Goal: Task Accomplishment & Management: Manage account settings

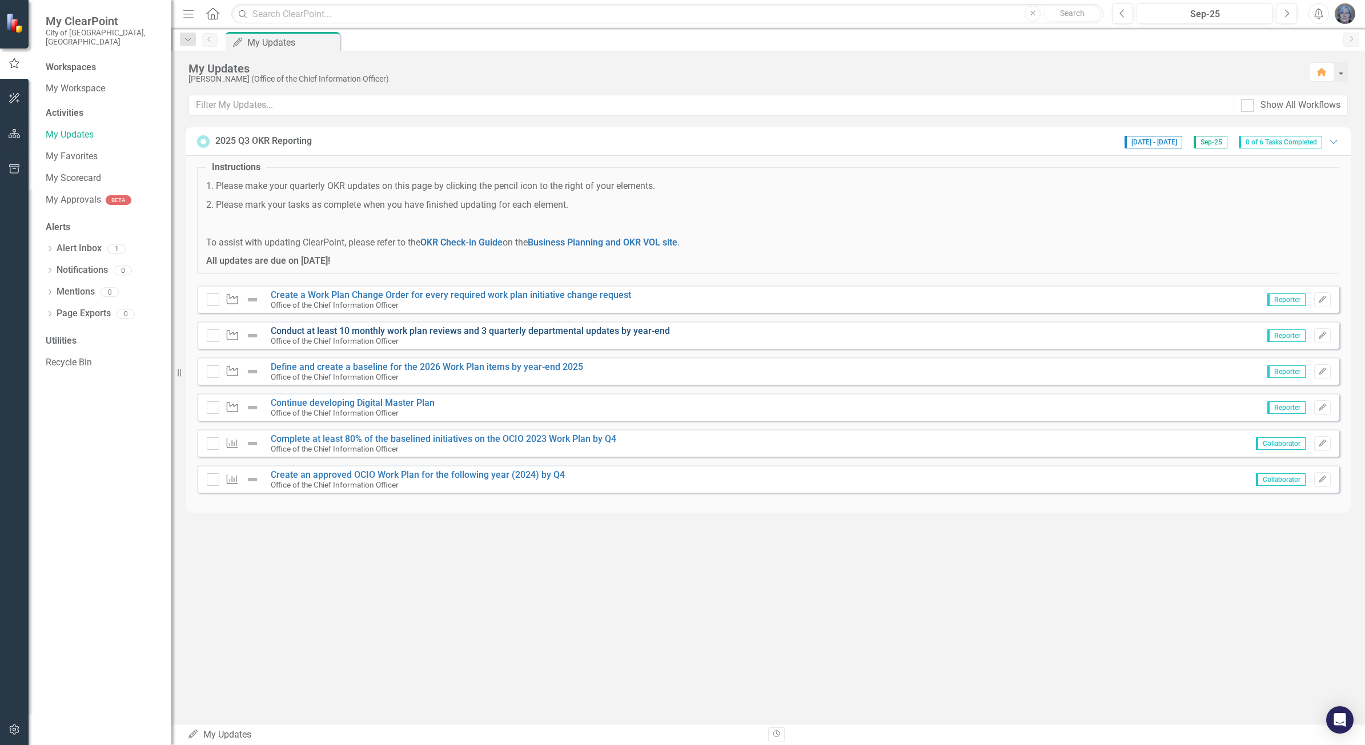
click at [452, 333] on link "Conduct at least 10 monthly work plan reviews and 3 quarterly departmental upda…" at bounding box center [470, 331] width 399 height 11
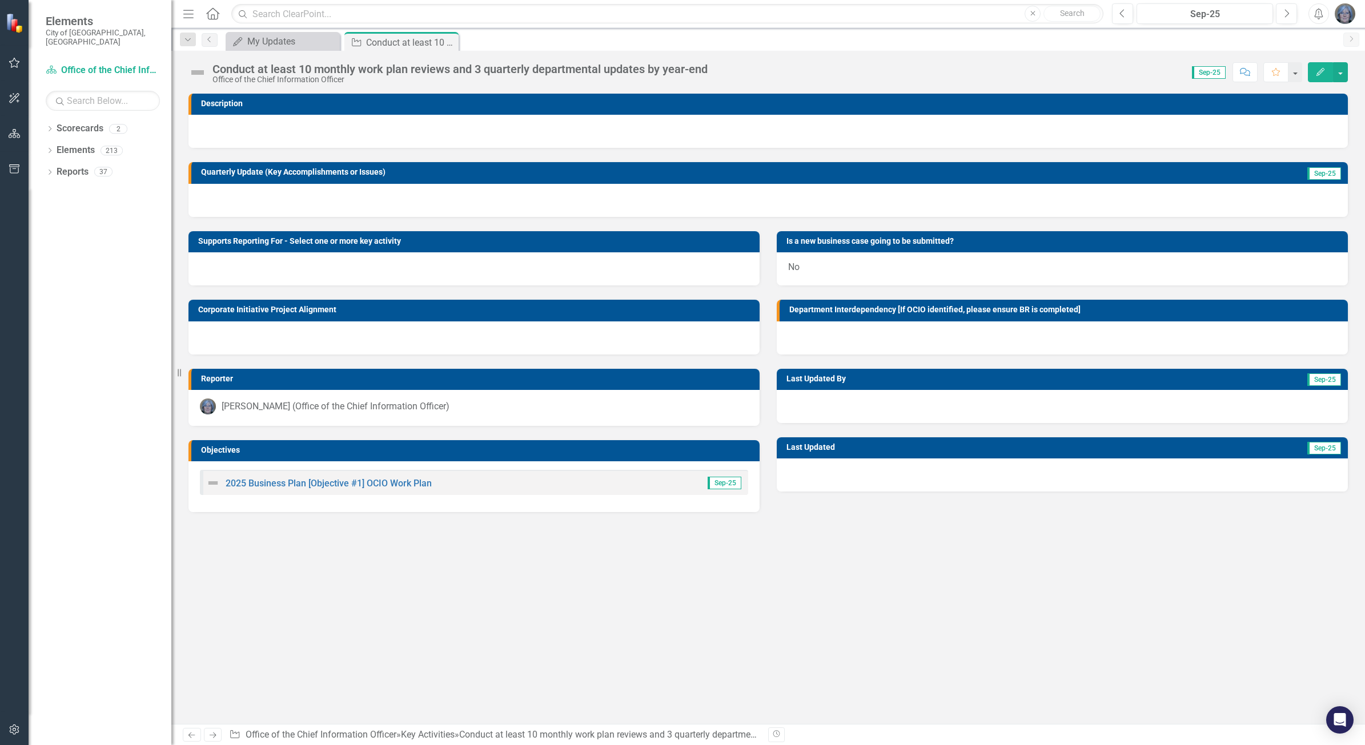
click at [197, 70] on img at bounding box center [198, 72] width 18 height 18
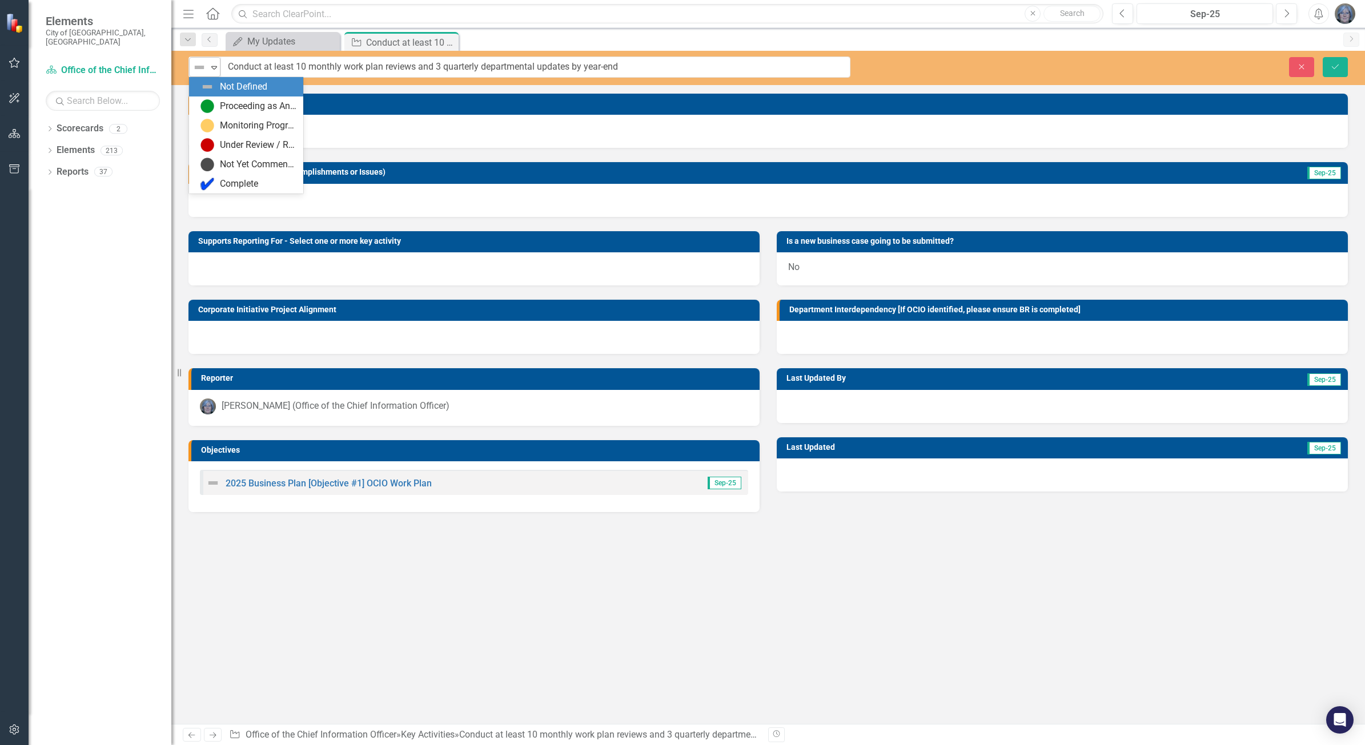
click at [210, 70] on icon "Expand" at bounding box center [213, 67] width 11 height 9
click at [237, 104] on div "Proceeding as Anticipated" at bounding box center [258, 106] width 77 height 13
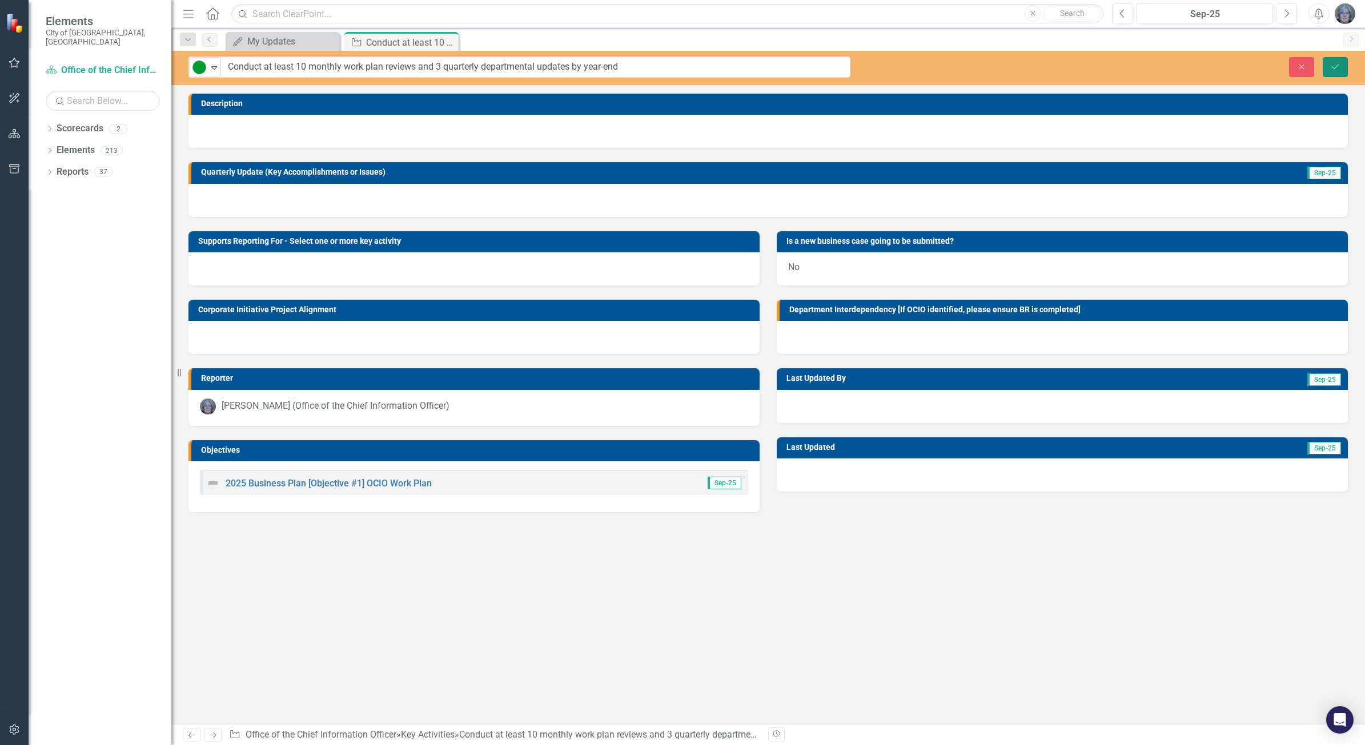
click at [1334, 65] on icon "Save" at bounding box center [1335, 67] width 10 height 8
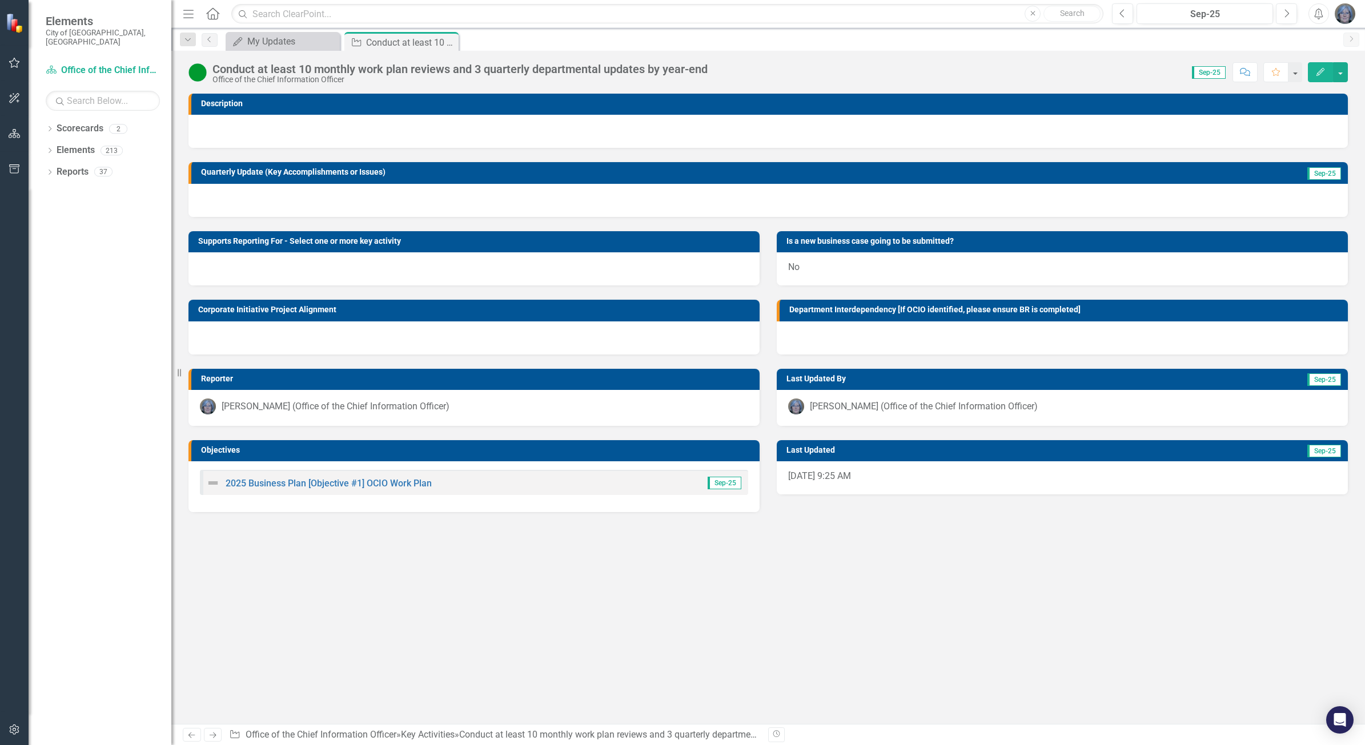
click at [292, 206] on div at bounding box center [769, 200] width 1160 height 33
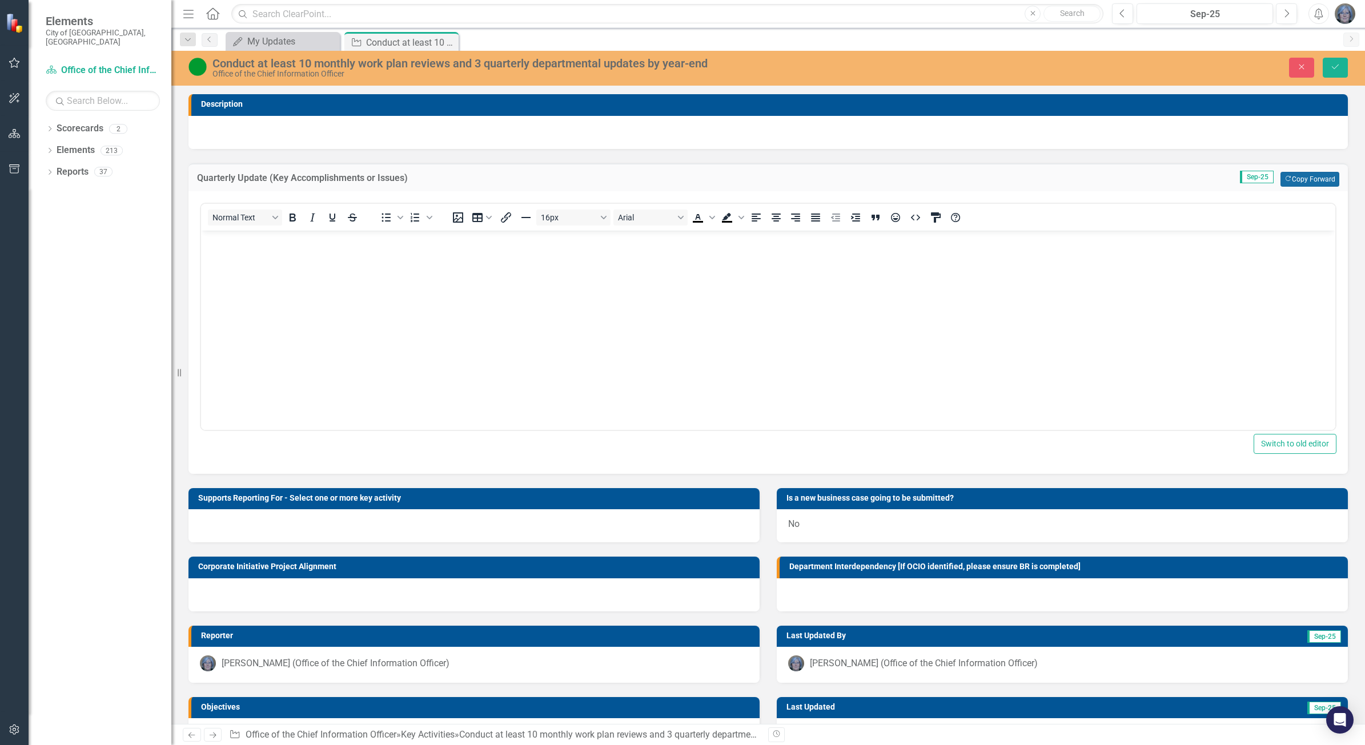
click at [1306, 173] on button "Copy Forward Copy Forward" at bounding box center [1310, 179] width 59 height 15
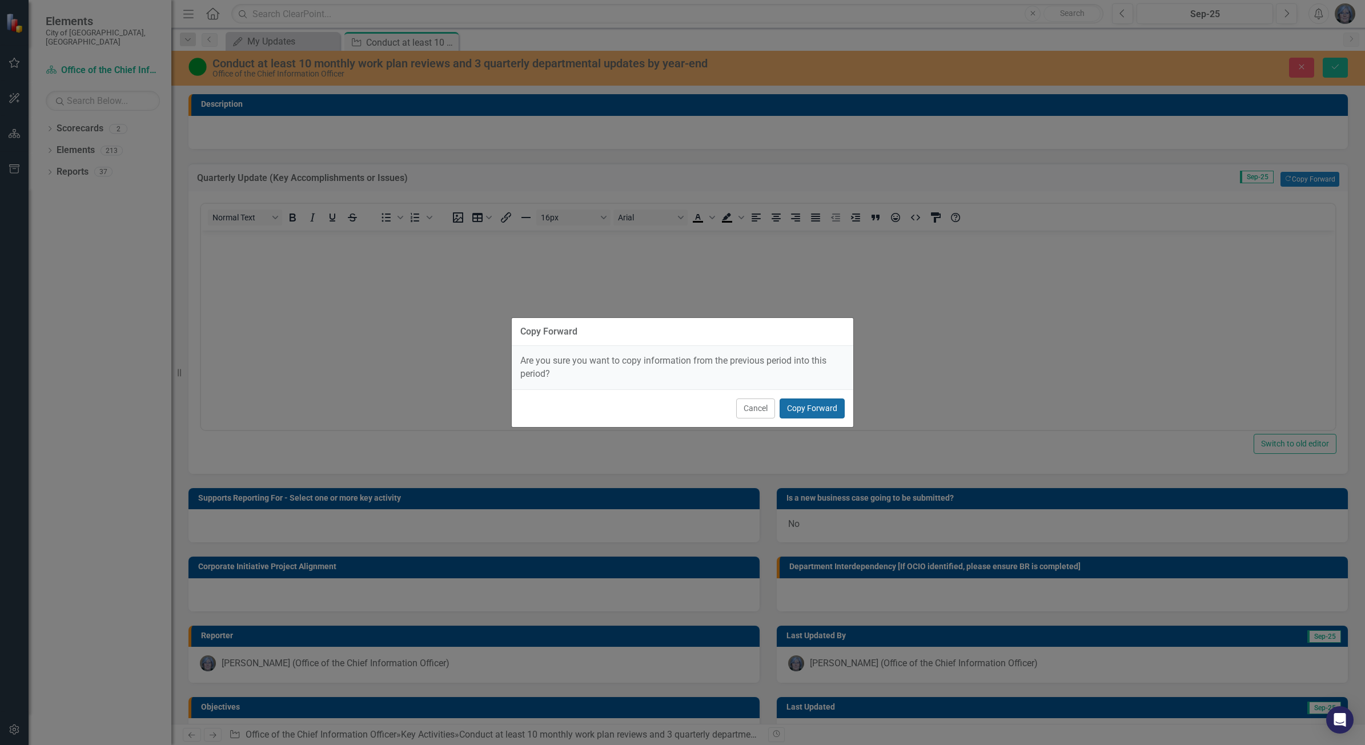
click at [821, 408] on button "Copy Forward" at bounding box center [812, 409] width 65 height 20
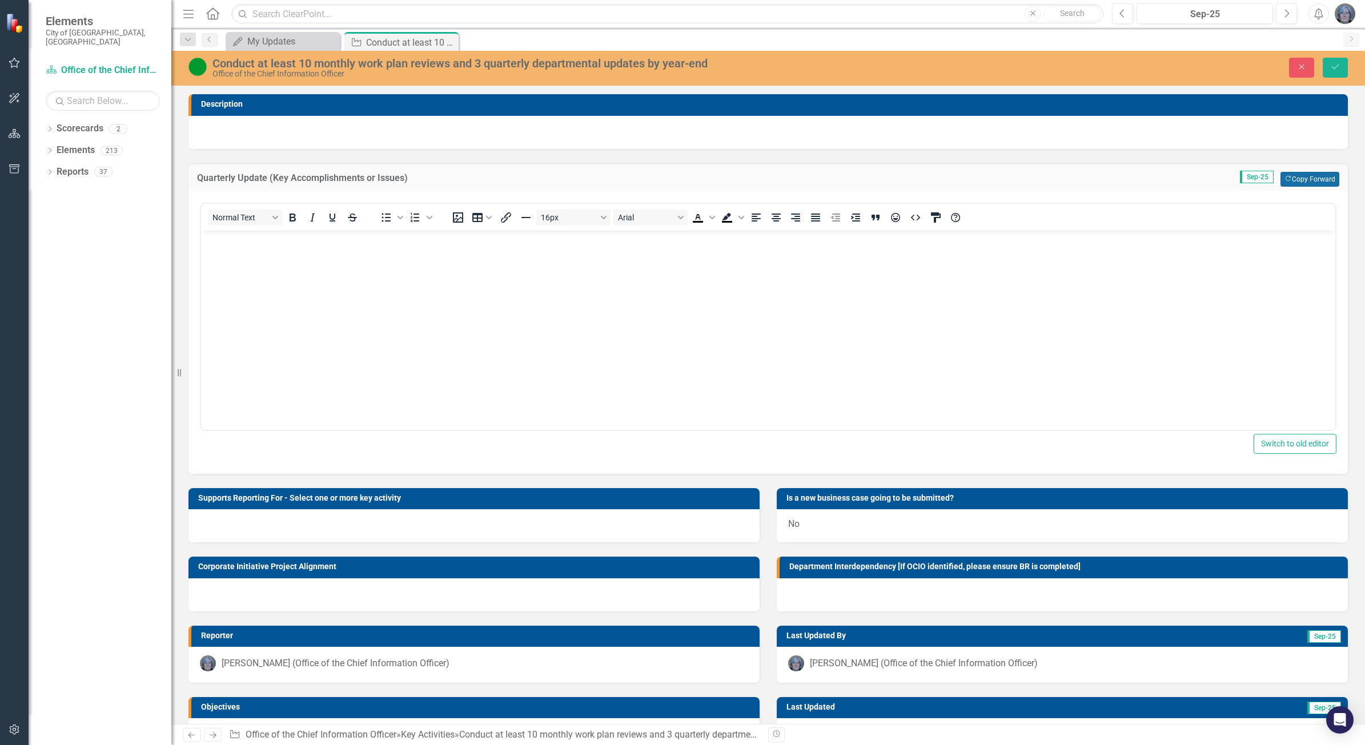
click at [1301, 178] on button "Copy Forward Copy Forward" at bounding box center [1310, 179] width 59 height 15
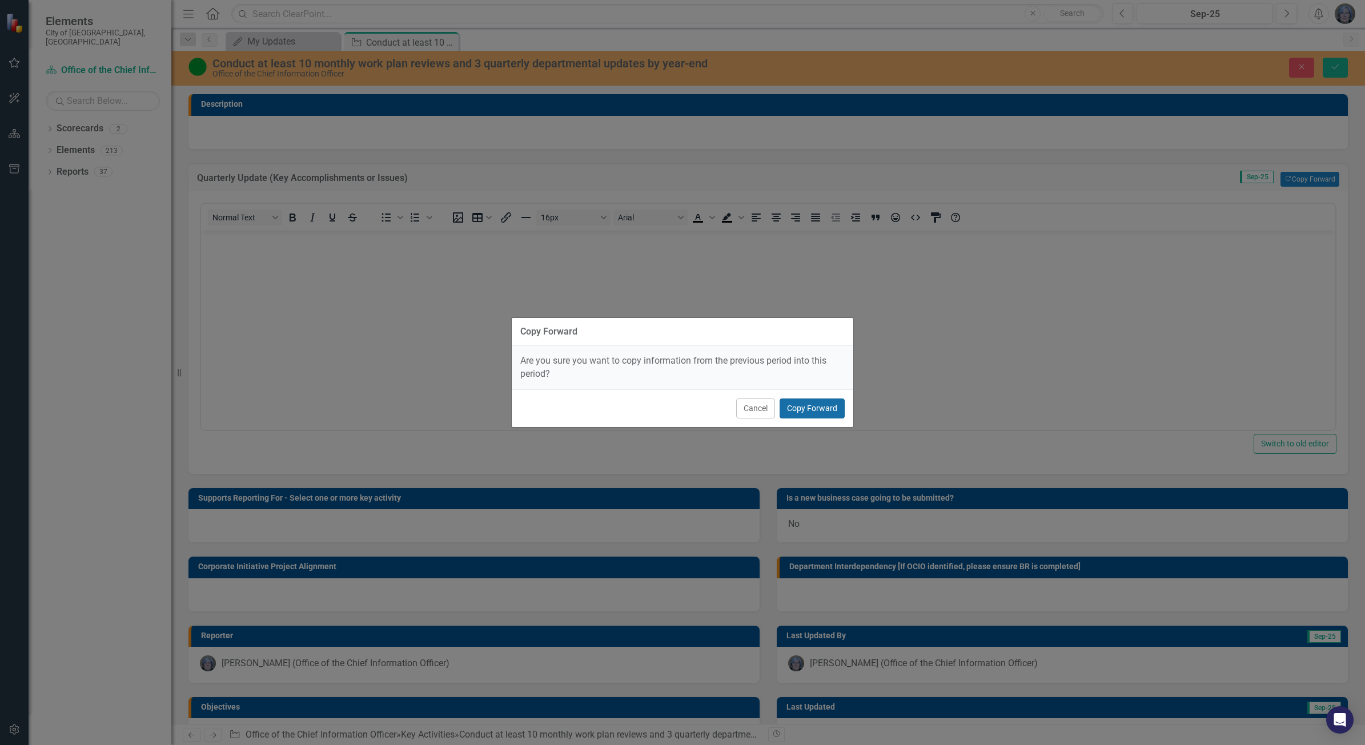
click at [824, 407] on button "Copy Forward" at bounding box center [812, 409] width 65 height 20
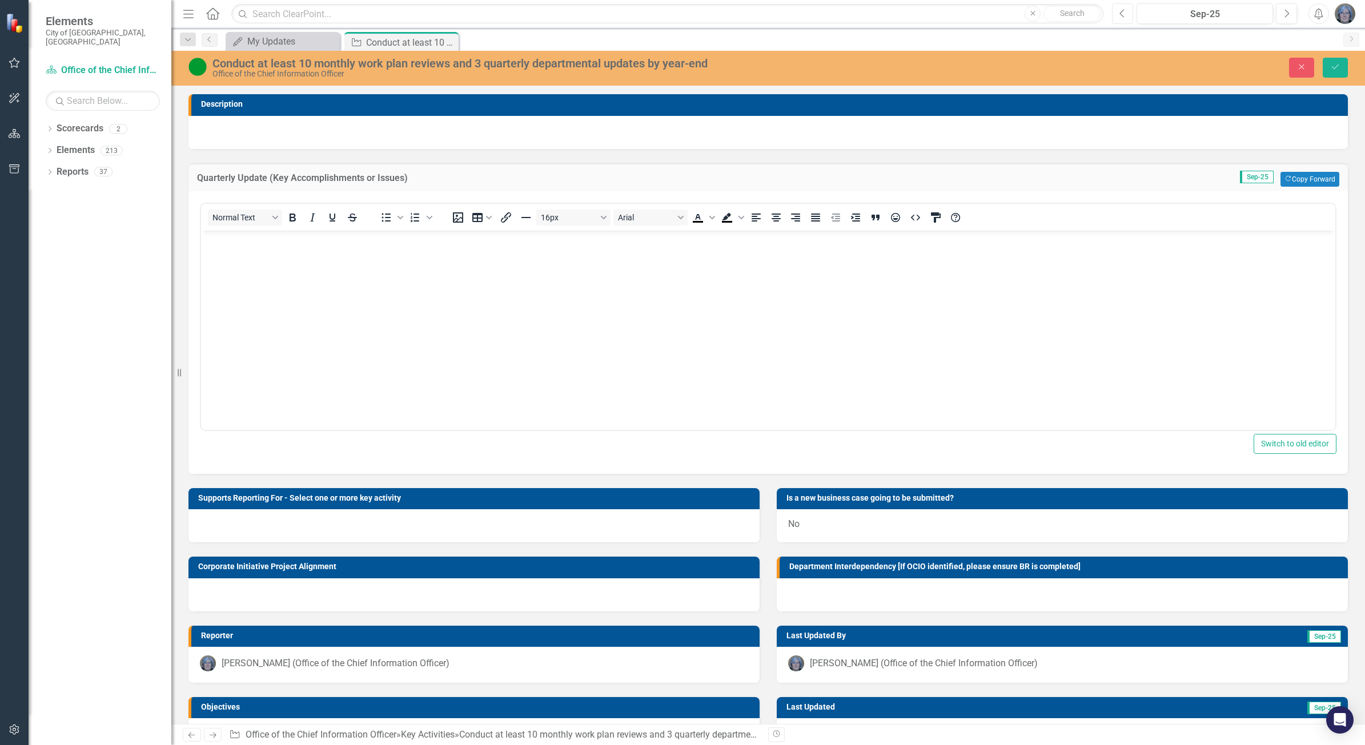
click at [1121, 12] on icon "Previous" at bounding box center [1123, 14] width 6 height 10
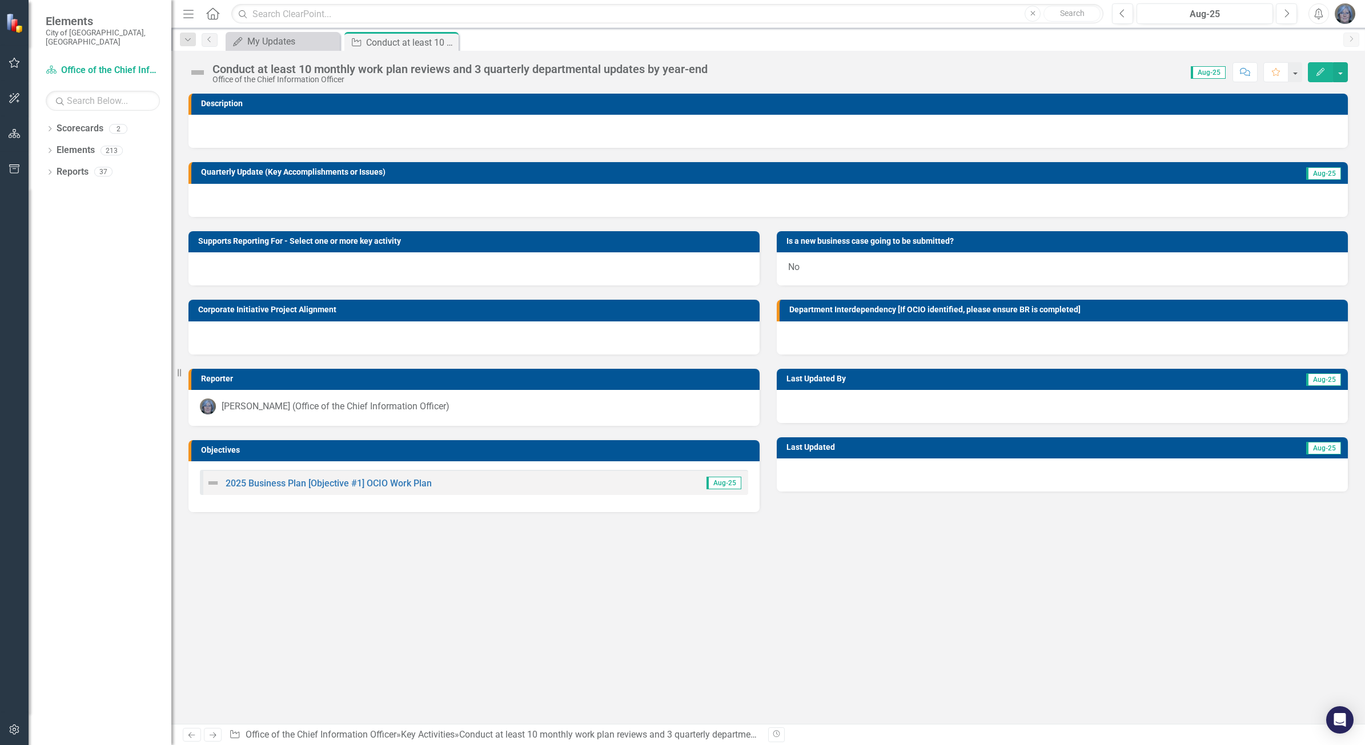
click at [427, 203] on div at bounding box center [769, 200] width 1160 height 33
click at [427, 202] on div at bounding box center [769, 200] width 1160 height 33
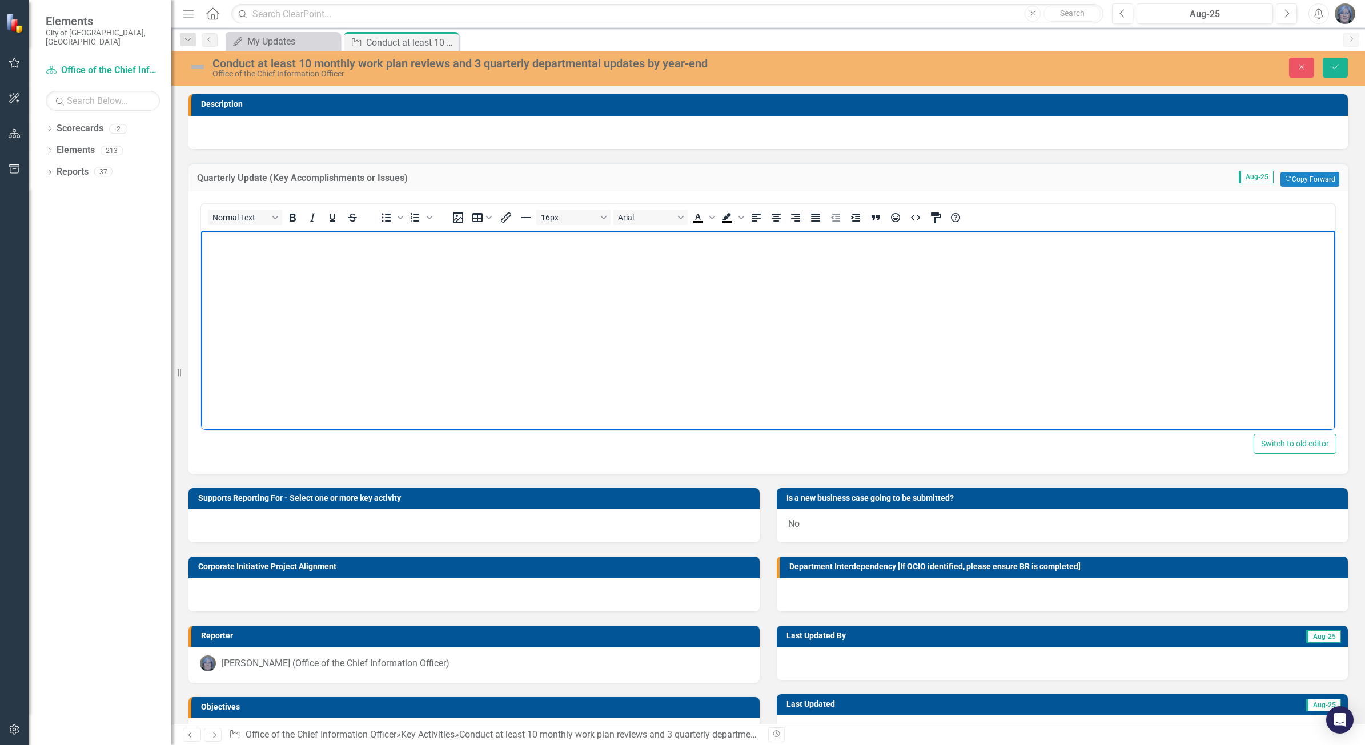
click at [548, 343] on body "Rich Text Area. Press ALT-0 for help." at bounding box center [768, 315] width 1134 height 171
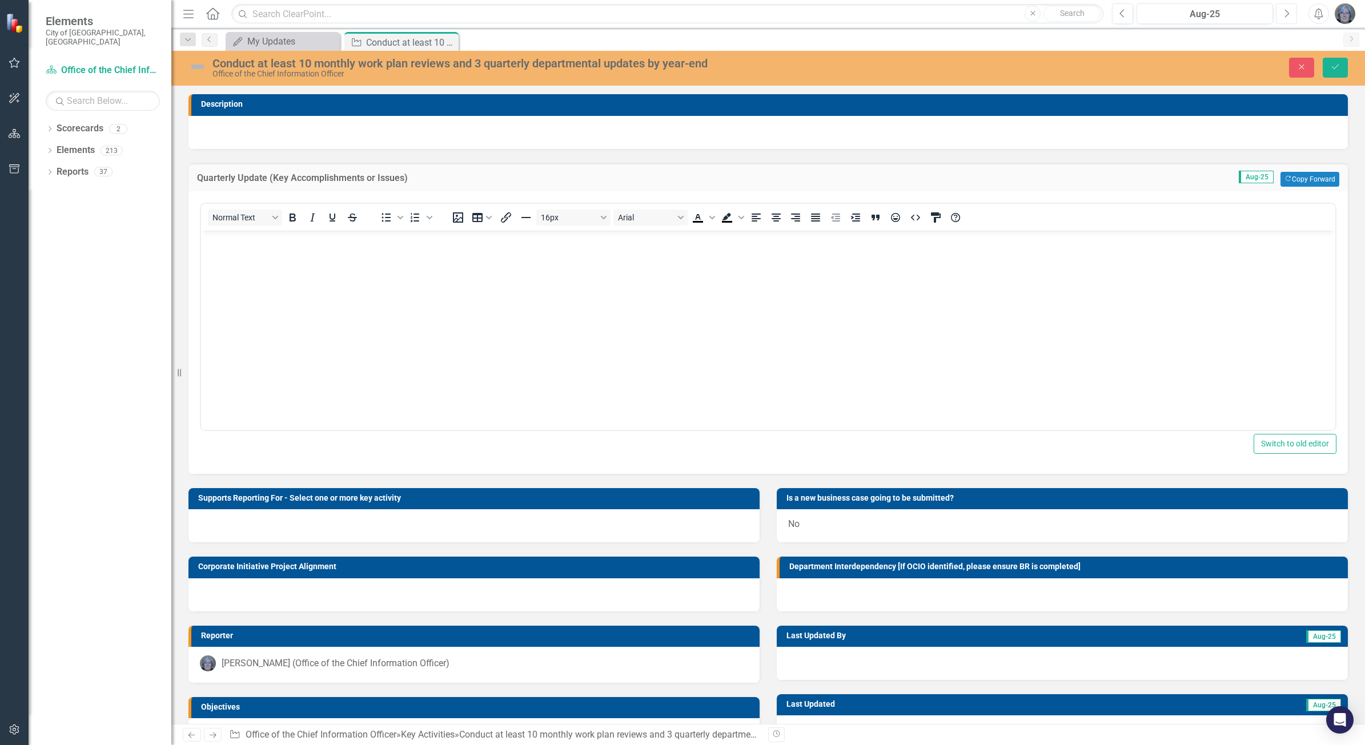
click at [1280, 12] on button "Next" at bounding box center [1286, 13] width 21 height 21
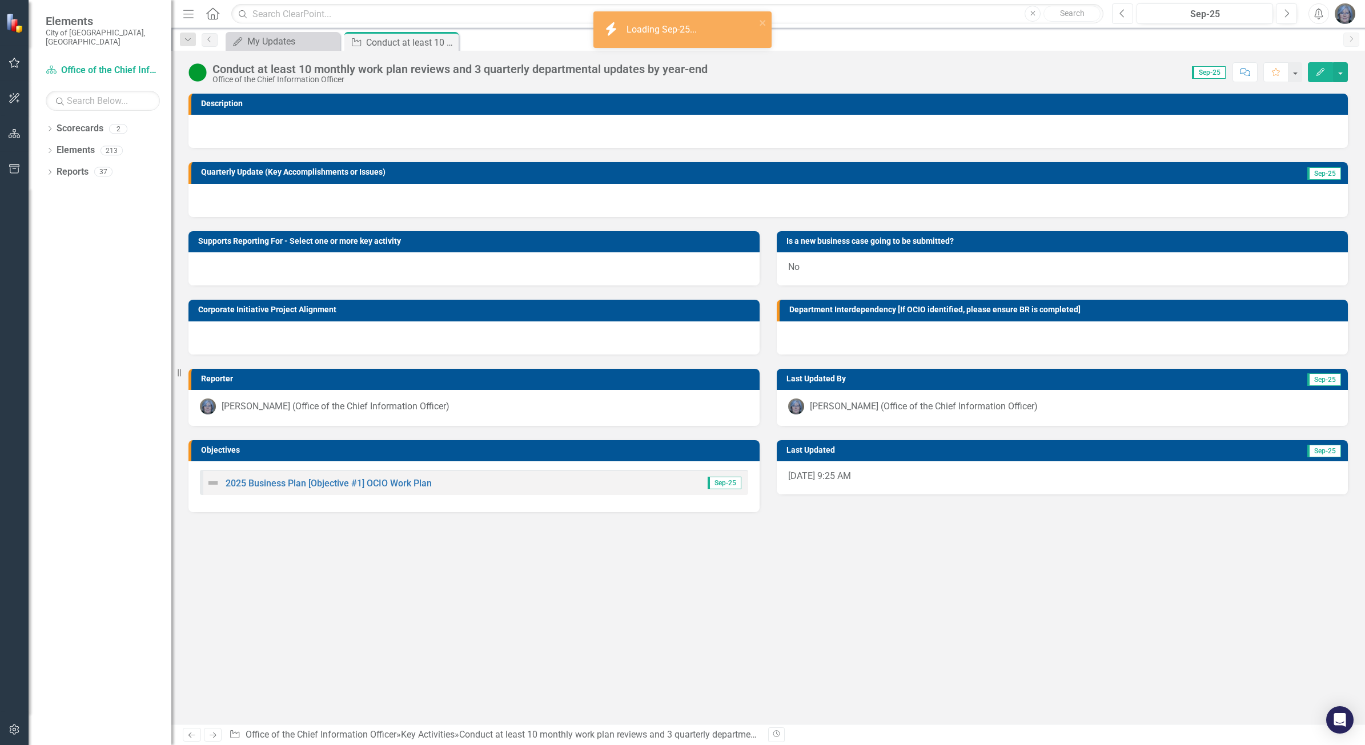
click at [1122, 14] on icon "Previous" at bounding box center [1123, 14] width 6 height 10
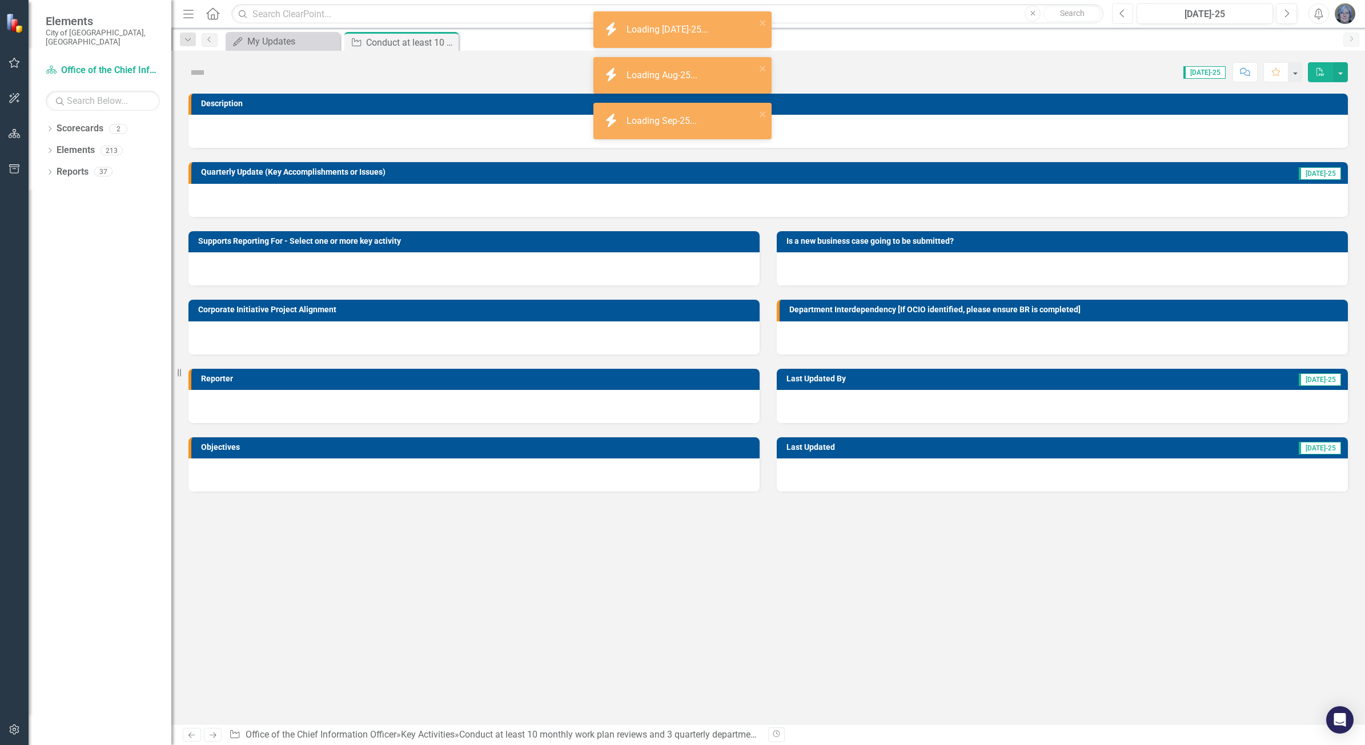
click at [1122, 14] on icon "Previous" at bounding box center [1123, 14] width 6 height 10
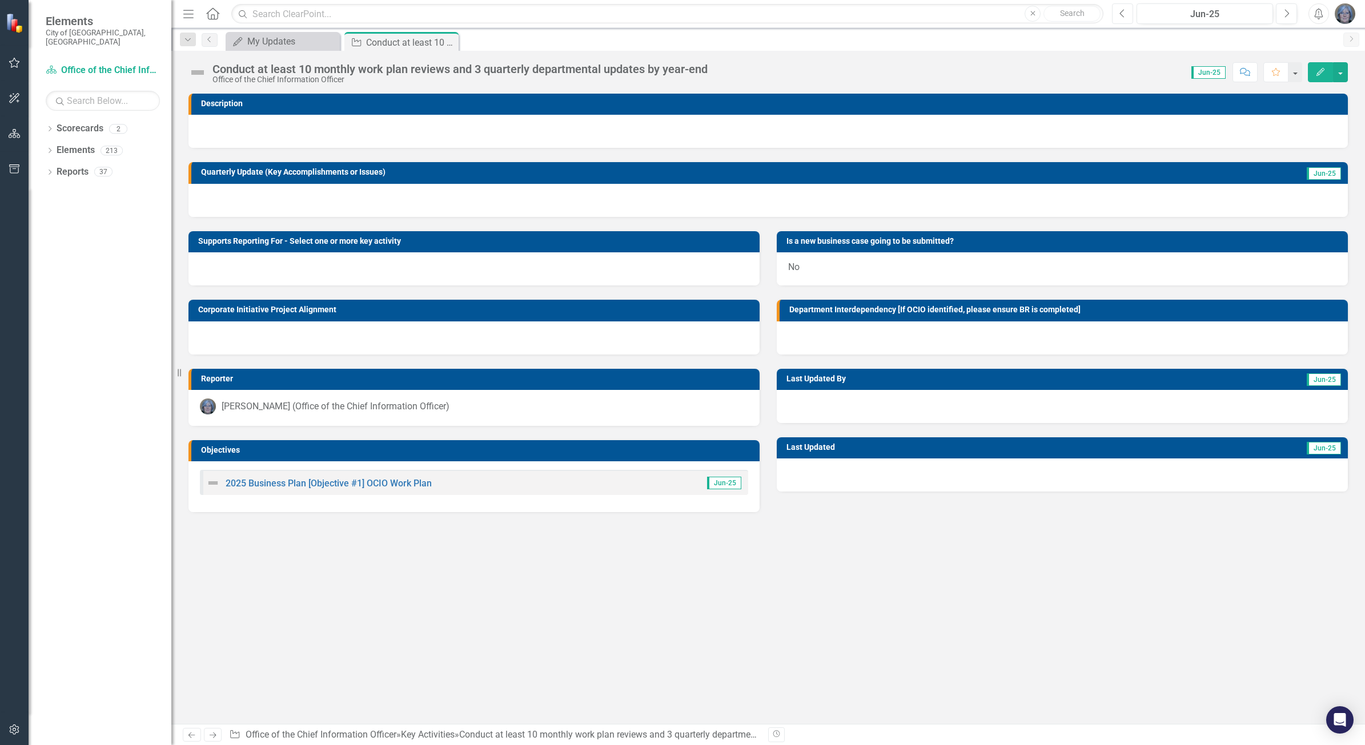
click at [1122, 12] on icon "Previous" at bounding box center [1123, 14] width 6 height 10
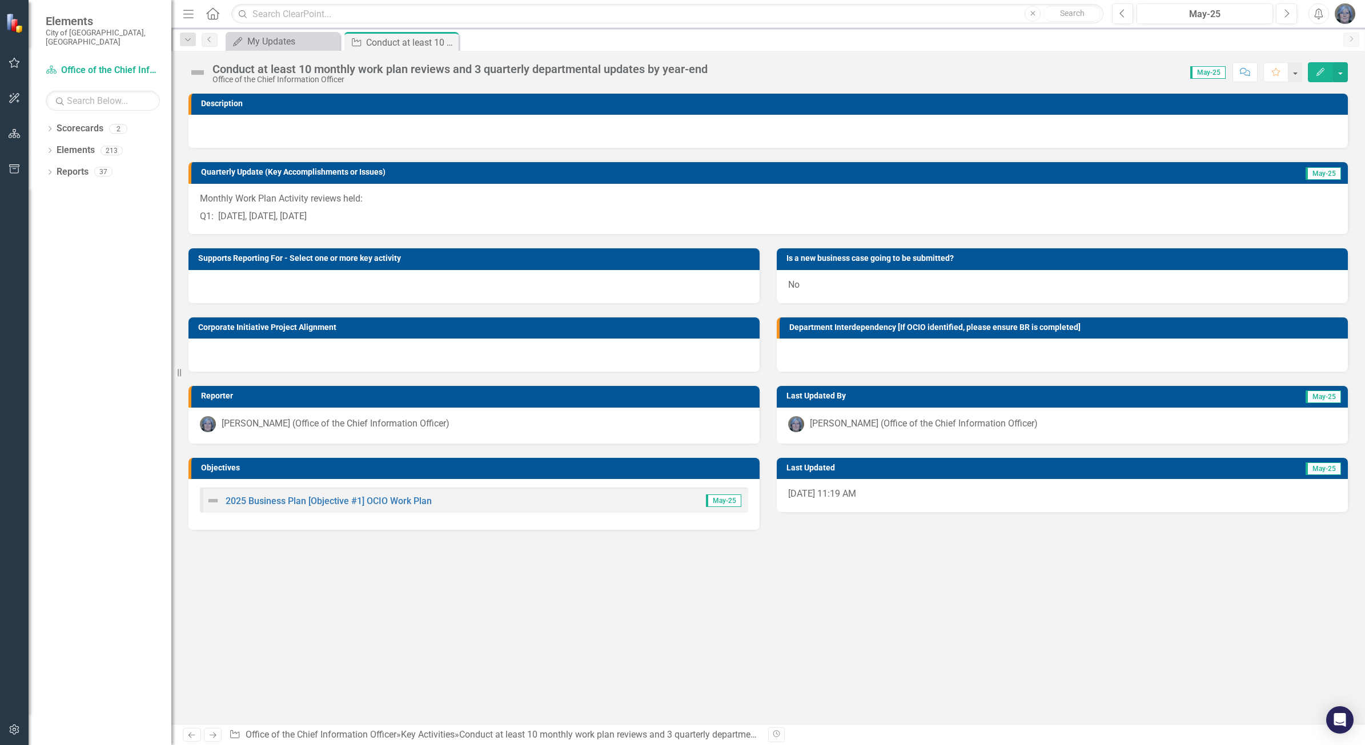
click at [872, 615] on div "Description Quarterly Update (Key Accomplishments or Issues) May-25 Monthly Wor…" at bounding box center [768, 409] width 1194 height 631
click at [1286, 13] on icon "Next" at bounding box center [1287, 14] width 6 height 10
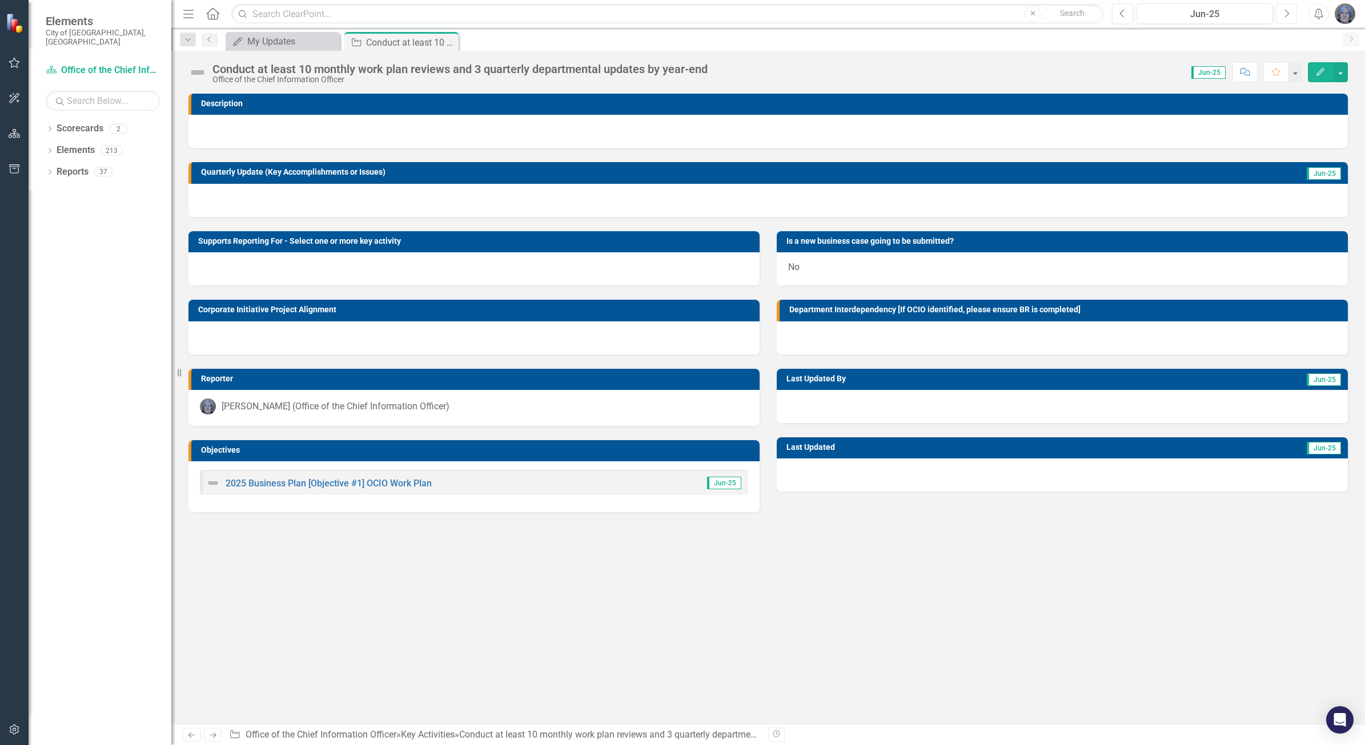
click at [1286, 13] on icon "Next" at bounding box center [1287, 14] width 6 height 10
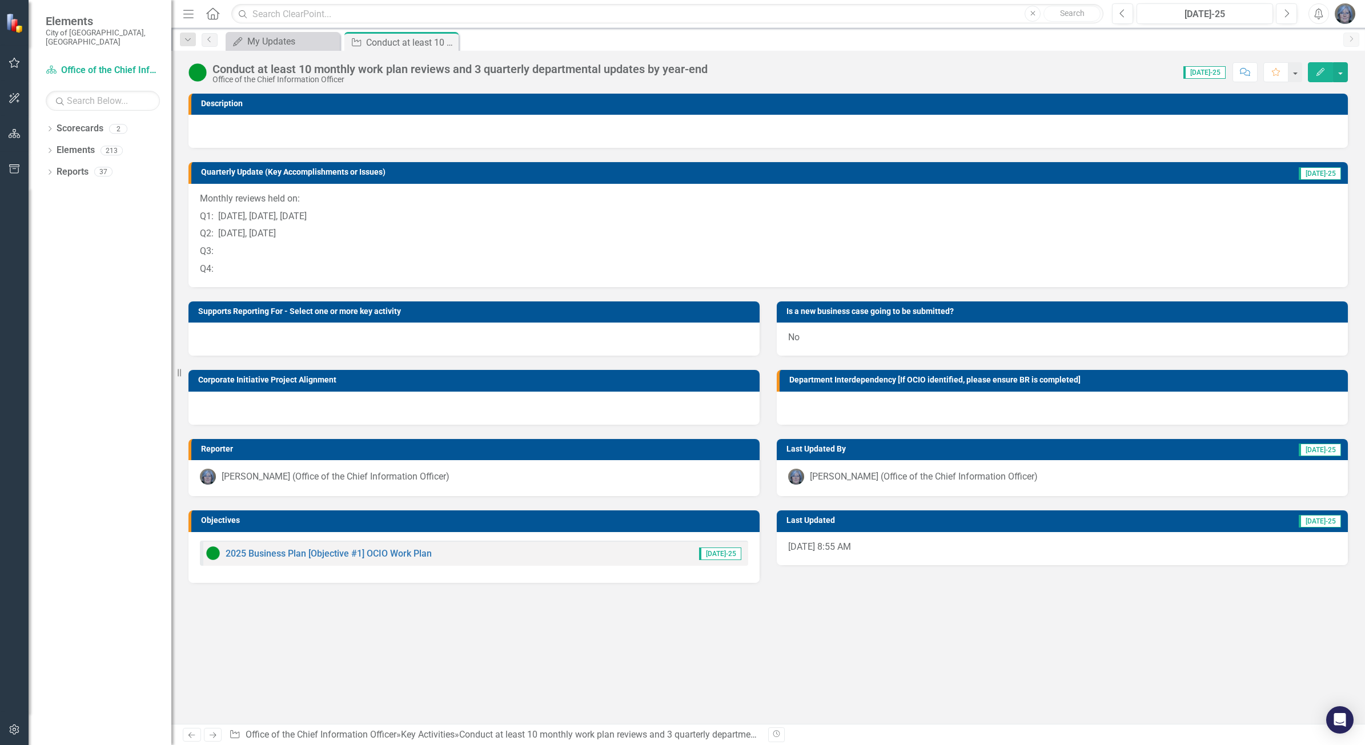
click at [201, 196] on p "Monthly reviews held on:" at bounding box center [768, 200] width 1137 height 15
drag, startPoint x: 199, startPoint y: 198, endPoint x: 218, endPoint y: 232, distance: 39.1
click at [223, 280] on div "Monthly reviews held on: Q1: Jan 27, Feb 24, Mar 31 Q2: May 26, Jun 23 Q3: Q4:" at bounding box center [769, 235] width 1160 height 103
click at [307, 246] on p "Q3:" at bounding box center [768, 252] width 1137 height 18
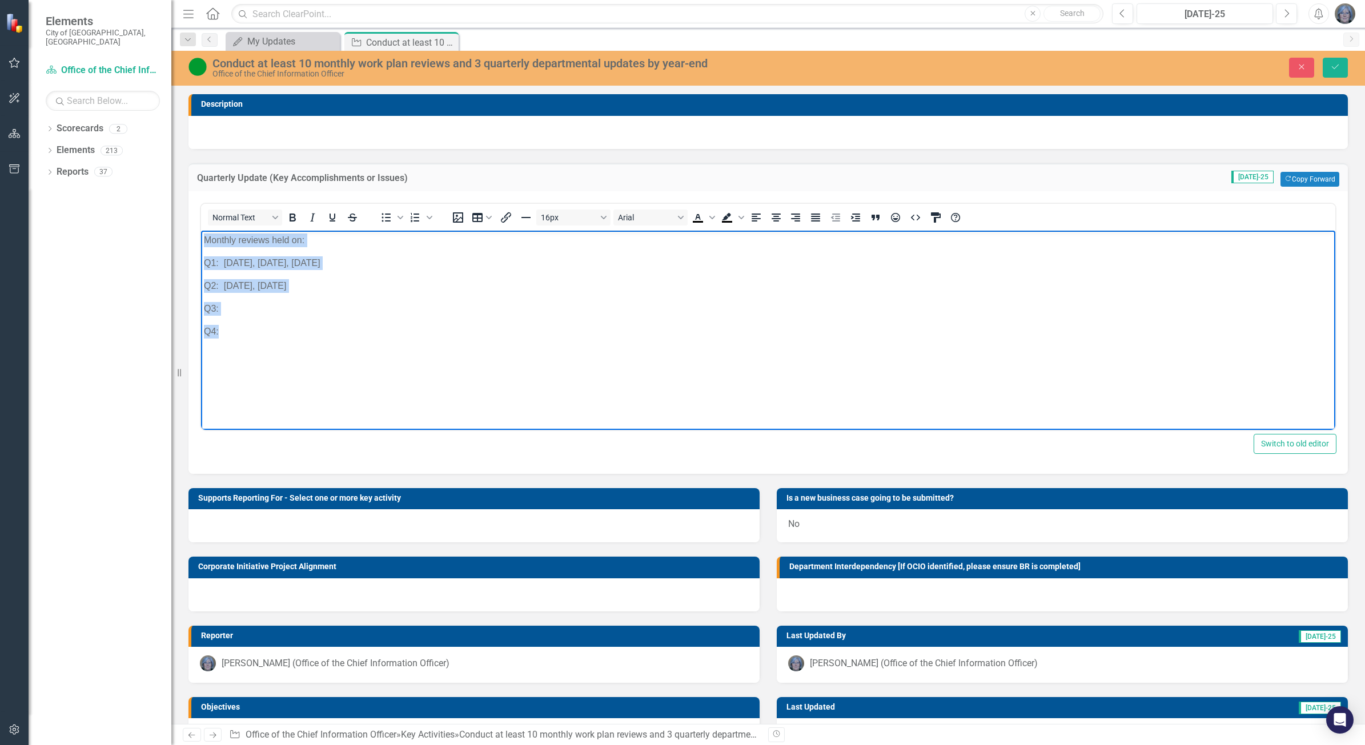
drag, startPoint x: 212, startPoint y: 250, endPoint x: 253, endPoint y: 374, distance: 130.4
click at [253, 374] on body "Monthly reviews held on: Q1: Jan 27, Feb 24, Mar 31 Q2: May 26, Jun 23 Q3: Q4:" at bounding box center [768, 315] width 1134 height 171
copy body "Monthly reviews held on: Q1: Jan 27, Feb 24, Mar 31 Q2: May 26, Jun 23 Q3: Q4:"
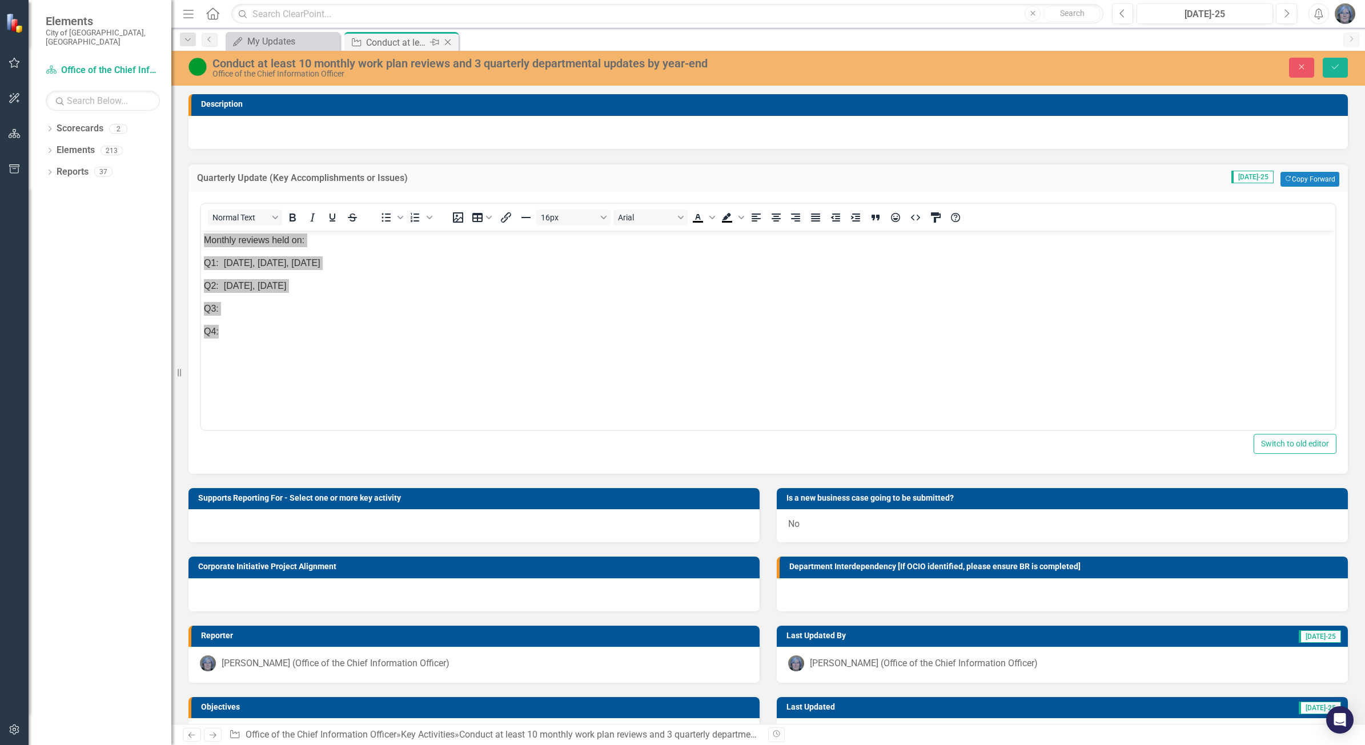
click at [406, 34] on div "Key Activity Conduct at least 10 monthly work plan reviews and 3 quarterly depa…" at bounding box center [401, 41] width 114 height 19
drag, startPoint x: 381, startPoint y: 42, endPoint x: 388, endPoint y: 42, distance: 7.4
click at [382, 42] on div "Conduct at least 10 monthly work plan reviews and 3 quarterly departmental upda…" at bounding box center [396, 42] width 61 height 14
click at [395, 39] on div "Conduct at least 10 monthly work plan reviews and 3 quarterly departmental upda…" at bounding box center [396, 42] width 61 height 14
click at [1284, 13] on icon "Next" at bounding box center [1287, 14] width 6 height 10
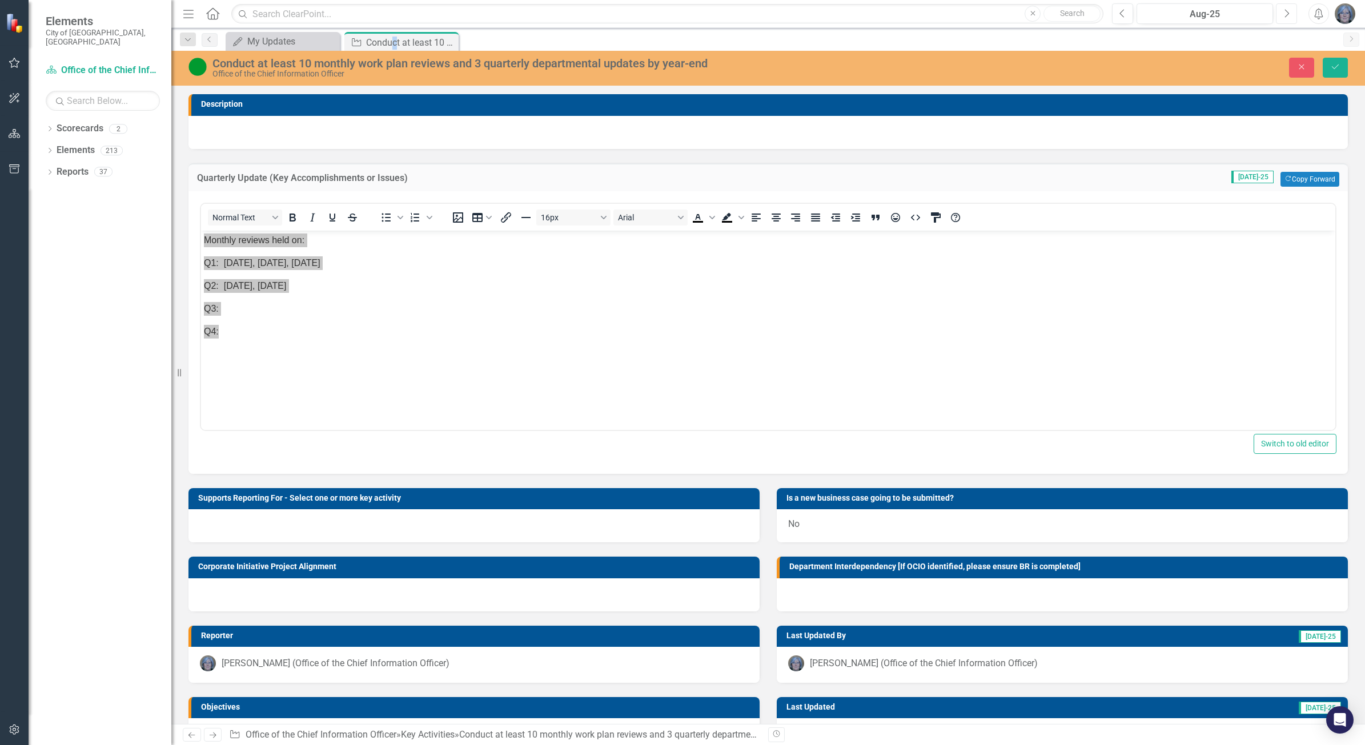
click at [1284, 13] on icon "Next" at bounding box center [1287, 14] width 6 height 10
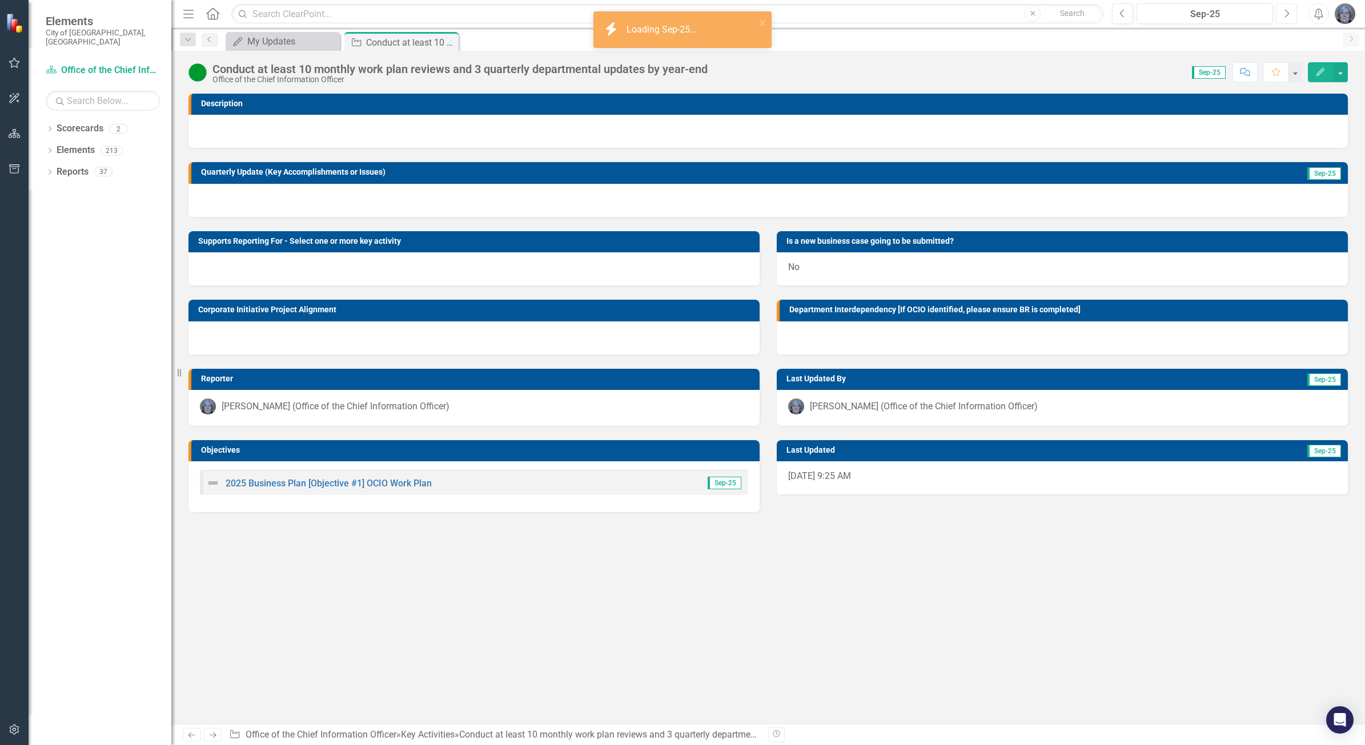
click at [1284, 13] on icon "Next" at bounding box center [1287, 14] width 6 height 10
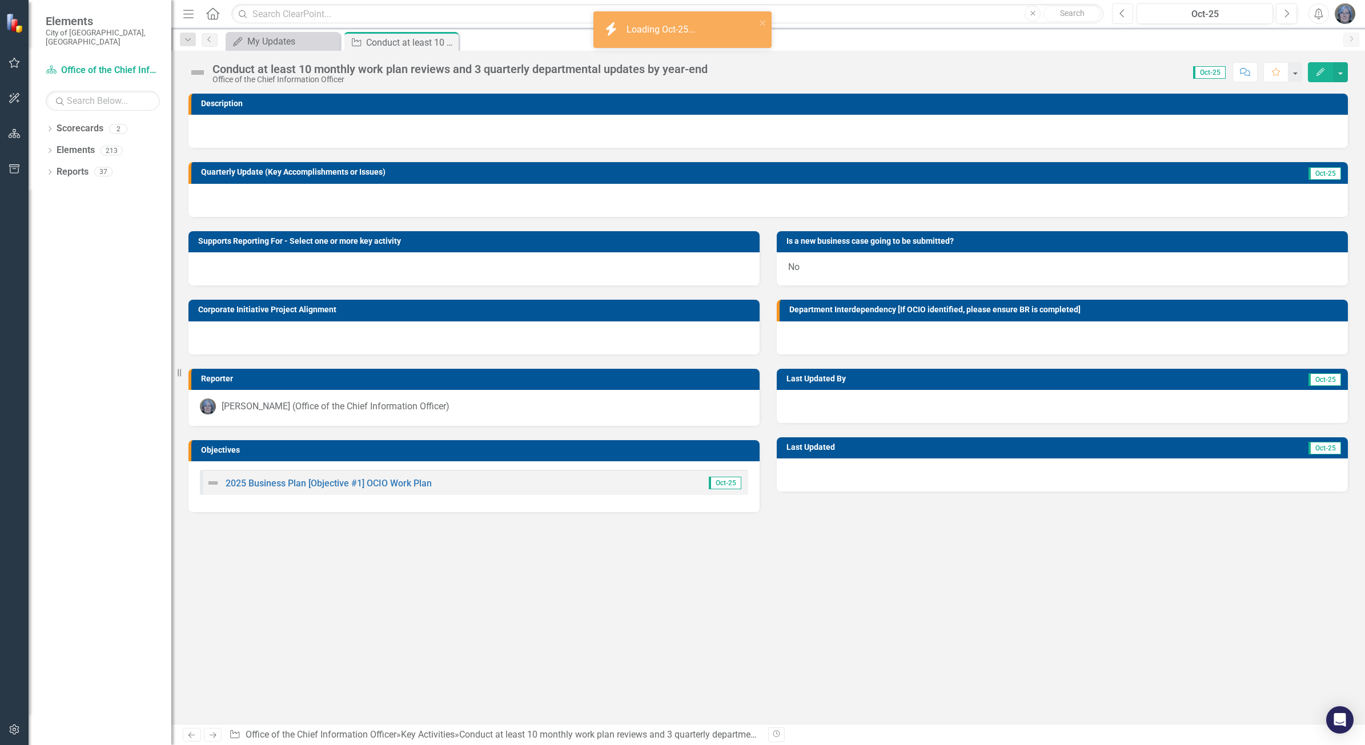
click at [1121, 11] on icon "button" at bounding box center [1122, 13] width 5 height 8
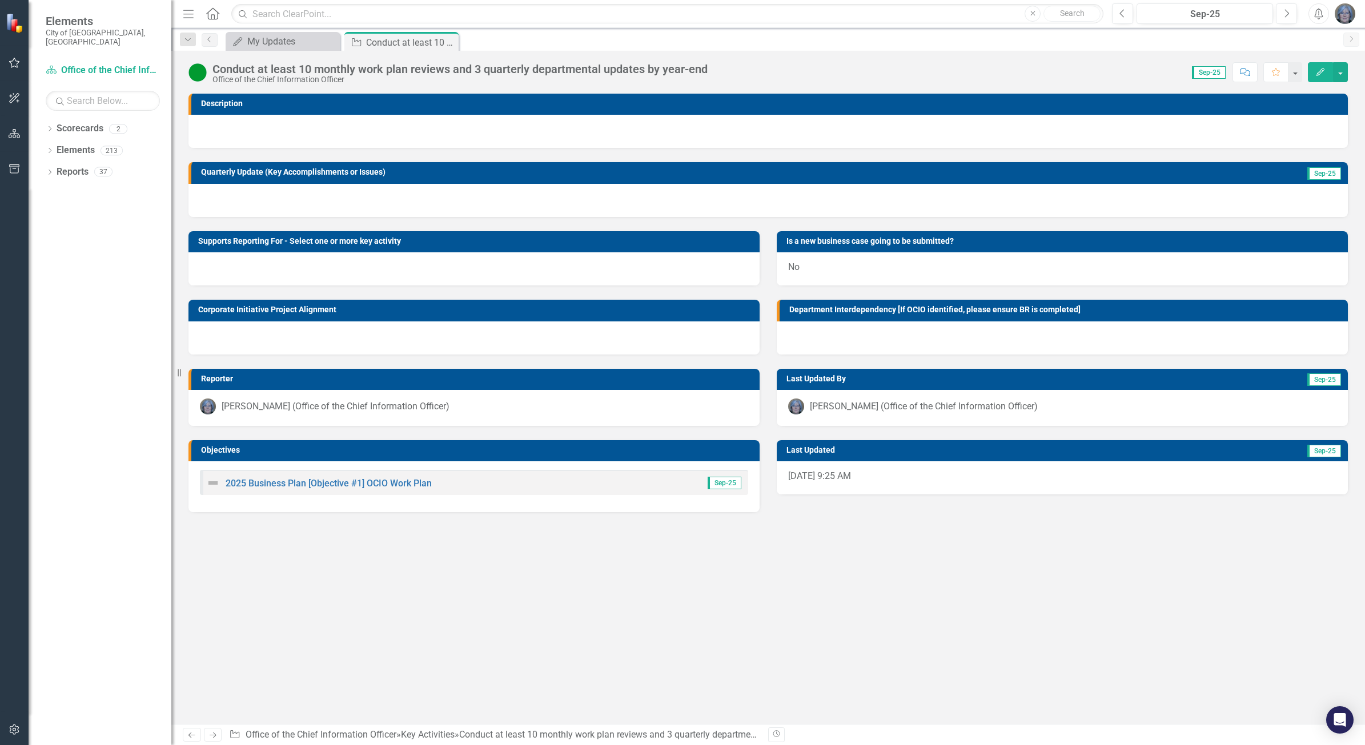
click at [249, 199] on div at bounding box center [769, 200] width 1160 height 33
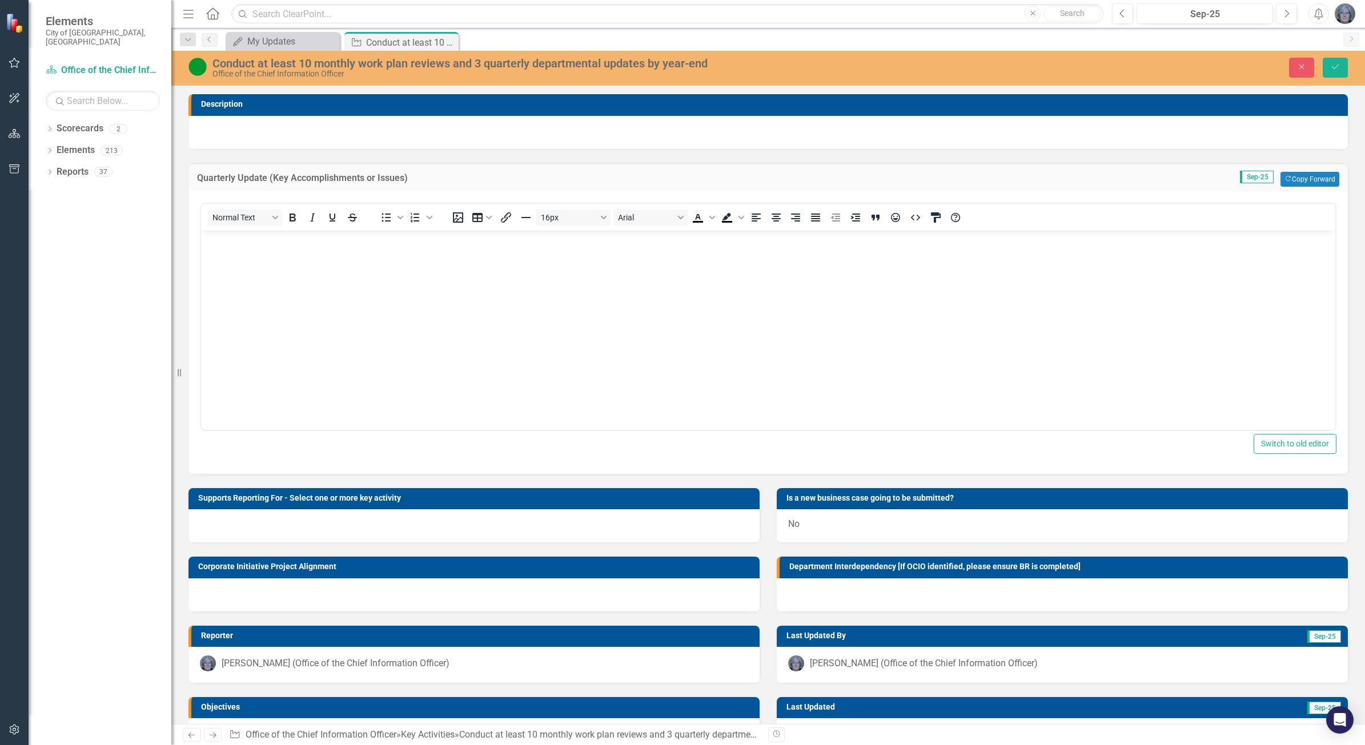
click at [259, 315] on body "Rich Text Area. Press ALT-0 for help." at bounding box center [768, 315] width 1134 height 171
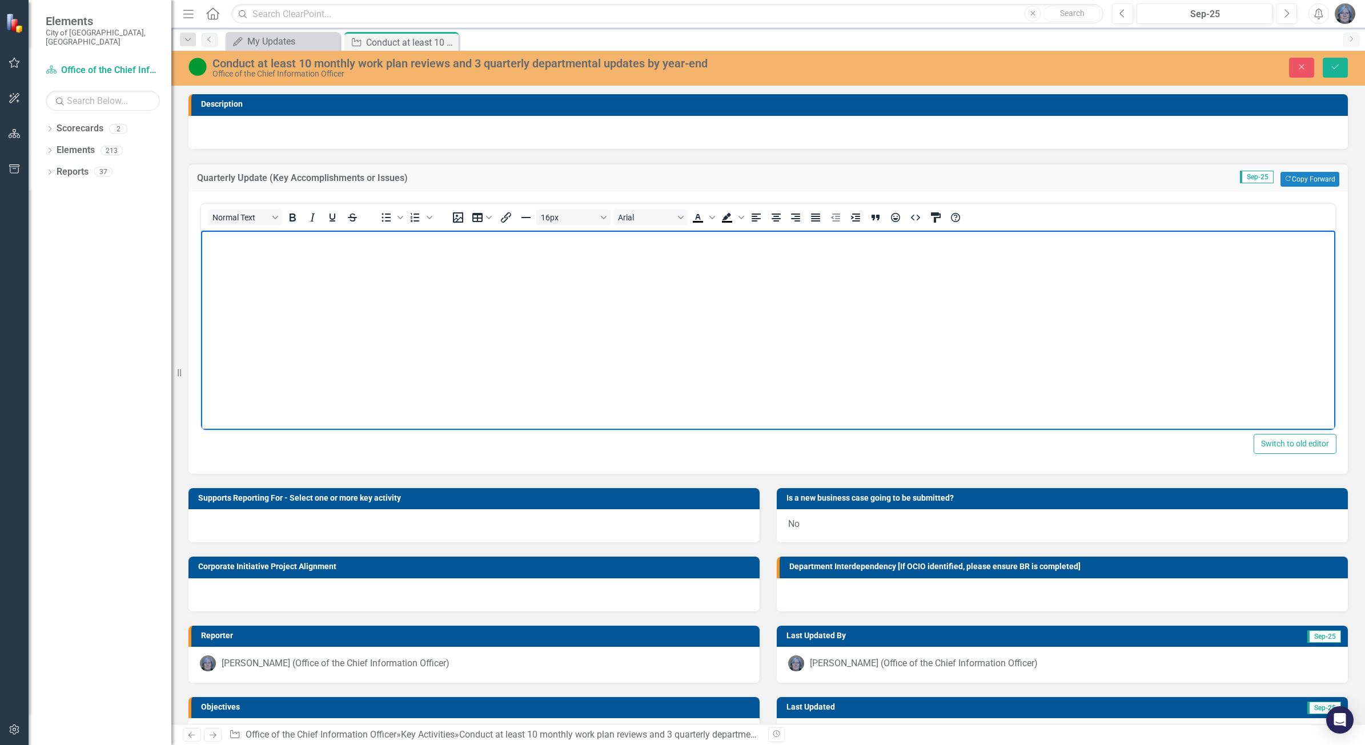
paste body "Rich Text Area. Press ALT-0 for help."
click at [237, 306] on p "Q3:" at bounding box center [768, 309] width 1129 height 14
click at [247, 310] on p "Q3:" at bounding box center [768, 309] width 1129 height 14
drag, startPoint x: 286, startPoint y: 306, endPoint x: 297, endPoint y: 311, distance: 12.8
click at [287, 306] on p "Q3: Jul 28," at bounding box center [768, 309] width 1129 height 14
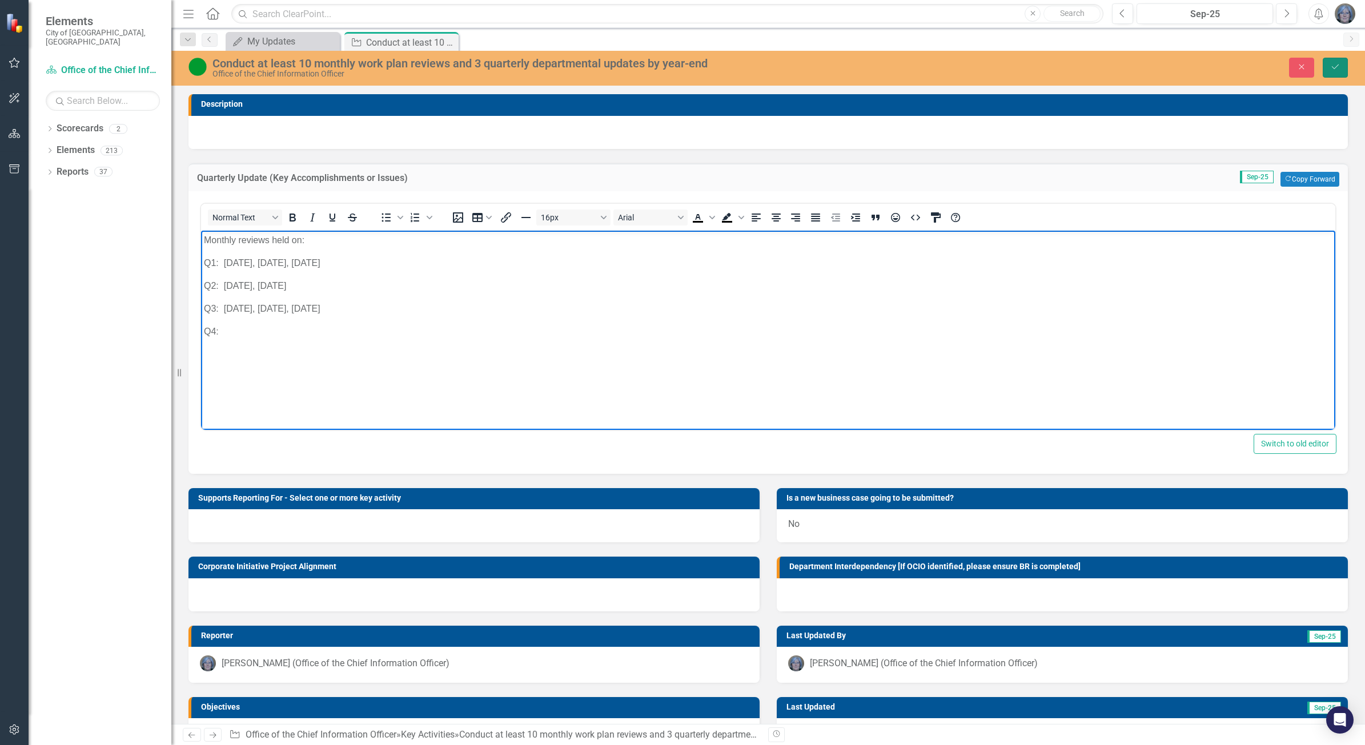
click at [1334, 66] on icon "Save" at bounding box center [1335, 67] width 10 height 8
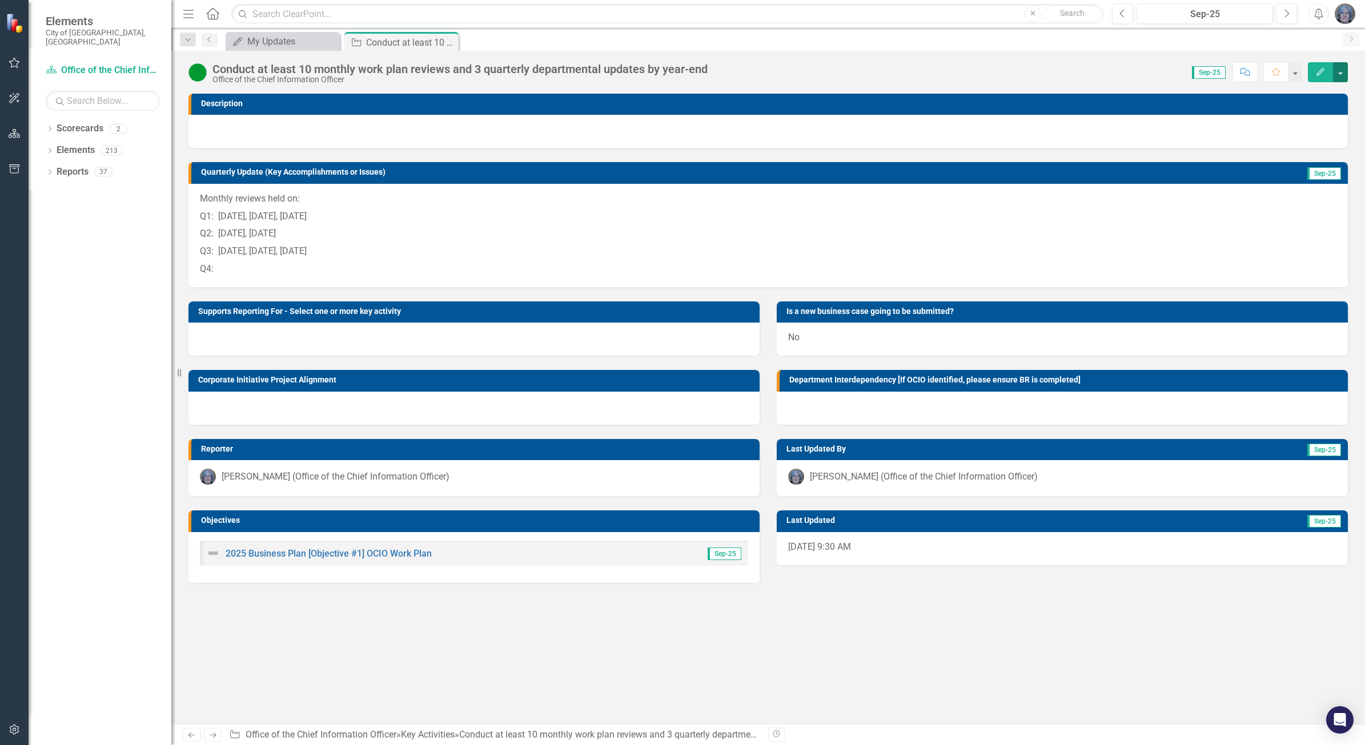
click at [1341, 70] on button "button" at bounding box center [1340, 72] width 15 height 20
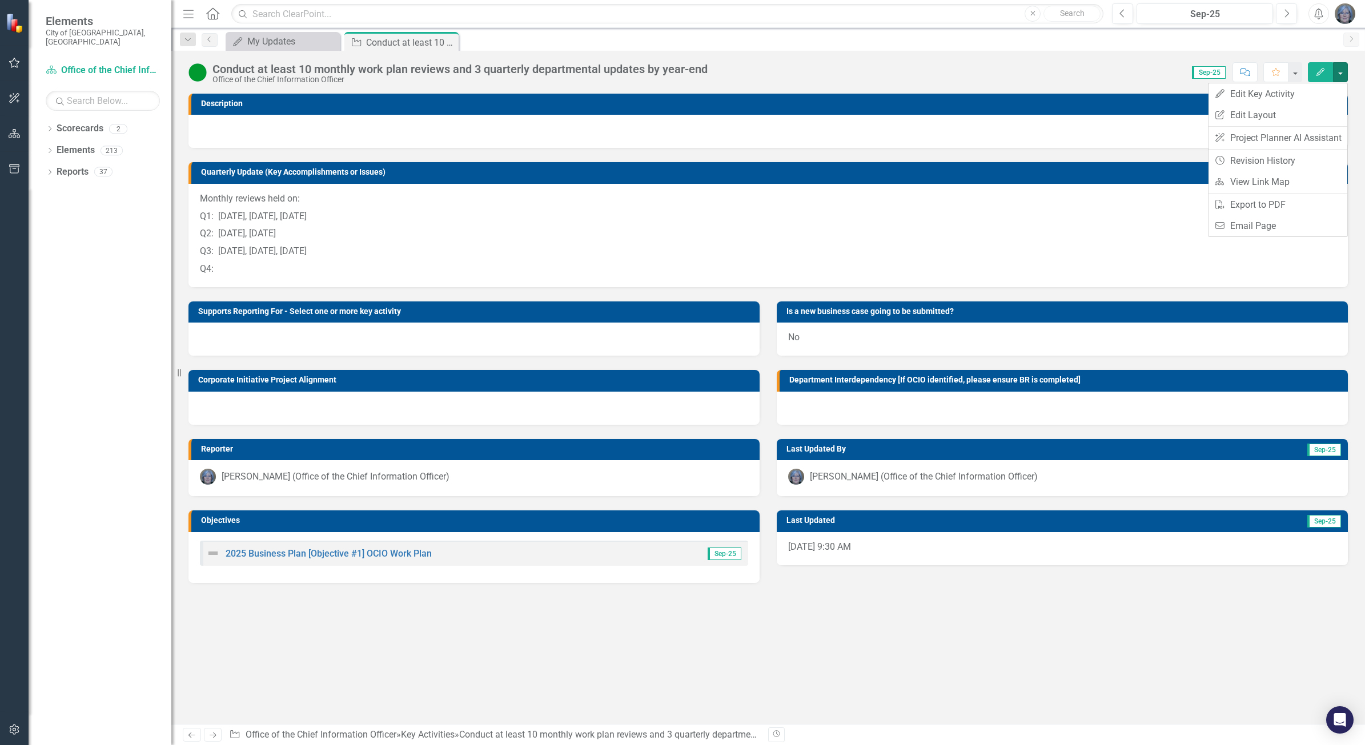
click at [917, 657] on div "Description Quarterly Update (Key Accomplishments or Issues) Sep-25 Monthly rev…" at bounding box center [768, 409] width 1194 height 631
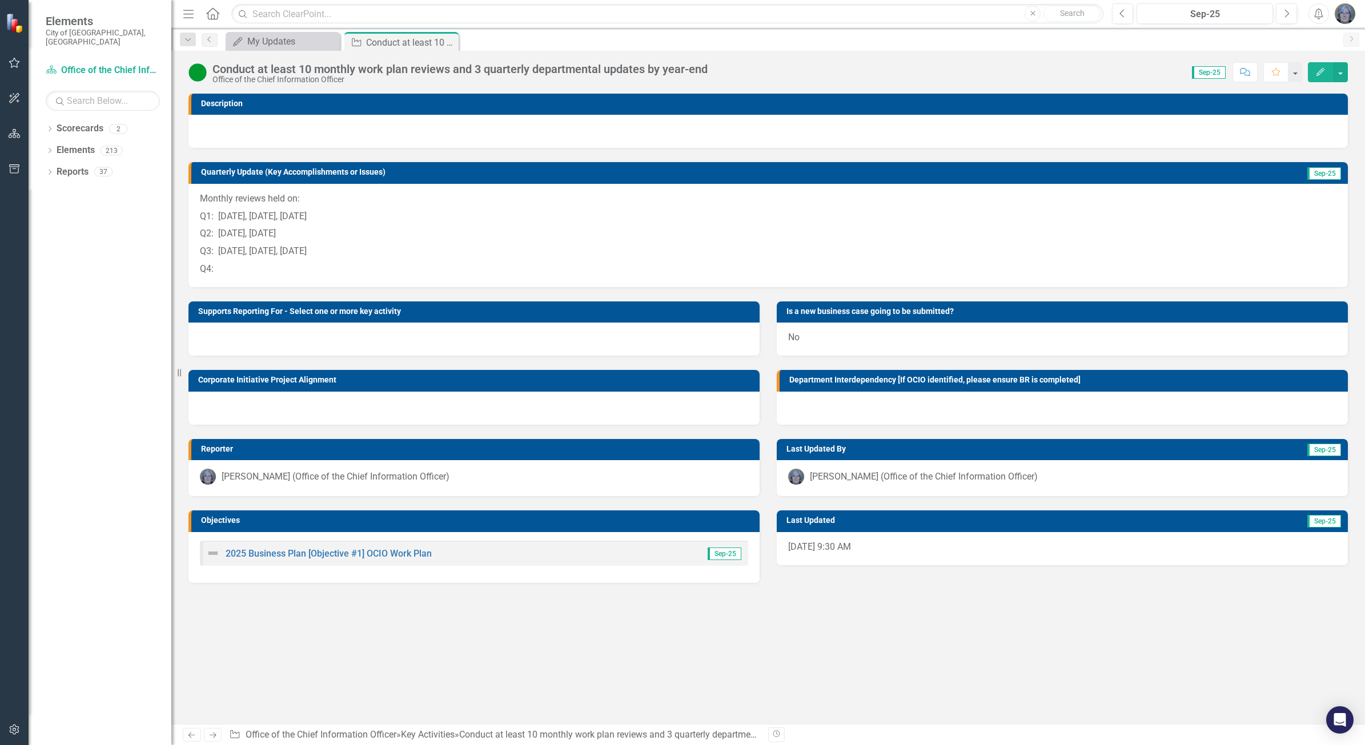
click at [212, 733] on icon "Next" at bounding box center [213, 735] width 10 height 7
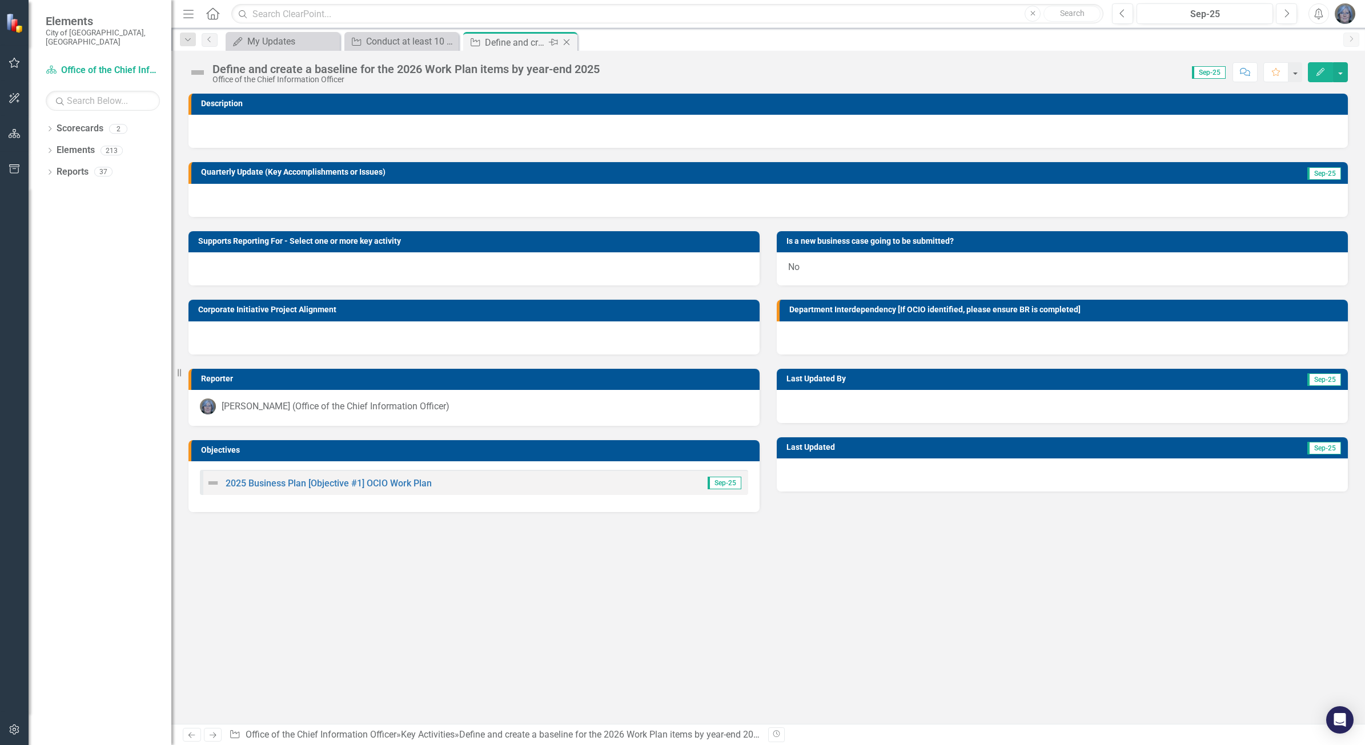
click at [569, 43] on icon "Close" at bounding box center [566, 42] width 11 height 9
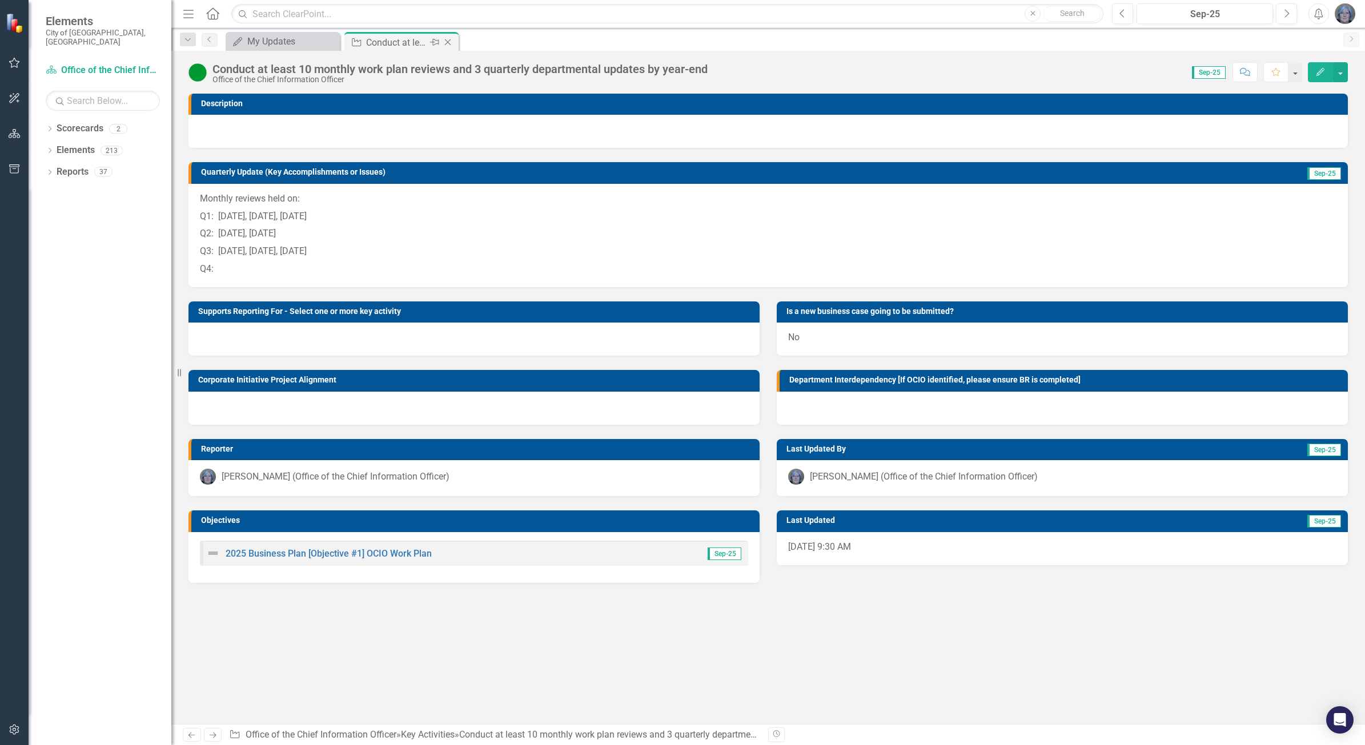
click at [447, 40] on icon "Close" at bounding box center [447, 42] width 11 height 9
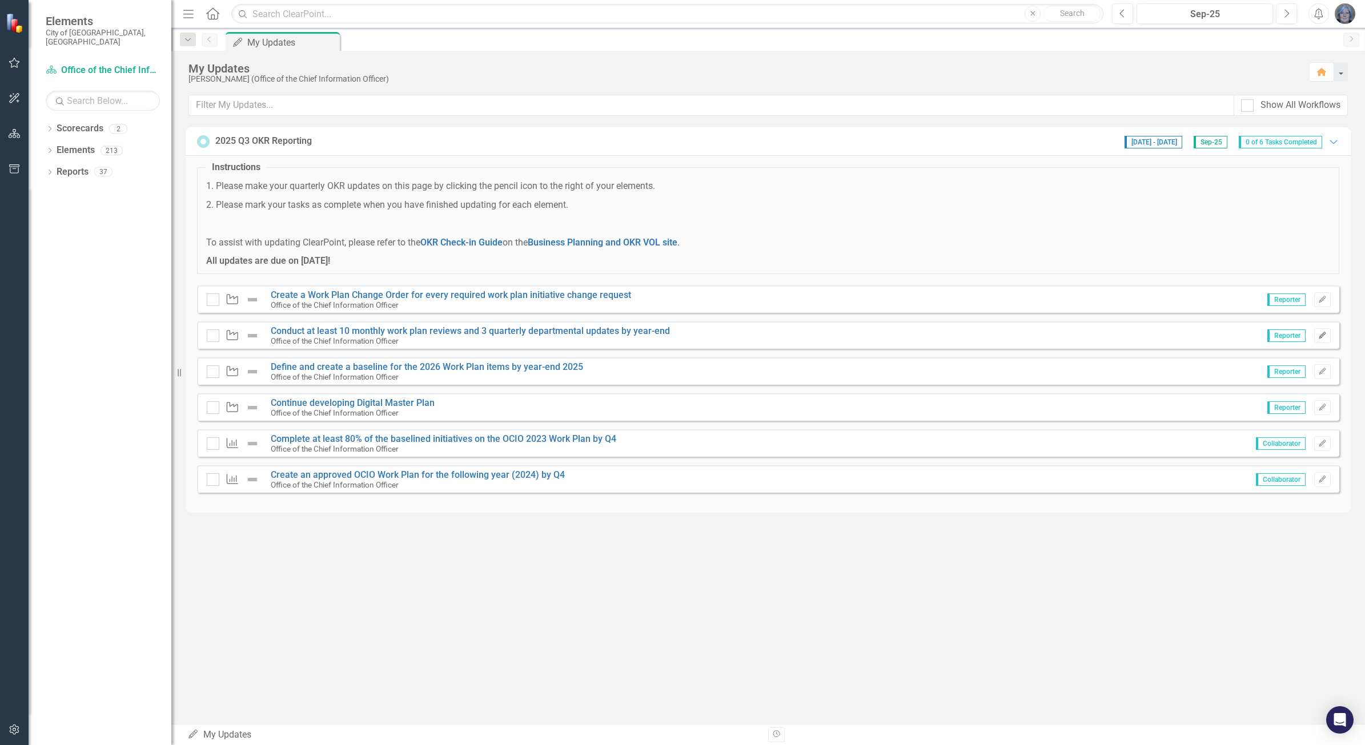
click at [1320, 335] on icon "Edit" at bounding box center [1322, 335] width 9 height 7
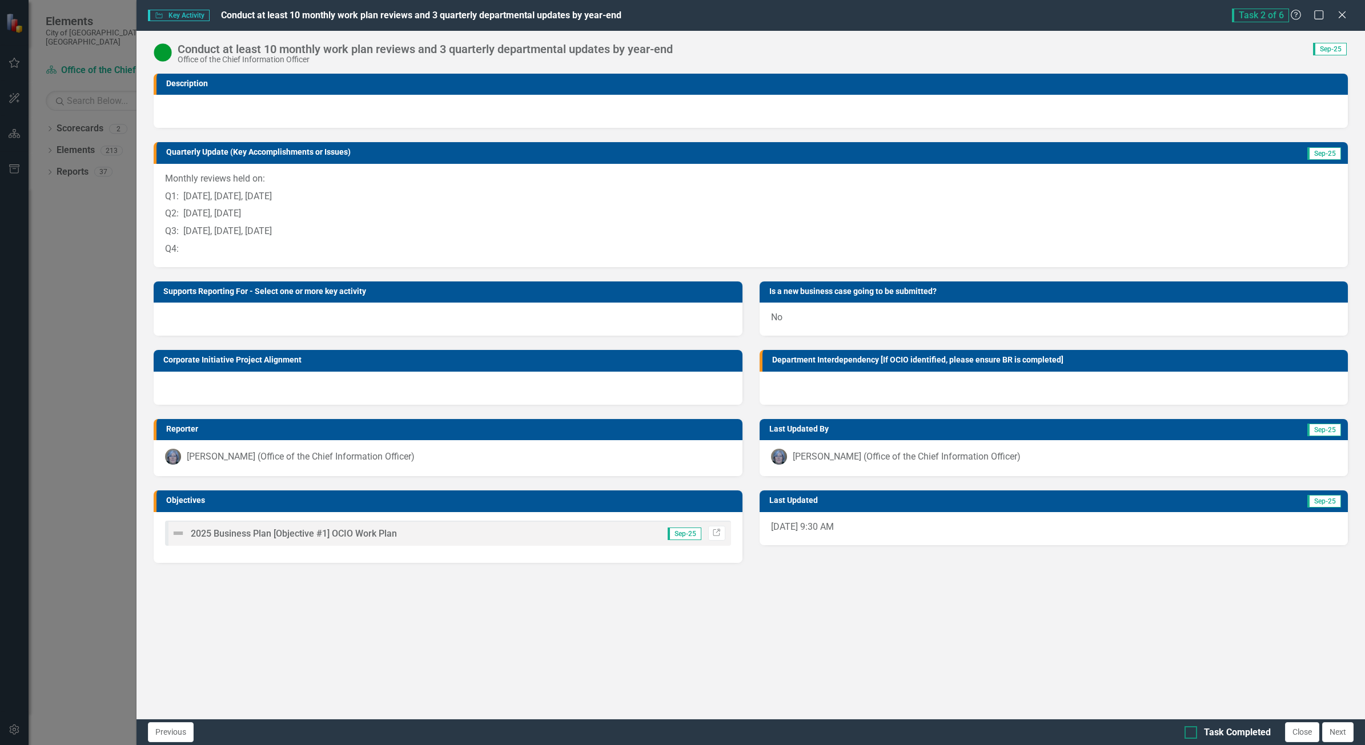
click at [1190, 732] on input "Task Completed" at bounding box center [1188, 730] width 7 height 7
checkbox input "true"
click at [1301, 729] on button "Close" at bounding box center [1302, 733] width 34 height 20
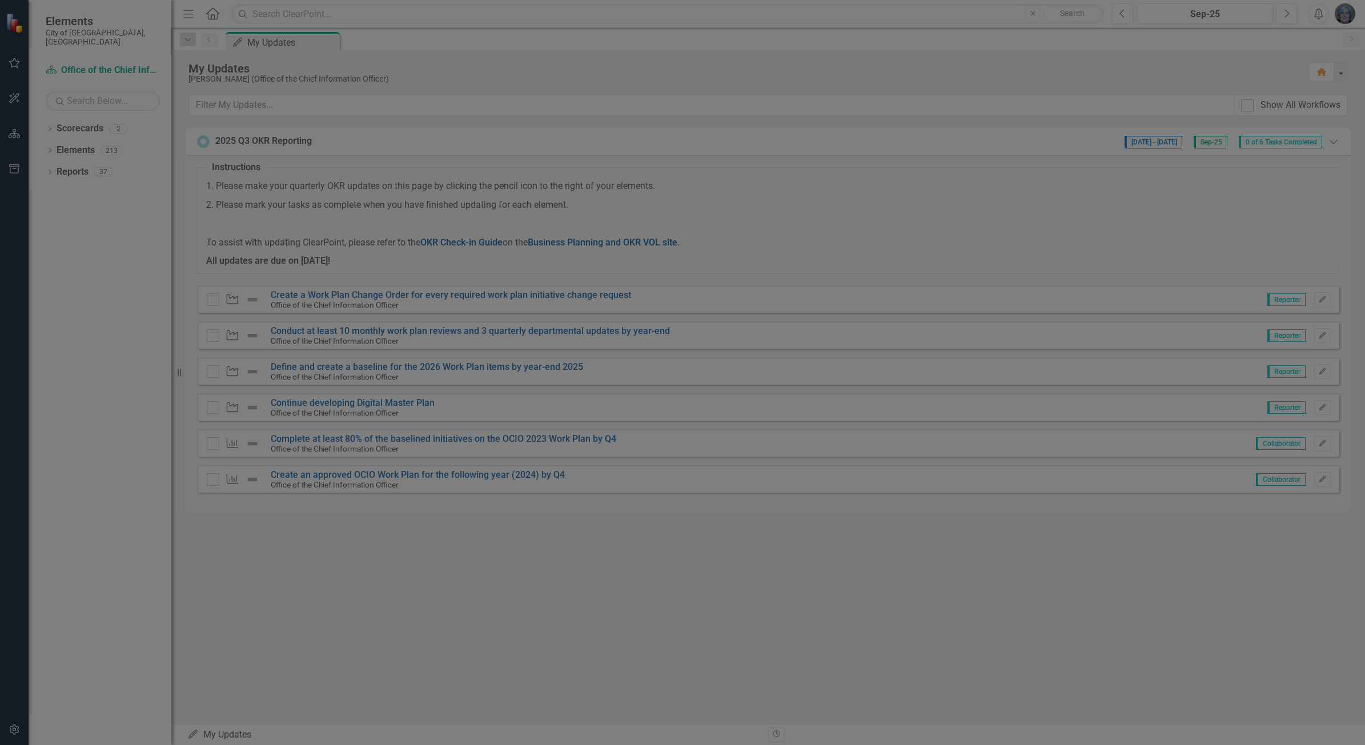
checkbox input "true"
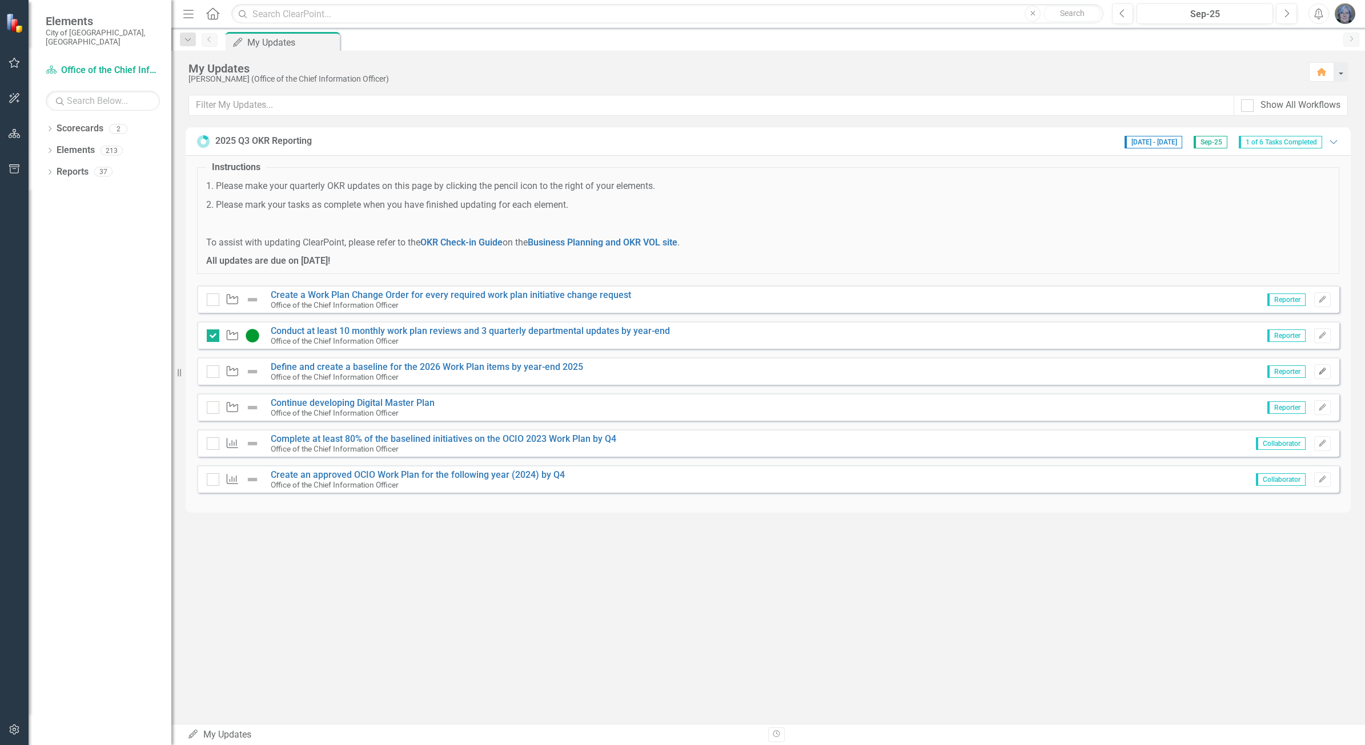
click at [1323, 370] on icon "button" at bounding box center [1322, 371] width 7 height 7
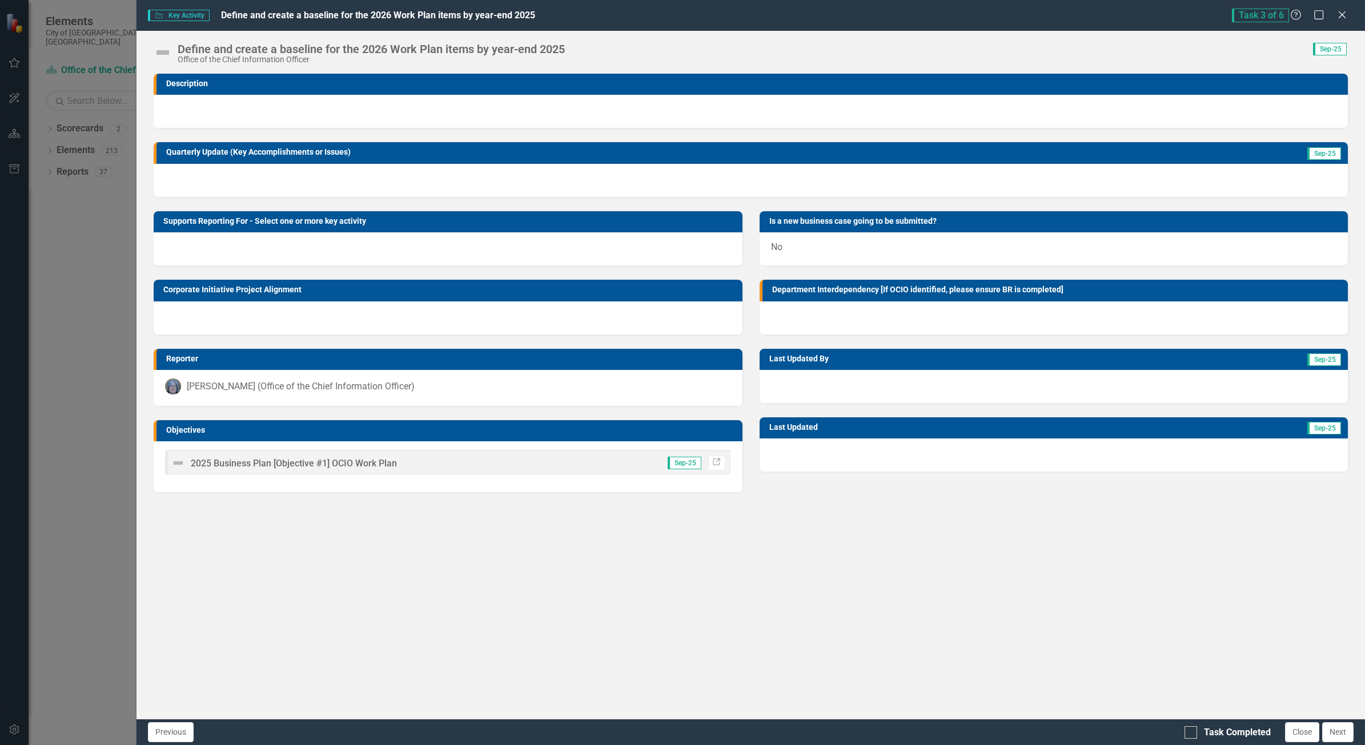
click at [163, 50] on img at bounding box center [163, 52] width 18 height 18
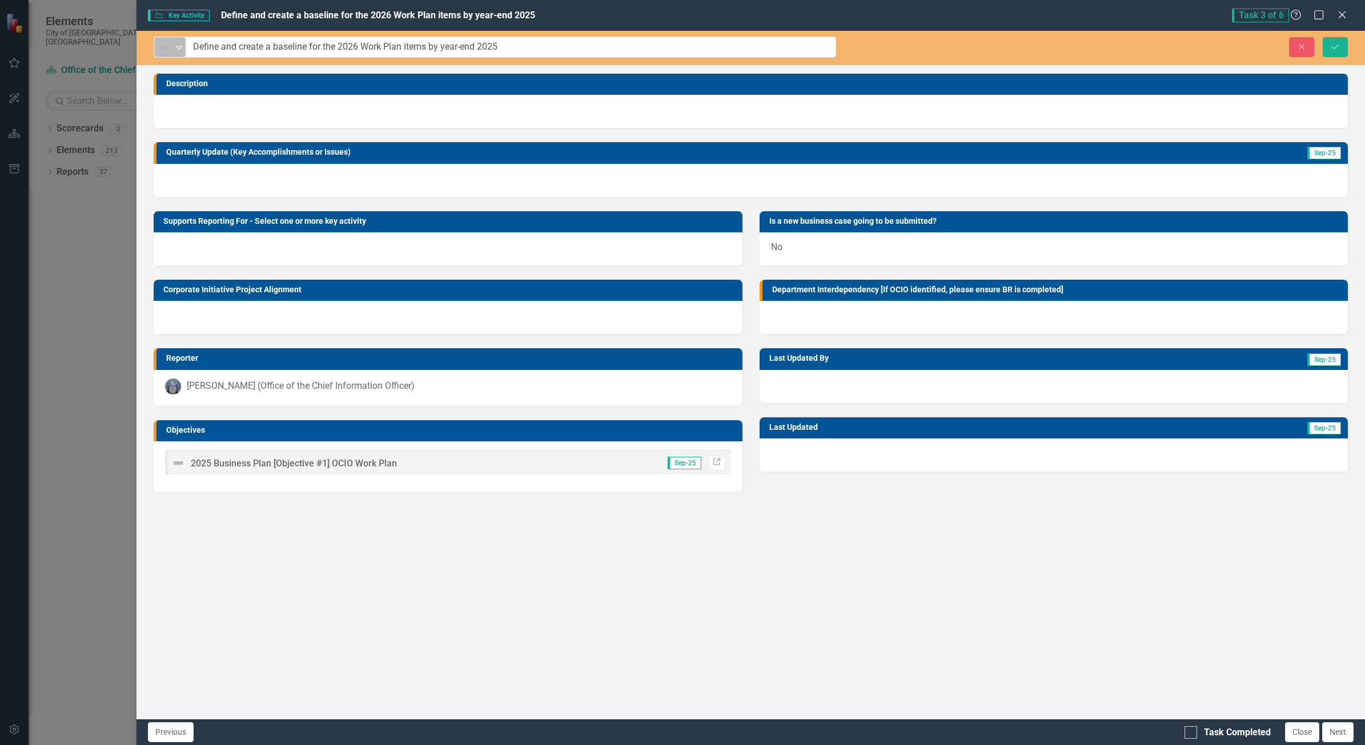
click at [180, 46] on icon at bounding box center [180, 47] width 6 height 3
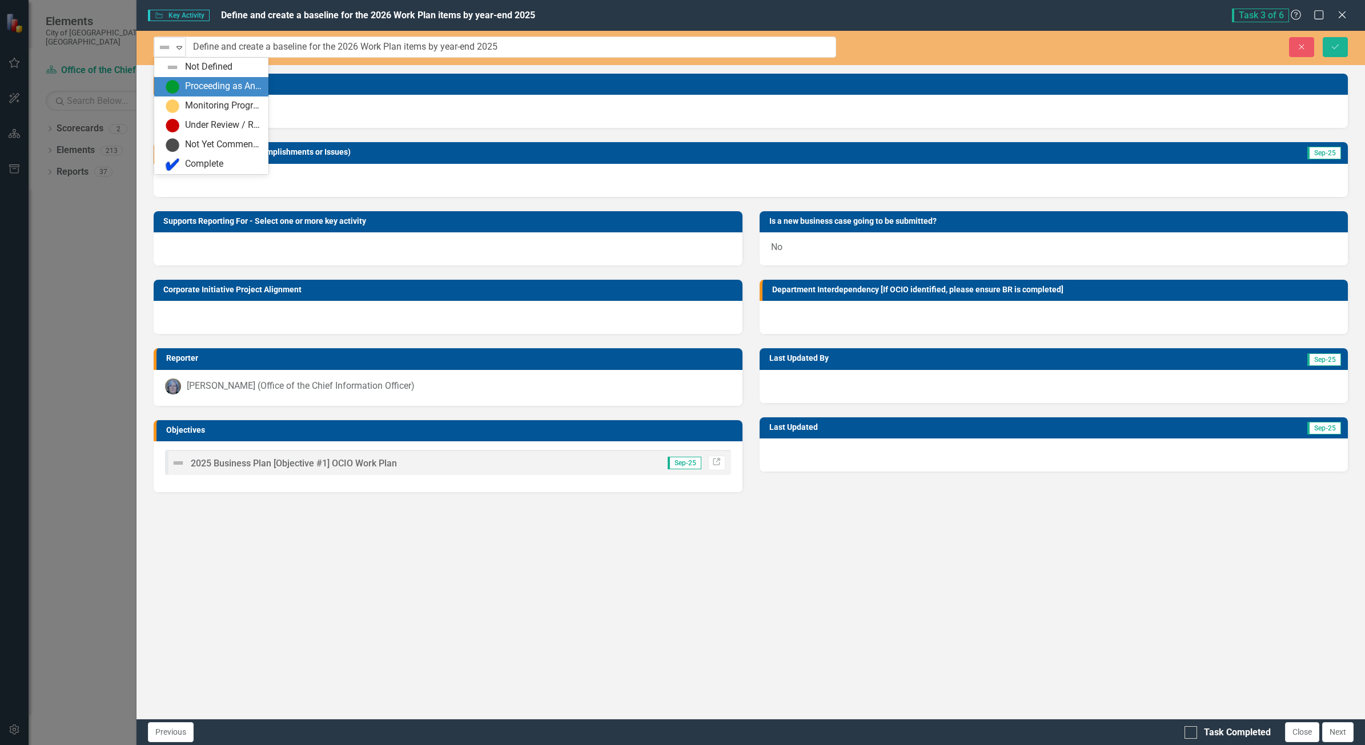
click at [241, 89] on div "Proceeding as Anticipated" at bounding box center [223, 86] width 77 height 13
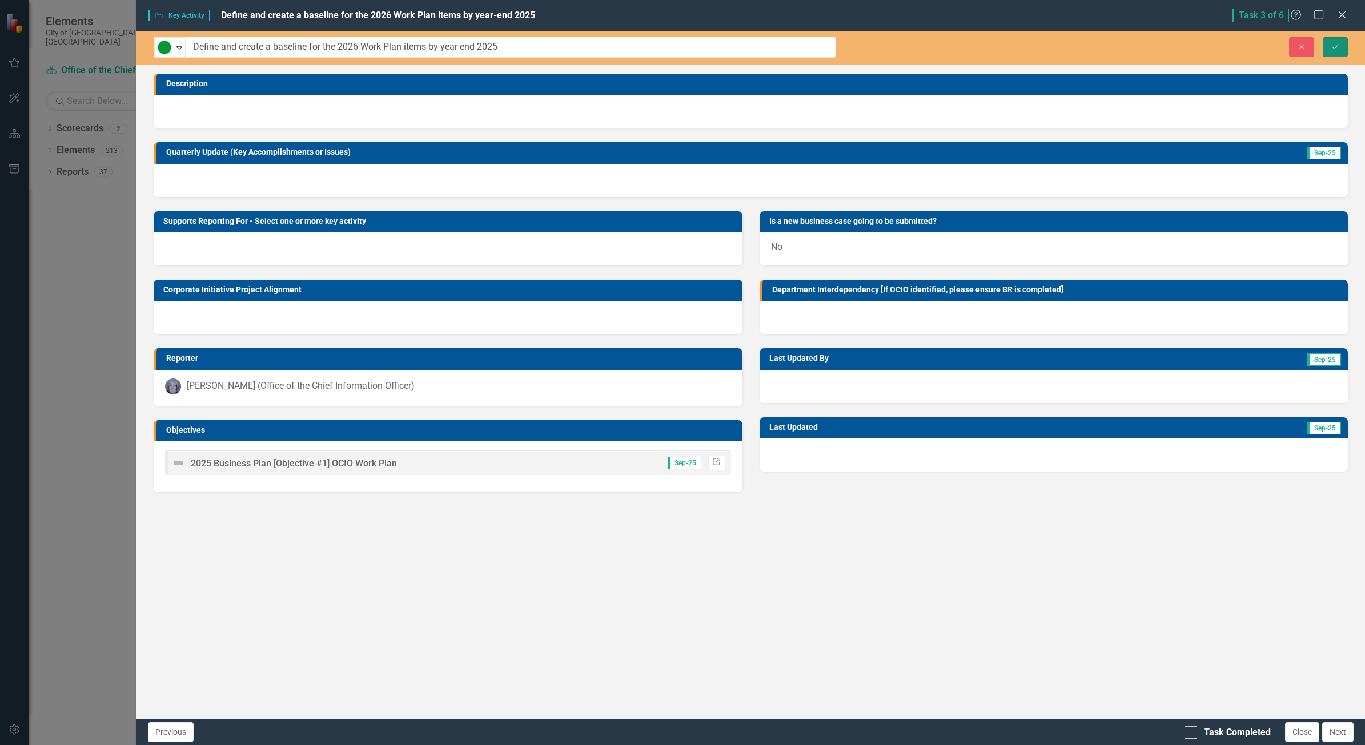
click at [1330, 42] on button "Save" at bounding box center [1335, 47] width 25 height 20
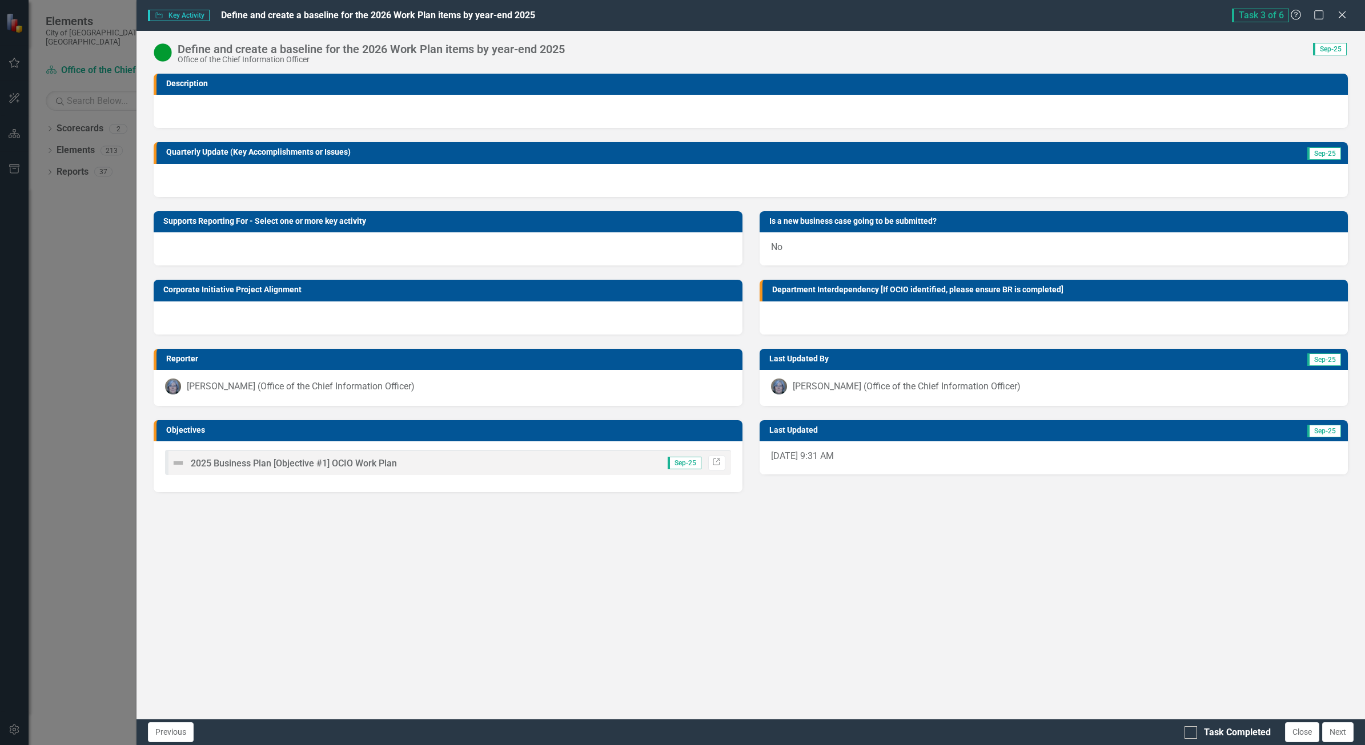
click at [300, 183] on div at bounding box center [751, 180] width 1194 height 33
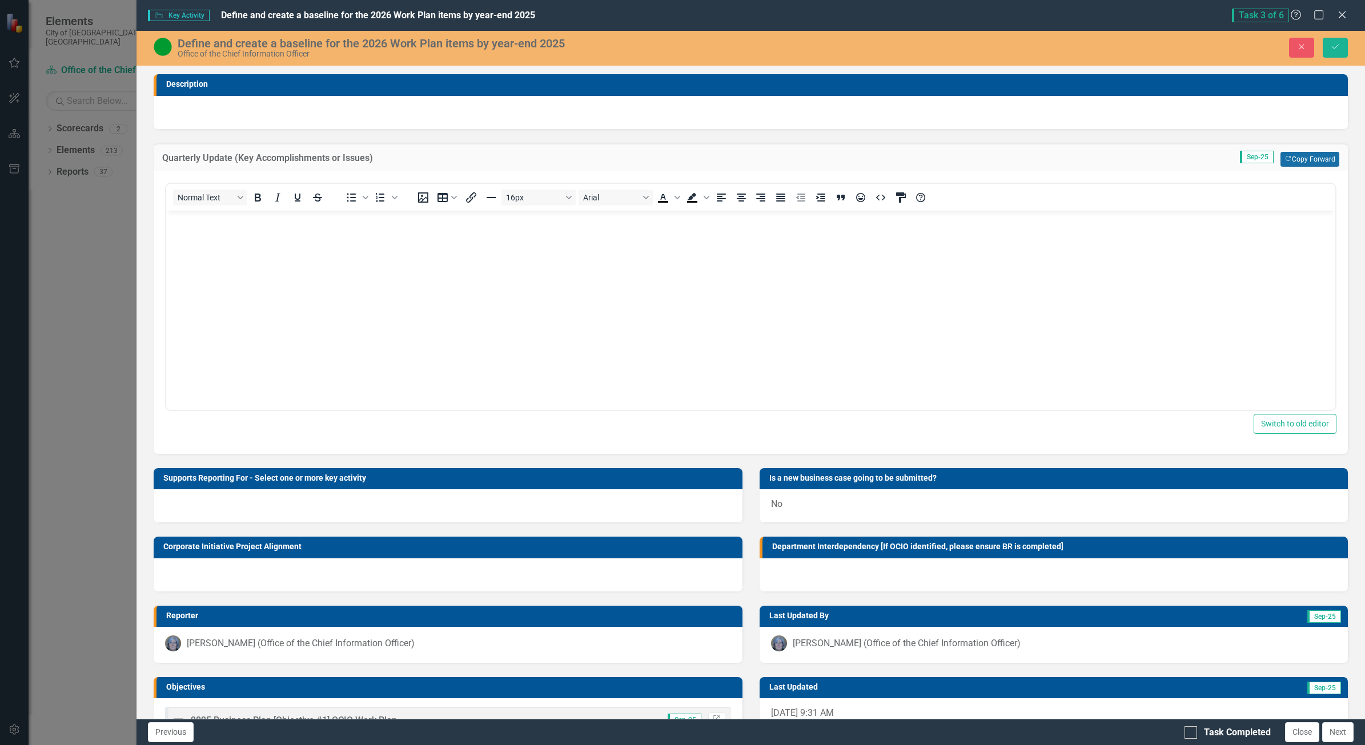
click at [1314, 157] on button "Copy Forward Copy Forward" at bounding box center [1310, 159] width 59 height 15
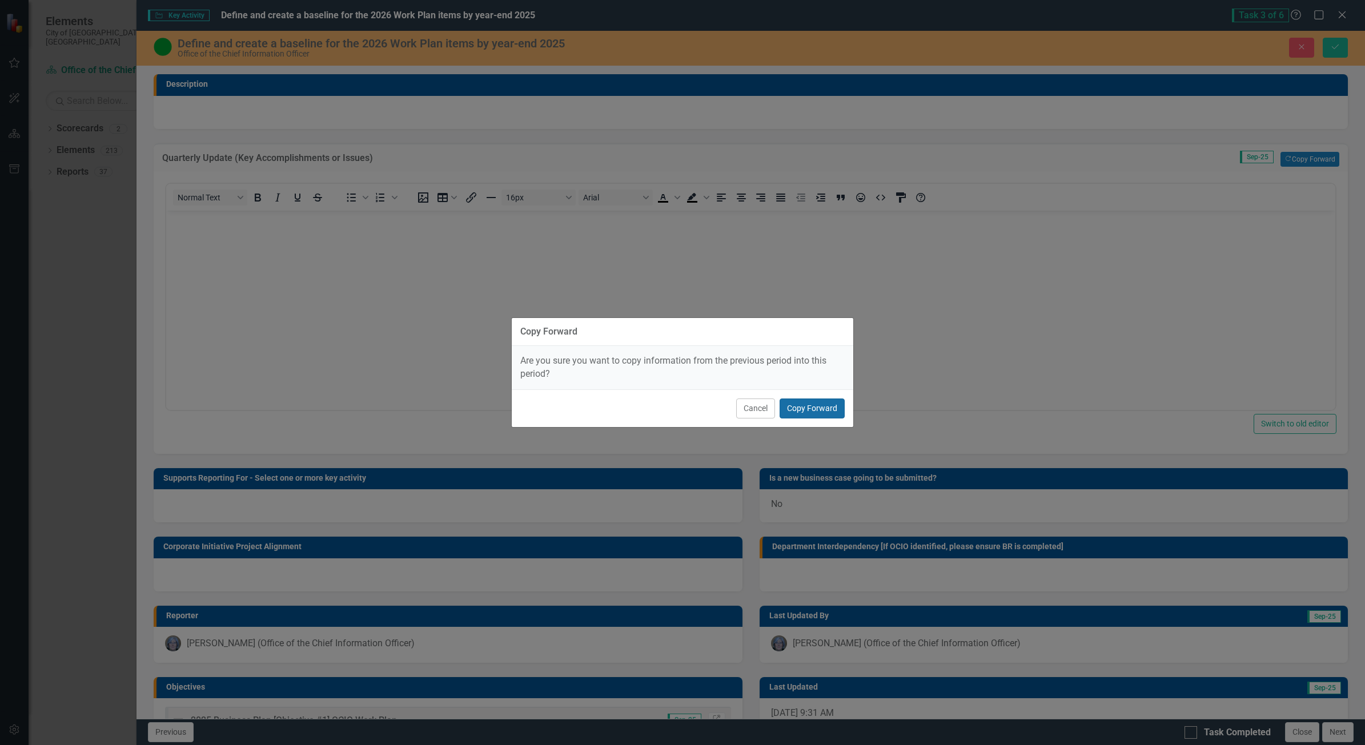
click at [824, 408] on button "Copy Forward" at bounding box center [812, 409] width 65 height 20
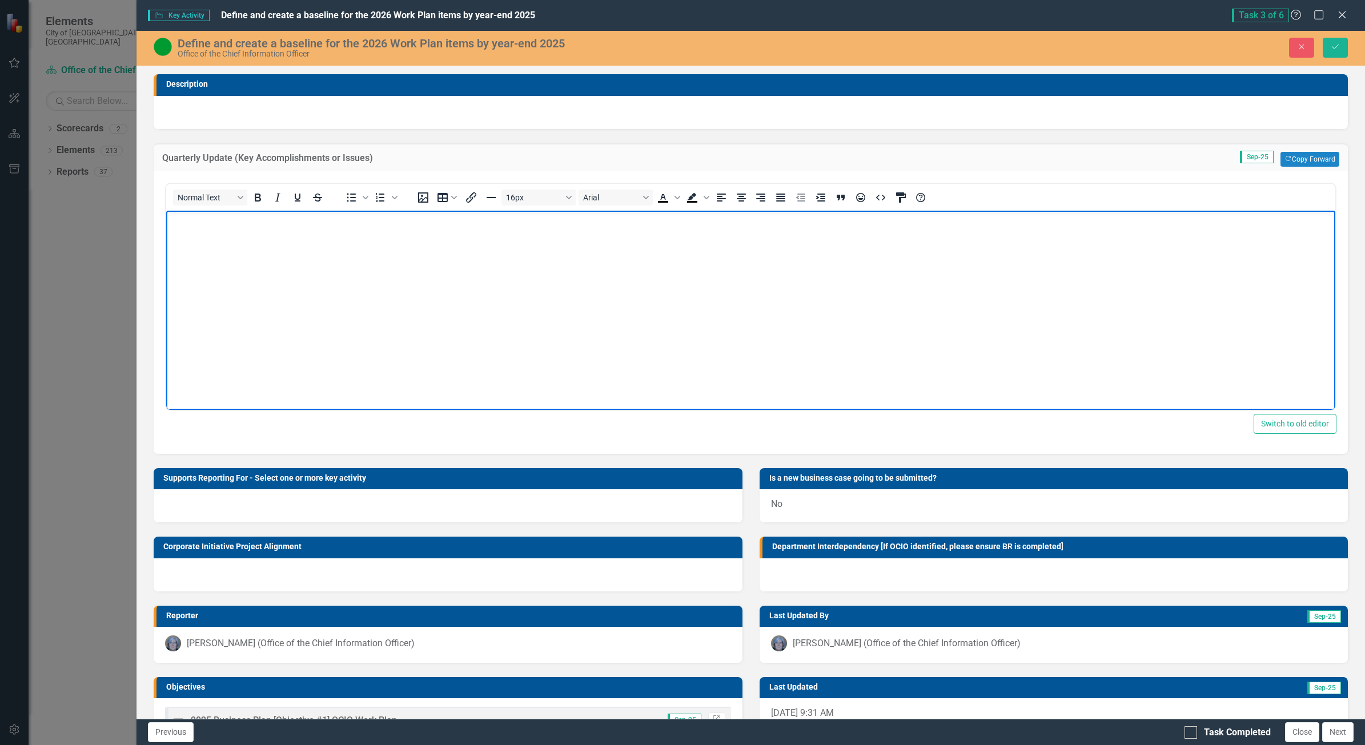
click at [230, 256] on body "Rich Text Area. Press ALT-0 for help." at bounding box center [750, 295] width 1169 height 171
click at [240, 200] on button "Normal Text" at bounding box center [210, 198] width 74 height 16
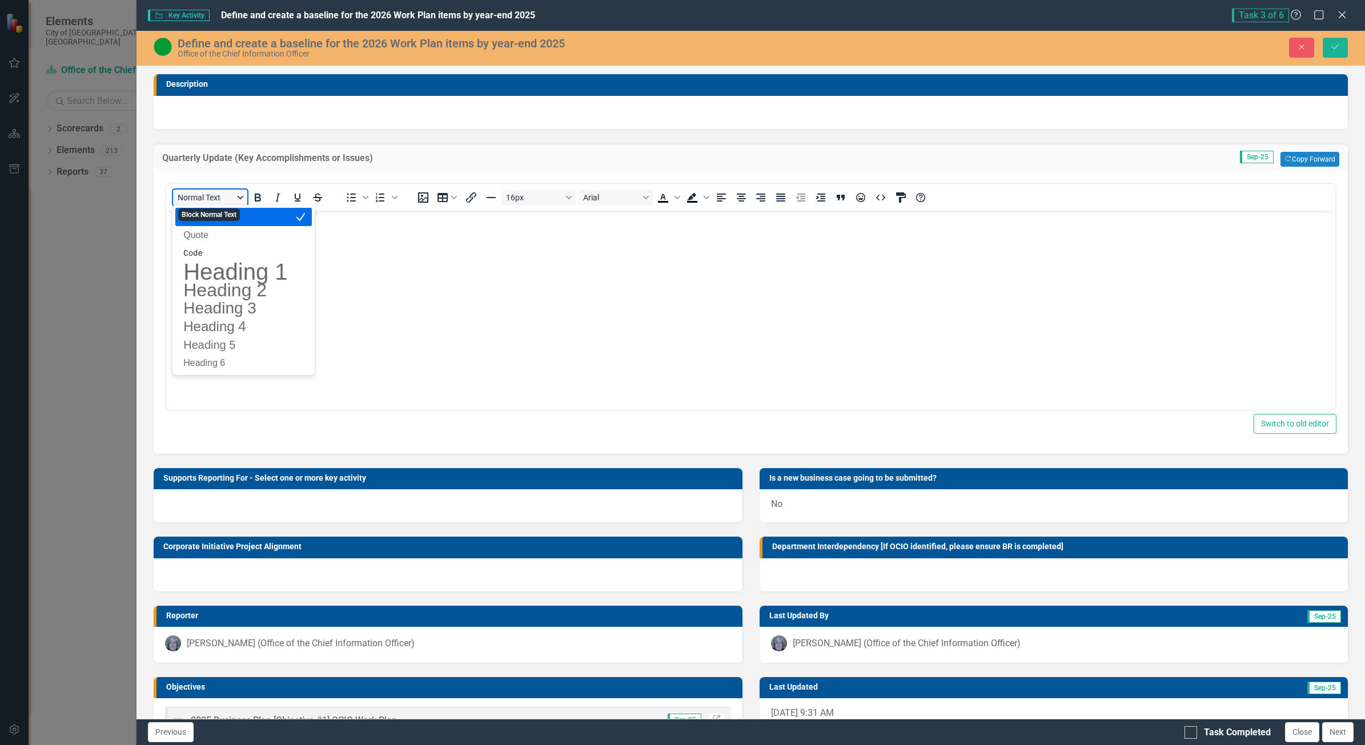
click at [237, 199] on button "Normal Text" at bounding box center [210, 198] width 74 height 16
click at [290, 288] on body "Rich Text Area. Press ALT-0 for help." at bounding box center [750, 295] width 1169 height 171
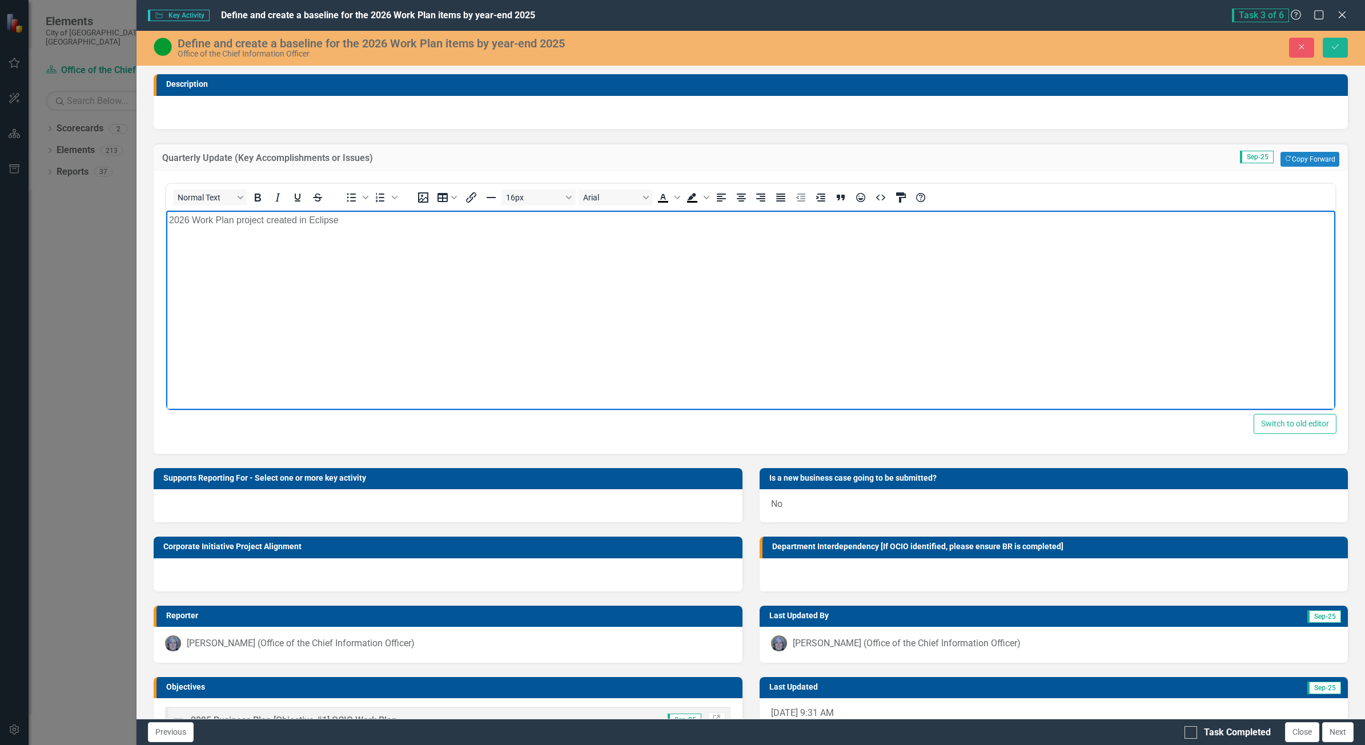
click at [169, 218] on p "2026 Work Plan project created in Eclipse" at bounding box center [751, 220] width 1164 height 14
click at [362, 247] on p "2026 Work Plan project created in Eclipse" at bounding box center [751, 243] width 1164 height 14
click at [200, 267] on p "Notices sent to OCIO Program Managers to start adding proposed projects and act…" at bounding box center [751, 266] width 1164 height 14
click at [555, 268] on p "Notice sent to OCIO Program Managers to start adding proposed projects and acti…" at bounding box center [751, 266] width 1164 height 14
drag, startPoint x: 366, startPoint y: 292, endPoint x: 375, endPoint y: 292, distance: 8.6
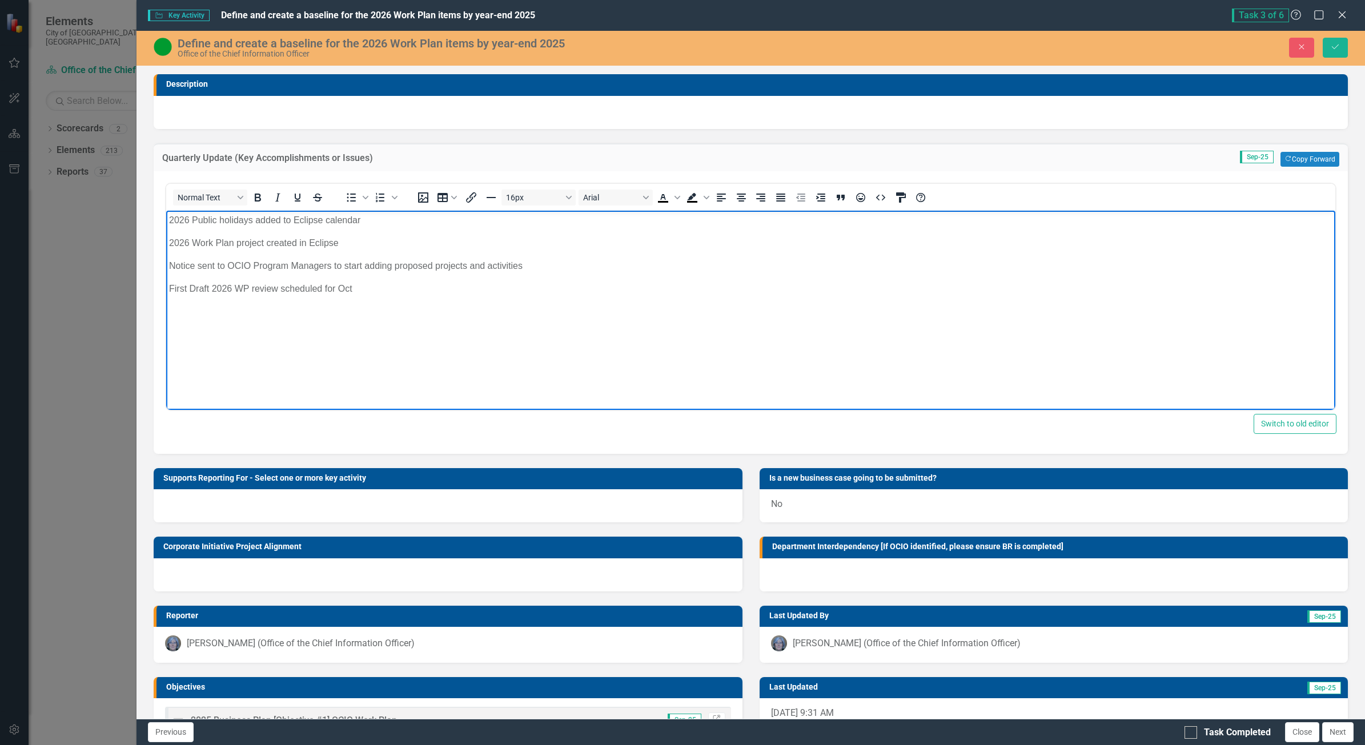
click at [367, 292] on p "First Draft 2026 WP review scheduled for Oct" at bounding box center [751, 289] width 1164 height 14
drag, startPoint x: 212, startPoint y: 288, endPoint x: 190, endPoint y: 288, distance: 21.7
click at [190, 288] on p "First Draft 2026 WP review scheduled for Oct 29" at bounding box center [751, 289] width 1164 height 14
click at [379, 310] on p "Second 2026 WP review scheduled for Nov" at bounding box center [751, 311] width 1164 height 14
drag, startPoint x: 371, startPoint y: 312, endPoint x: 440, endPoint y: 333, distance: 71.6
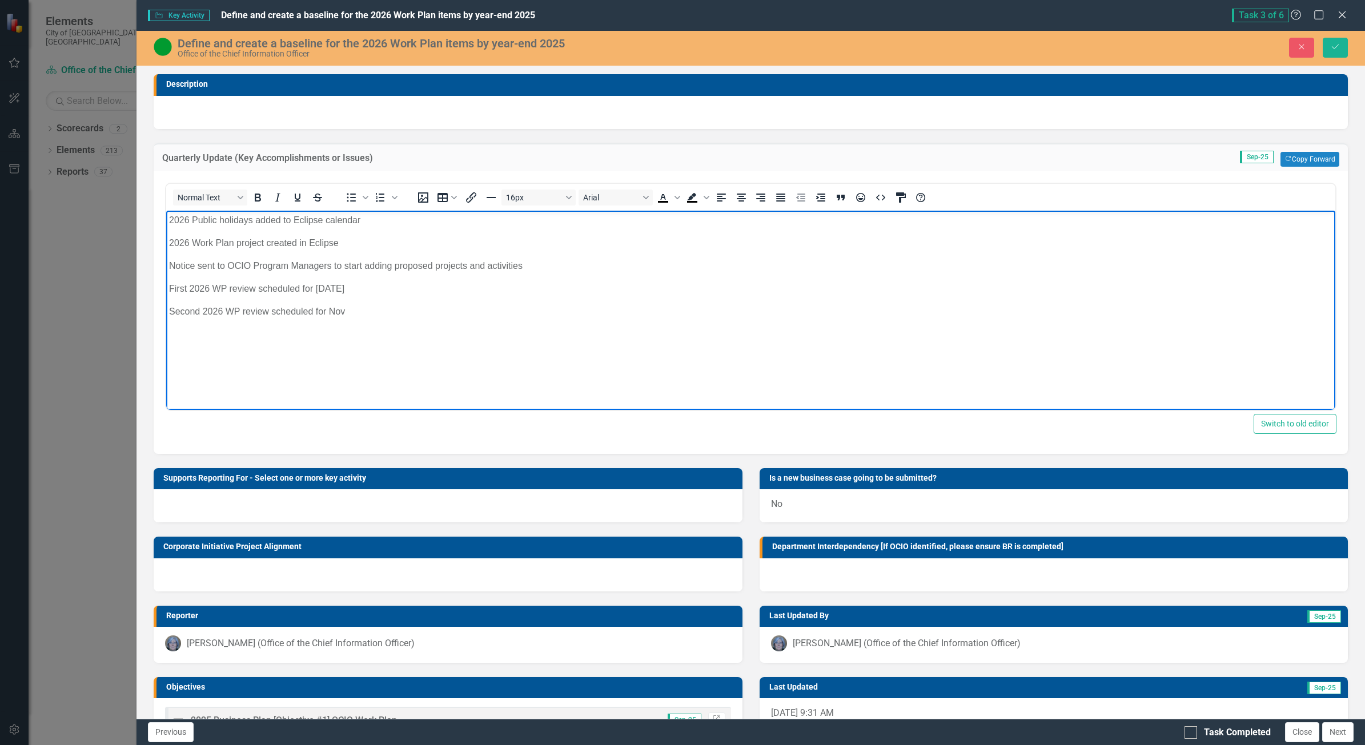
click at [374, 314] on p "Second 2026 WP review scheduled for Nov" at bounding box center [751, 311] width 1164 height 14
drag, startPoint x: 169, startPoint y: 289, endPoint x: 191, endPoint y: 290, distance: 22.3
click at [191, 290] on p "First 2026 WP review scheduled for Oct 29" at bounding box center [751, 289] width 1164 height 14
click at [234, 287] on p "2026 WP review scheduled for Oct 29" at bounding box center [751, 289] width 1164 height 14
click at [285, 290] on p "2026 WP reviews scheduled for Oct 29" at bounding box center [751, 289] width 1164 height 14
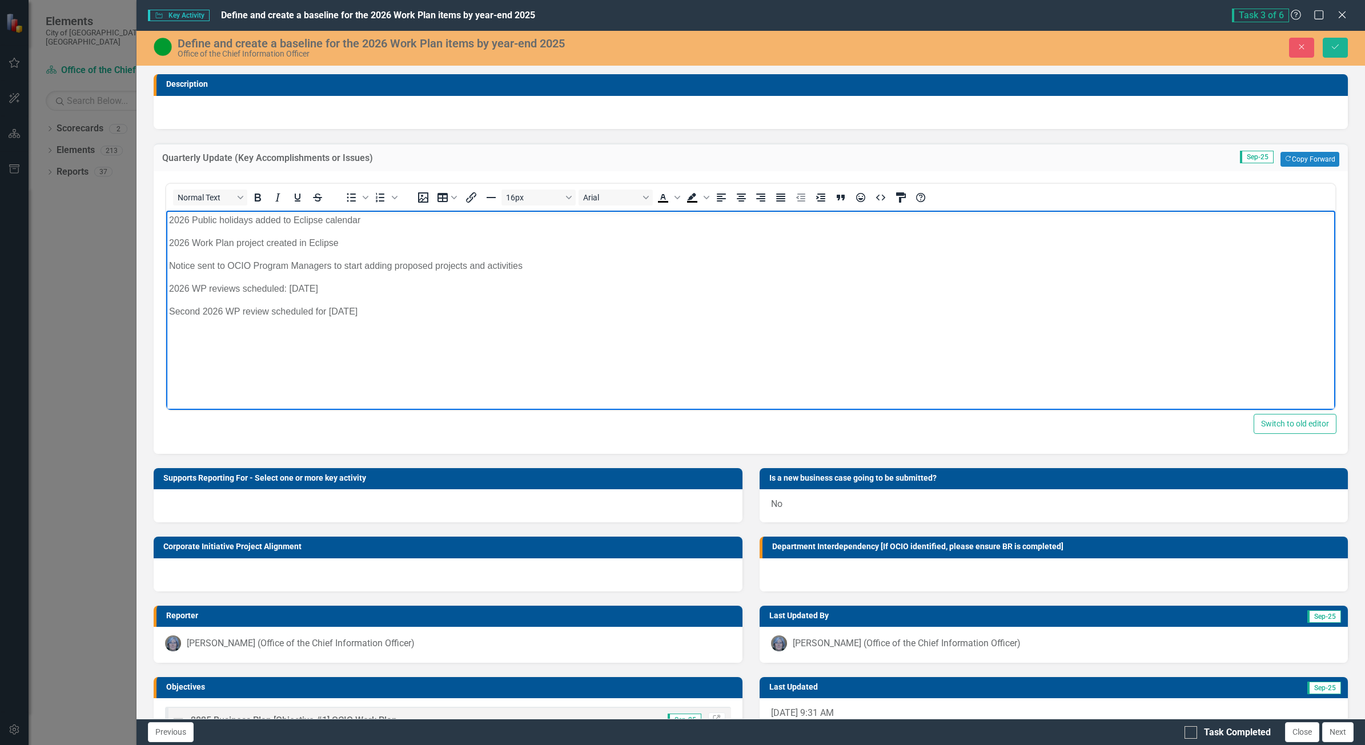
click at [339, 292] on p "2026 WP reviews scheduled: Oct 29" at bounding box center [751, 289] width 1164 height 14
drag, startPoint x: 370, startPoint y: 312, endPoint x: 331, endPoint y: 508, distance: 199.9
click at [166, 296] on html "2026 Public holidays added to Eclipse calendar 2026 Work Plan project created i…" at bounding box center [750, 295] width 1169 height 171
click at [1336, 45] on icon "Save" at bounding box center [1335, 47] width 10 height 8
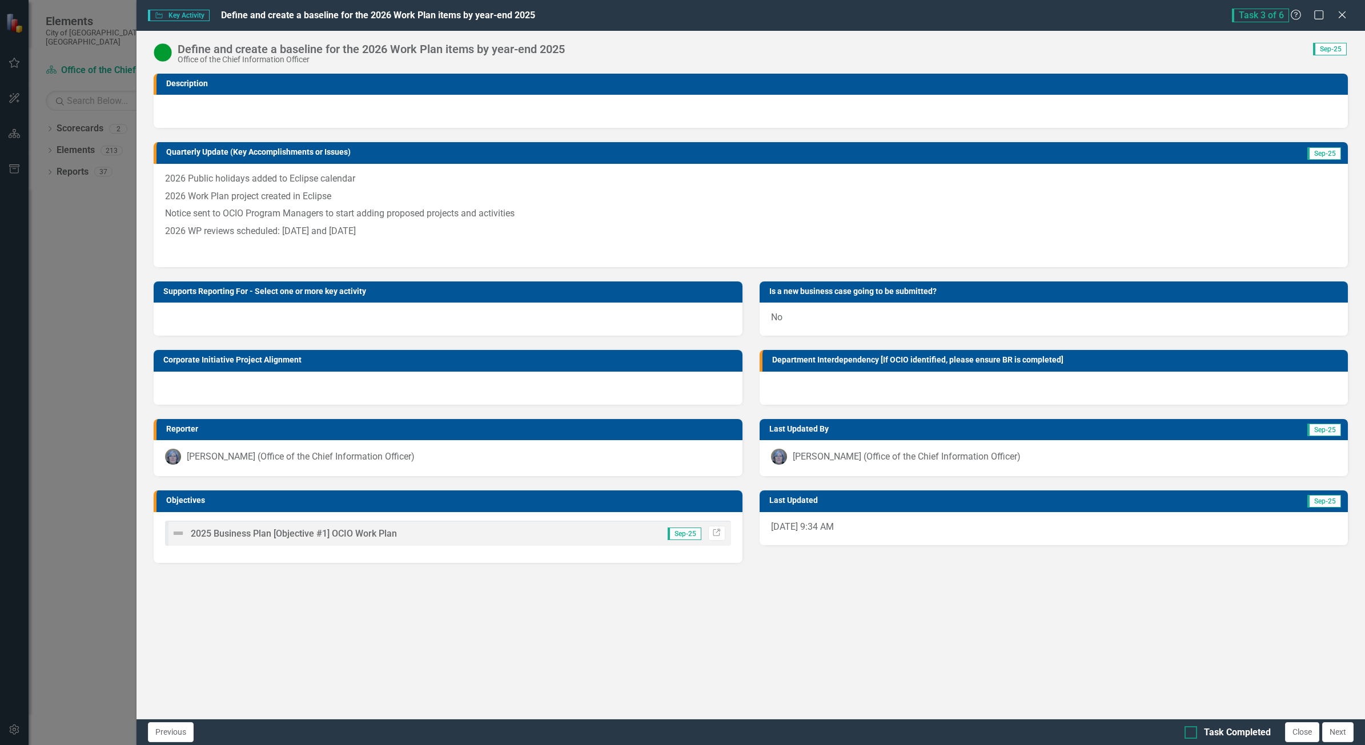
click at [1189, 734] on input "Task Completed" at bounding box center [1188, 730] width 7 height 7
checkbox input "true"
click at [1295, 730] on button "Close" at bounding box center [1302, 733] width 34 height 20
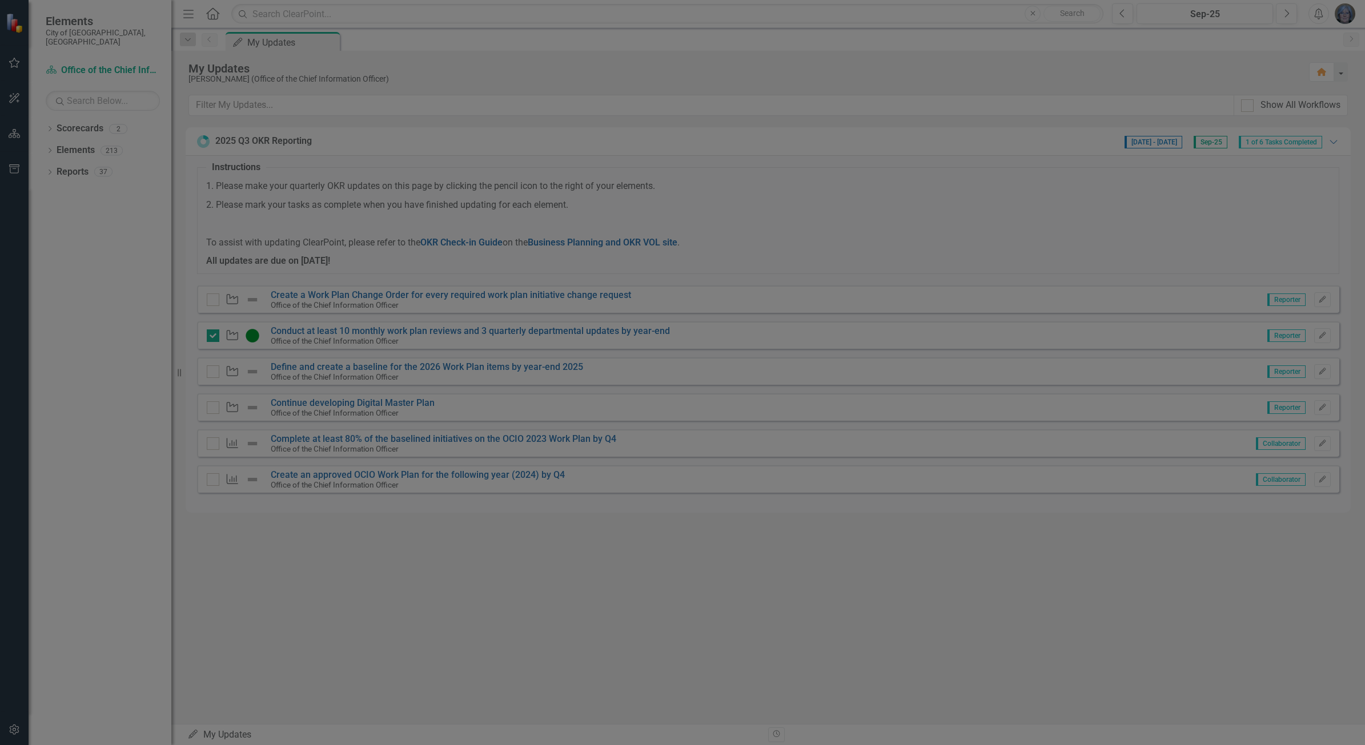
checkbox input "true"
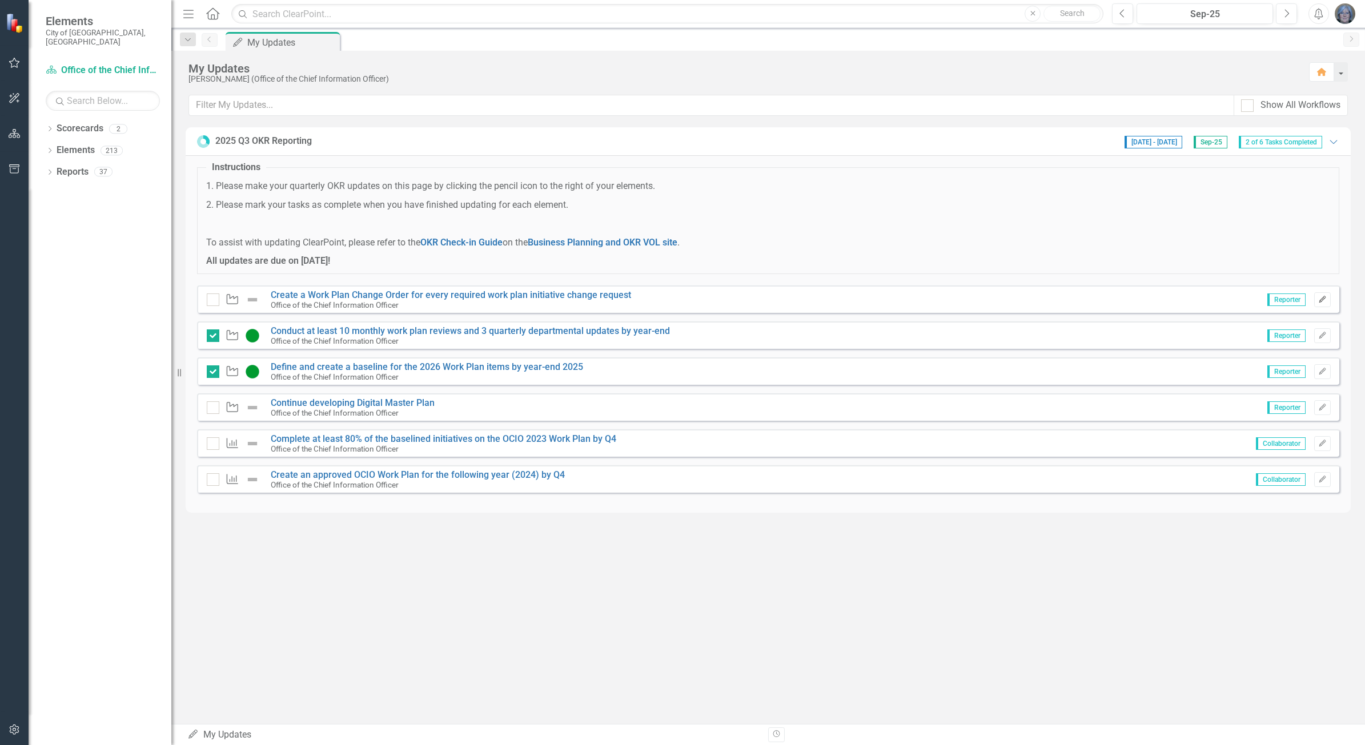
click at [1324, 296] on icon "Edit" at bounding box center [1322, 299] width 9 height 7
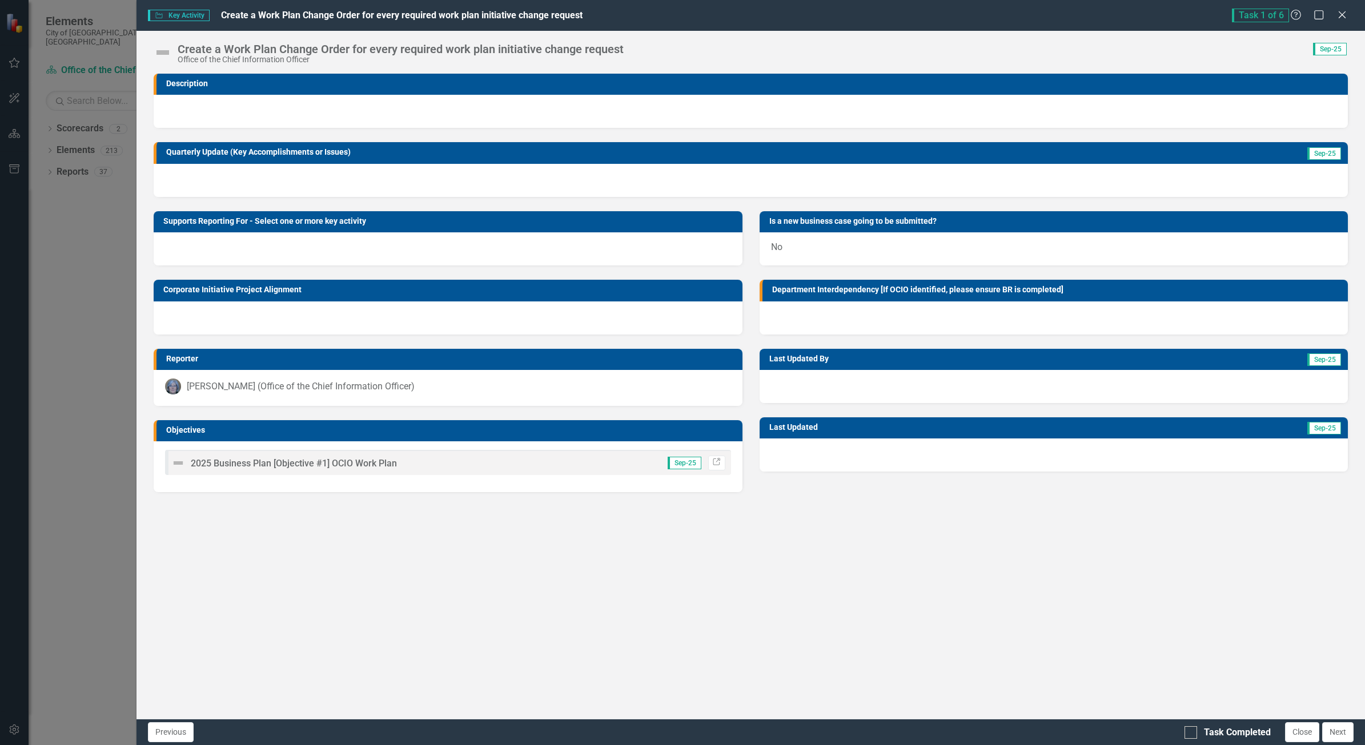
click at [160, 52] on img at bounding box center [163, 52] width 18 height 18
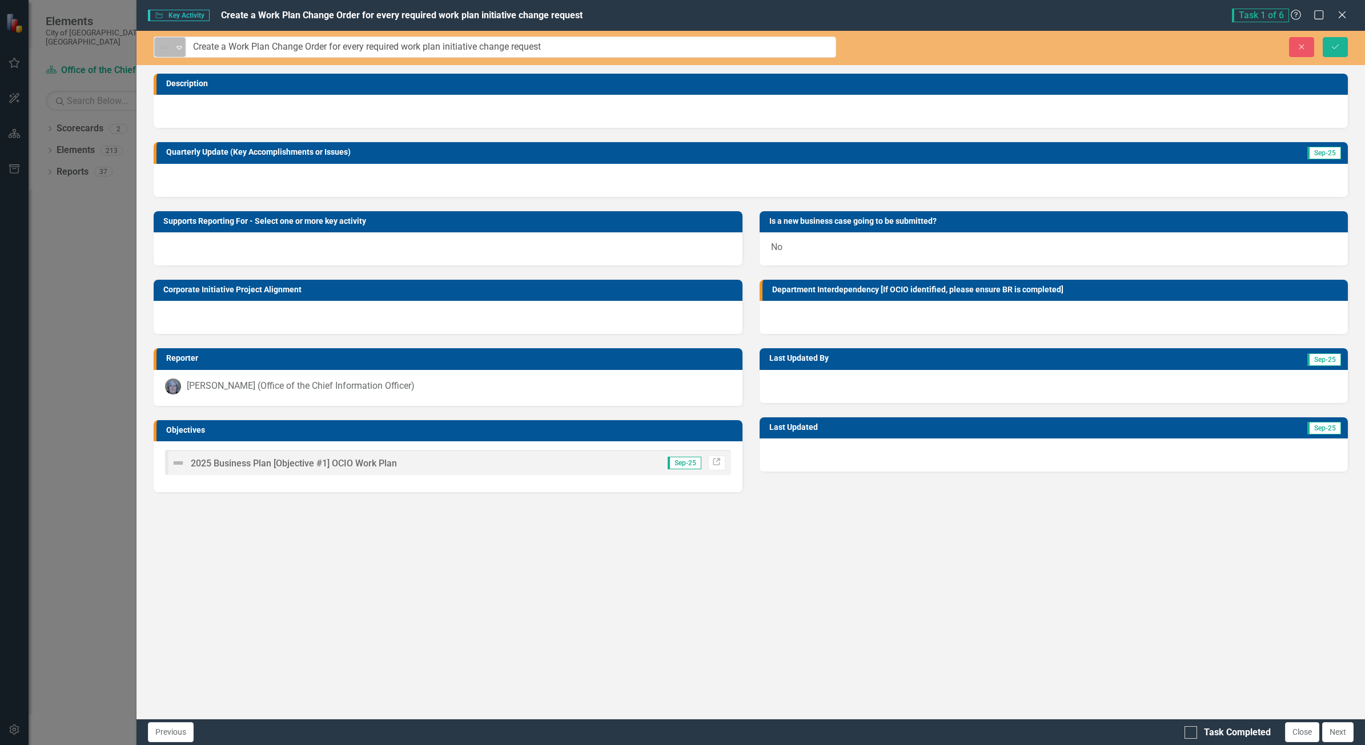
click at [173, 39] on div "Not Defined" at bounding box center [165, 47] width 17 height 16
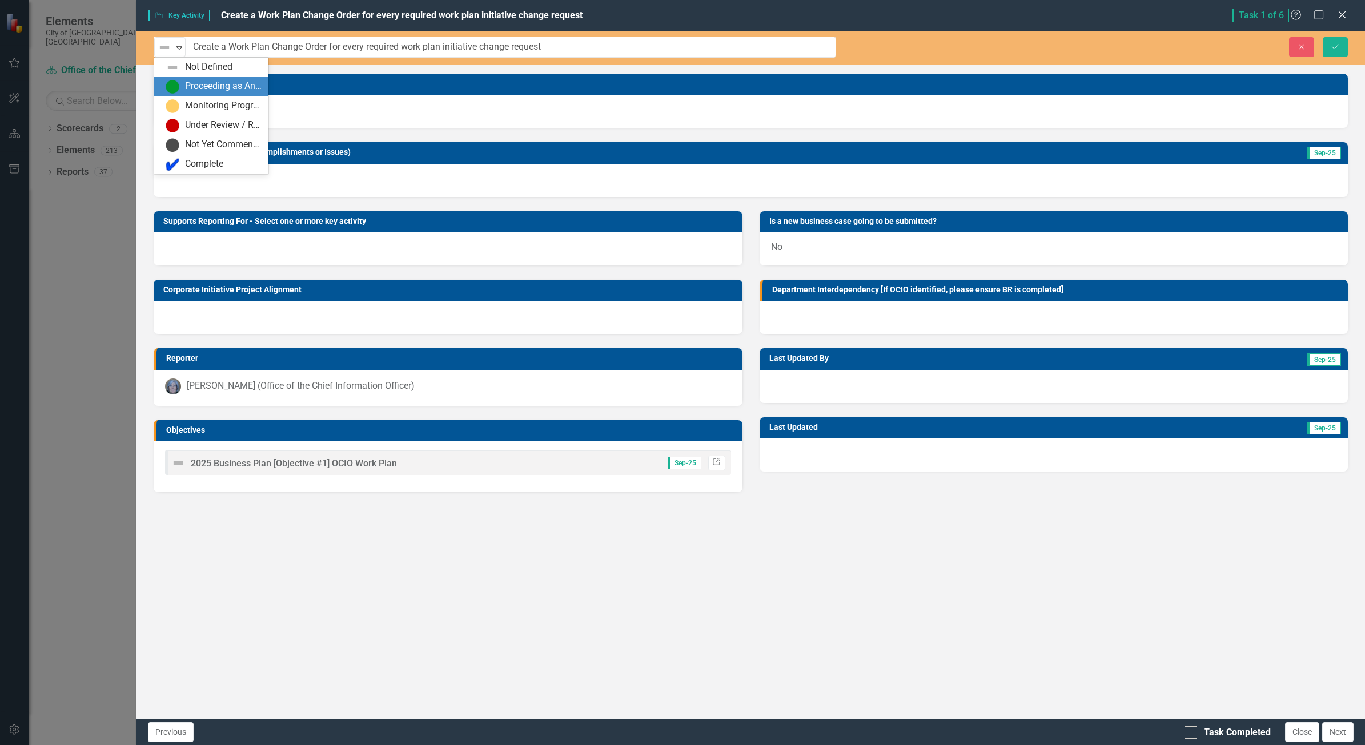
click at [192, 89] on div "Proceeding as Anticipated" at bounding box center [223, 86] width 77 height 13
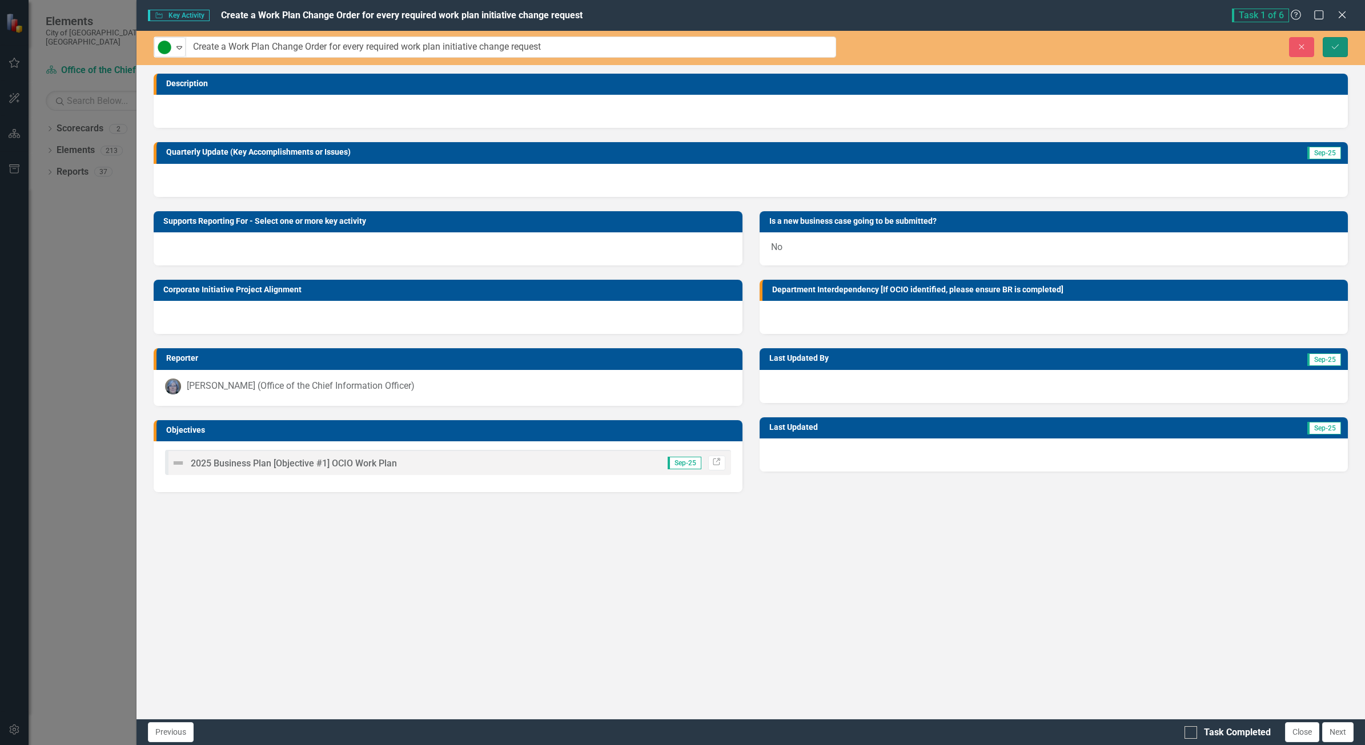
click at [1338, 46] on icon "Save" at bounding box center [1335, 47] width 10 height 8
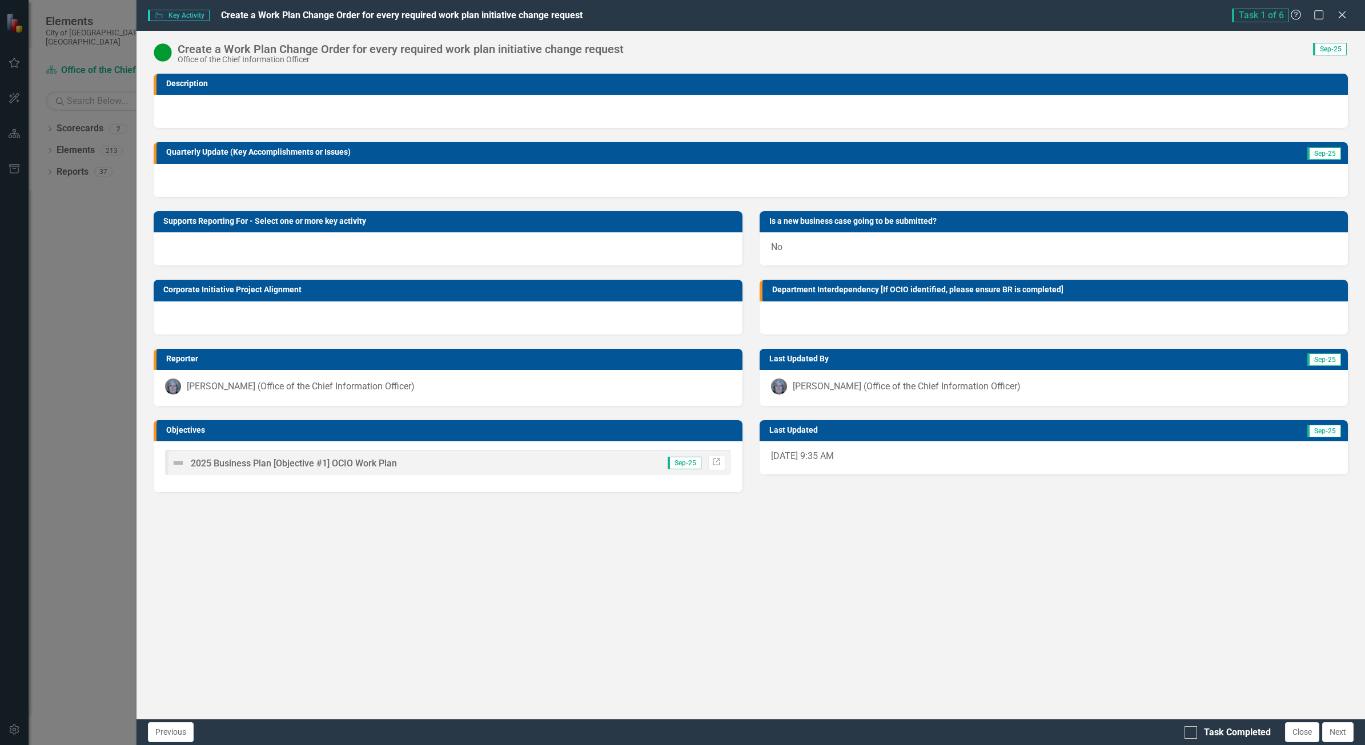
click at [618, 182] on div at bounding box center [751, 180] width 1194 height 33
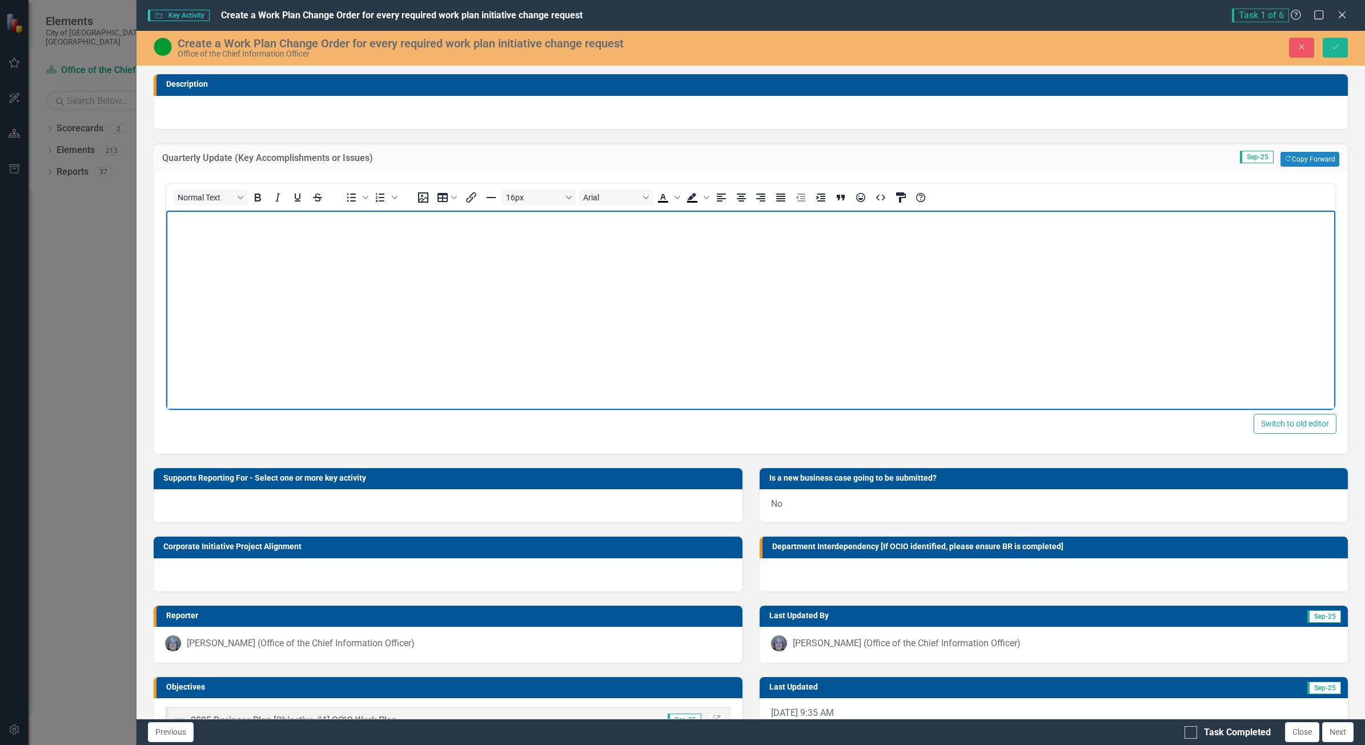
click at [1085, 304] on body "Rich Text Area. Press ALT-0 for help." at bounding box center [750, 295] width 1169 height 171
drag, startPoint x: 242, startPoint y: 256, endPoint x: 797, endPoint y: 306, distance: 556.9
click at [243, 256] on body "Rich Text Area. Press ALT-0 for help." at bounding box center [750, 295] width 1169 height 171
click at [1314, 157] on button "Copy Forward Copy Forward" at bounding box center [1310, 159] width 59 height 15
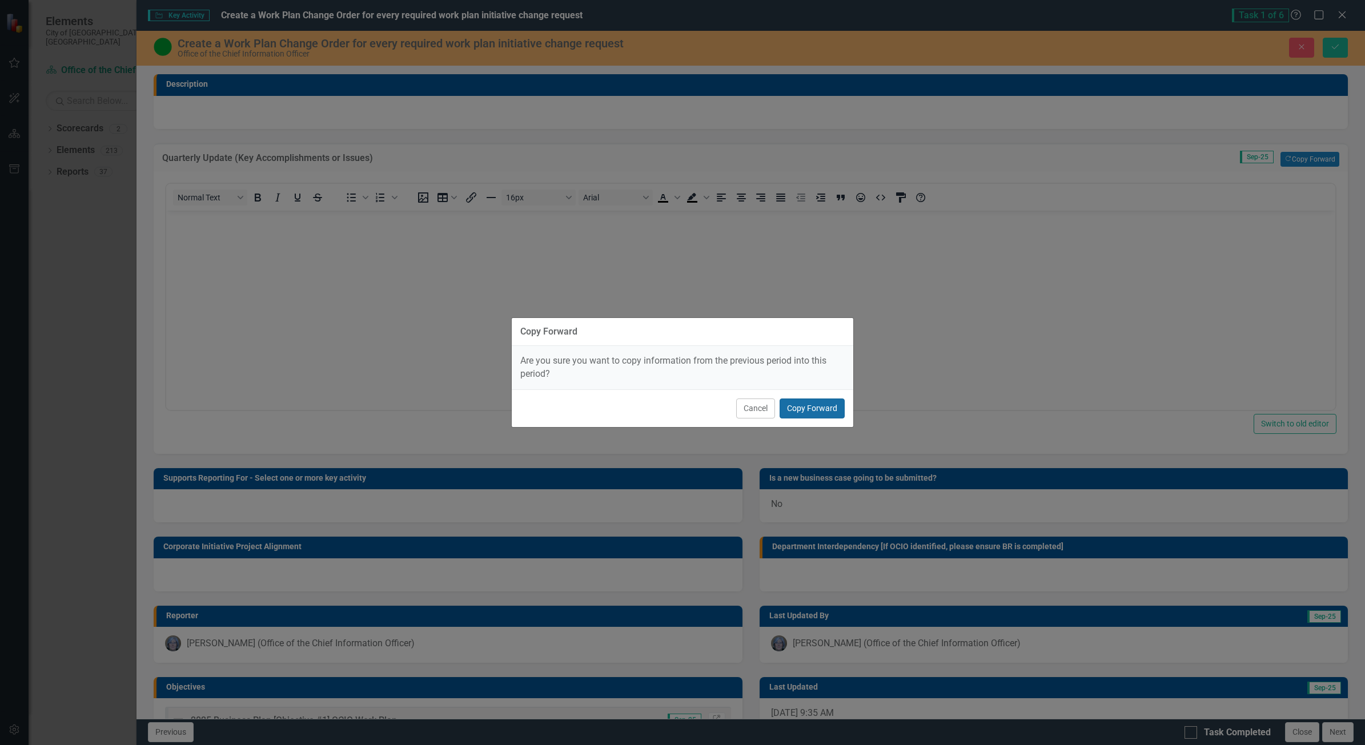
click at [829, 406] on button "Copy Forward" at bounding box center [812, 409] width 65 height 20
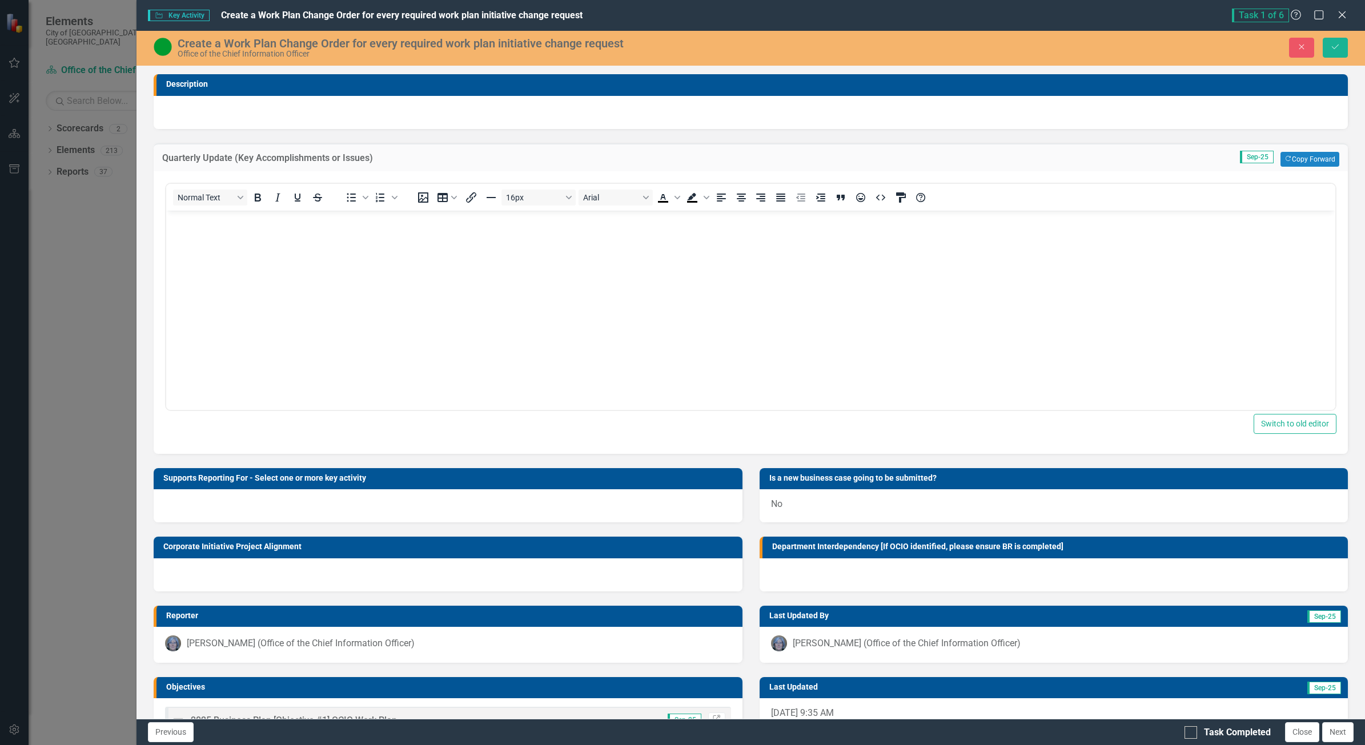
click at [1244, 154] on span "Sep-25" at bounding box center [1257, 157] width 34 height 13
click at [1337, 43] on icon "Save" at bounding box center [1335, 47] width 10 height 8
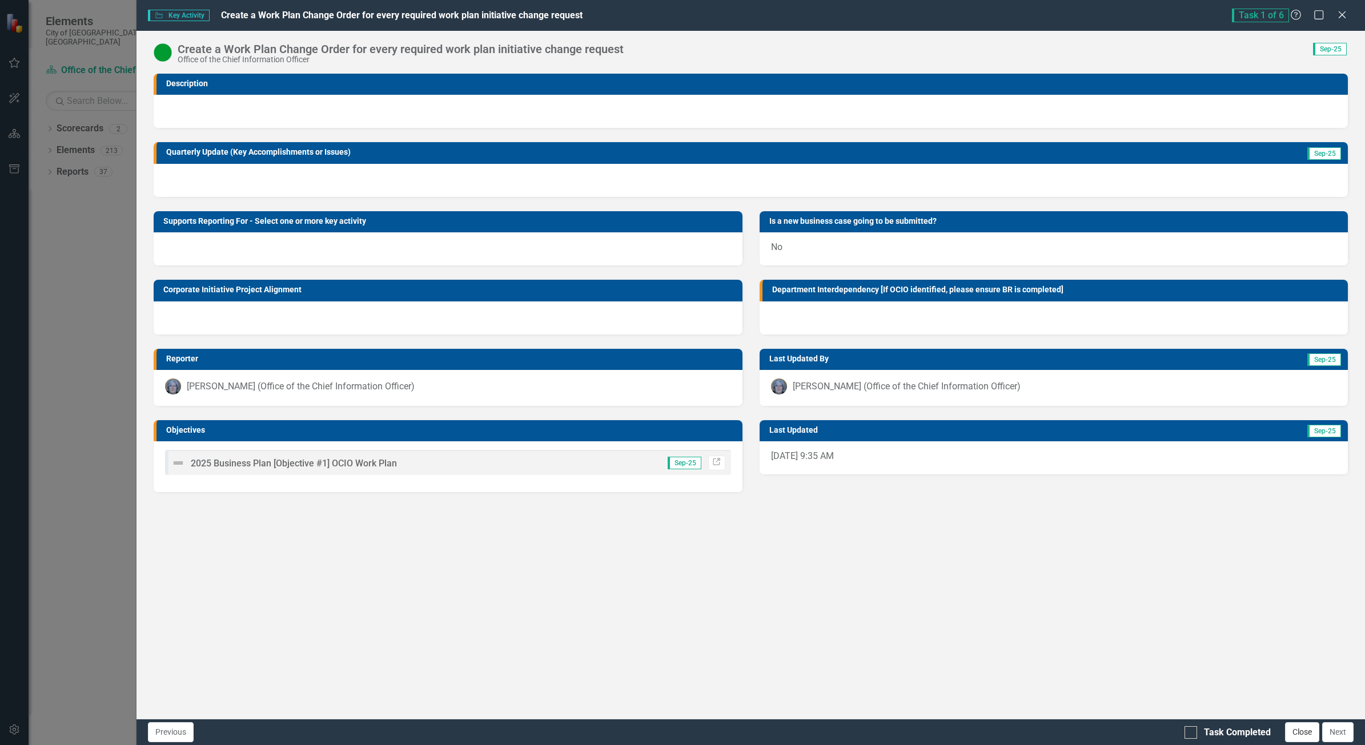
click at [1297, 730] on button "Close" at bounding box center [1302, 733] width 34 height 20
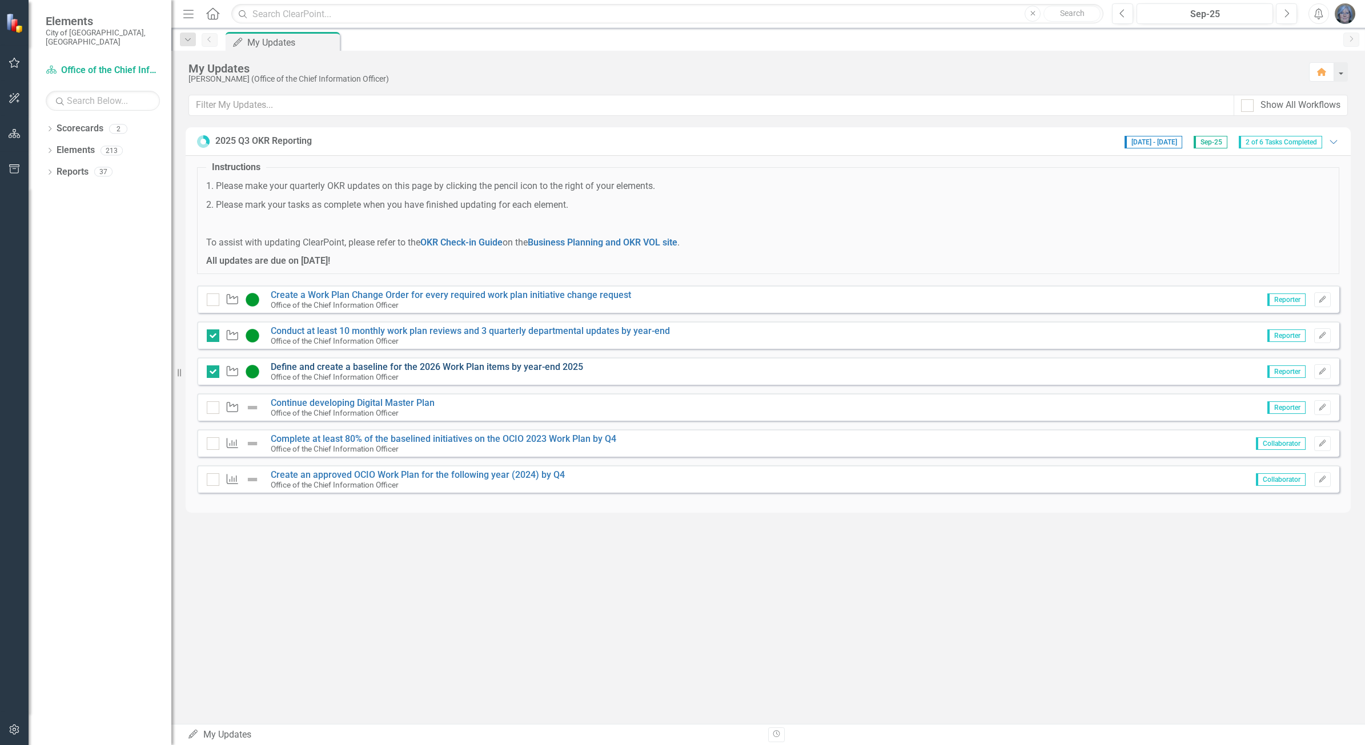
click at [432, 364] on link "Define and create a baseline for the 2026 Work Plan items by year-end 2025​" at bounding box center [427, 367] width 312 height 11
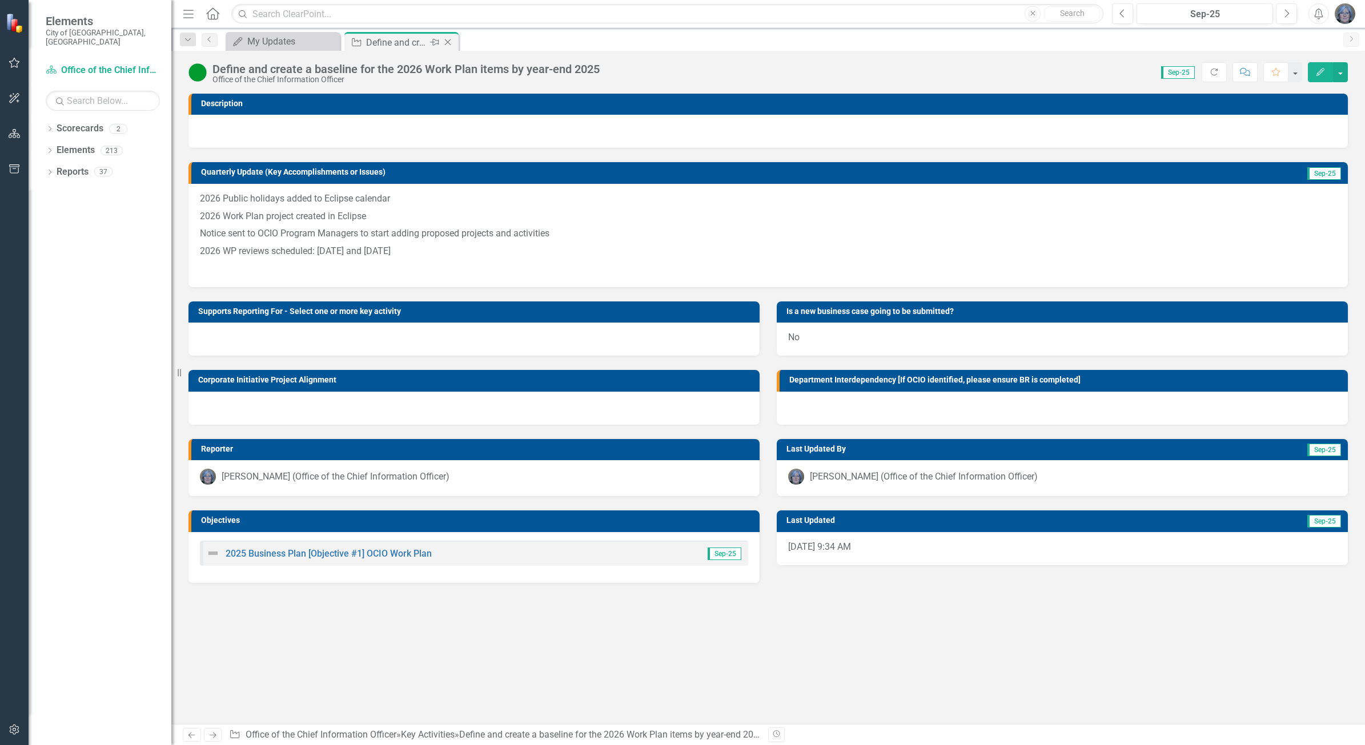
click at [444, 41] on icon "Close" at bounding box center [447, 42] width 11 height 9
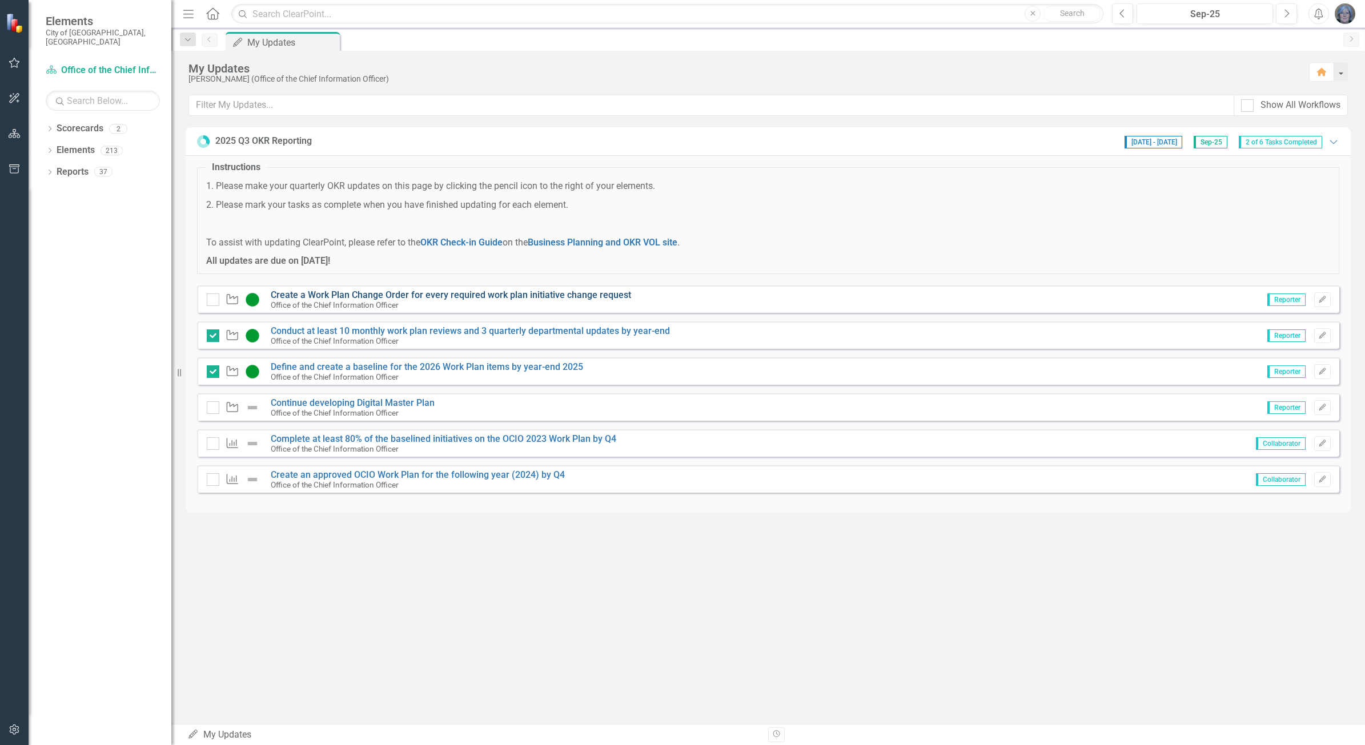
click at [317, 290] on link "Create a Work Plan Change Order for every required work plan initiative change …" at bounding box center [451, 295] width 360 height 11
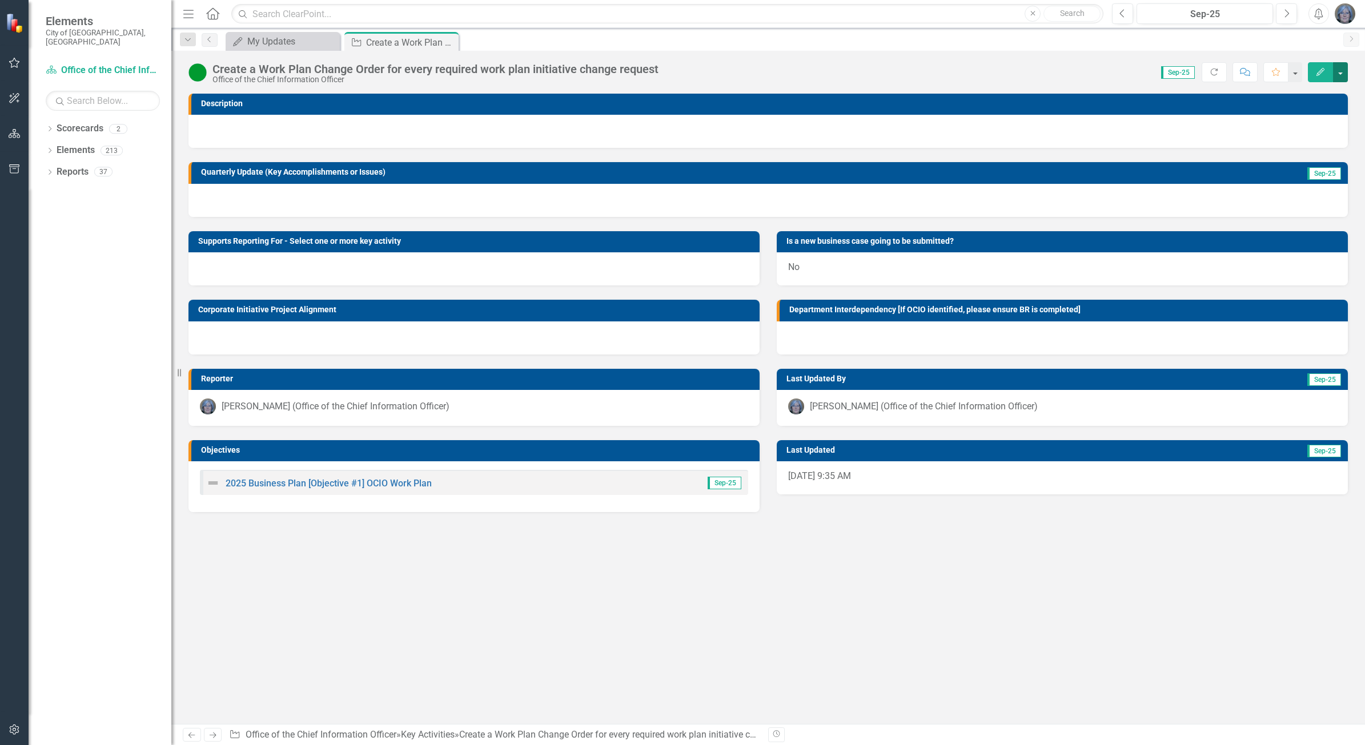
click at [1341, 73] on button "button" at bounding box center [1340, 72] width 15 height 20
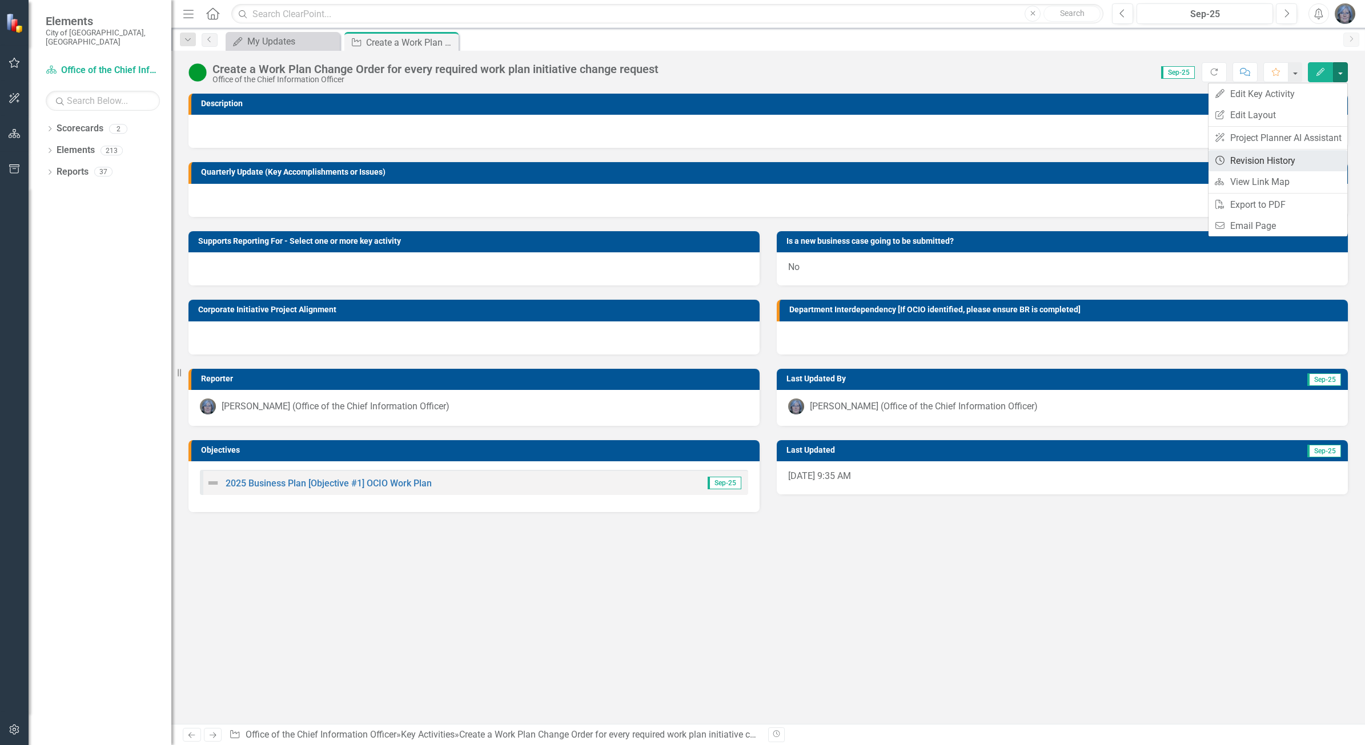
click at [1284, 156] on link "Revision History Revision History" at bounding box center [1278, 160] width 139 height 21
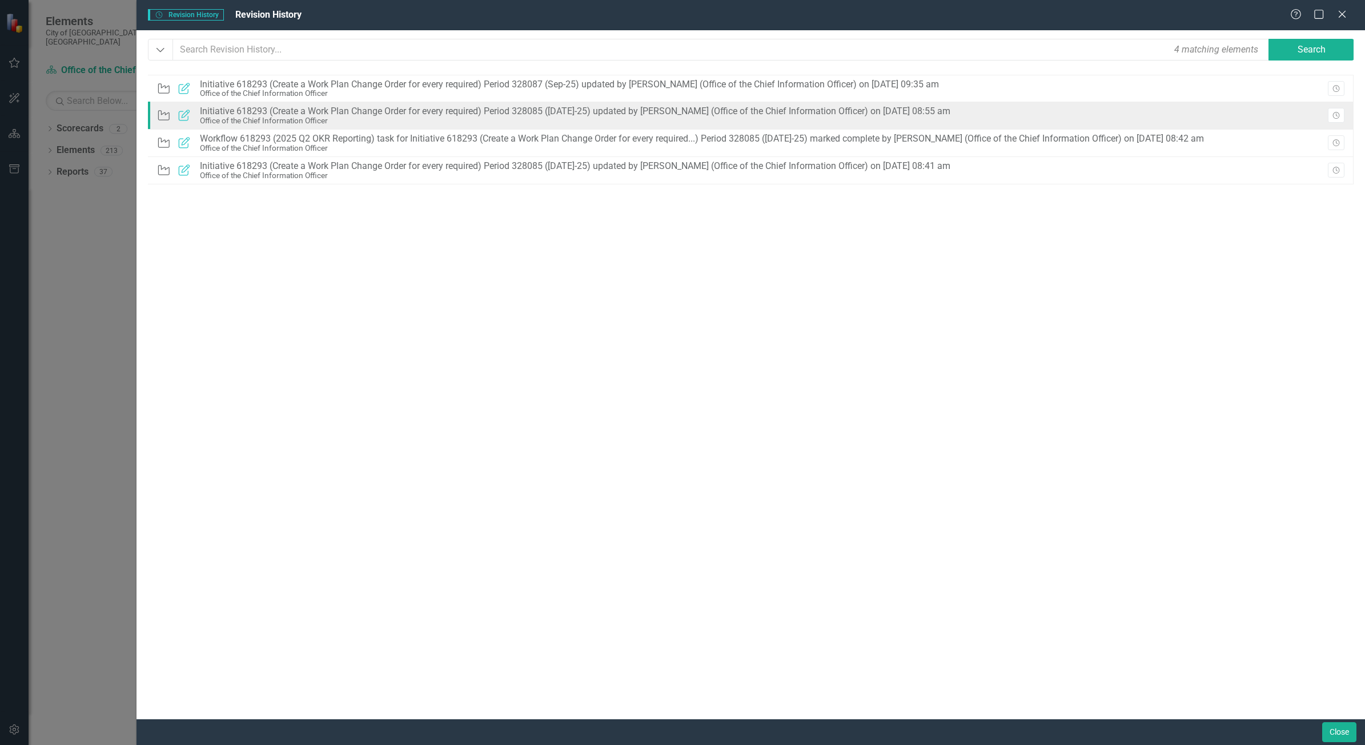
click at [273, 113] on div "Initiative 618293 (Create a Work Plan Change Order for every required) Period 3…" at bounding box center [575, 111] width 751 height 10
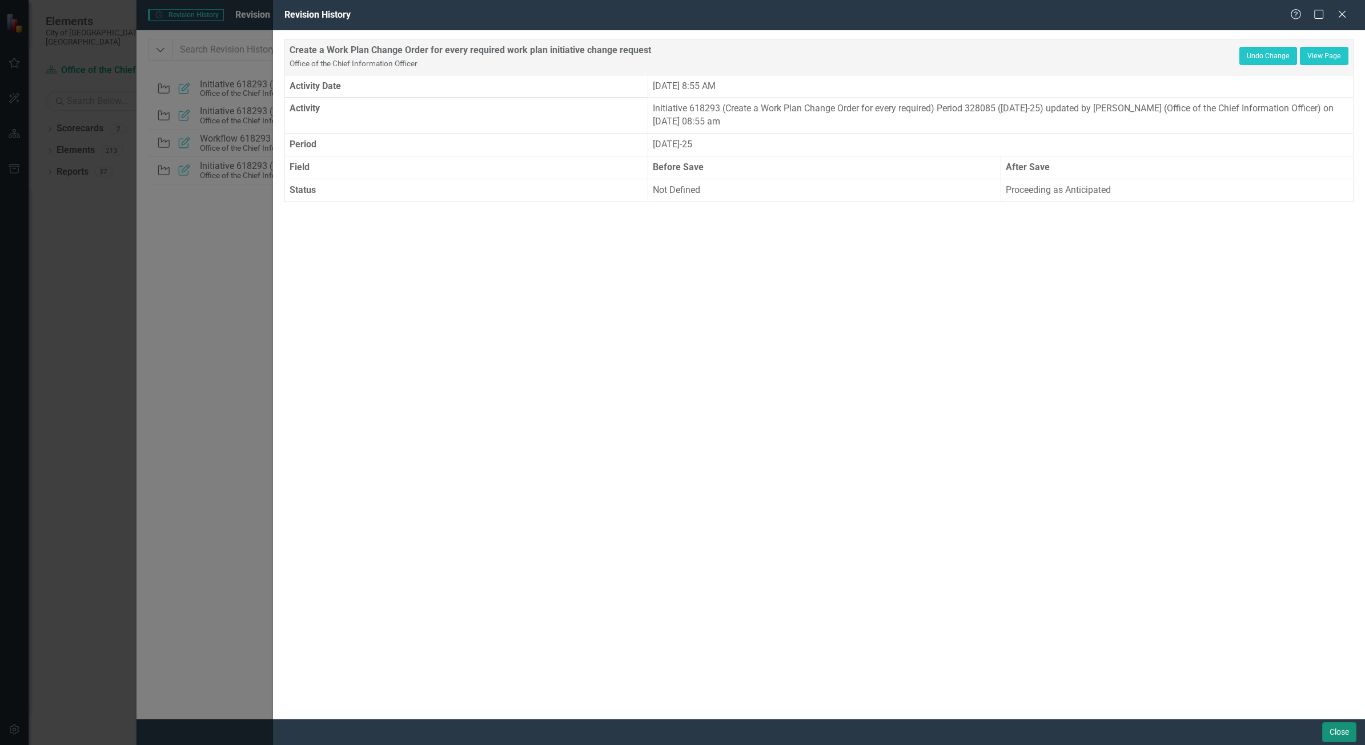
click at [1337, 725] on button "Close" at bounding box center [1339, 733] width 34 height 20
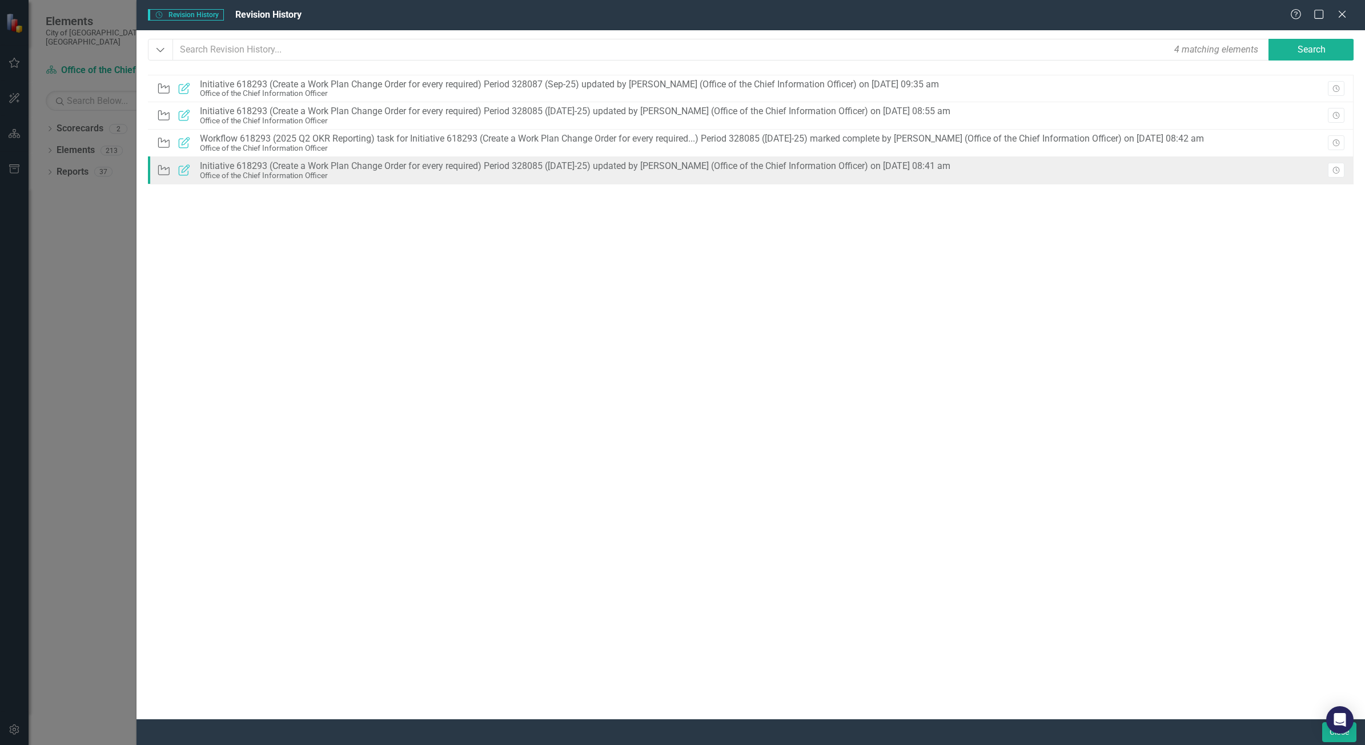
click at [284, 167] on div "Initiative 618293 (Create a Work Plan Change Order for every required) Period 3…" at bounding box center [575, 166] width 751 height 10
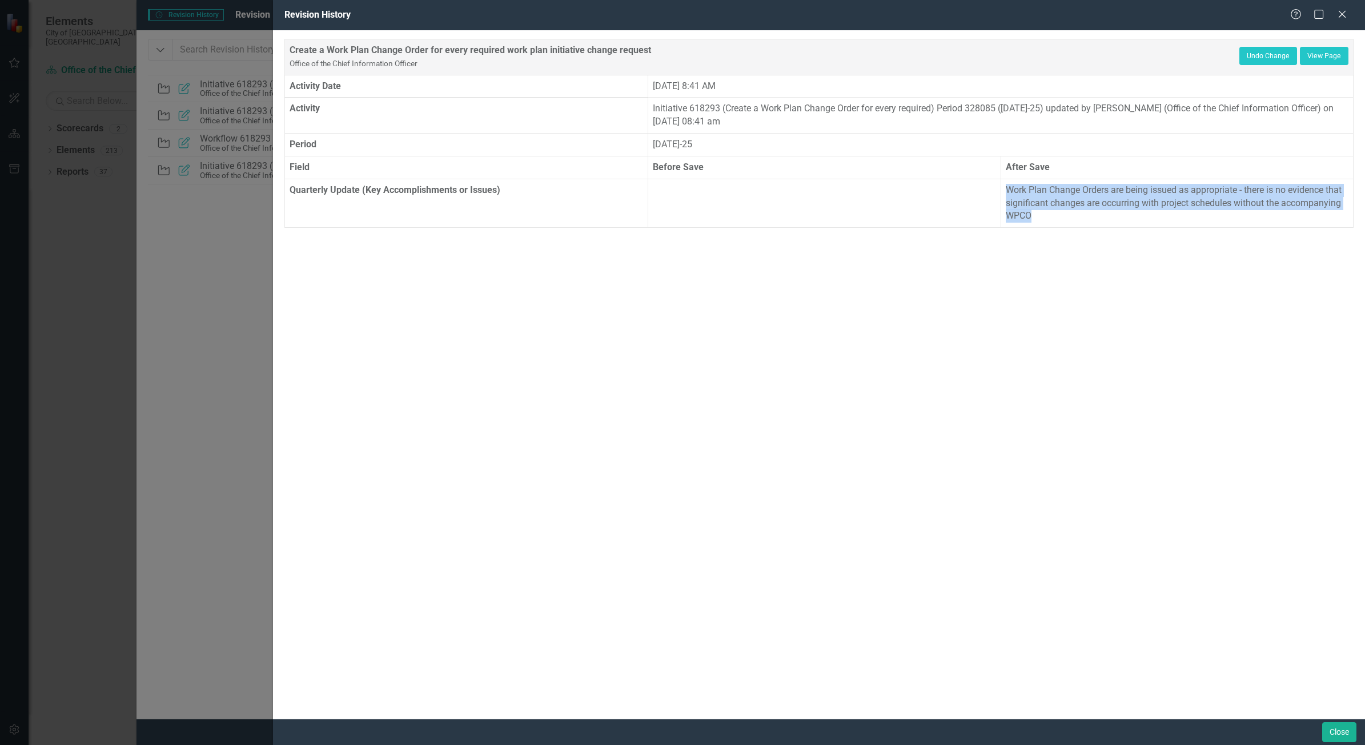
drag, startPoint x: 1007, startPoint y: 187, endPoint x: 1047, endPoint y: 218, distance: 50.2
click at [1047, 218] on p "Work Plan Change Orders are being issued as appropriate - there is no evidence …" at bounding box center [1177, 203] width 343 height 39
copy p "Work Plan Change Orders are being issued as appropriate - there is no evidence …"
click at [1342, 732] on button "Close" at bounding box center [1339, 733] width 34 height 20
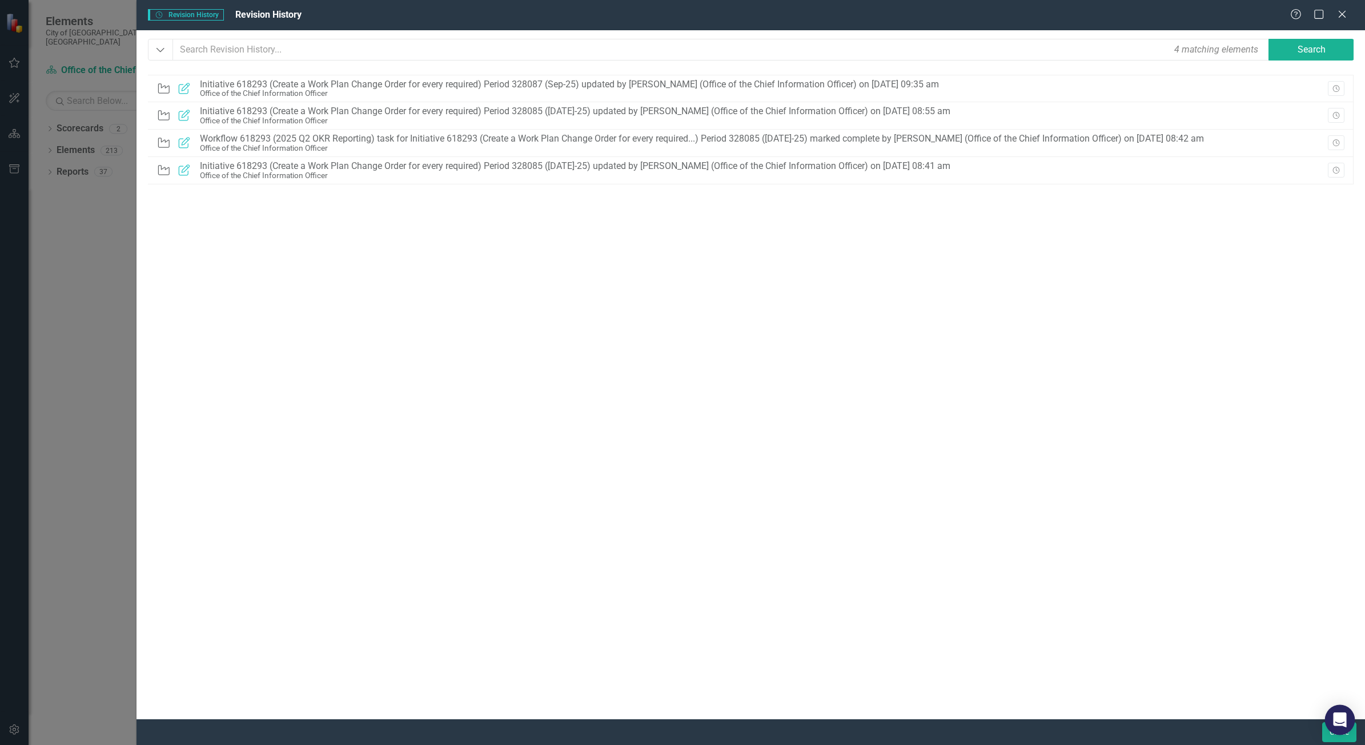
click at [1330, 733] on body "Elements City of Vaughan, ON Scorecard Office of the Chief Information Officer …" at bounding box center [682, 372] width 1365 height 745
drag, startPoint x: 1341, startPoint y: 720, endPoint x: 1328, endPoint y: 608, distance: 112.7
click at [1328, 608] on body "Elements City of Vaughan, ON Scorecard Office of the Chief Information Officer …" at bounding box center [682, 372] width 1365 height 745
click at [1350, 737] on button "Close" at bounding box center [1339, 733] width 34 height 20
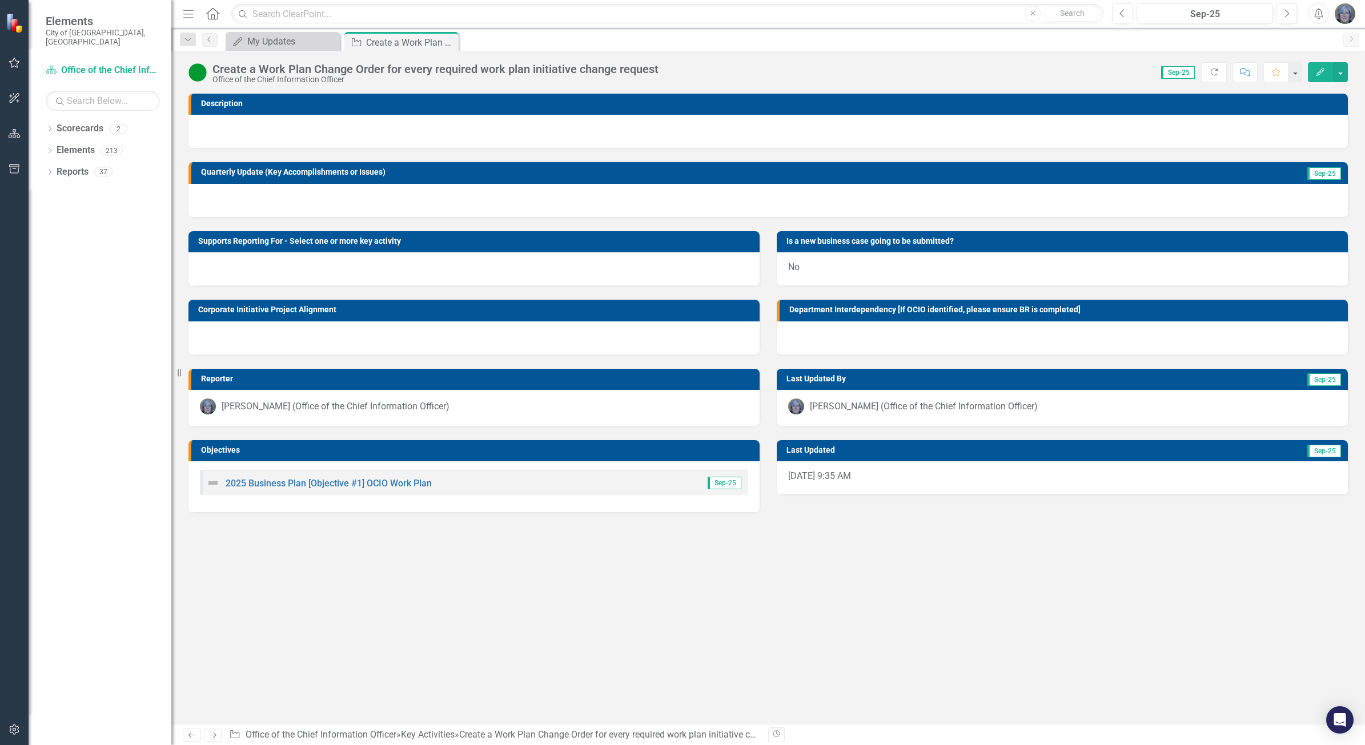
click at [283, 198] on div at bounding box center [769, 200] width 1160 height 33
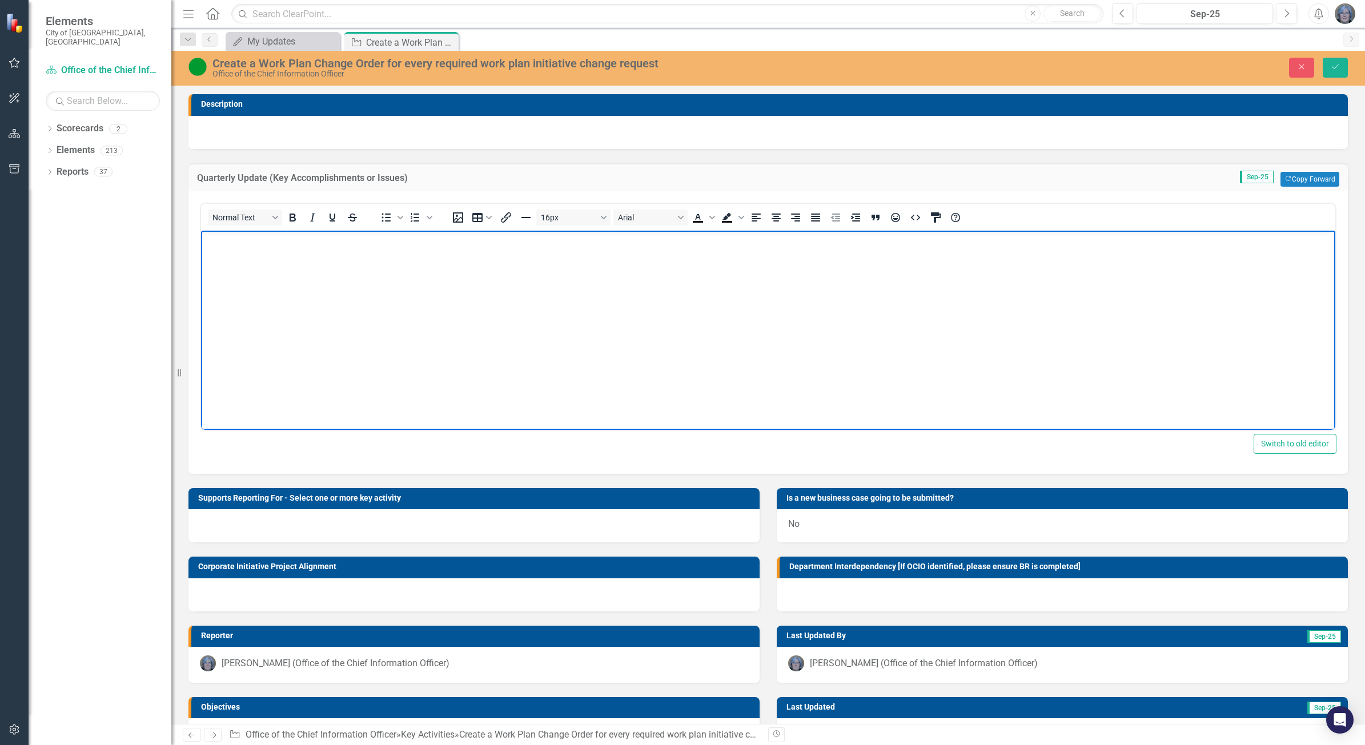
click at [264, 286] on body "Rich Text Area. Press ALT-0 for help." at bounding box center [768, 315] width 1134 height 171
click at [695, 235] on p "Work Plan Change Orders are being issued as appropriate - there is no evidence …" at bounding box center [768, 240] width 1129 height 14
click at [695, 236] on p "Work Plan Change Orders are being issued as appropriate - there is no evidence …" at bounding box center [768, 240] width 1129 height 14
click at [805, 238] on p "Work Plan Change Orders are being issued as appropriate - there is no evidence …" at bounding box center [768, 240] width 1129 height 14
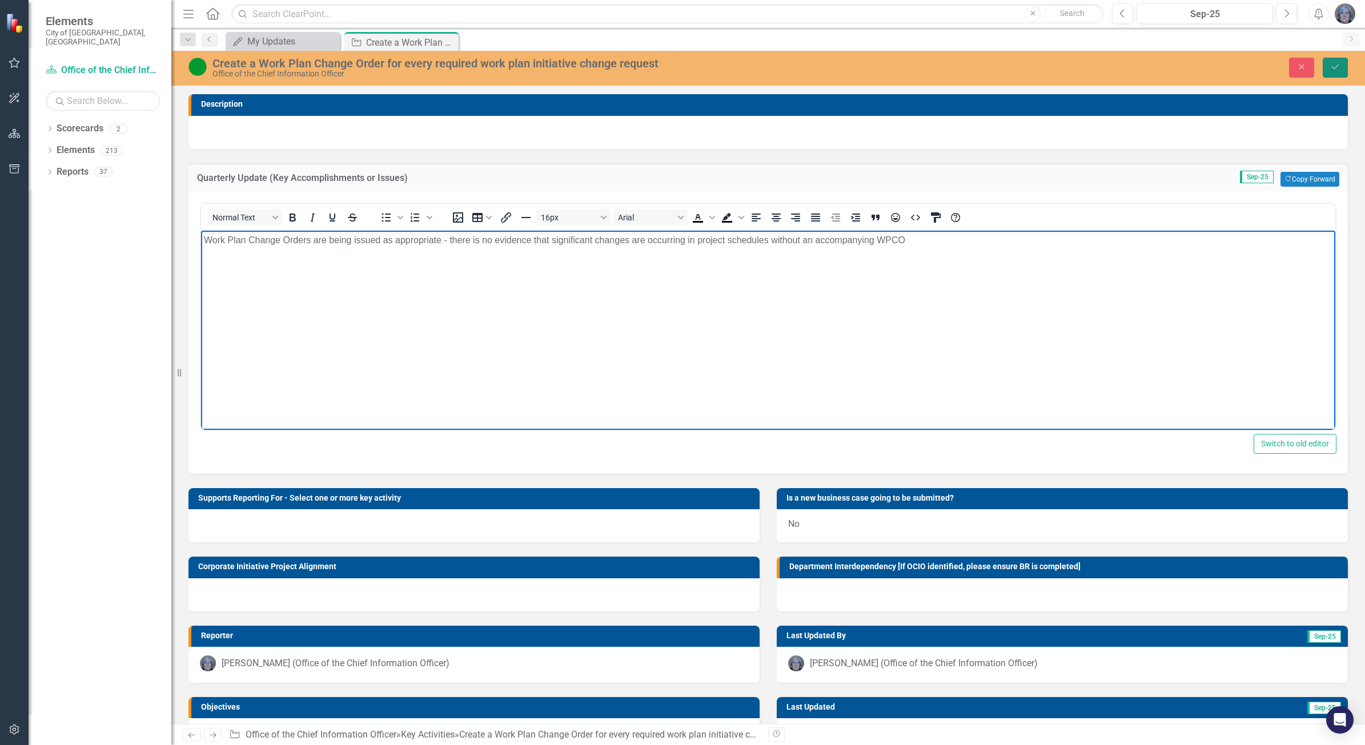
click at [1335, 65] on icon "Save" at bounding box center [1335, 67] width 10 height 8
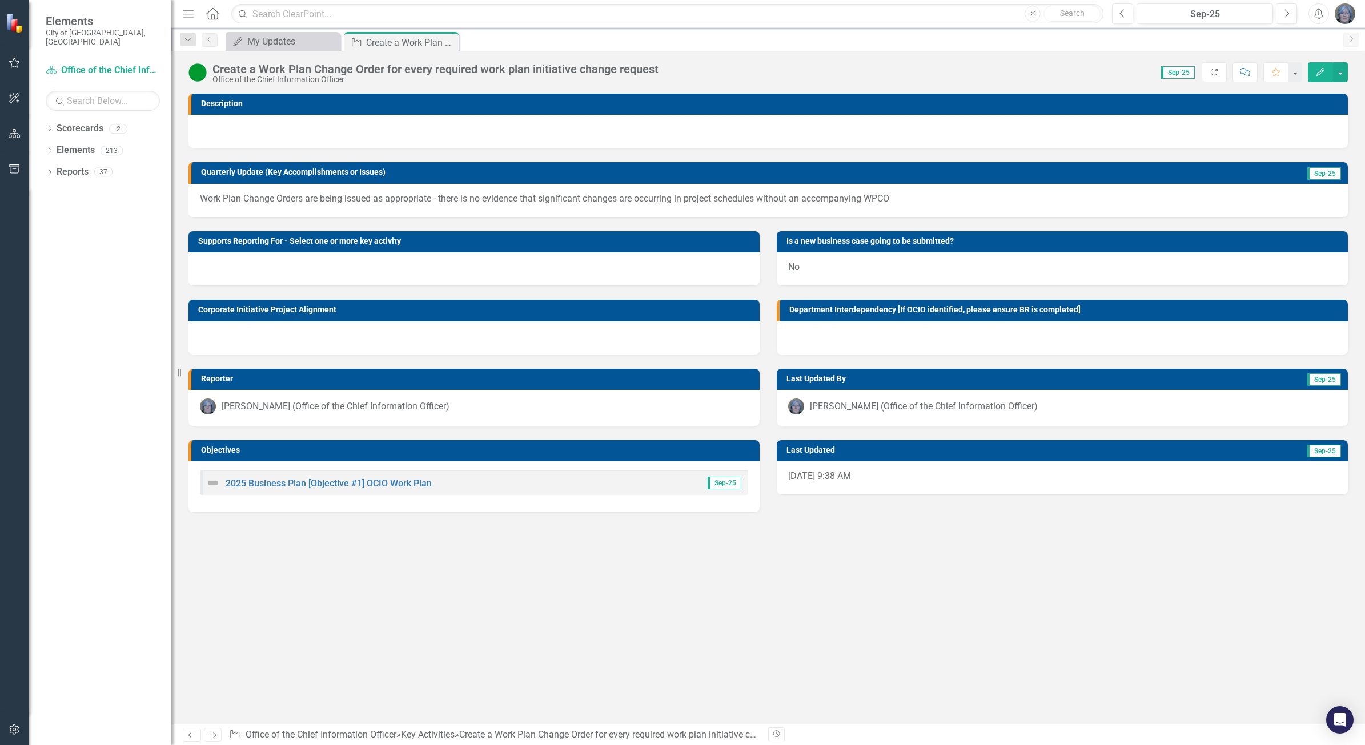
click at [996, 200] on p "Work Plan Change Orders are being issued as appropriate - there is no evidence …" at bounding box center [768, 199] width 1137 height 13
click at [1284, 13] on icon "Next" at bounding box center [1287, 14] width 6 height 10
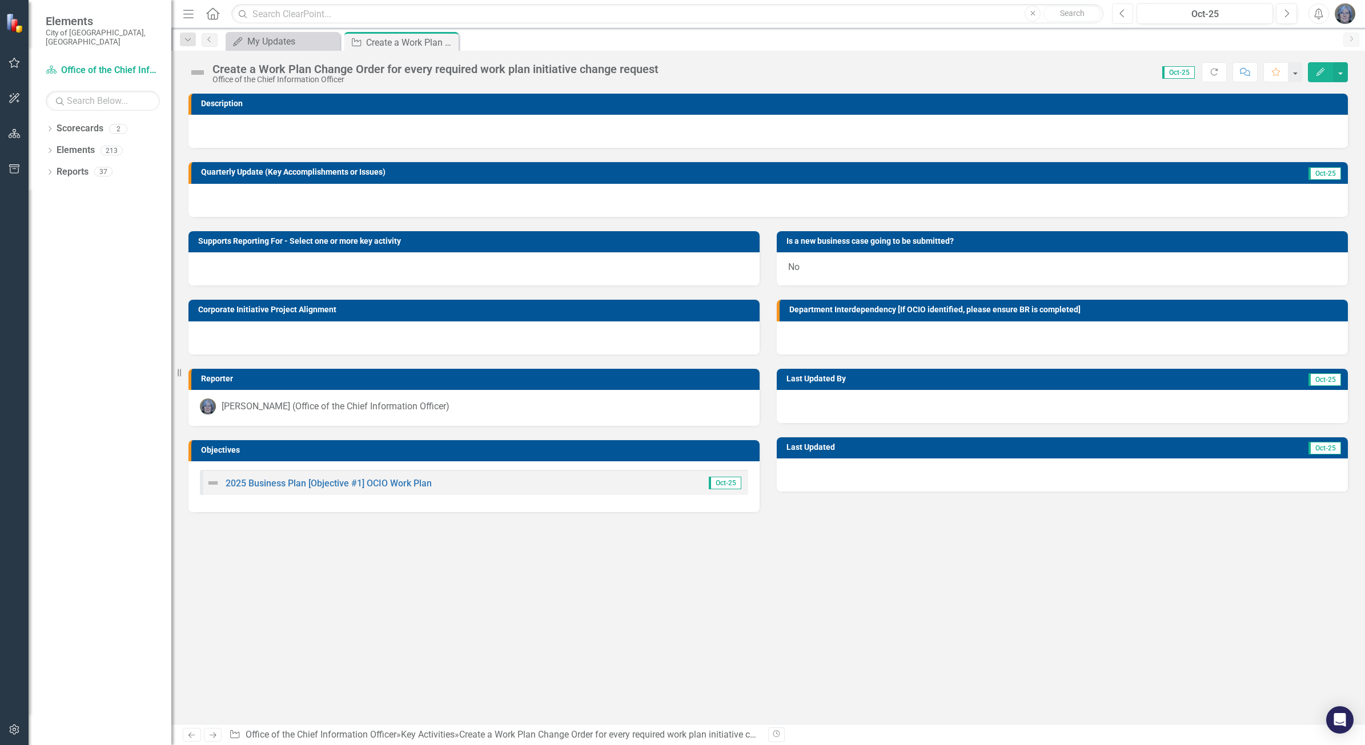
click at [1120, 10] on icon "Previous" at bounding box center [1123, 14] width 6 height 10
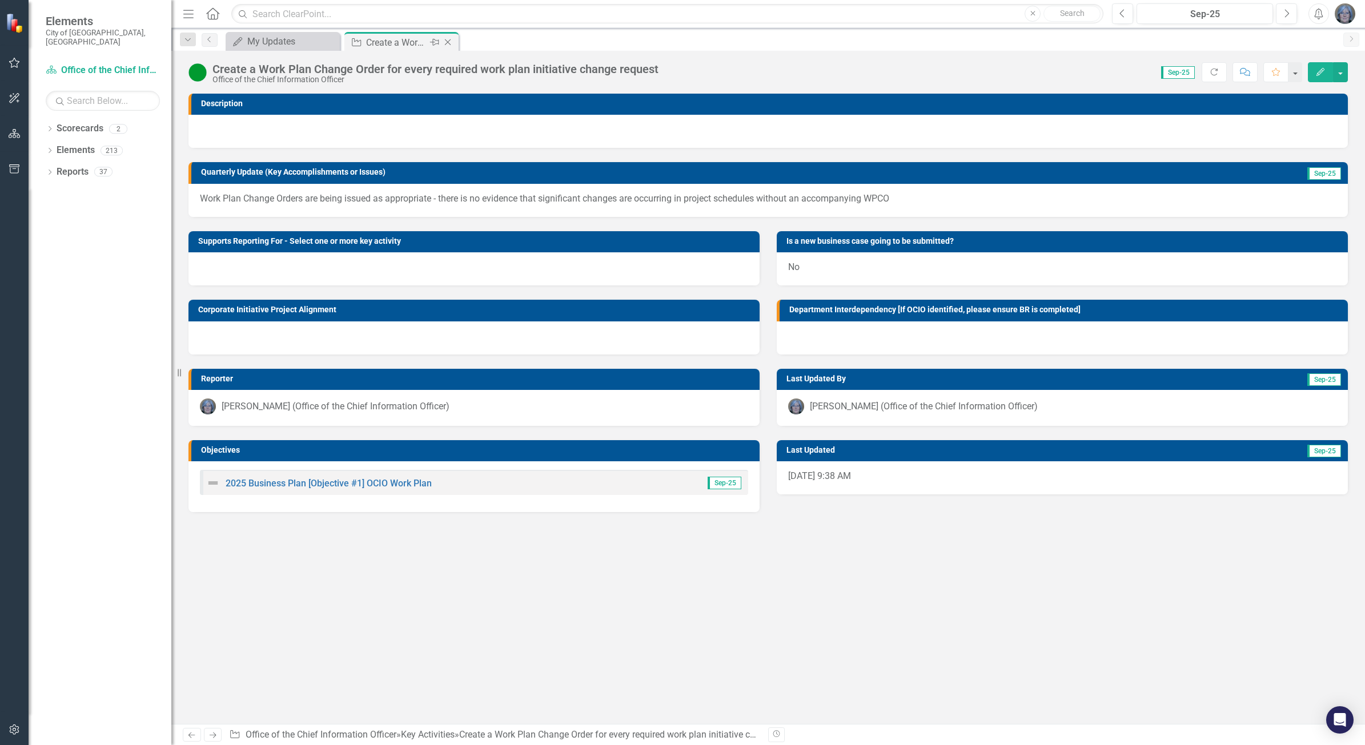
click at [447, 42] on icon "Close" at bounding box center [447, 42] width 11 height 9
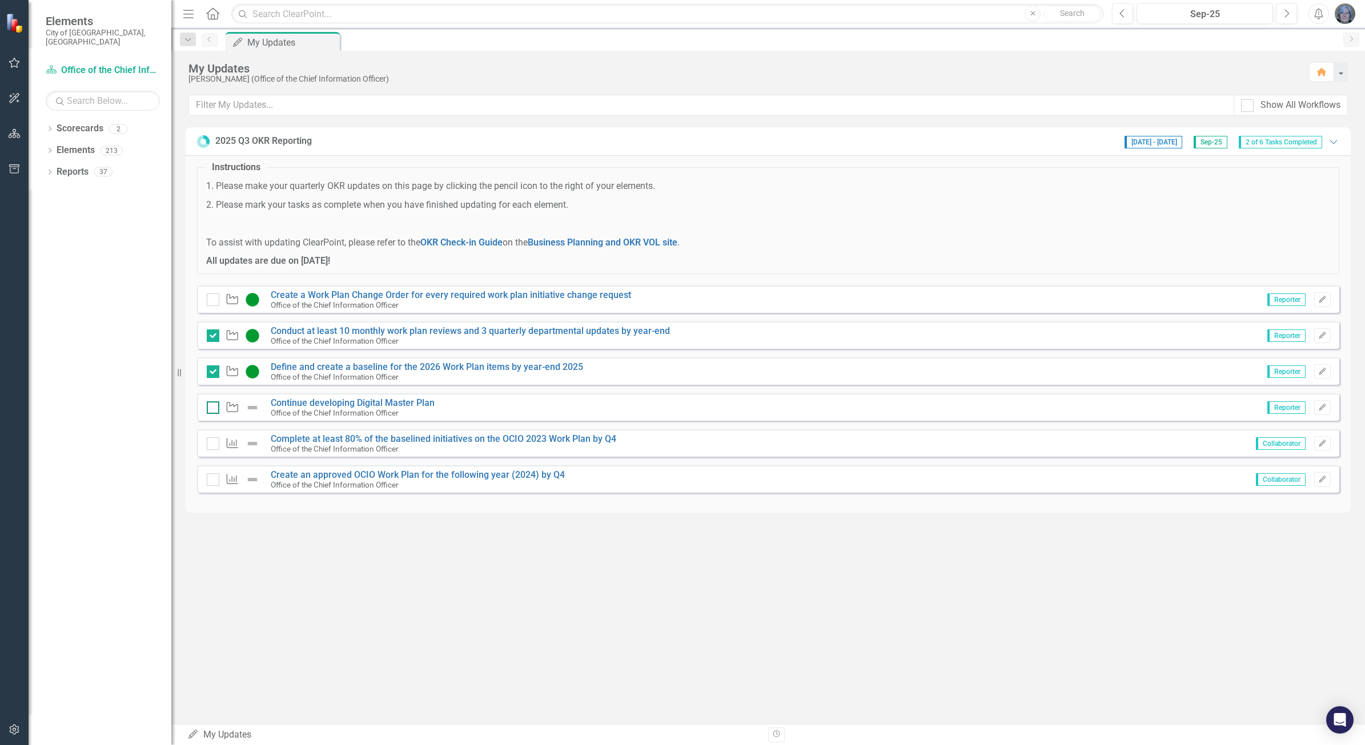
click at [211, 409] on input "checkbox" at bounding box center [210, 405] width 7 height 7
click at [210, 407] on input "checkbox" at bounding box center [210, 405] width 7 height 7
checkbox input "false"
click at [212, 300] on input "checkbox" at bounding box center [210, 297] width 7 height 7
checkbox input "true"
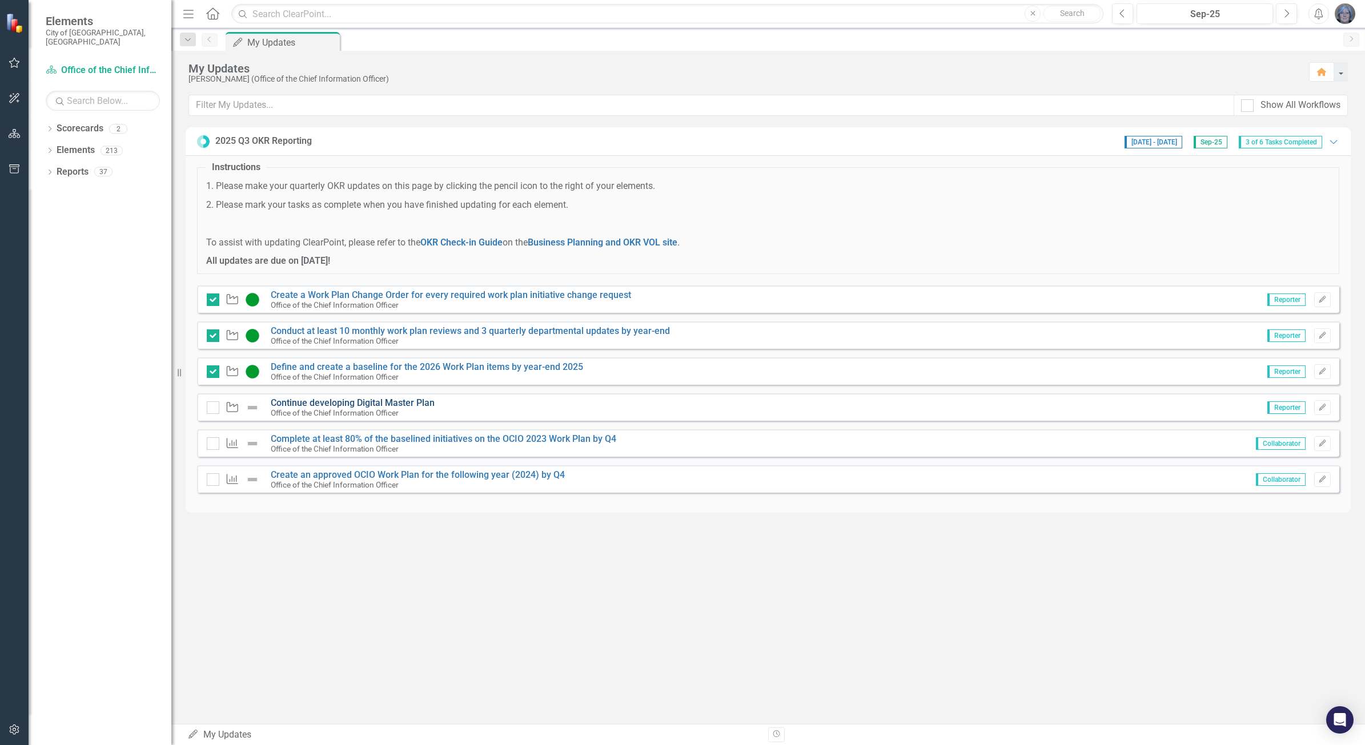
click at [407, 403] on link "Continue developing Digital Master Plan" at bounding box center [353, 403] width 164 height 11
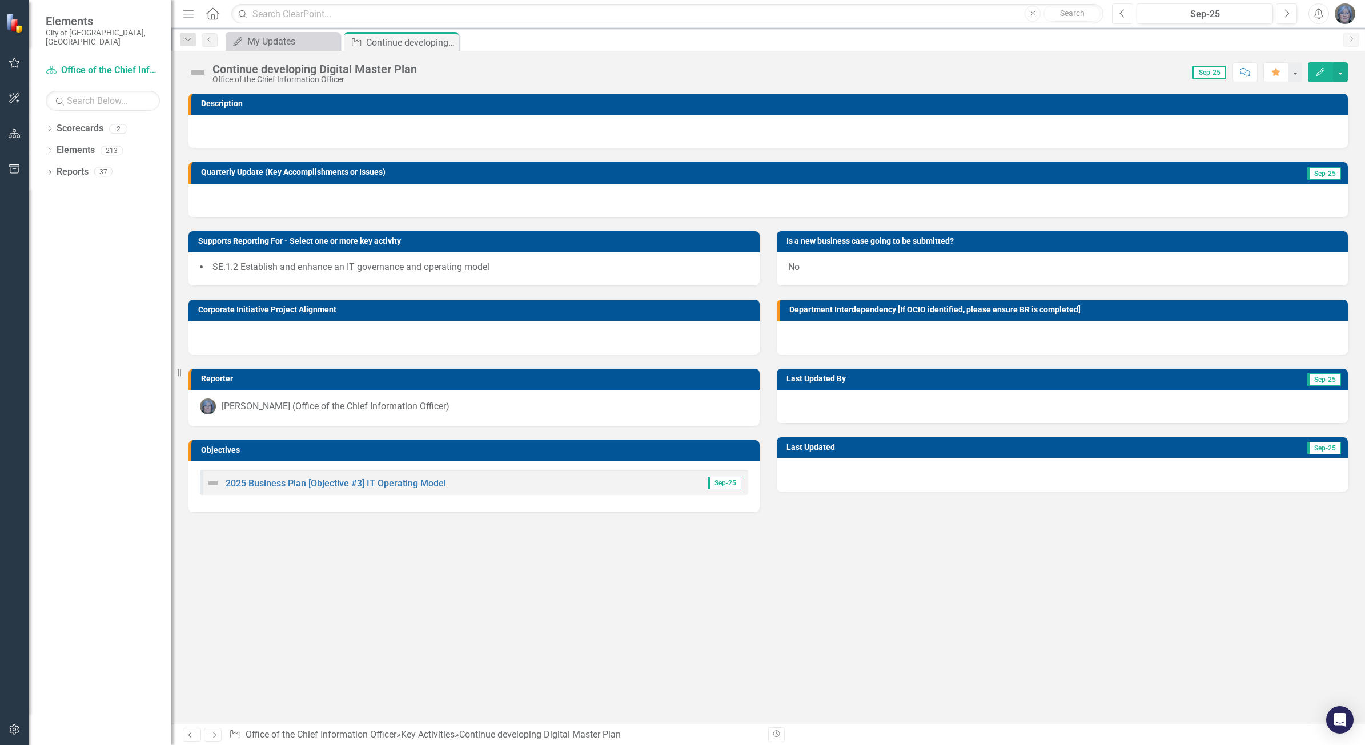
click at [1123, 15] on icon "Previous" at bounding box center [1123, 14] width 6 height 10
click at [1121, 15] on icon "button" at bounding box center [1122, 13] width 5 height 8
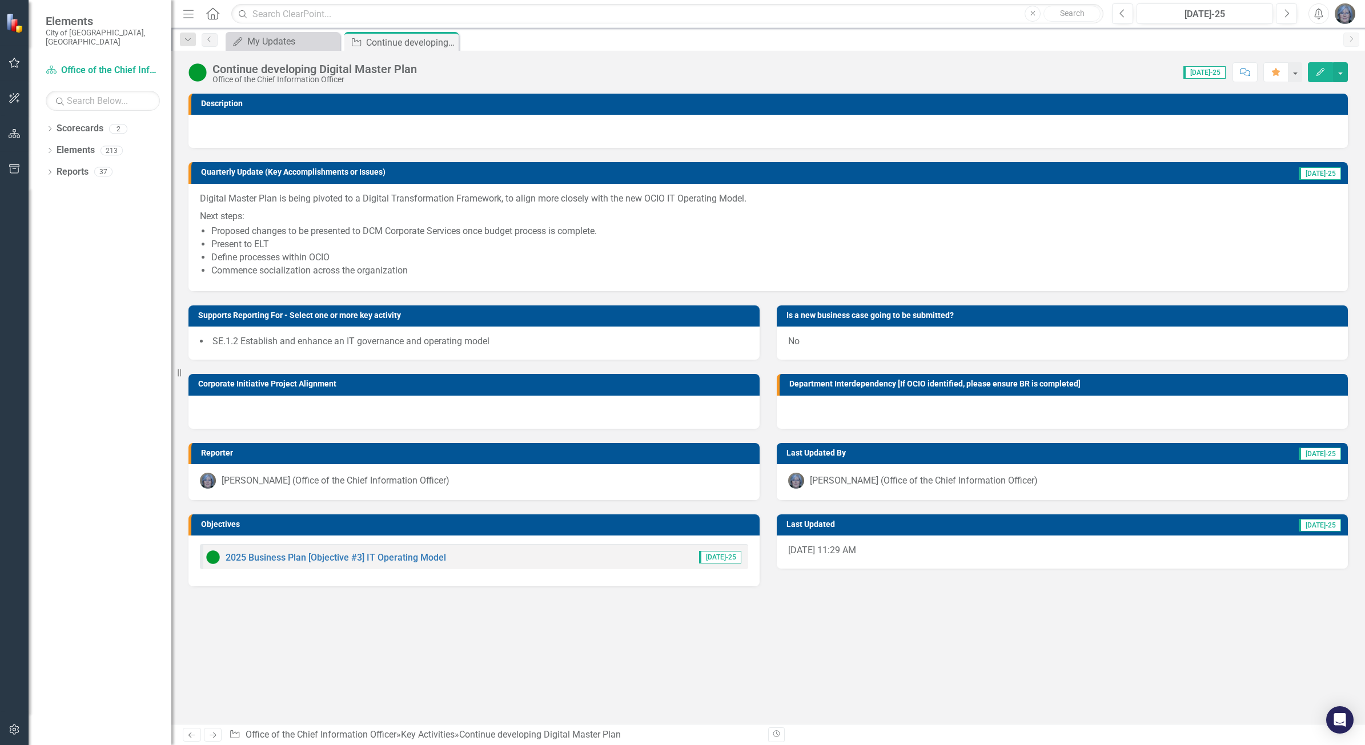
drag, startPoint x: 428, startPoint y: 270, endPoint x: 210, endPoint y: 201, distance: 228.9
click at [210, 201] on span "Digital Master Plan is being pivoted to a Digital Transformation Framework, to …" at bounding box center [768, 236] width 1137 height 87
drag, startPoint x: 201, startPoint y: 198, endPoint x: 310, endPoint y: 269, distance: 129.9
click at [310, 269] on span "Digital Master Plan is being pivoted to a Digital Transformation Framework, to …" at bounding box center [768, 236] width 1137 height 87
click at [374, 241] on li "Present to ELT" at bounding box center [773, 244] width 1125 height 13
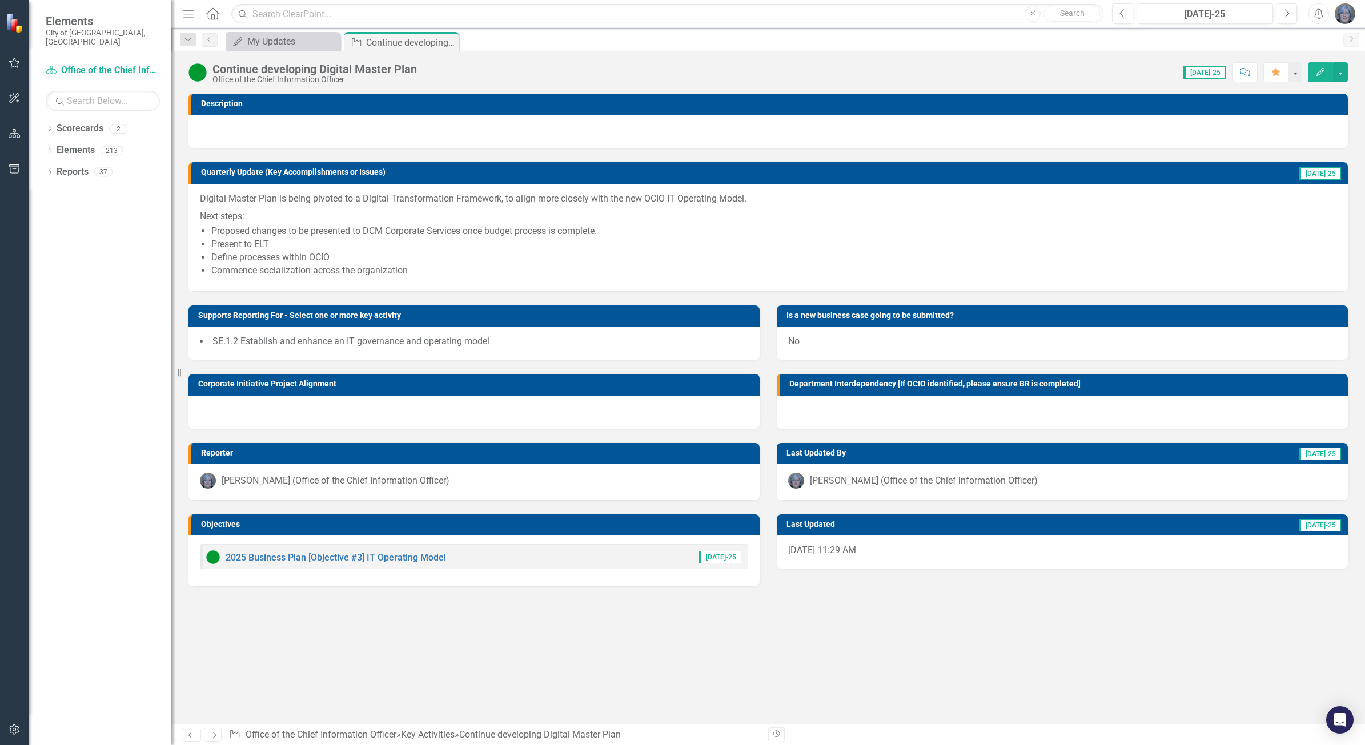
click at [374, 241] on li "Present to ELT" at bounding box center [773, 244] width 1125 height 13
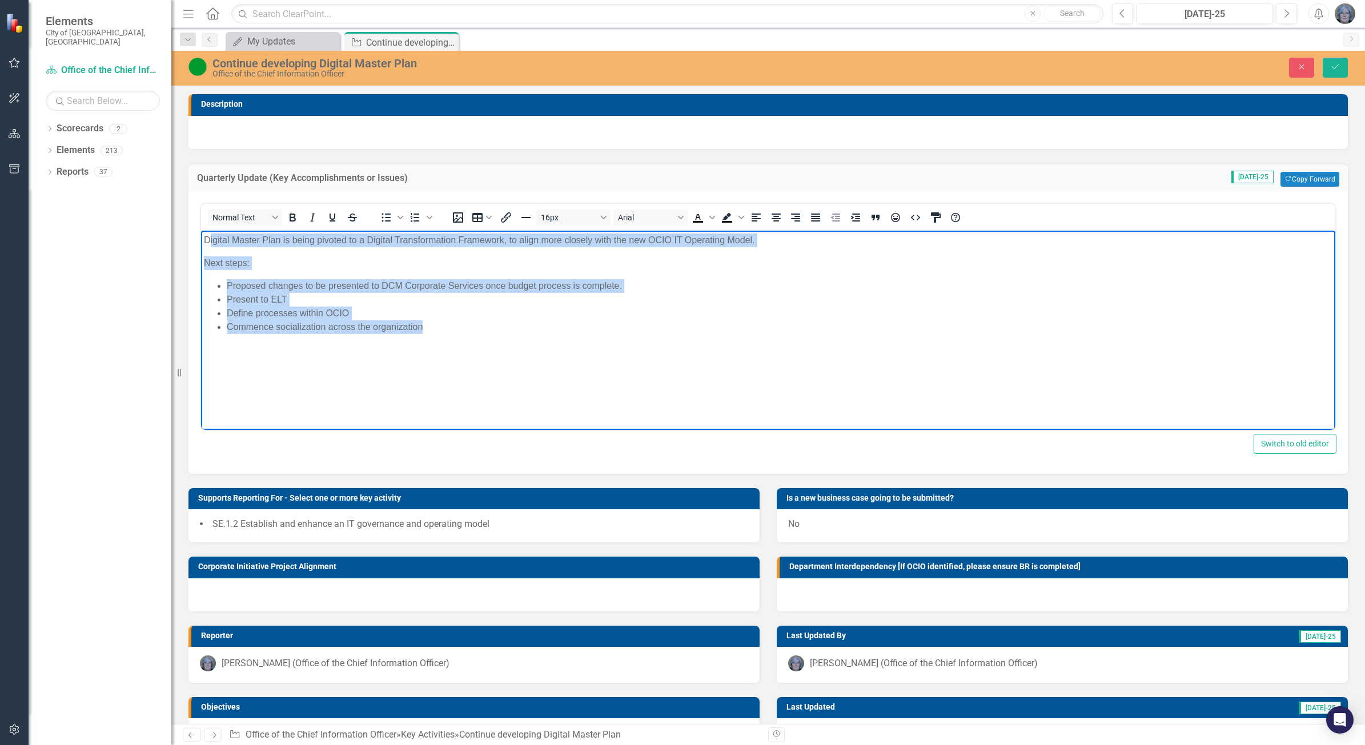
drag, startPoint x: 207, startPoint y: 239, endPoint x: 491, endPoint y: 341, distance: 301.2
click at [477, 340] on body "Digital Master Plan is being pivoted to a Digital Transformation Framework, to …" at bounding box center [768, 315] width 1134 height 171
copy body "igital Master Plan is being pivoted to a Digital Transformation Framework, to a…"
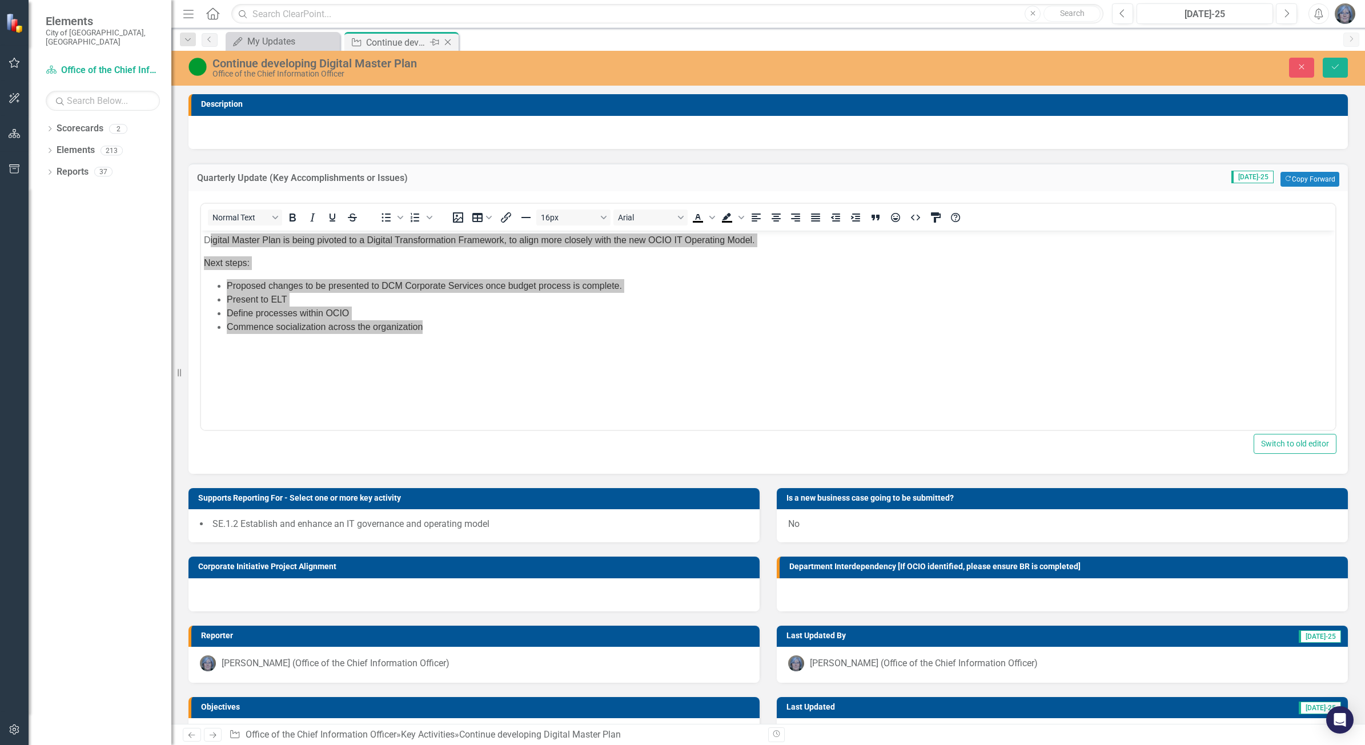
click at [448, 41] on icon at bounding box center [448, 42] width 6 height 6
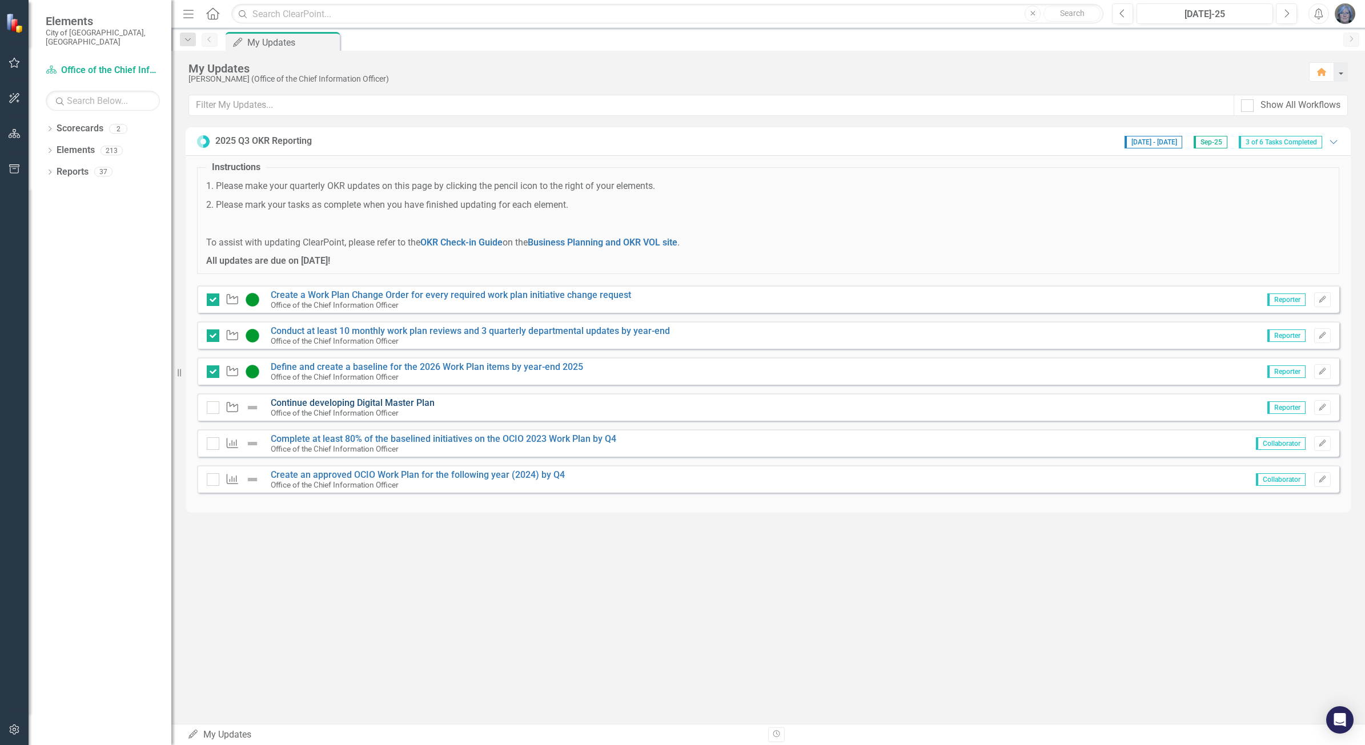
click at [396, 400] on link "Continue developing Digital Master Plan" at bounding box center [353, 403] width 164 height 11
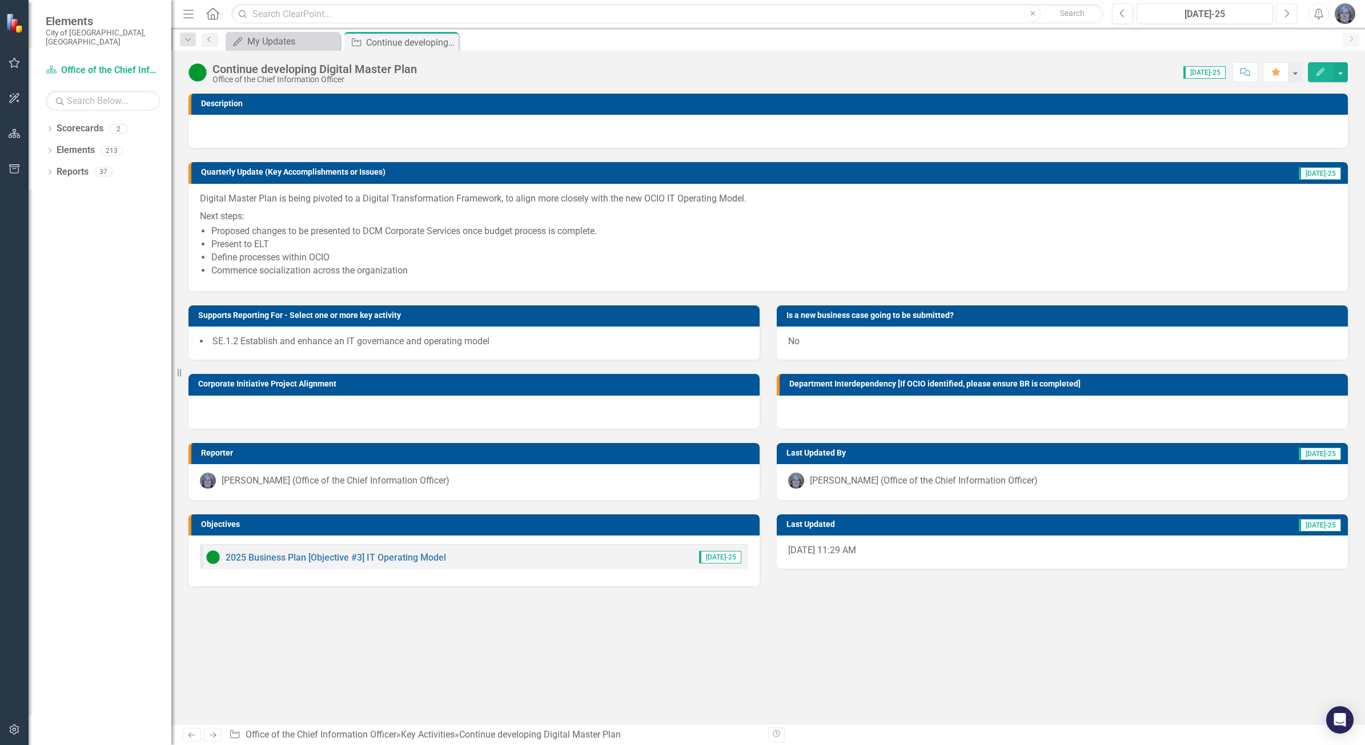
click at [1282, 15] on button "Next" at bounding box center [1286, 13] width 21 height 21
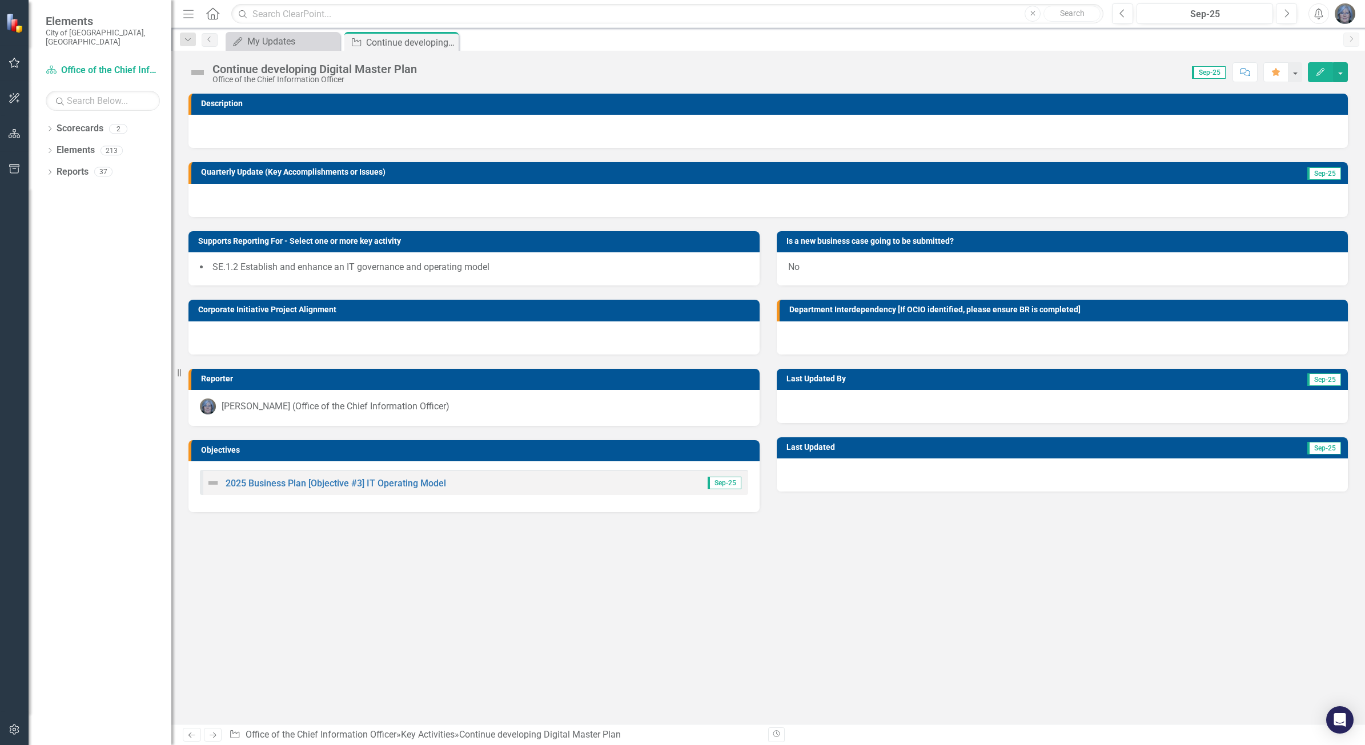
click at [277, 200] on div at bounding box center [769, 200] width 1160 height 33
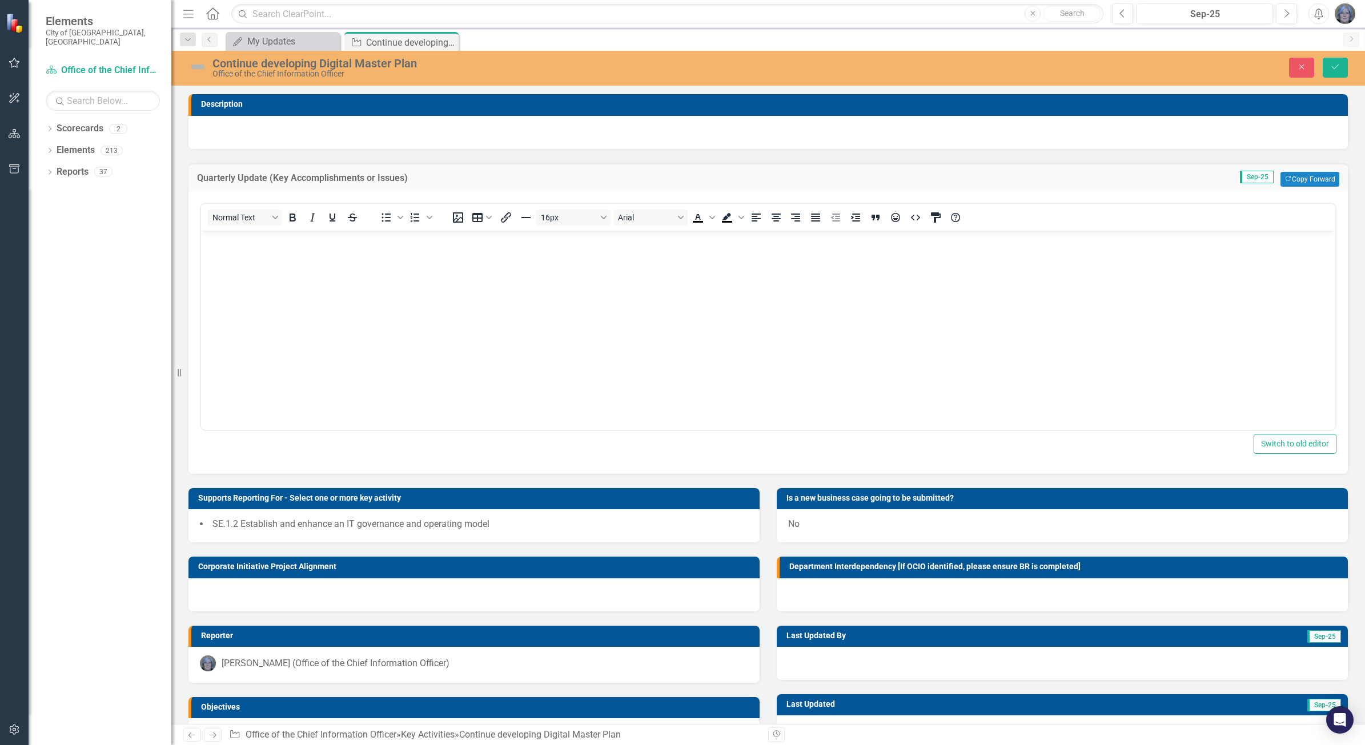
drag, startPoint x: 281, startPoint y: 326, endPoint x: 359, endPoint y: 352, distance: 82.6
click at [282, 326] on body "Rich Text Area. Press ALT-0 for help." at bounding box center [768, 315] width 1134 height 171
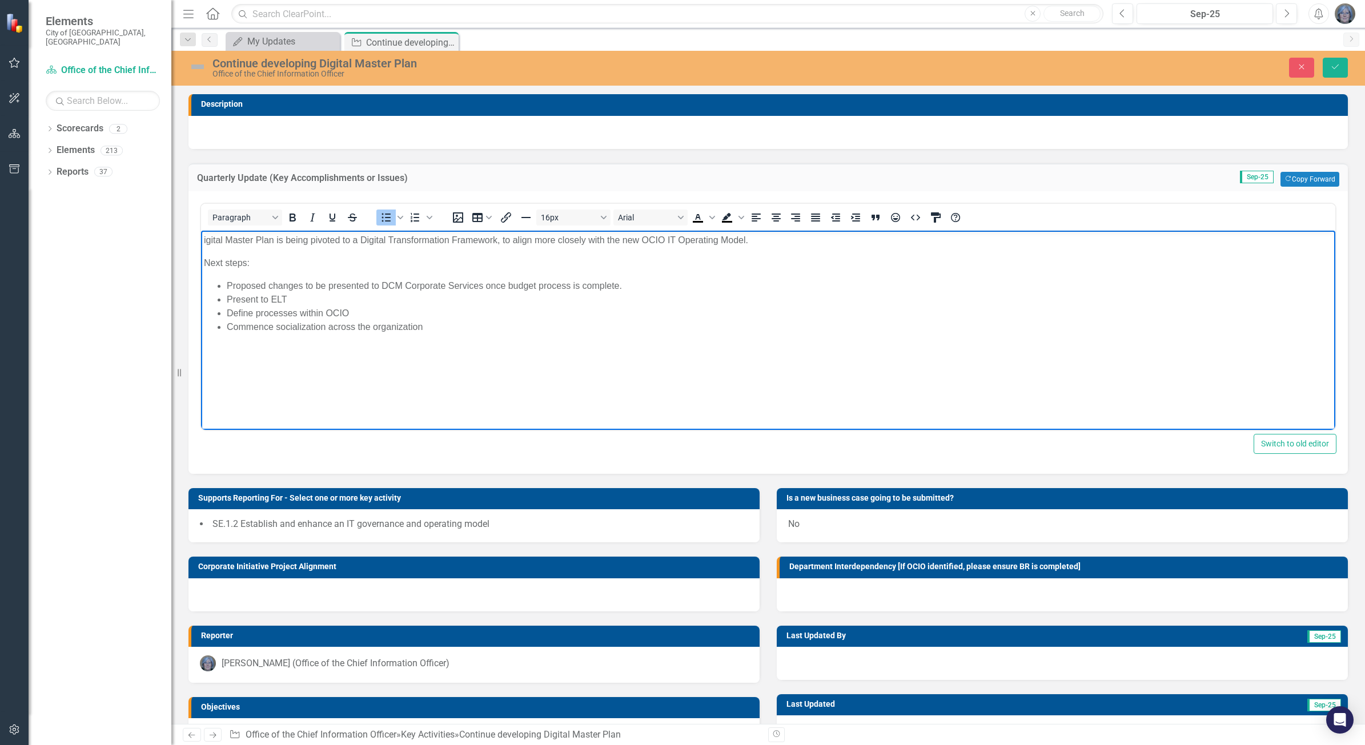
click at [206, 240] on p "igital Master Plan is being pivoted to a Digital Transformation Framework, to a…" at bounding box center [768, 240] width 1129 height 14
drag, startPoint x: 284, startPoint y: 237, endPoint x: 357, endPoint y: 238, distance: 73.1
click at [357, 238] on p "Digital Master Plan is being pivoted to a Digital Transformation Framework, to …" at bounding box center [768, 240] width 1129 height 14
click at [197, 66] on img at bounding box center [198, 67] width 18 height 18
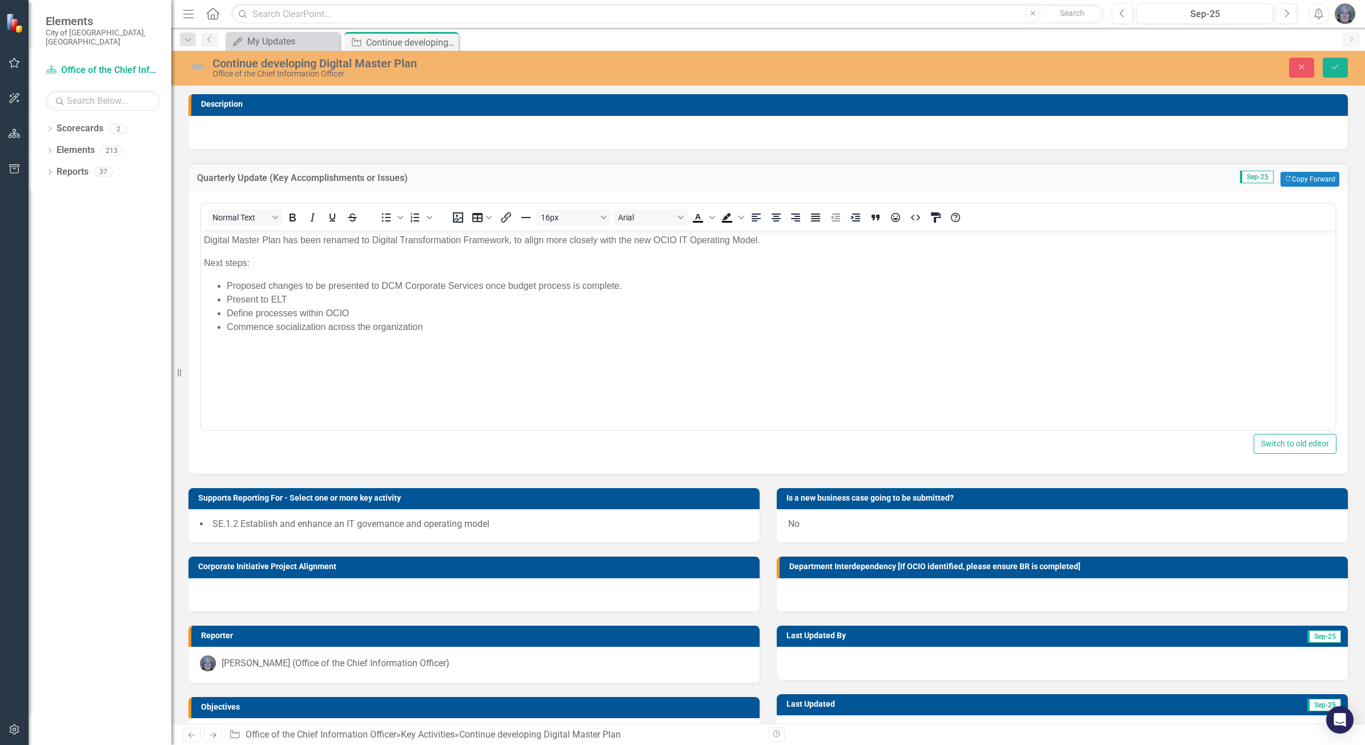
click at [197, 66] on img at bounding box center [198, 67] width 18 height 18
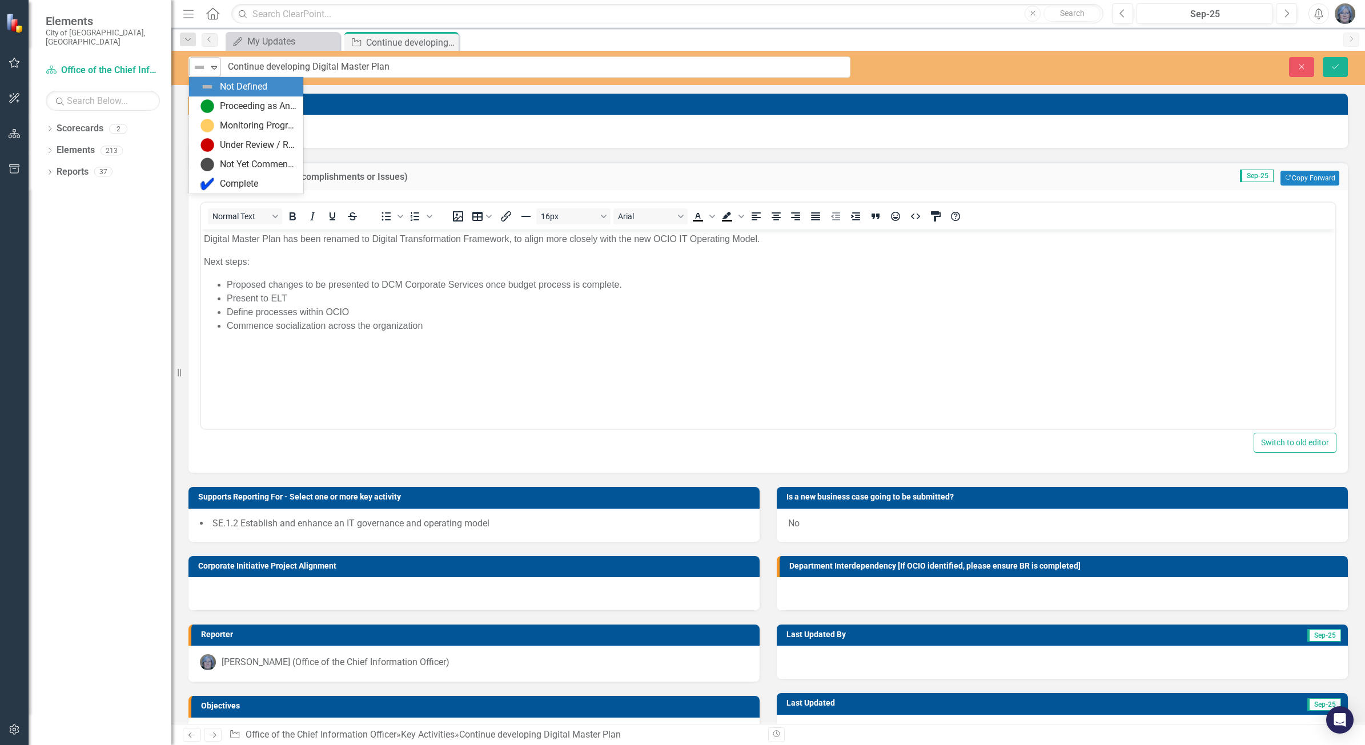
click at [212, 66] on icon "Expand" at bounding box center [213, 67] width 11 height 9
click at [248, 123] on div "Monitoring Progress" at bounding box center [258, 125] width 77 height 13
click at [1342, 69] on button "Save" at bounding box center [1335, 67] width 25 height 20
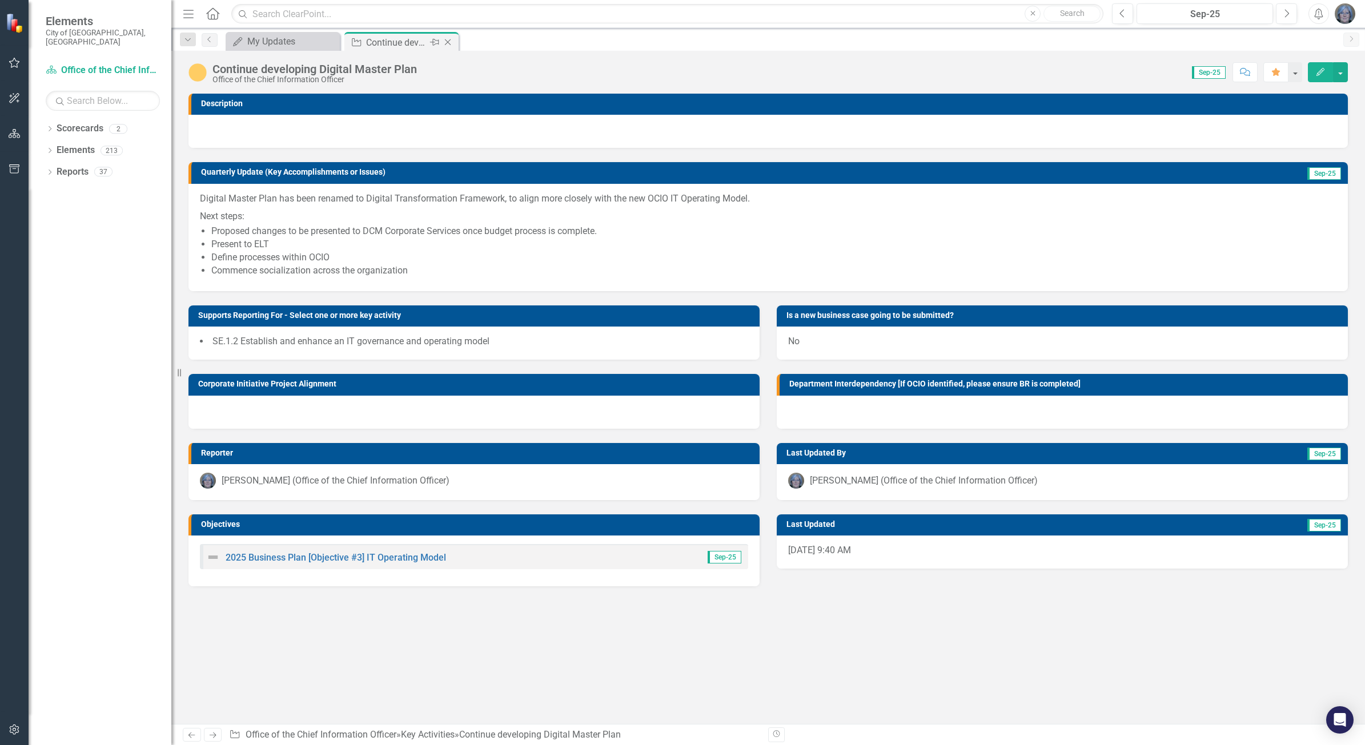
click at [446, 41] on icon "Close" at bounding box center [447, 42] width 11 height 9
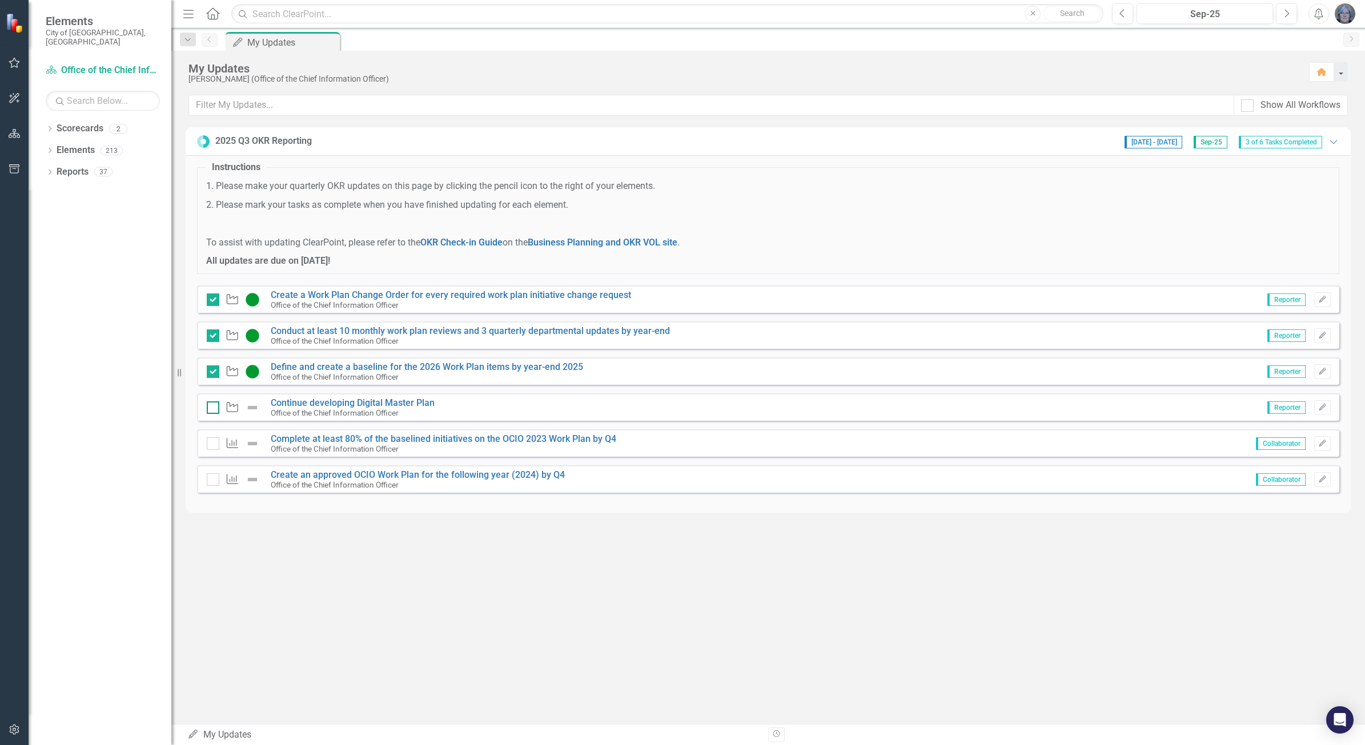
click at [211, 410] on div at bounding box center [213, 408] width 13 height 13
click at [211, 409] on input "checkbox" at bounding box center [210, 405] width 7 height 7
checkbox input "true"
click at [340, 364] on link "Define and create a baseline for the 2026 Work Plan items by year-end 2025​" at bounding box center [427, 367] width 312 height 11
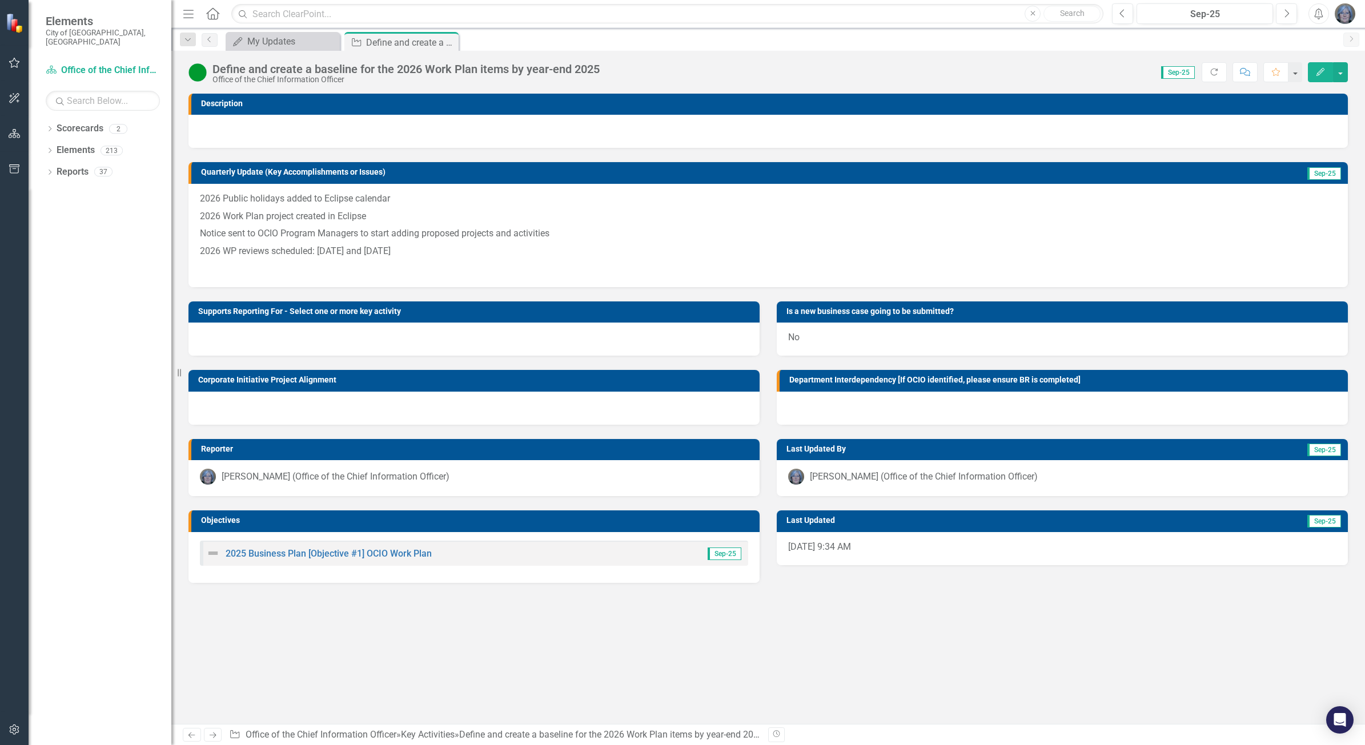
click at [430, 261] on p at bounding box center [768, 267] width 1137 height 15
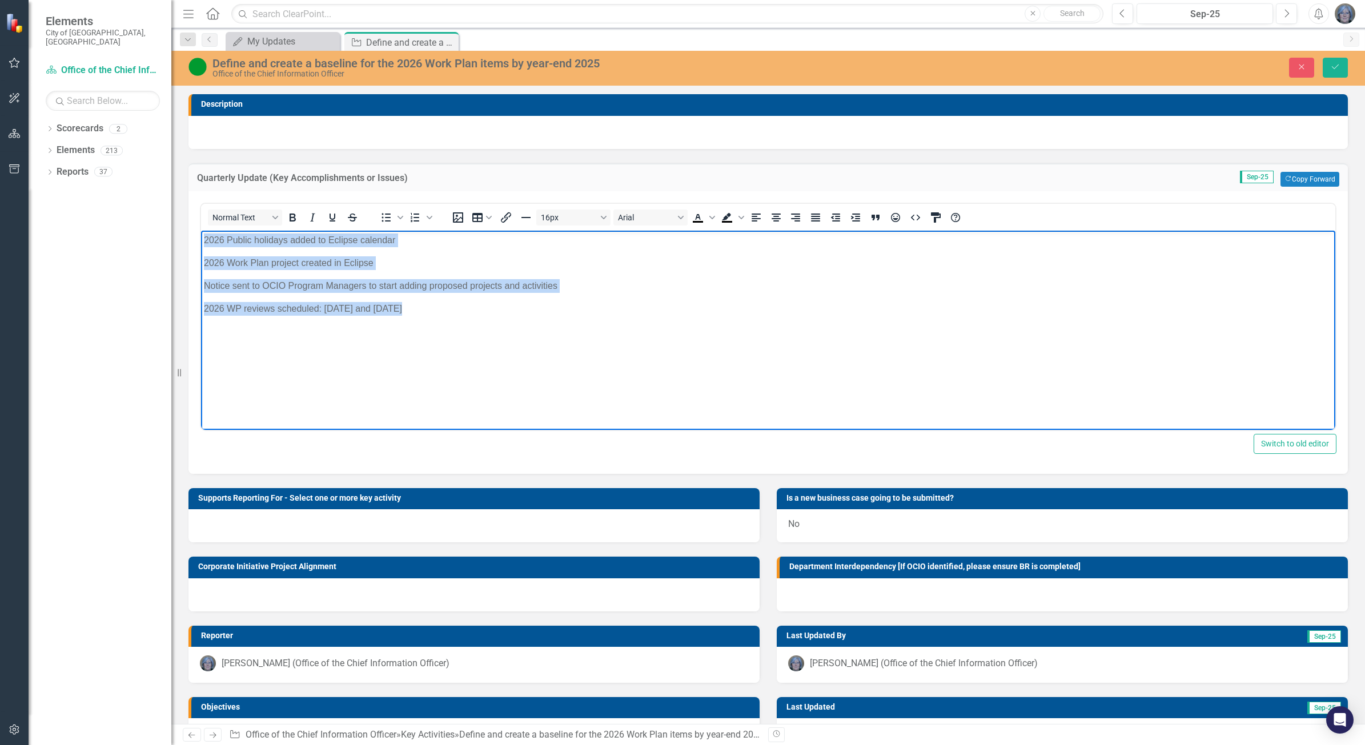
drag, startPoint x: 416, startPoint y: 307, endPoint x: 194, endPoint y: 227, distance: 236.2
click at [201, 230] on html "2026 Public holidays added to Eclipse calendar 2026 Work Plan project created i…" at bounding box center [768, 315] width 1134 height 171
copy body "2026 Public holidays added to Eclipse calendar 2026 Work Plan project created i…"
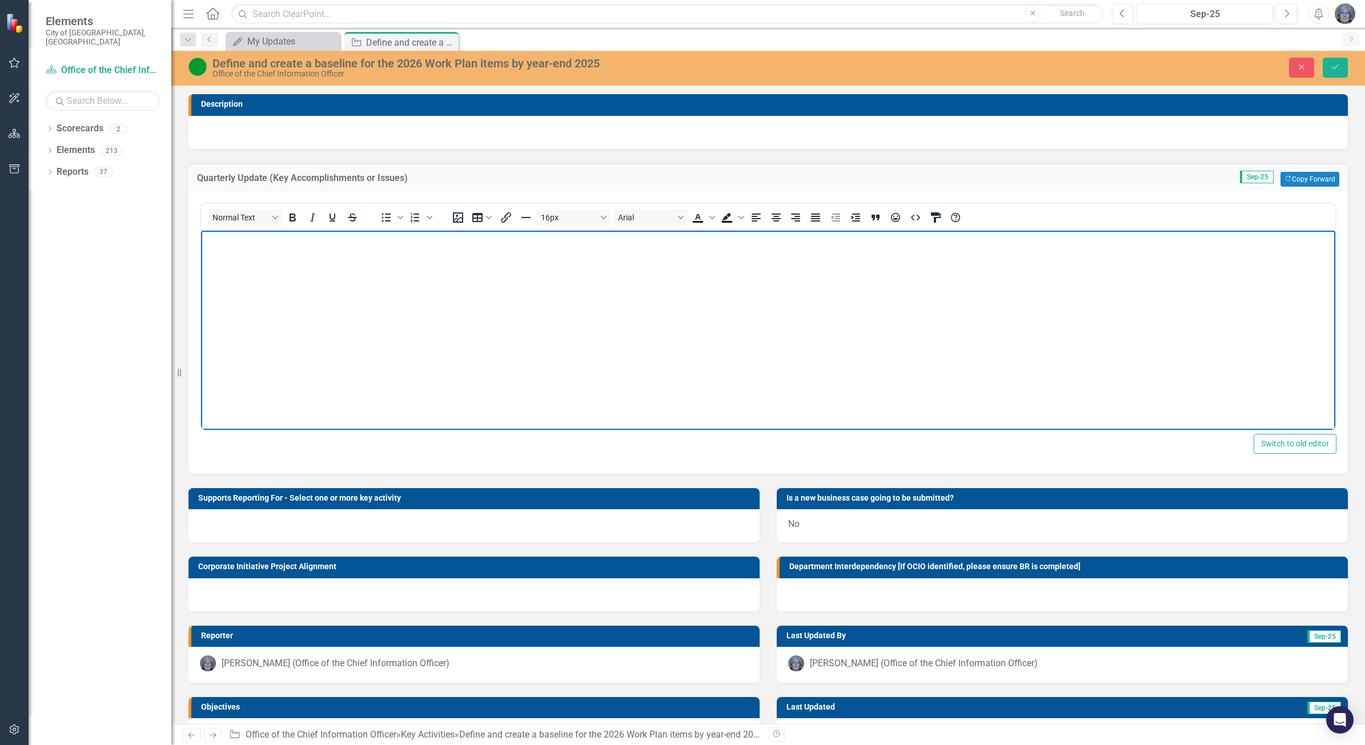
click at [251, 257] on p "Rich Text Area. Press ALT-0 for help." at bounding box center [768, 263] width 1129 height 14
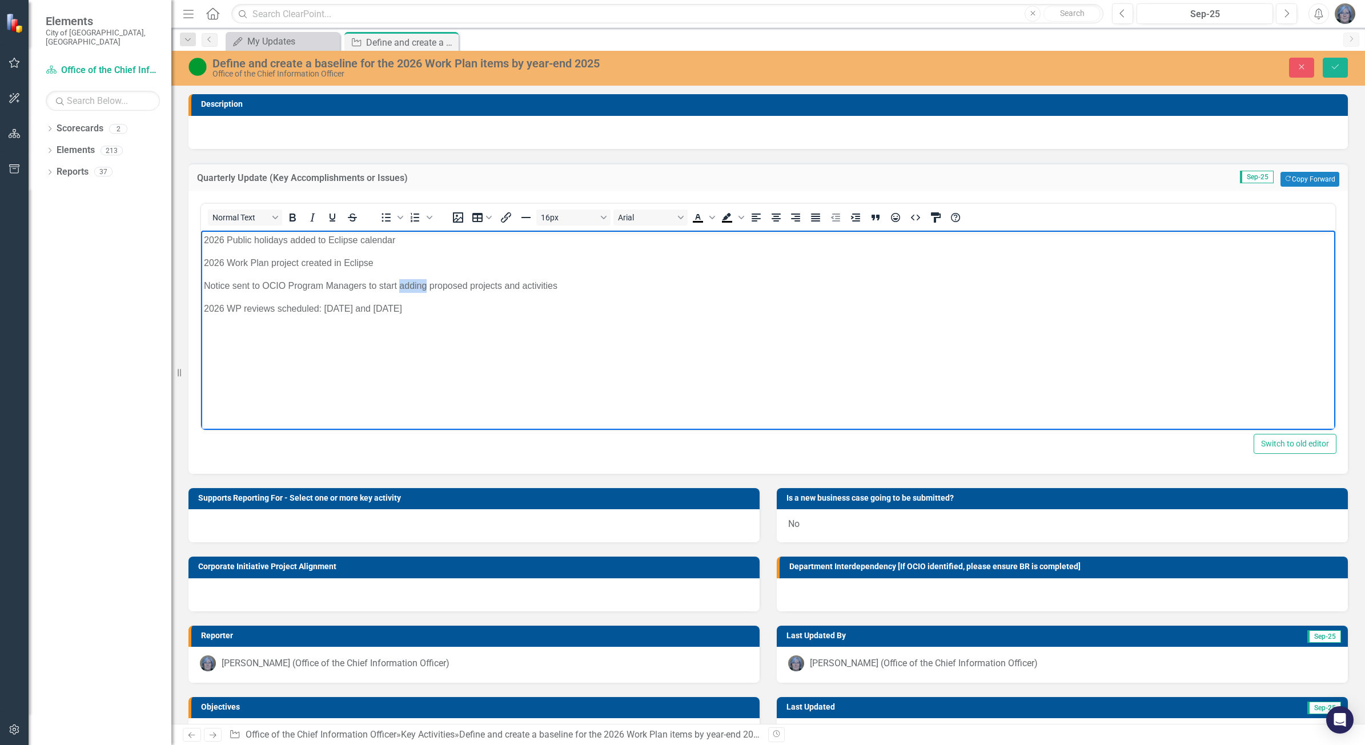
drag, startPoint x: 427, startPoint y: 284, endPoint x: 399, endPoint y: 286, distance: 27.5
click at [399, 286] on p "Notice sent to OCIO Program Managers to start adding proposed projects and acti…" at bounding box center [768, 286] width 1129 height 14
click at [1336, 67] on icon "Save" at bounding box center [1335, 67] width 10 height 8
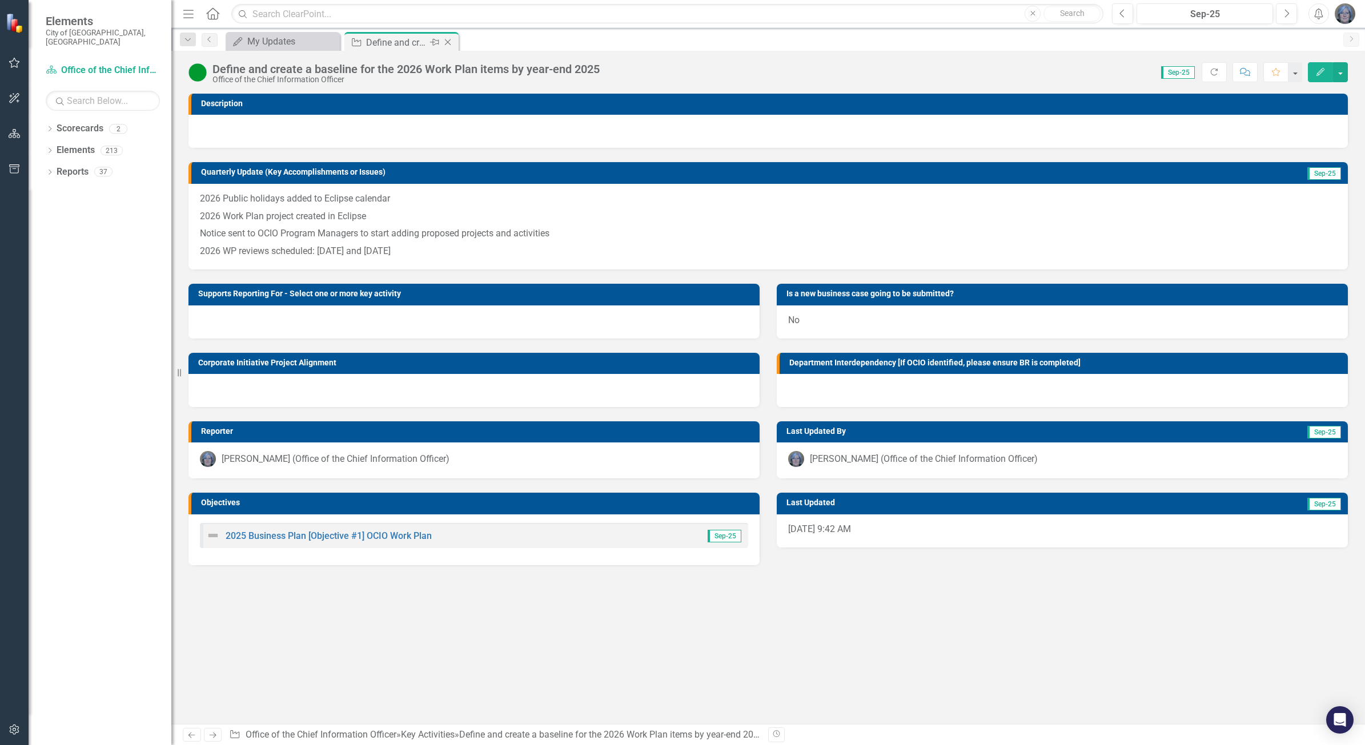
click at [444, 39] on icon "Close" at bounding box center [447, 42] width 11 height 9
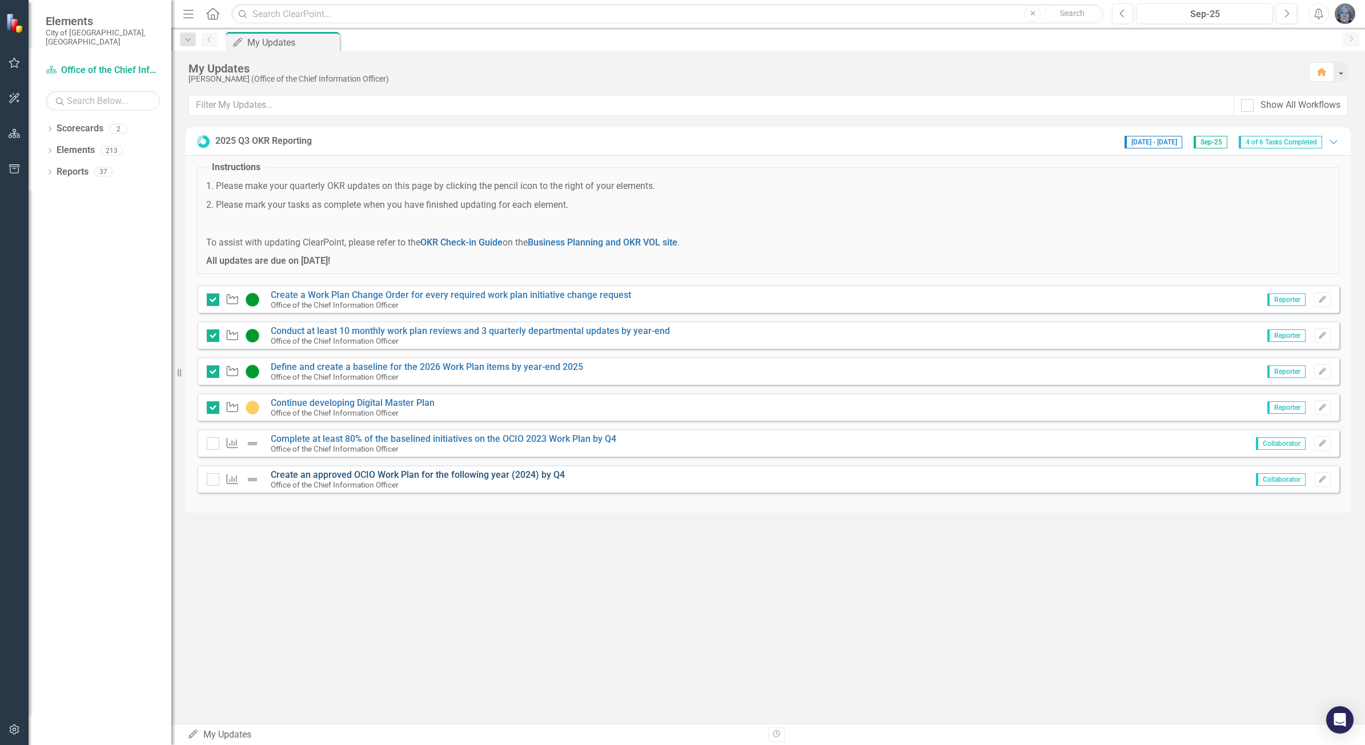
click at [372, 472] on link "Create an approved OCIO Work Plan for the following year (2024) by Q4" at bounding box center [418, 475] width 294 height 11
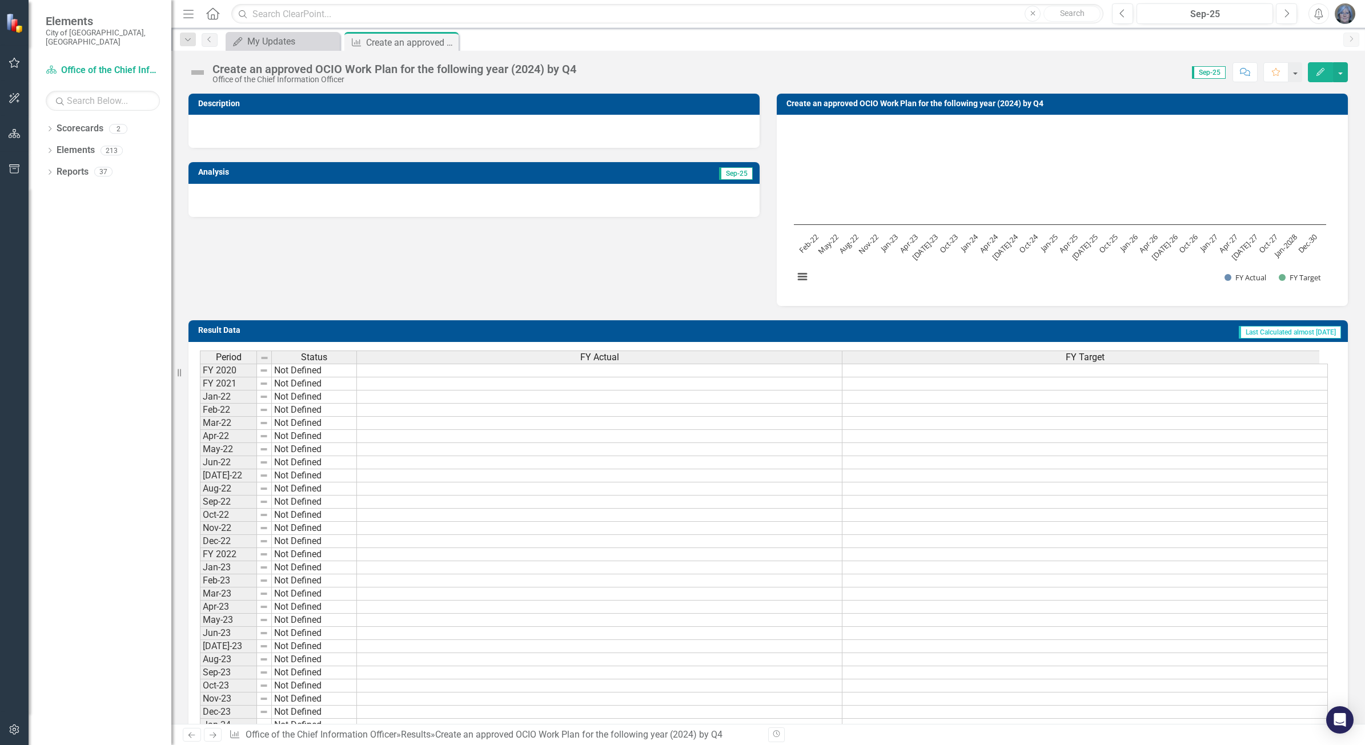
click at [198, 71] on img at bounding box center [198, 72] width 18 height 18
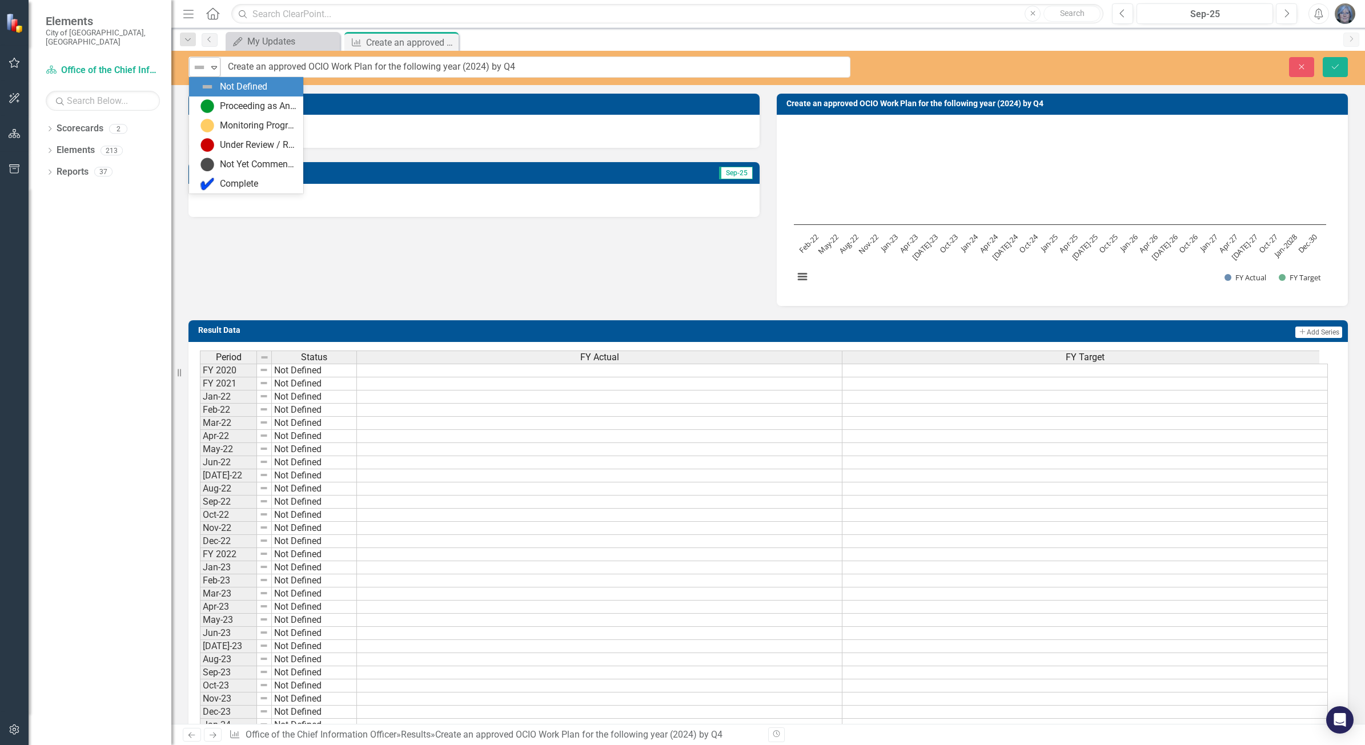
click at [213, 64] on icon "Expand" at bounding box center [213, 67] width 11 height 9
click at [227, 103] on div "Proceeding as Anticipated" at bounding box center [258, 106] width 77 height 13
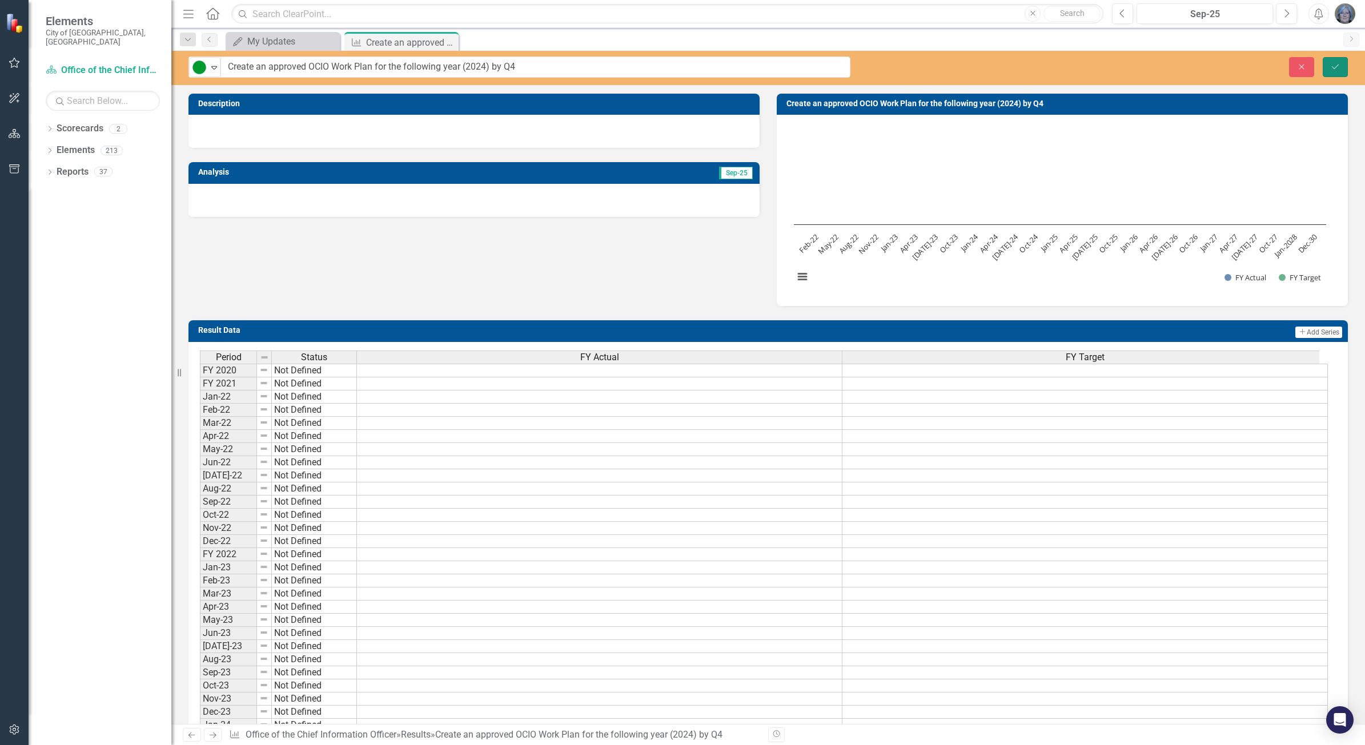
click at [1338, 66] on icon "Save" at bounding box center [1335, 67] width 10 height 8
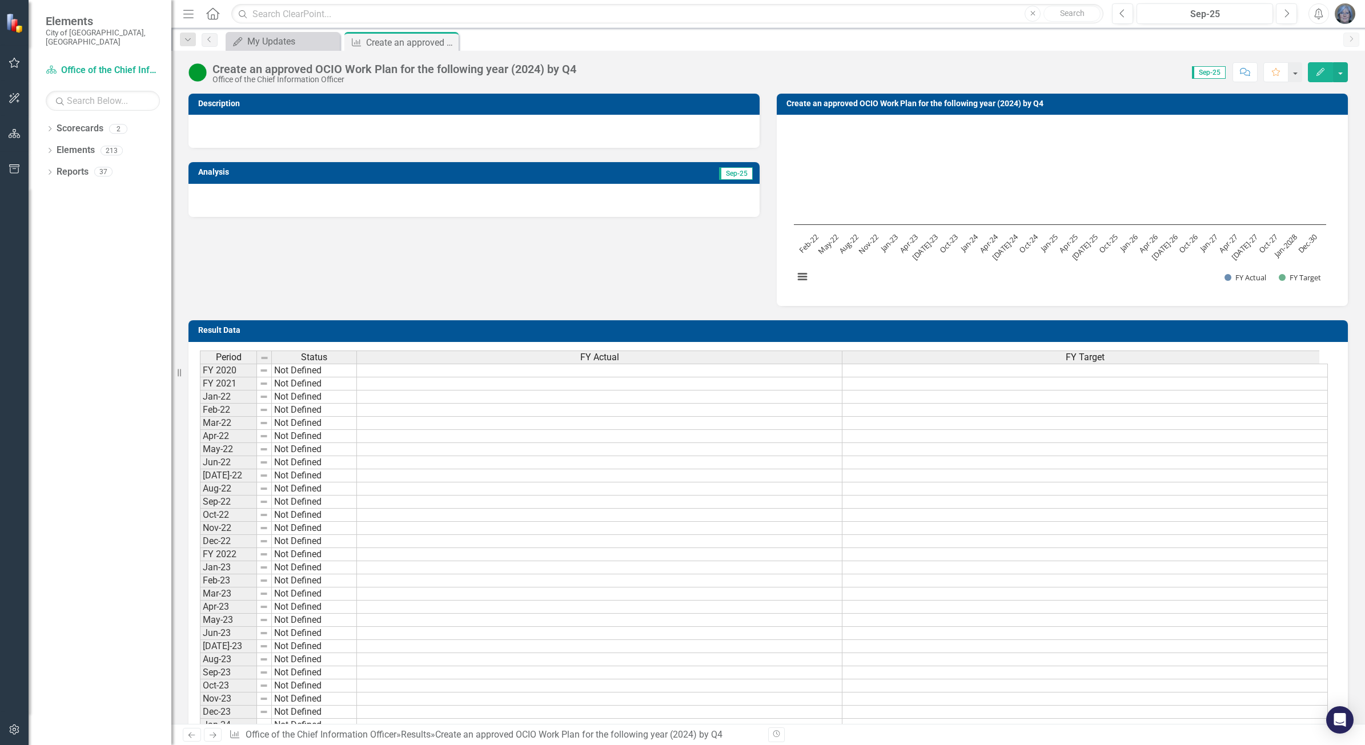
click at [347, 202] on div at bounding box center [474, 200] width 571 height 33
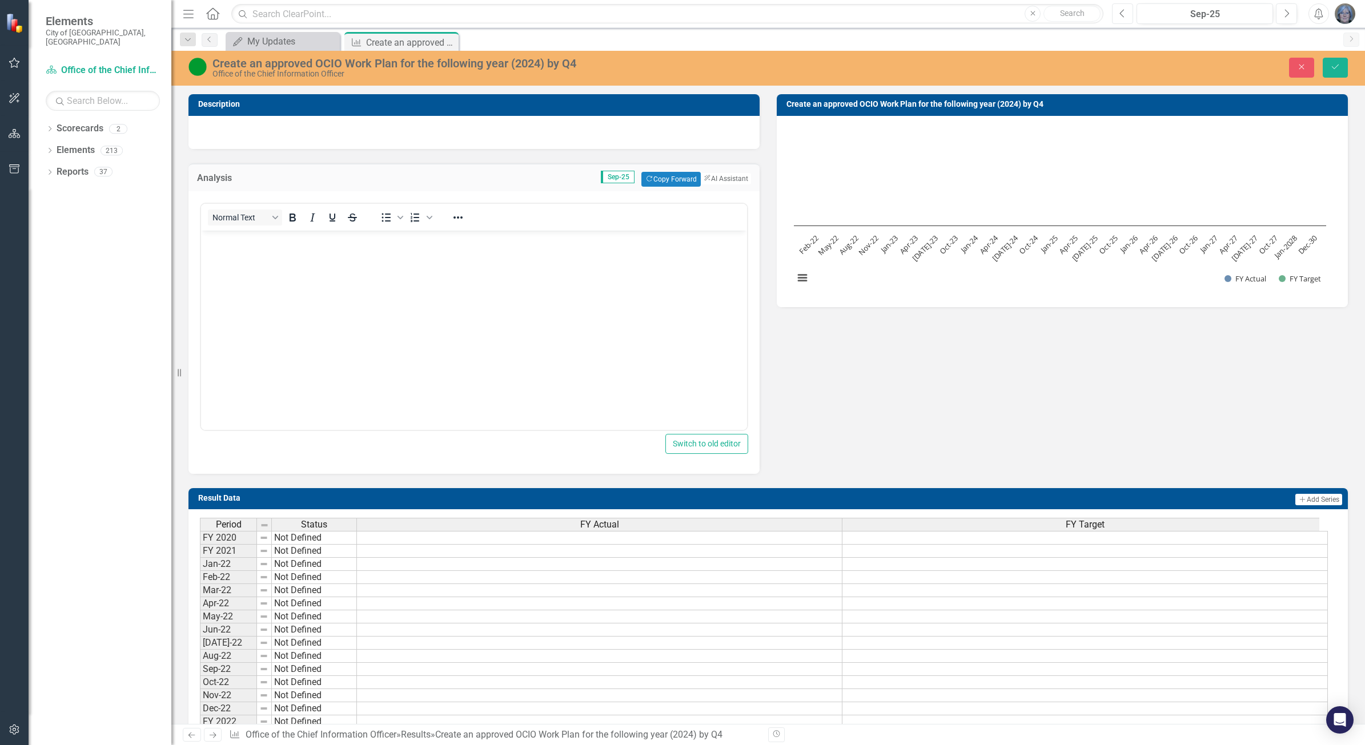
click at [1120, 9] on icon "Previous" at bounding box center [1123, 14] width 6 height 10
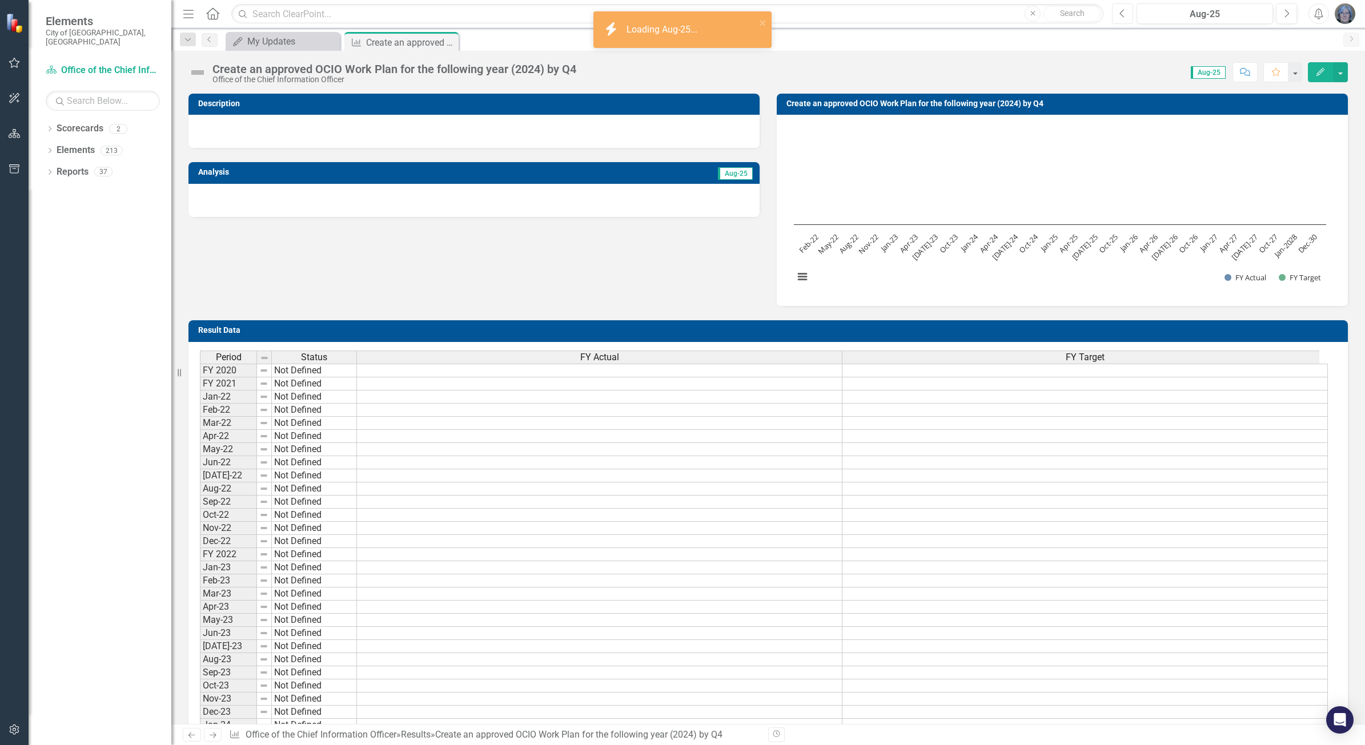
click at [1122, 10] on icon "button" at bounding box center [1122, 13] width 5 height 8
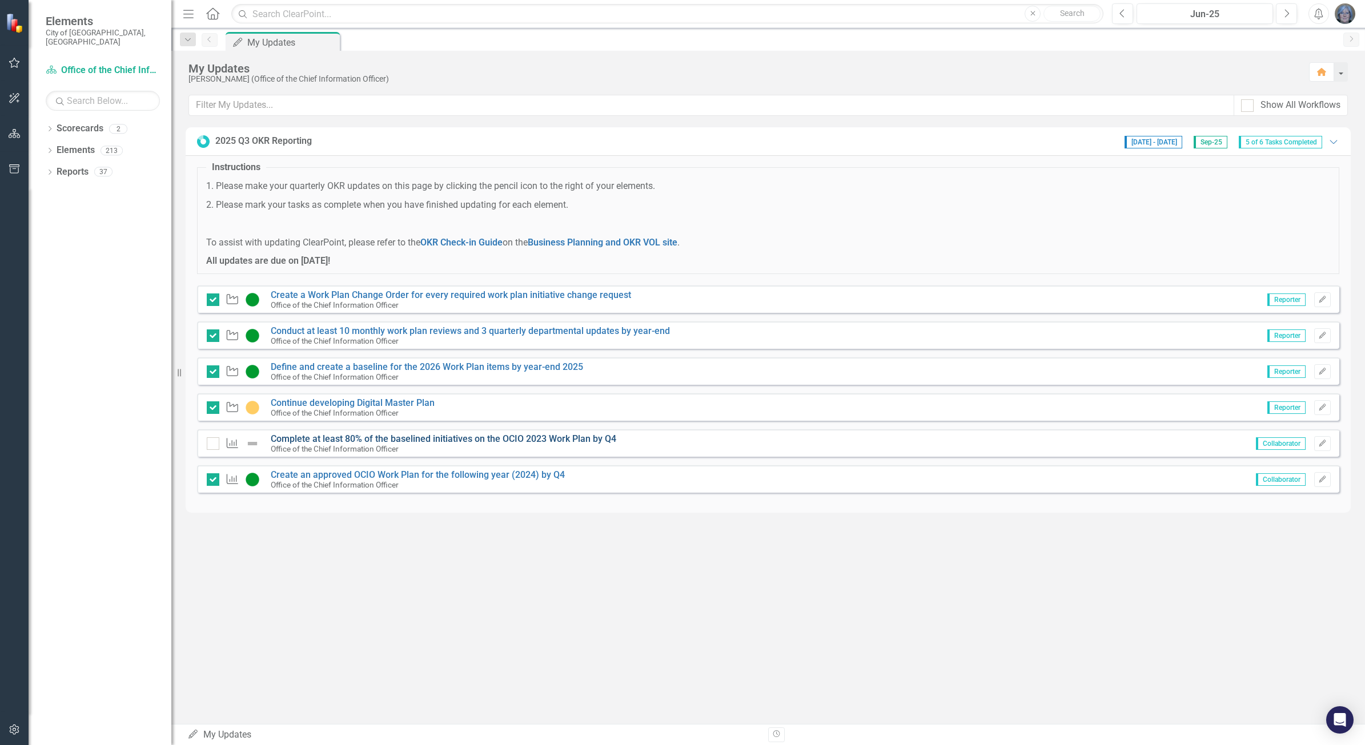
click at [352, 438] on link "Complete at least 80% of the baselined initiatives on the OCIO 2023 Work Plan b…" at bounding box center [444, 439] width 346 height 11
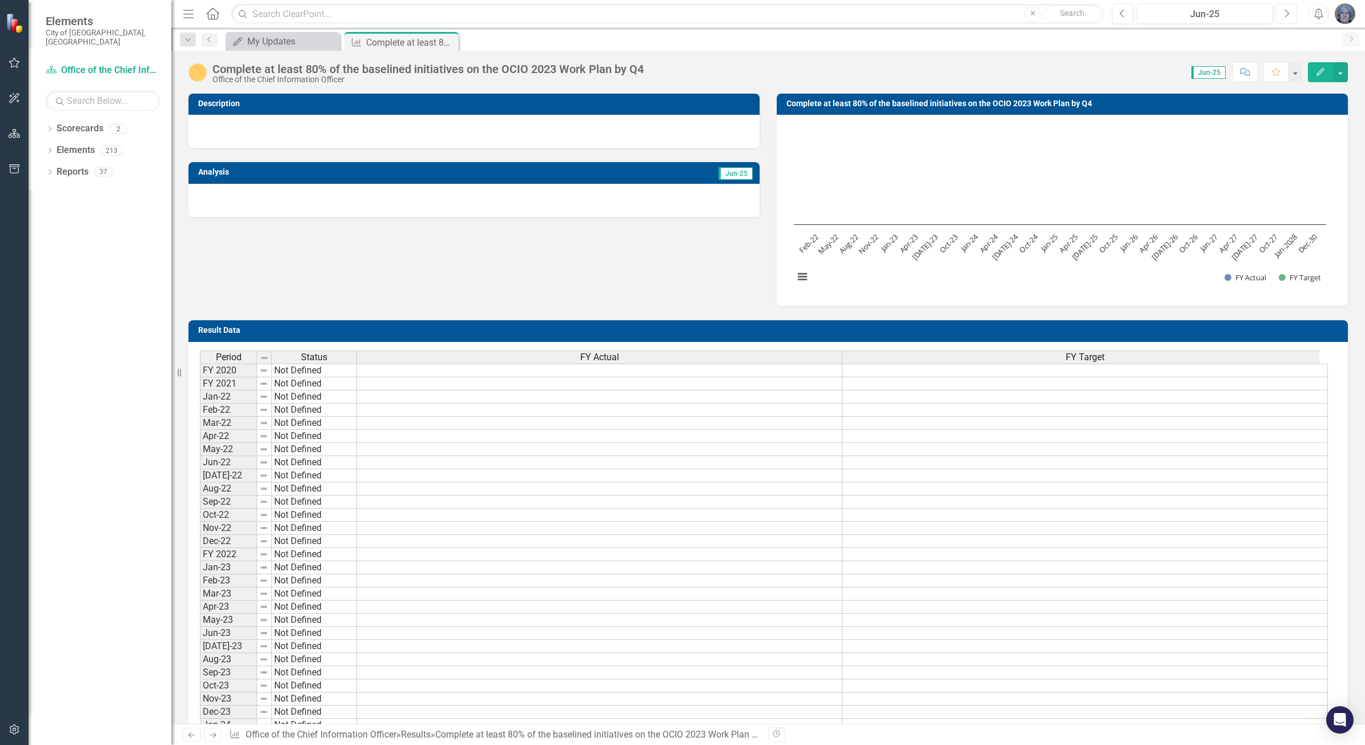
click at [1286, 14] on icon "Next" at bounding box center [1287, 14] width 6 height 10
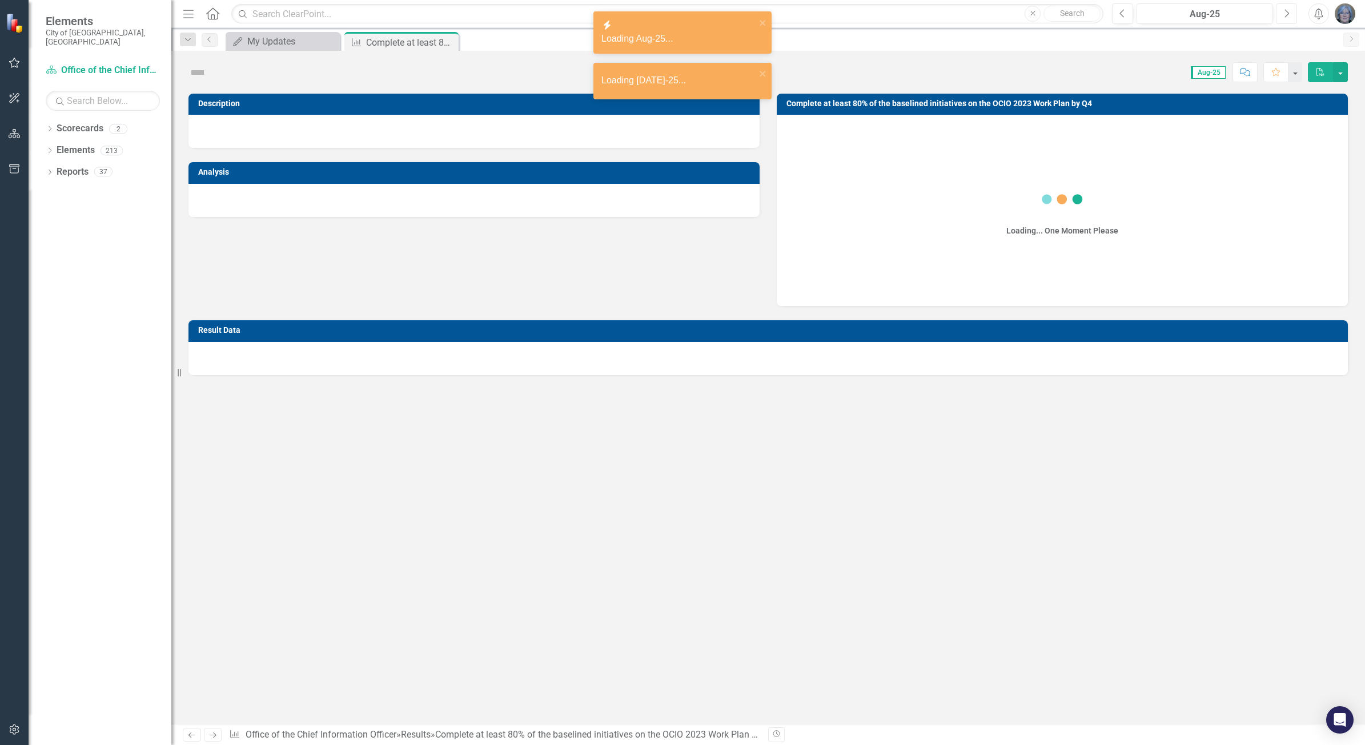
click at [1286, 14] on icon "Next" at bounding box center [1287, 14] width 6 height 10
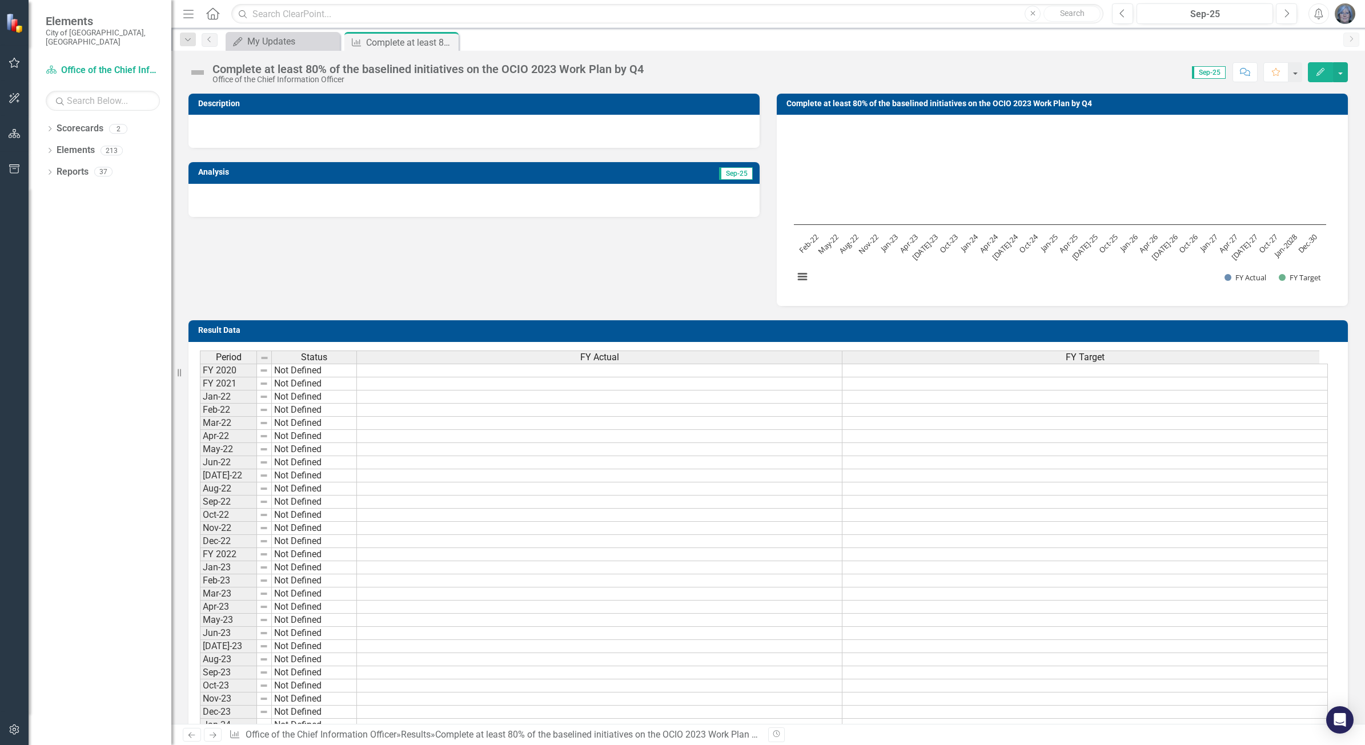
click at [196, 73] on img at bounding box center [198, 72] width 18 height 18
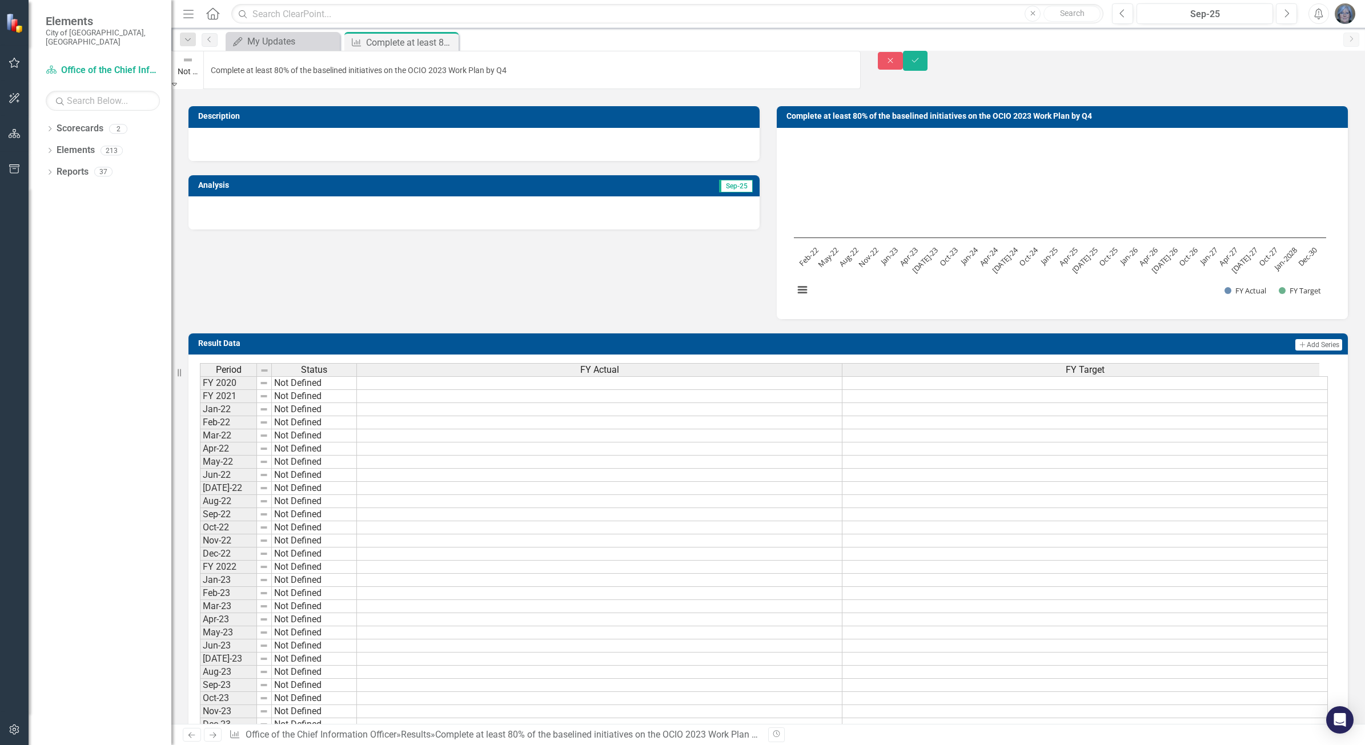
click at [177, 83] on icon at bounding box center [174, 84] width 5 height 3
click at [921, 63] on icon "Save" at bounding box center [916, 61] width 10 height 8
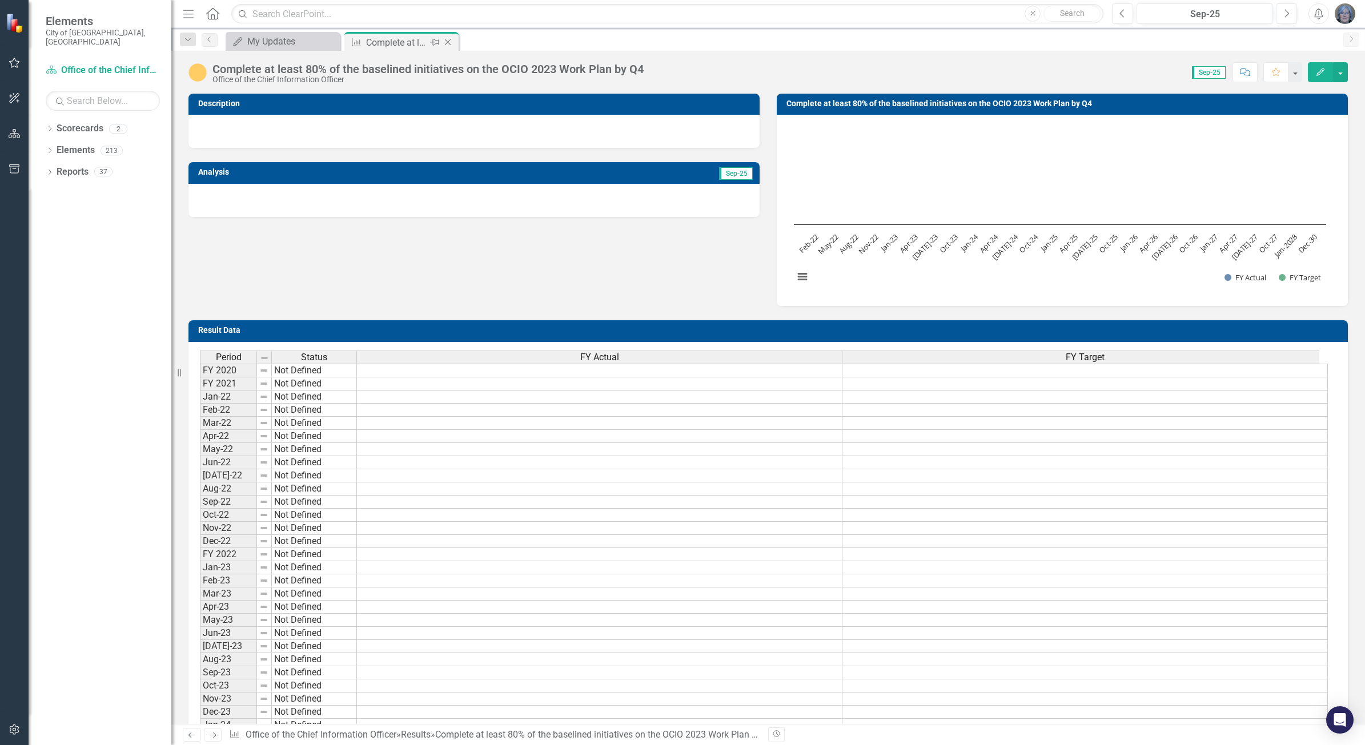
click at [449, 43] on icon "Close" at bounding box center [447, 42] width 11 height 9
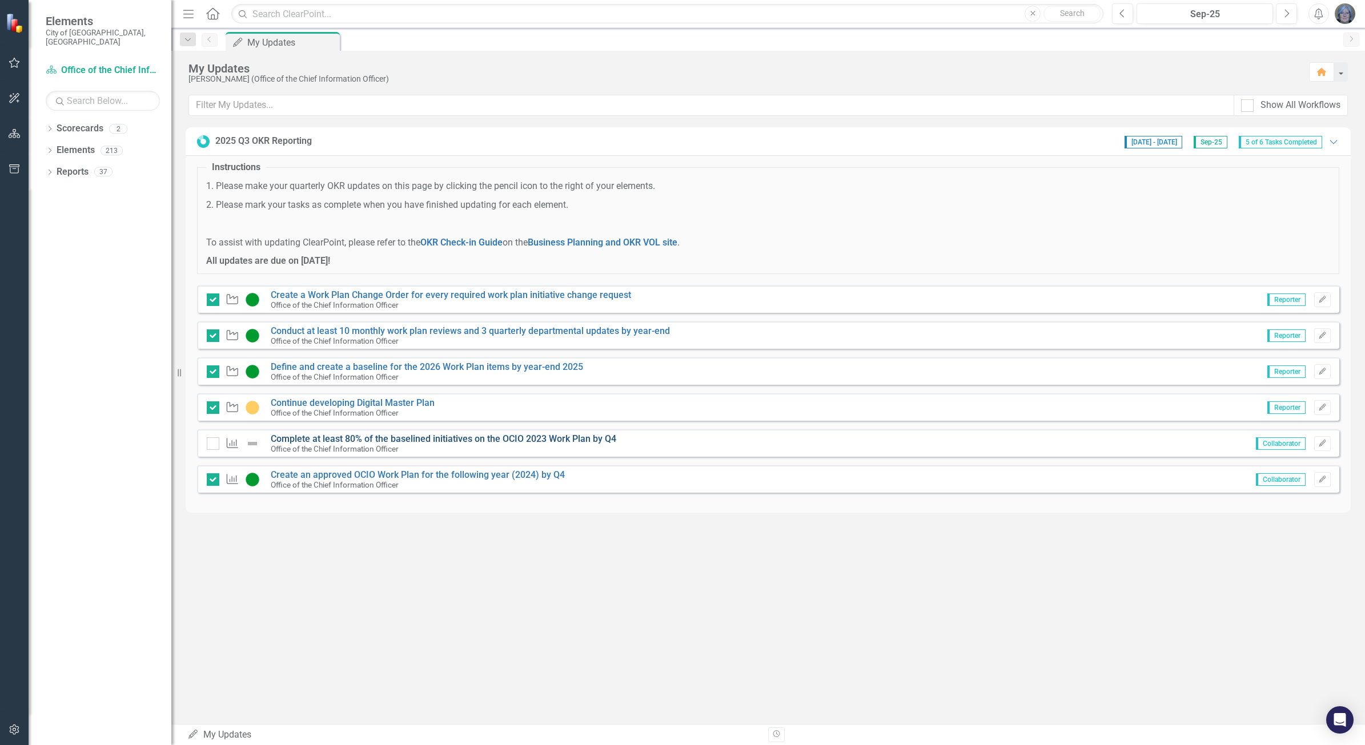
click at [349, 438] on link "Complete at least 80% of the baselined initiatives on the OCIO 2023 Work Plan b…" at bounding box center [444, 439] width 346 height 11
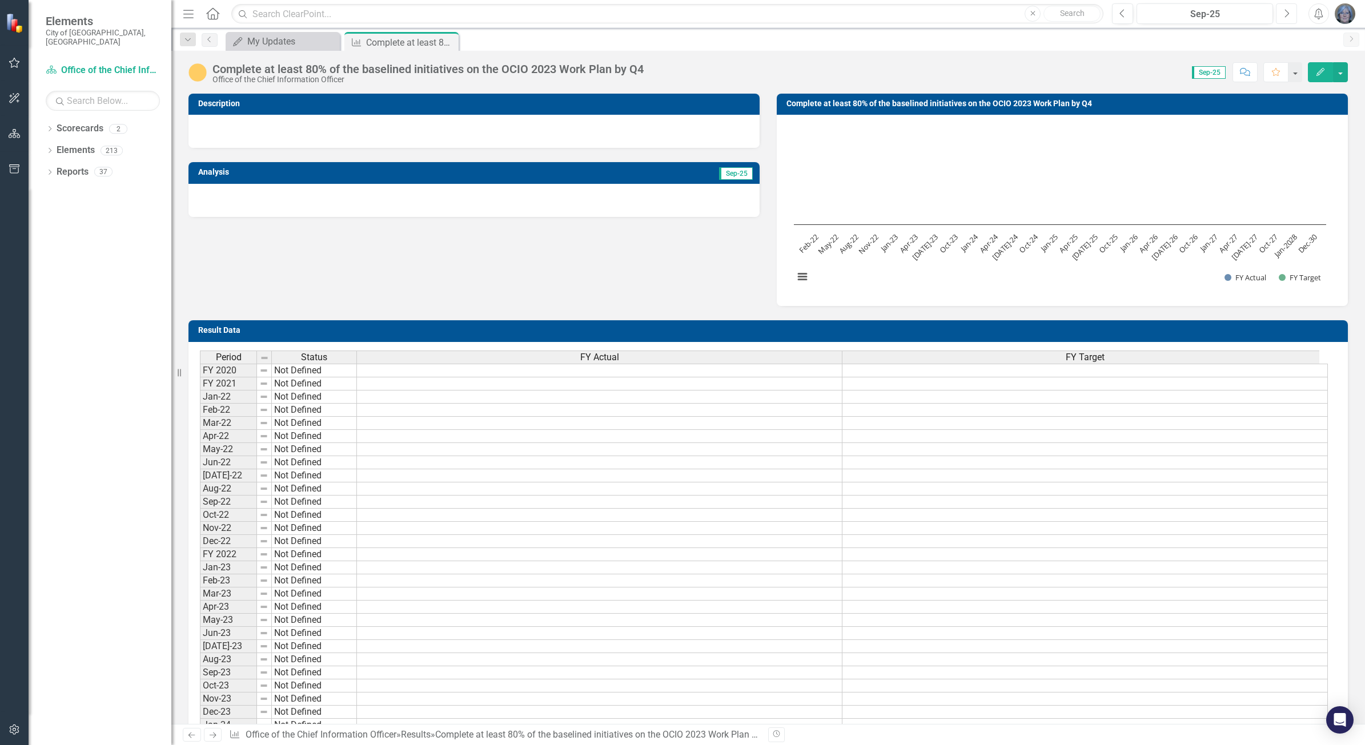
click at [1288, 12] on icon "button" at bounding box center [1287, 13] width 5 height 8
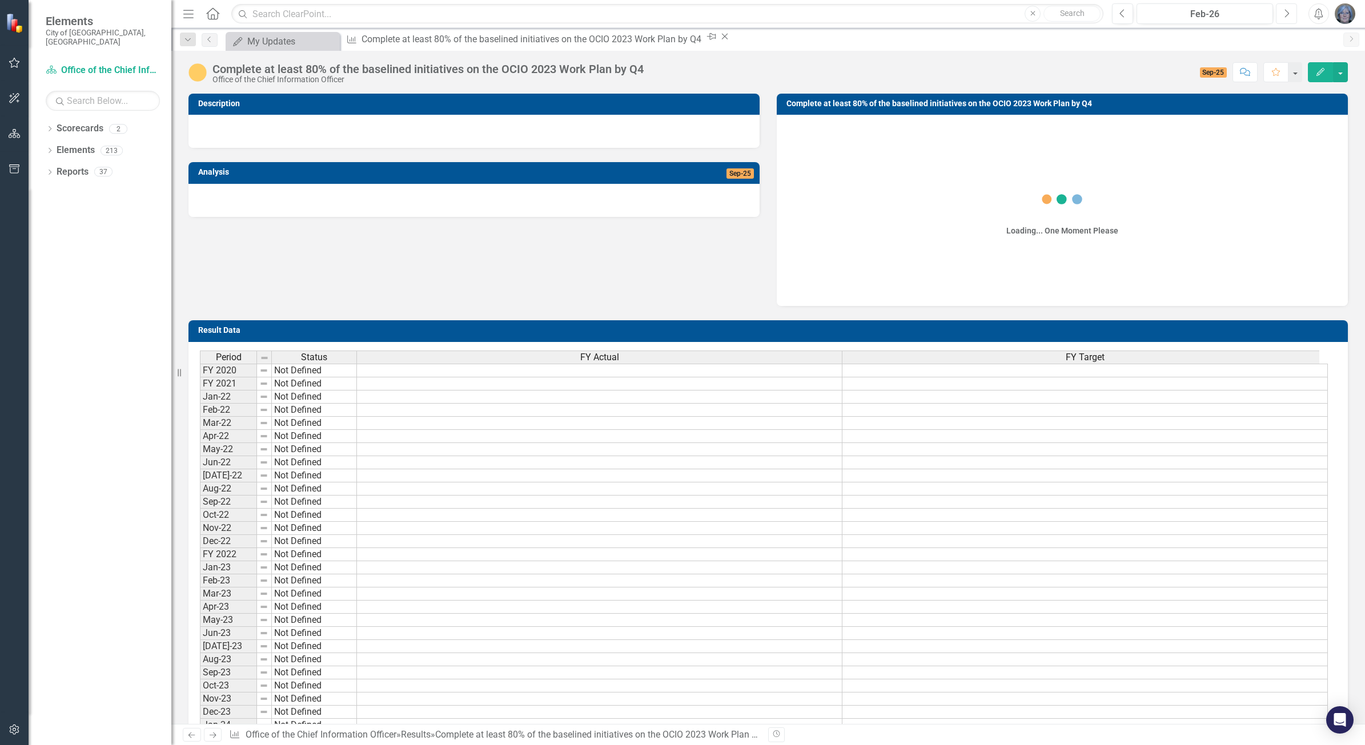
click at [1288, 12] on icon "button" at bounding box center [1287, 13] width 5 height 8
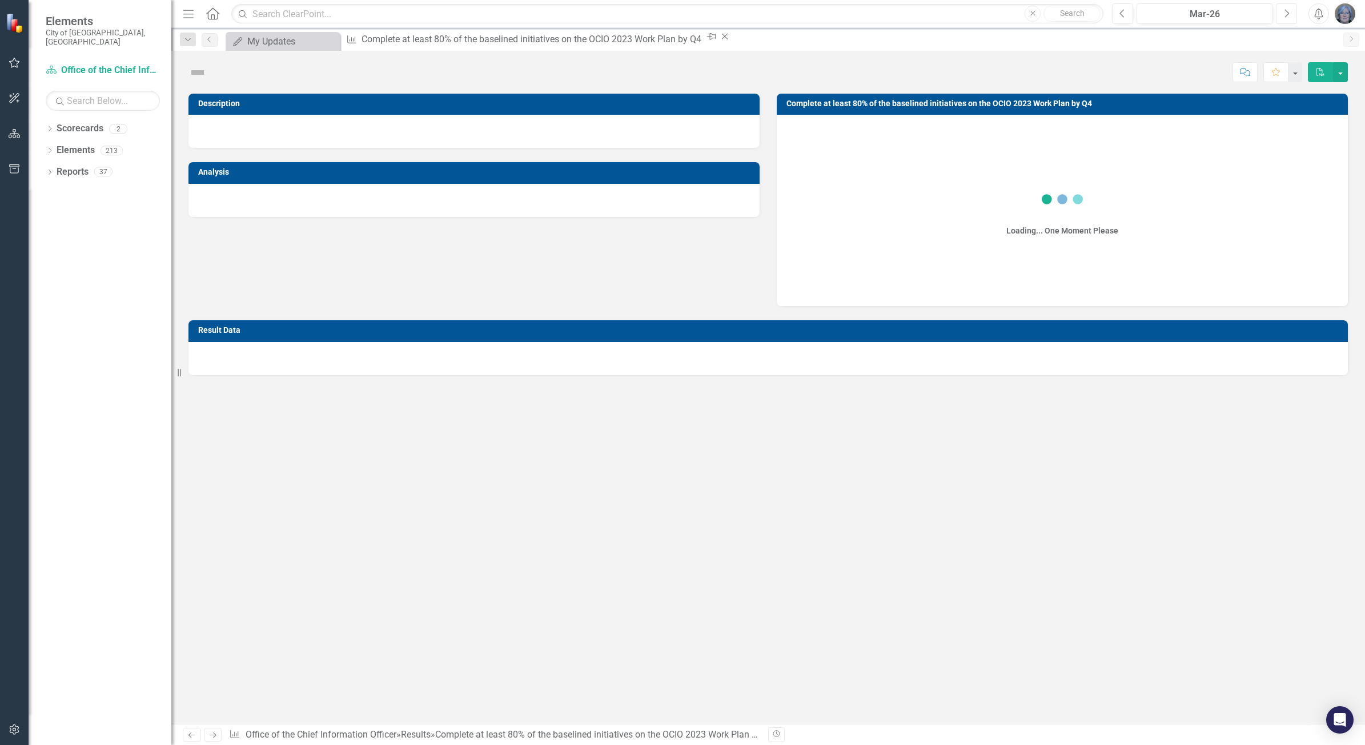
click at [1288, 12] on icon "button" at bounding box center [1287, 13] width 5 height 8
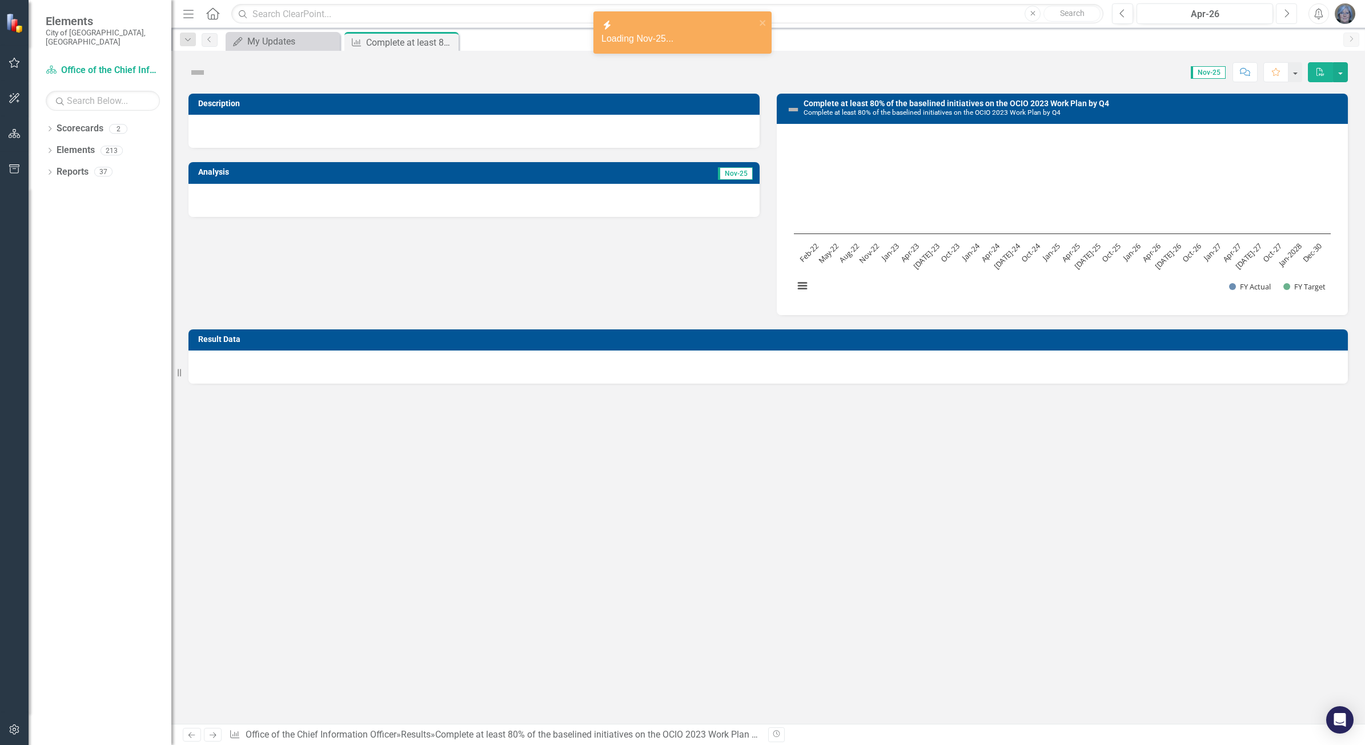
click at [1288, 12] on icon "button" at bounding box center [1287, 13] width 5 height 8
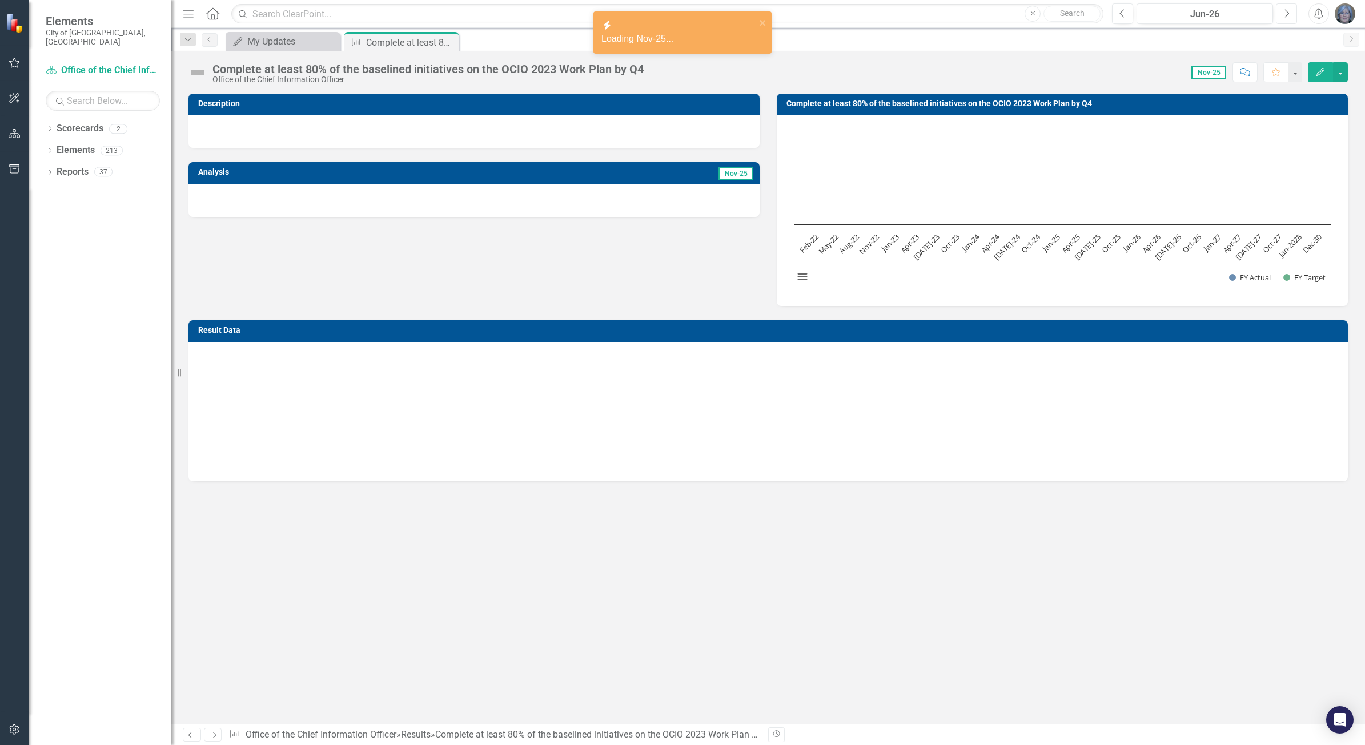
click at [1288, 12] on icon "button" at bounding box center [1287, 13] width 5 height 8
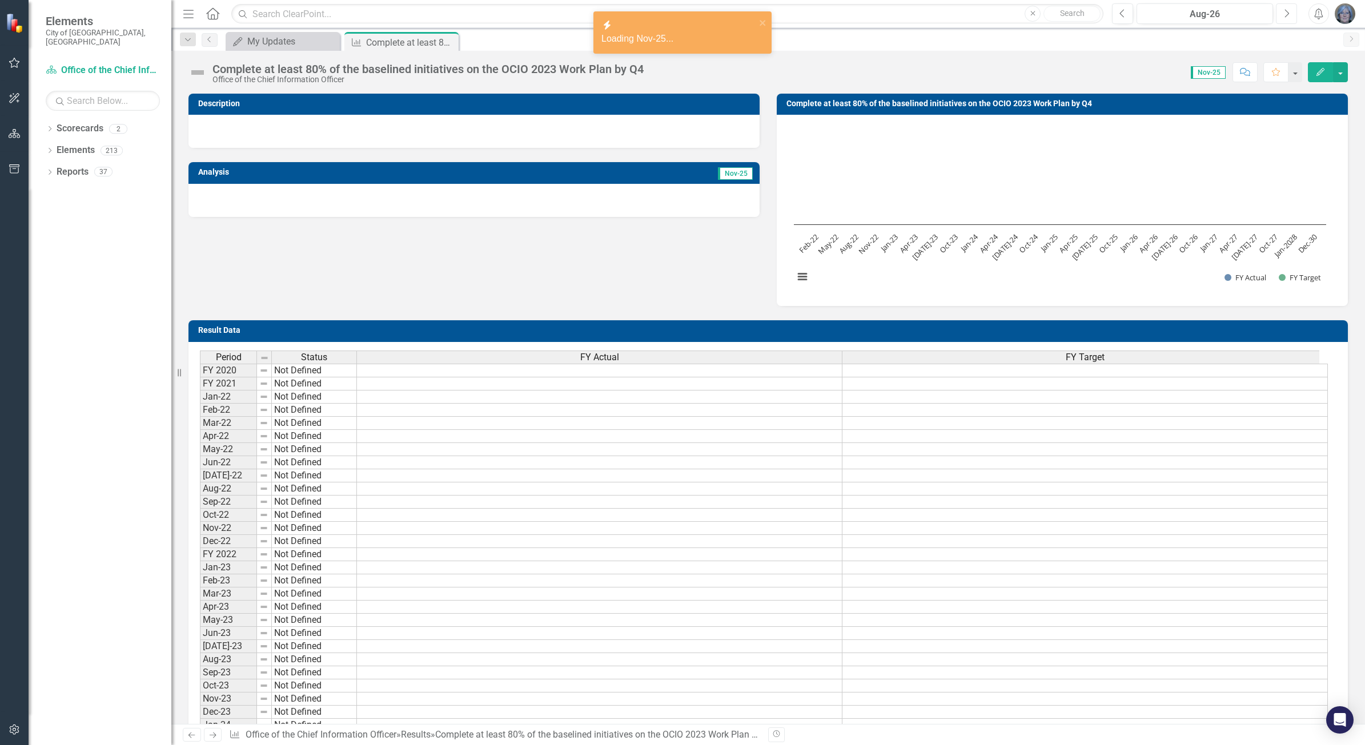
click at [1288, 12] on icon "button" at bounding box center [1287, 13] width 5 height 8
click at [1121, 12] on icon "Previous" at bounding box center [1123, 14] width 6 height 10
click at [1122, 12] on icon "Previous" at bounding box center [1123, 14] width 6 height 10
click at [1123, 12] on icon "Previous" at bounding box center [1123, 14] width 6 height 10
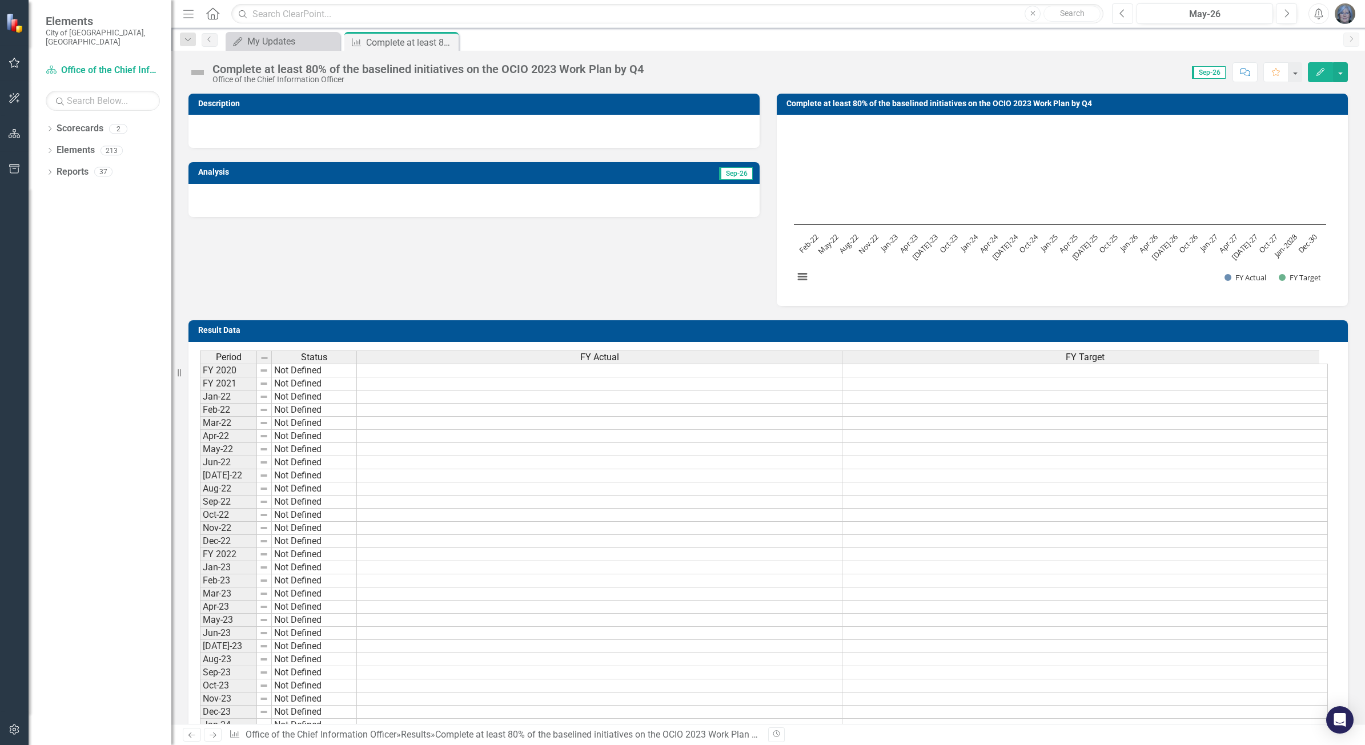
click at [1123, 12] on icon "Previous" at bounding box center [1123, 14] width 6 height 10
click at [1124, 12] on icon "Previous" at bounding box center [1123, 14] width 6 height 10
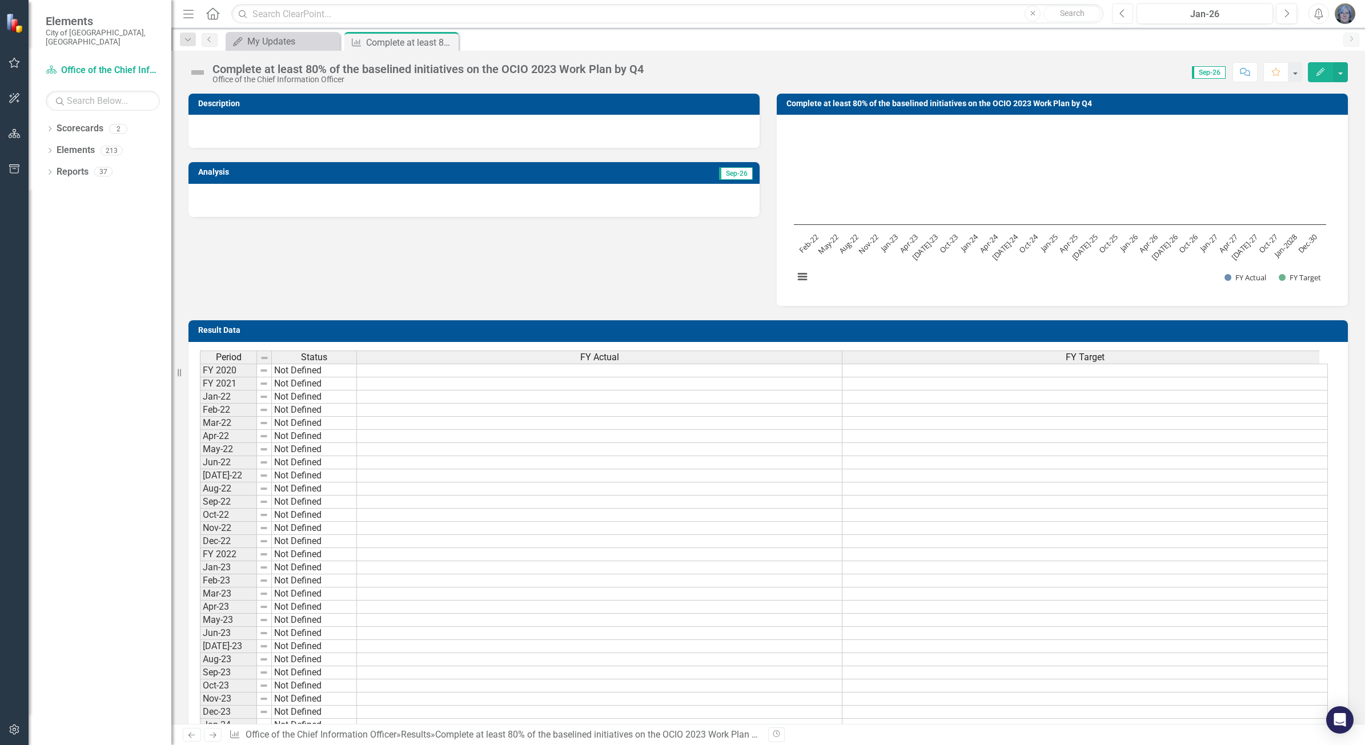
click at [1125, 12] on icon "Previous" at bounding box center [1123, 14] width 6 height 10
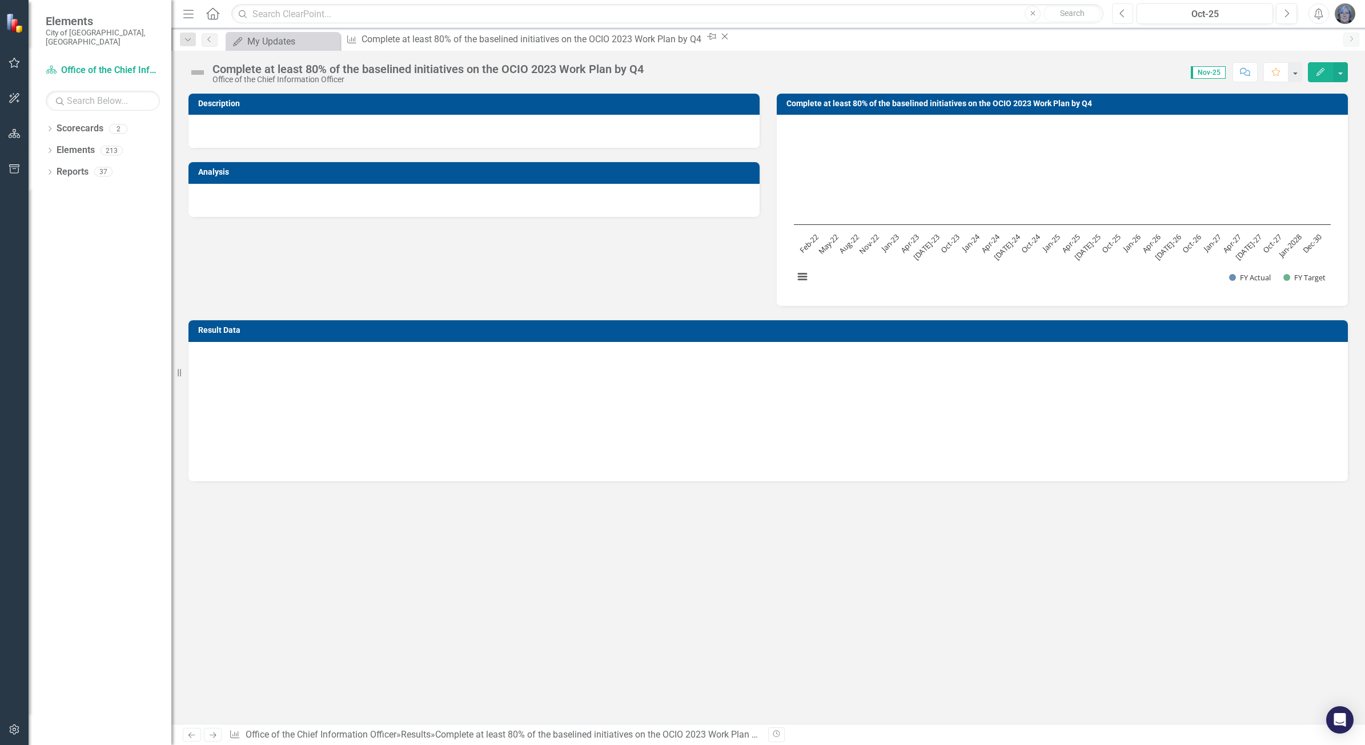
click at [1125, 12] on icon "Previous" at bounding box center [1123, 14] width 6 height 10
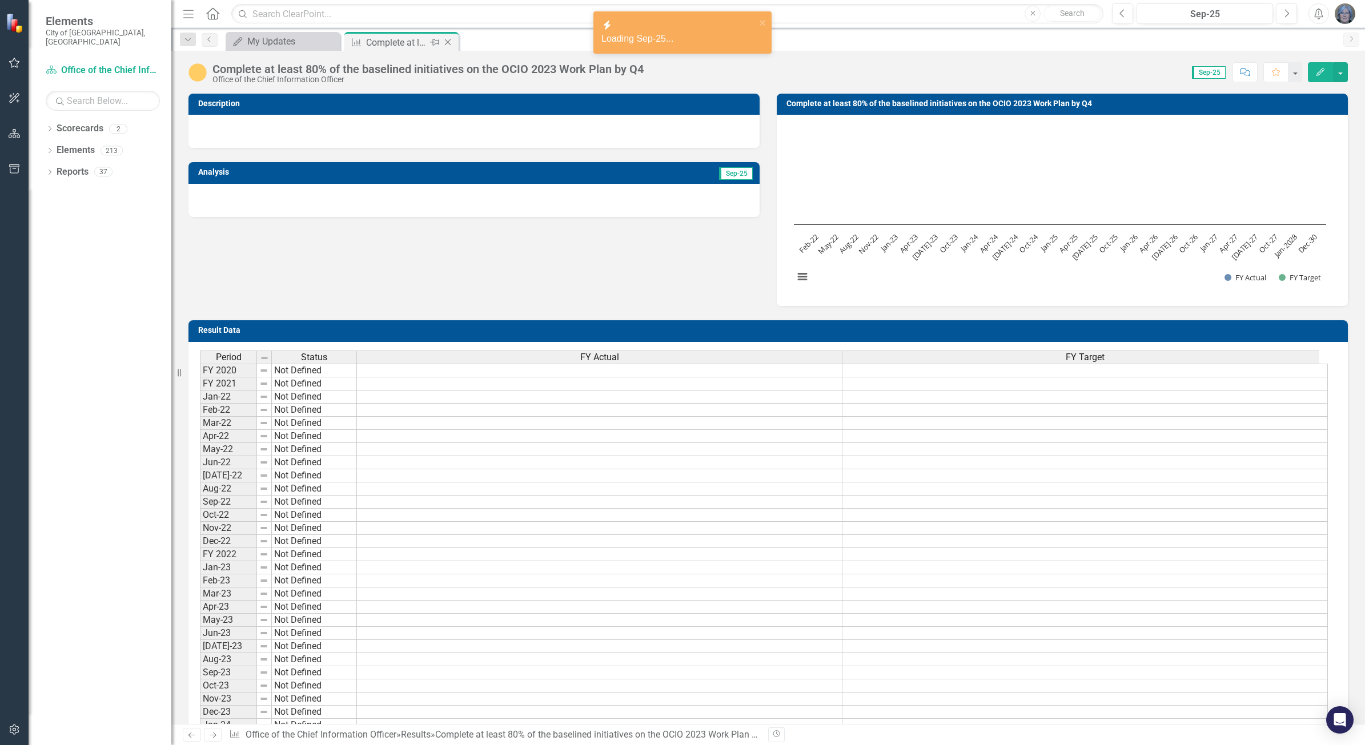
click at [448, 43] on icon at bounding box center [448, 42] width 6 height 6
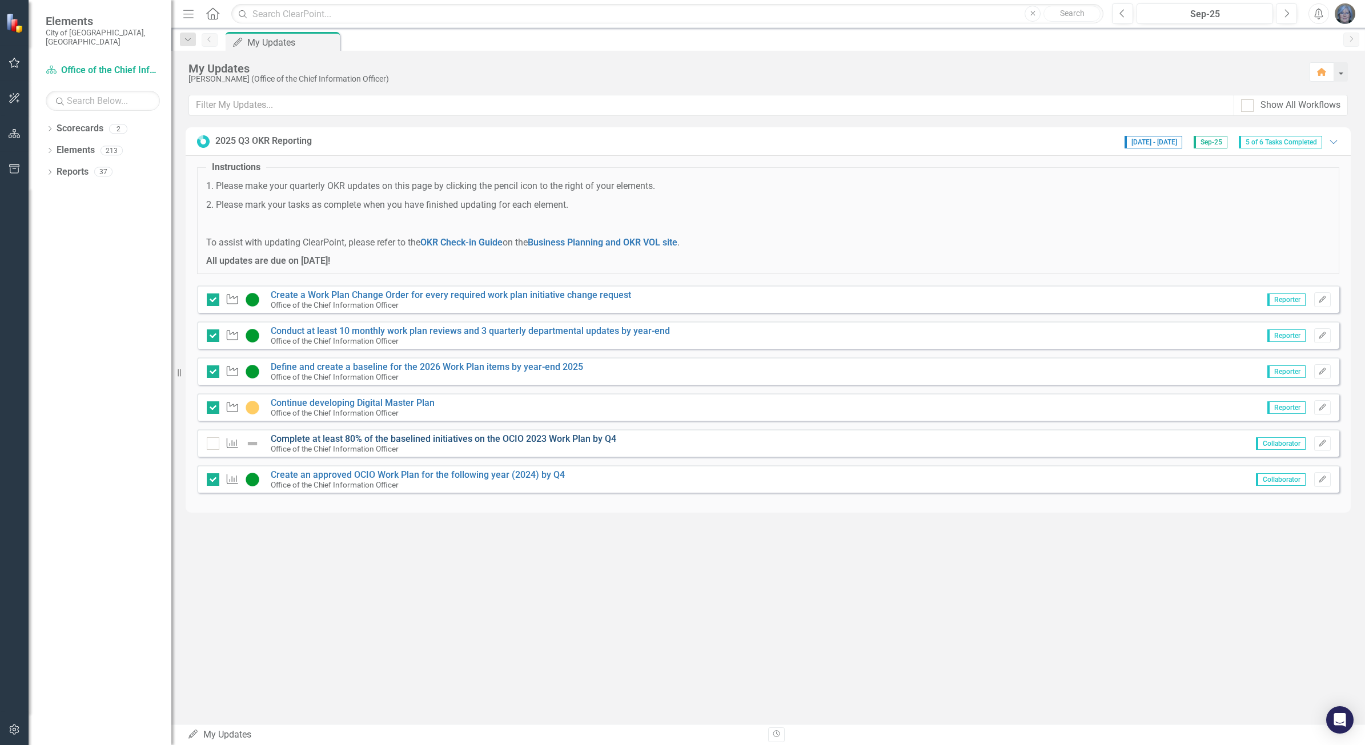
click at [352, 436] on link "Complete at least 80% of the baselined initiatives on the OCIO 2023 Work Plan b…" at bounding box center [444, 439] width 346 height 11
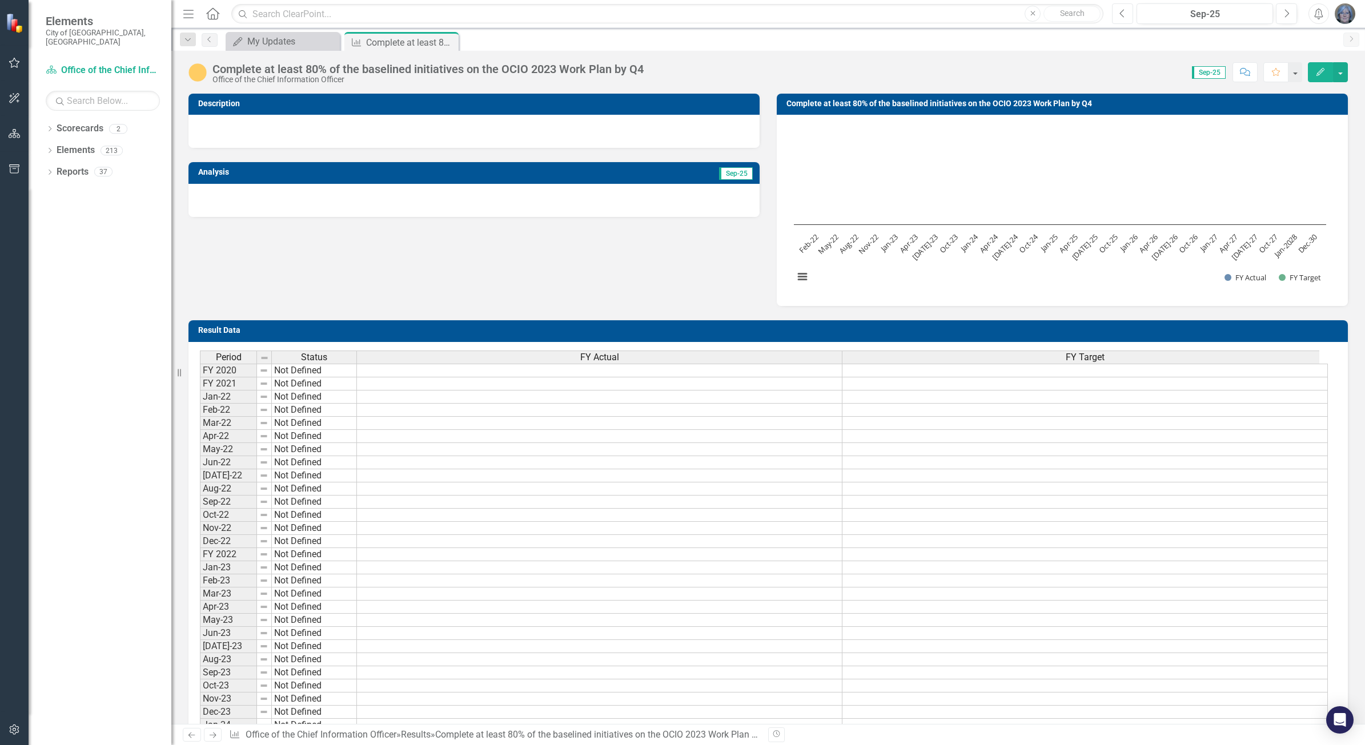
click at [1123, 10] on icon "Previous" at bounding box center [1123, 14] width 6 height 10
click at [1123, 11] on icon "Previous" at bounding box center [1123, 14] width 6 height 10
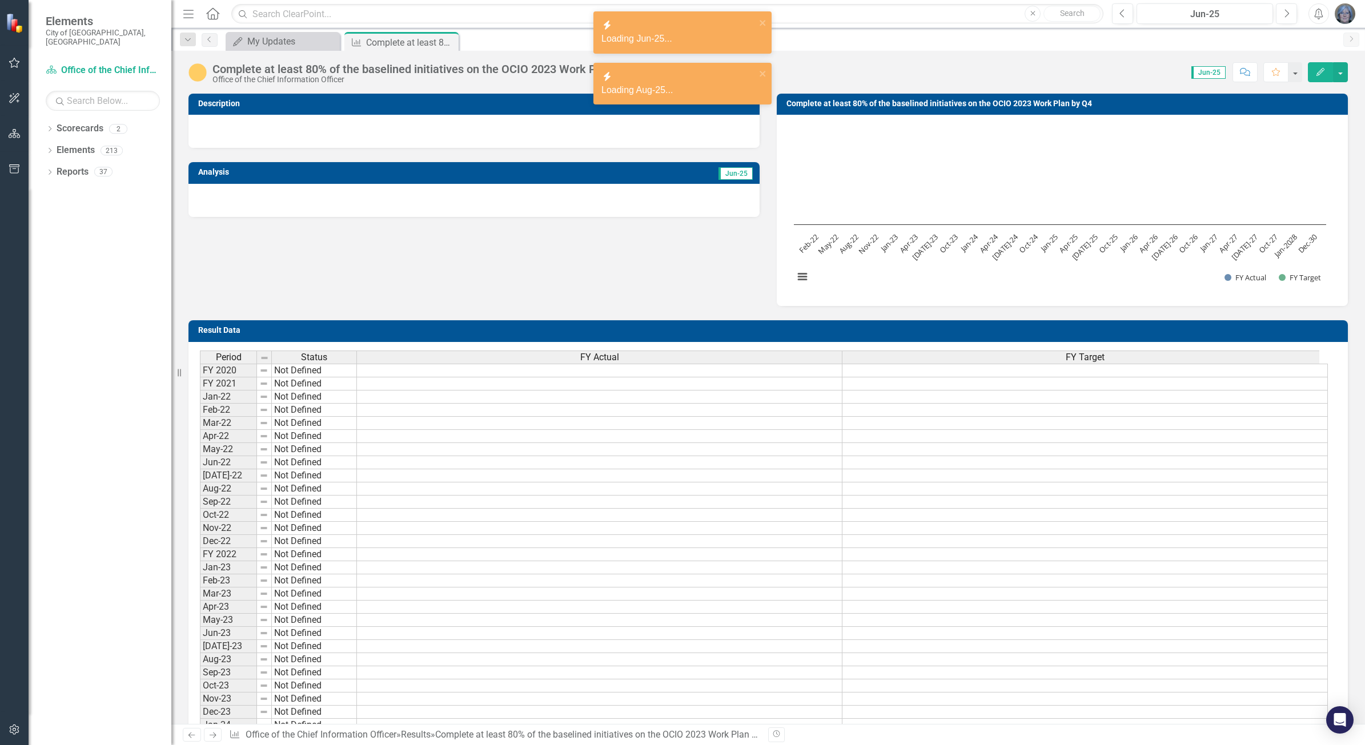
click at [256, 73] on div "Complete at least 80% of the baselined initiatives on the OCIO 2023 Work Plan b…" at bounding box center [427, 69] width 431 height 13
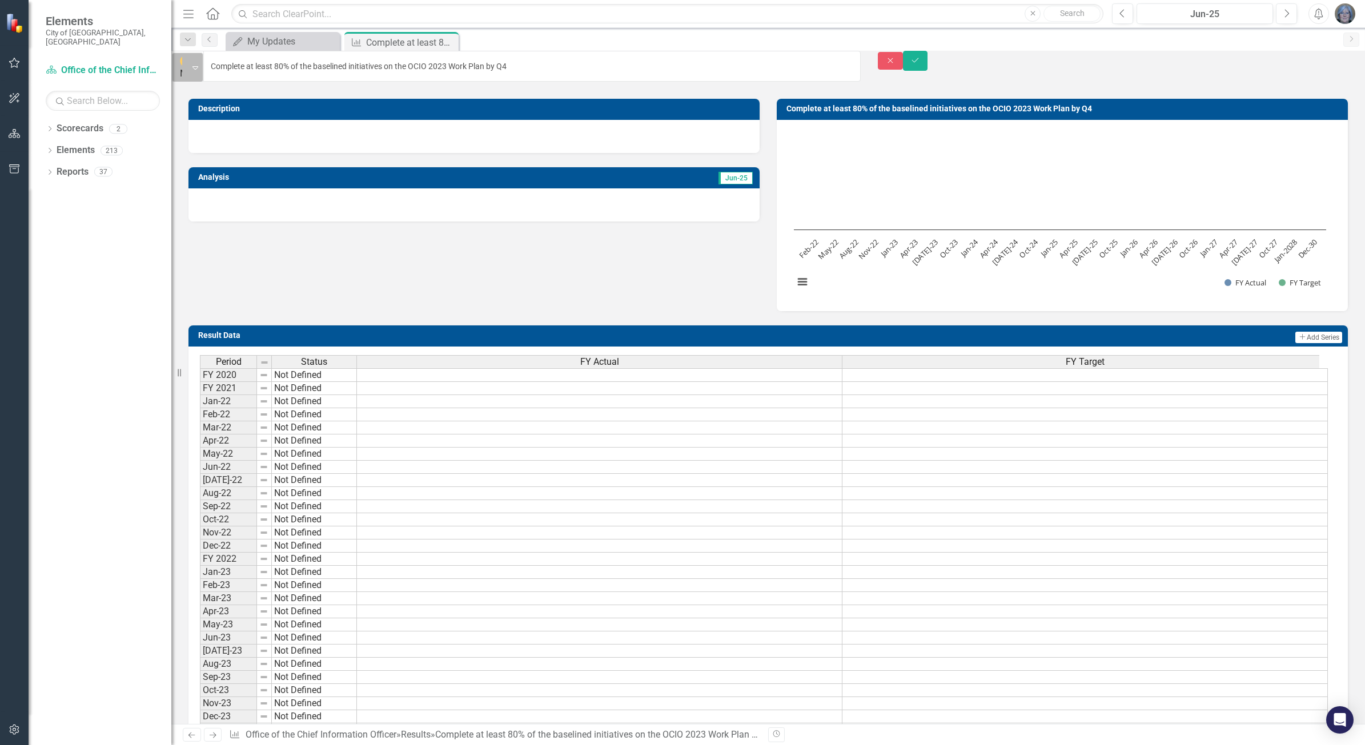
click at [198, 65] on icon "Expand" at bounding box center [196, 67] width 6 height 9
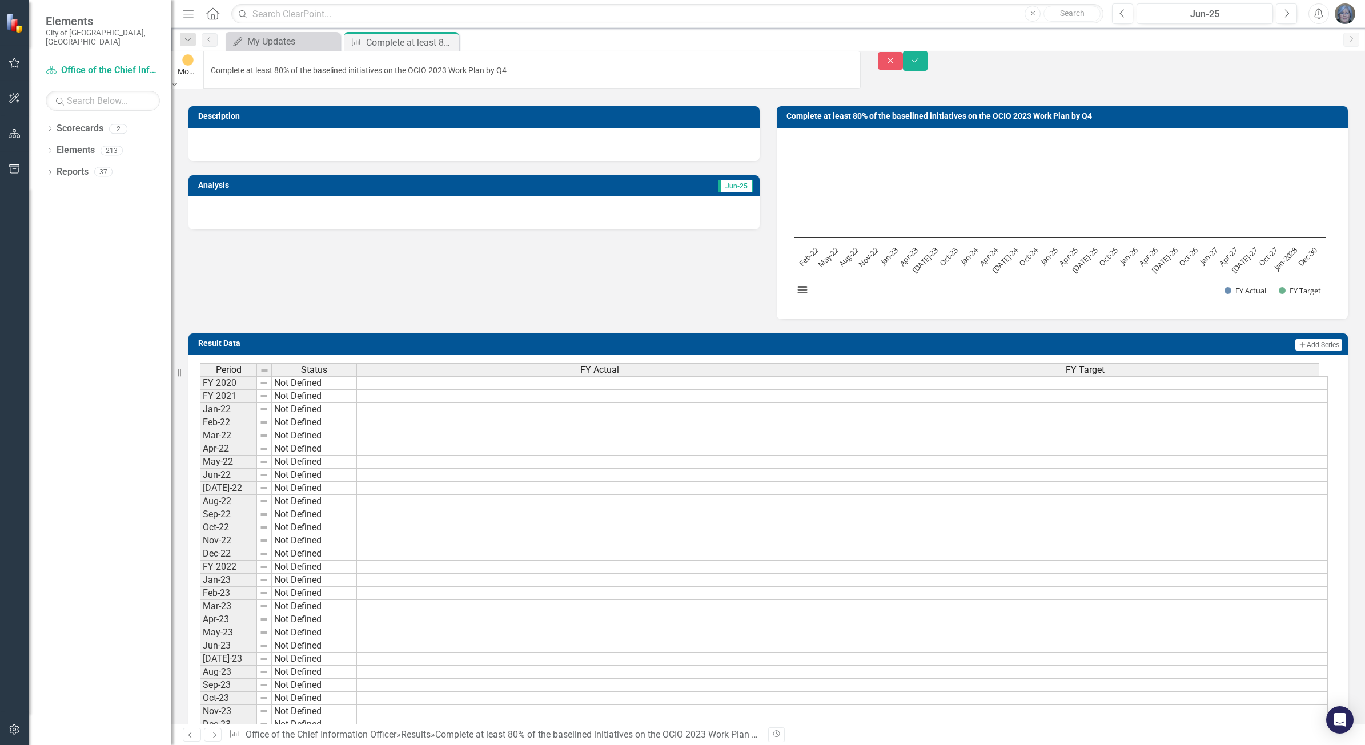
drag, startPoint x: 1335, startPoint y: 65, endPoint x: 1193, endPoint y: 20, distance: 149.0
click at [921, 64] on icon "Save" at bounding box center [916, 61] width 10 height 8
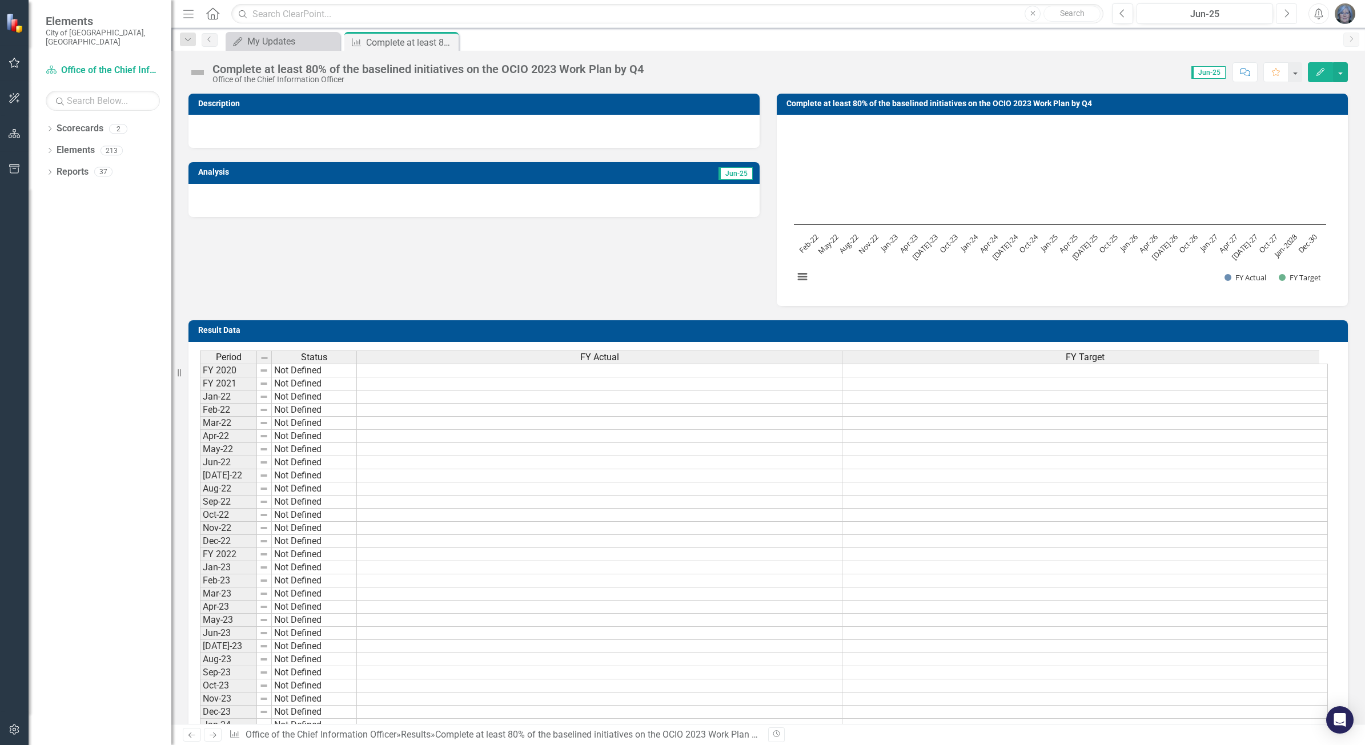
click at [1286, 13] on icon "Next" at bounding box center [1287, 14] width 6 height 10
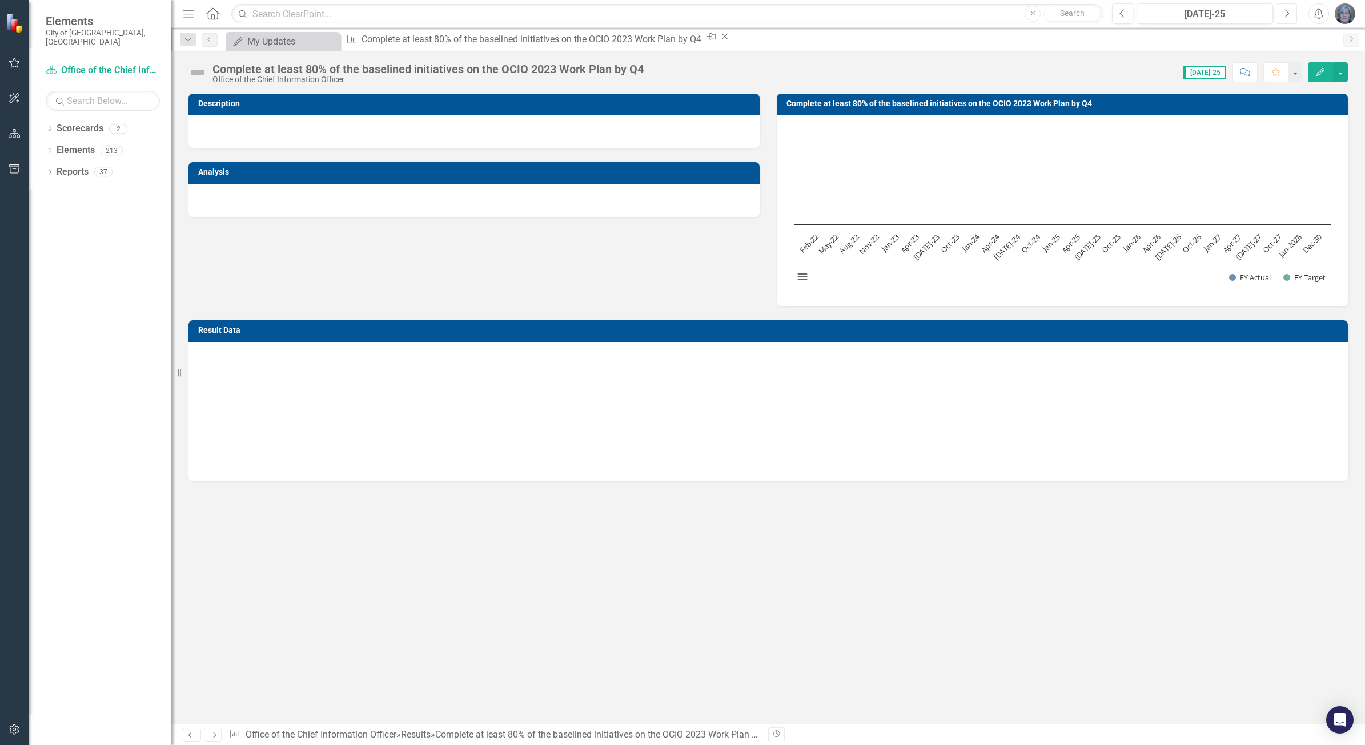
click at [1286, 13] on icon "Next" at bounding box center [1287, 14] width 6 height 10
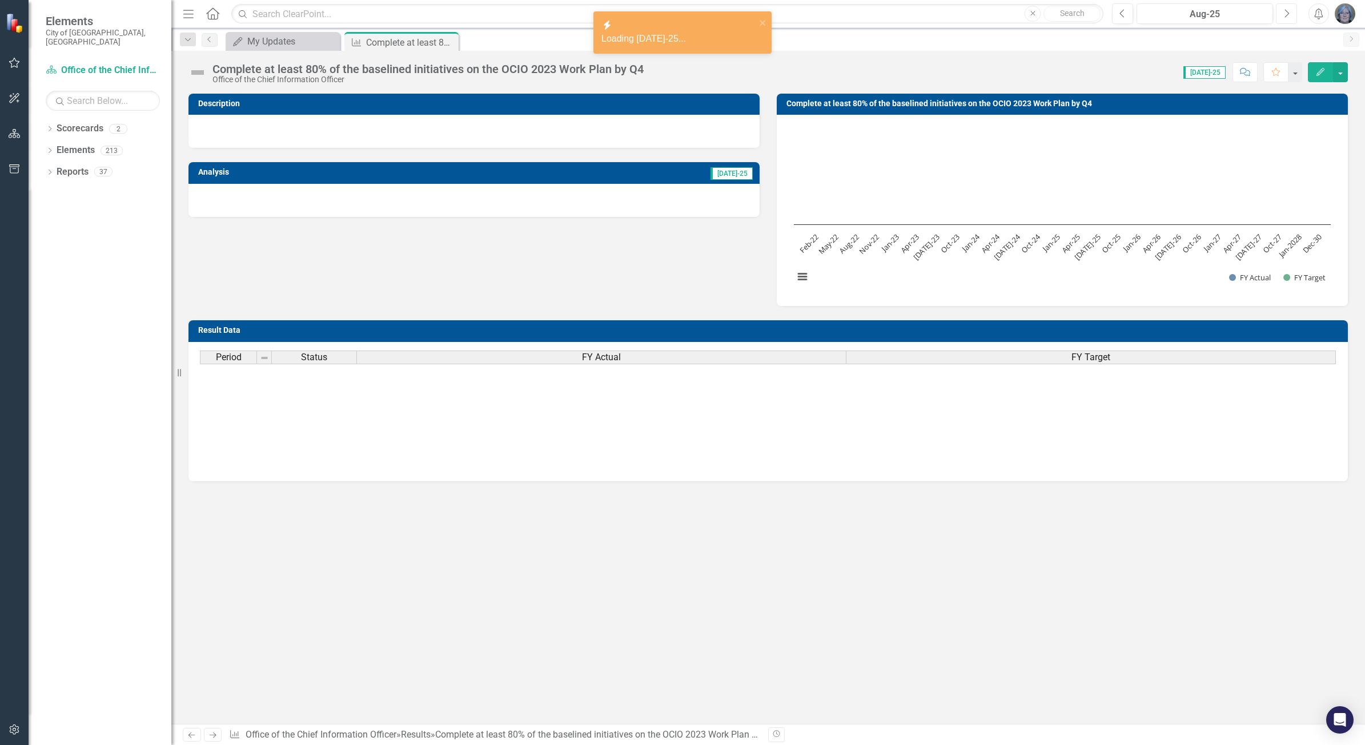
click at [1286, 13] on icon "Next" at bounding box center [1287, 14] width 6 height 10
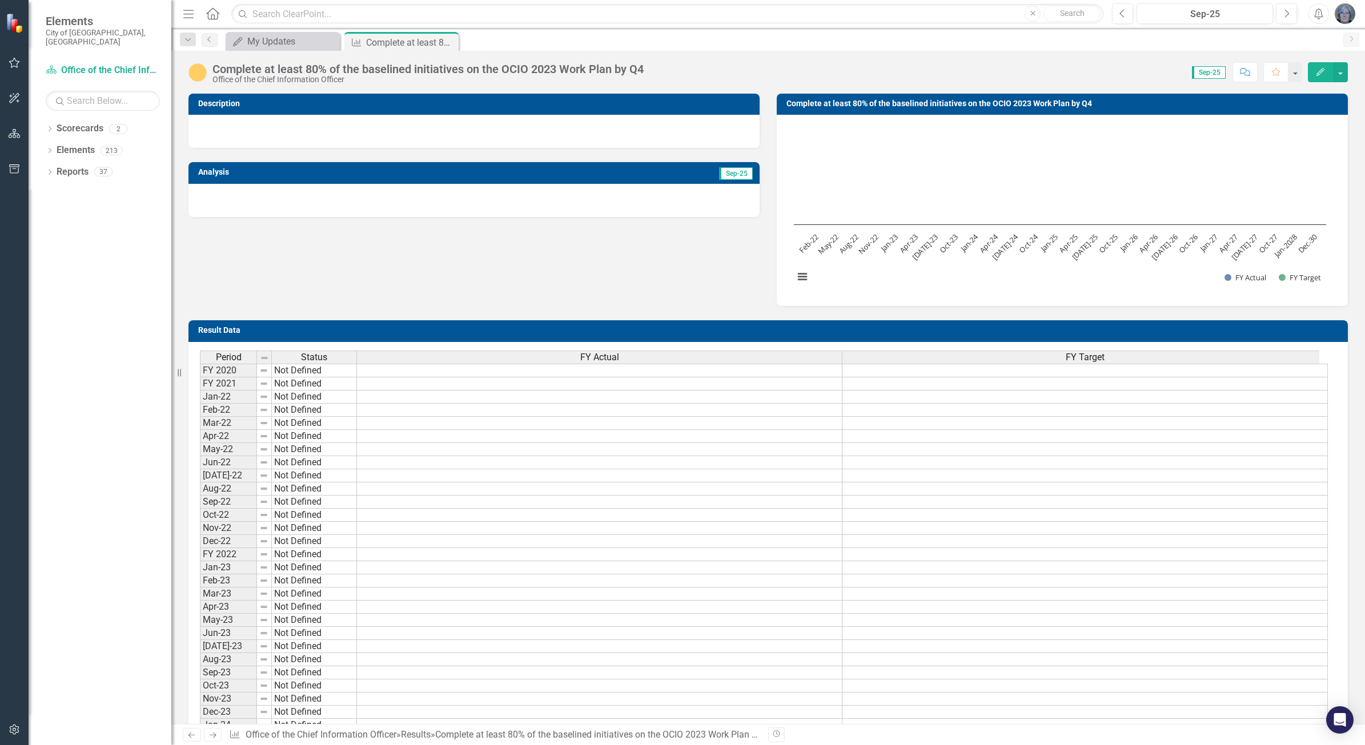
click at [1321, 69] on icon "Edit" at bounding box center [1321, 72] width 10 height 8
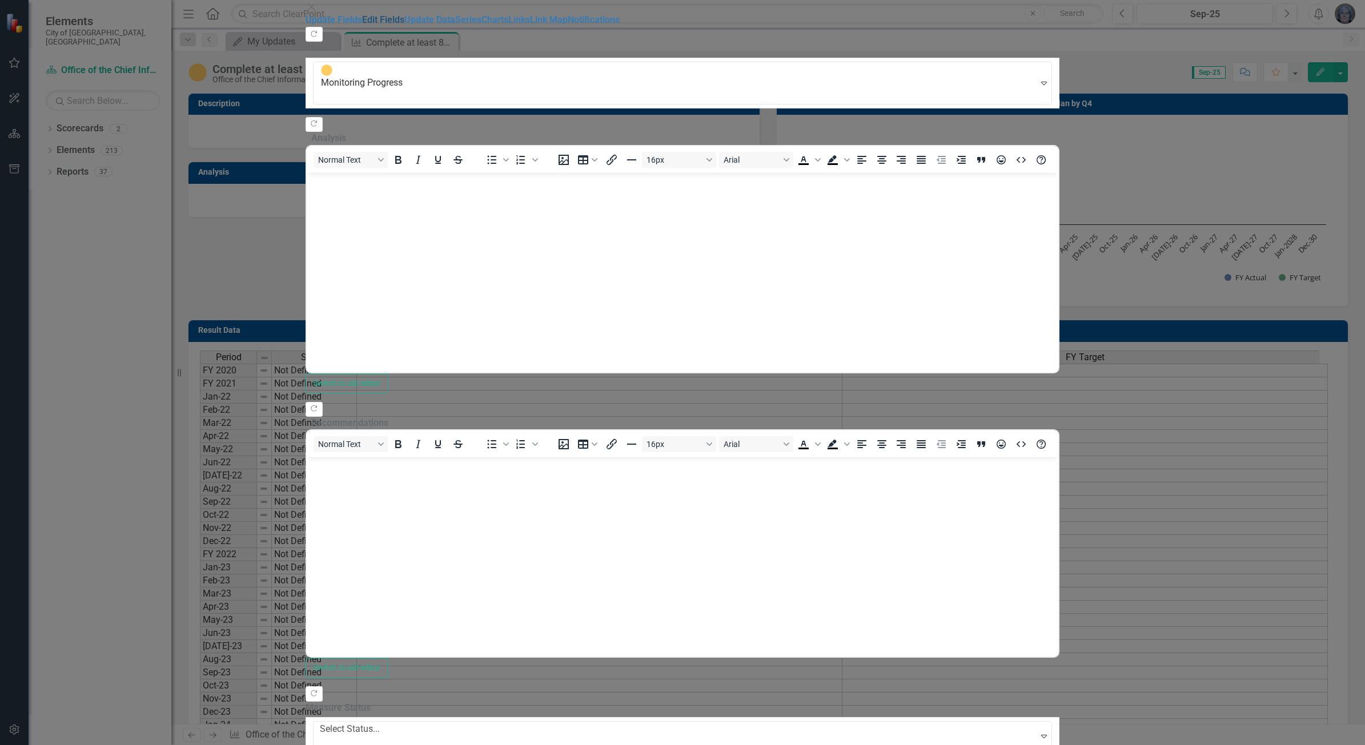
click at [362, 25] on link "Edit Fields" at bounding box center [383, 19] width 42 height 11
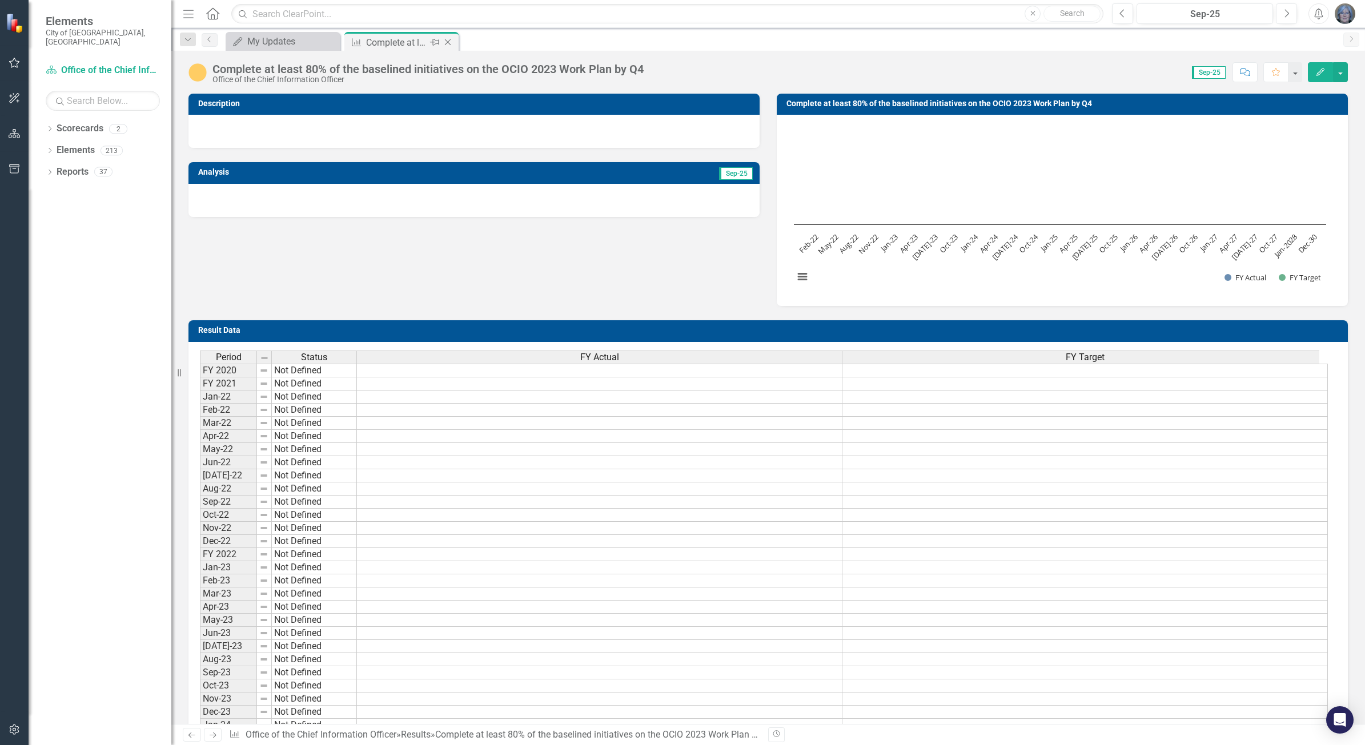
click at [447, 41] on icon "Close" at bounding box center [447, 42] width 11 height 9
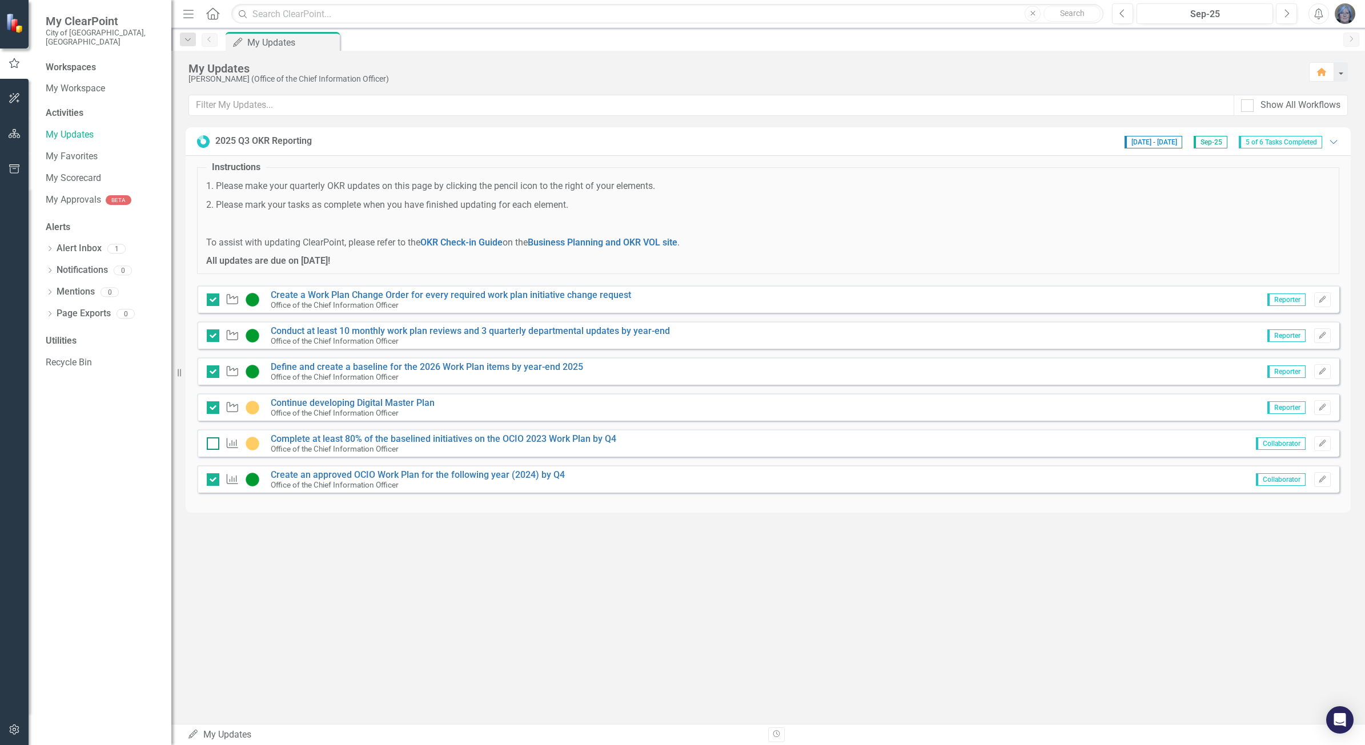
click at [211, 446] on div at bounding box center [213, 444] width 13 height 13
click at [211, 445] on input "checkbox" at bounding box center [210, 441] width 7 height 7
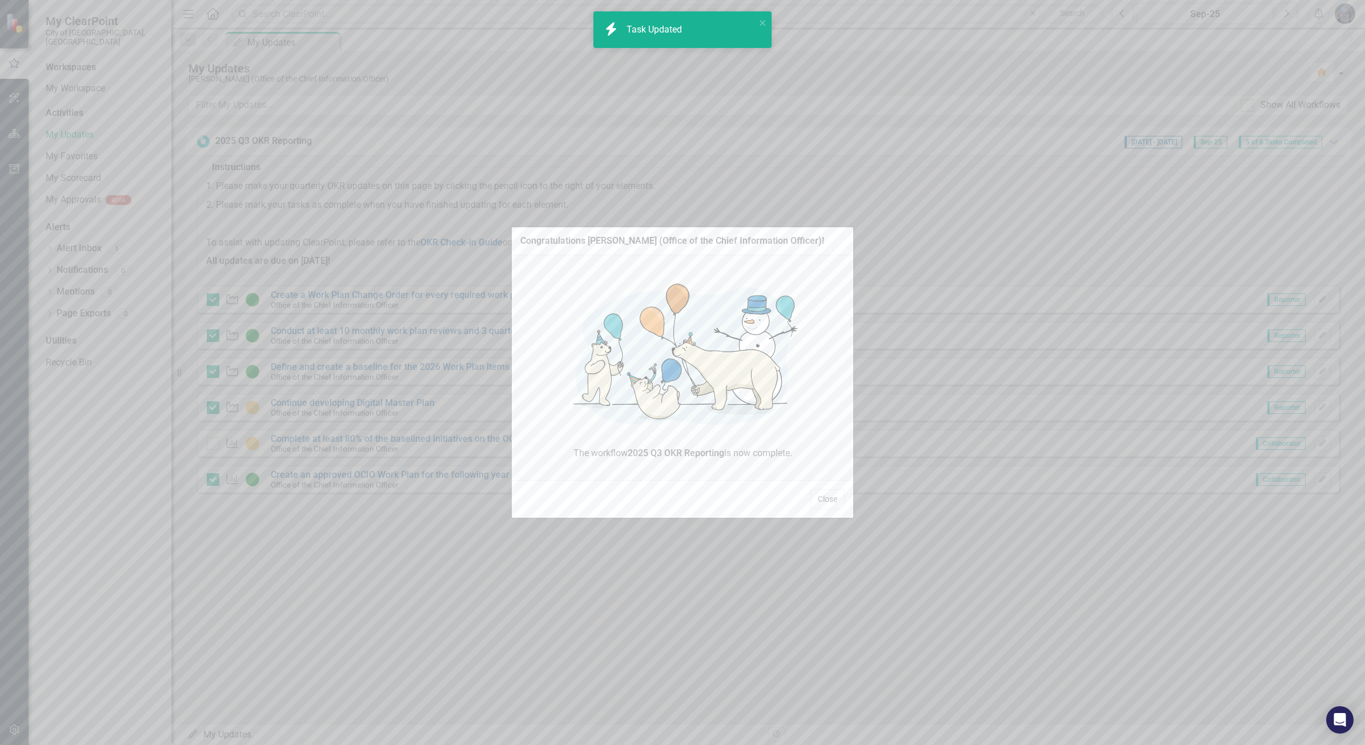
checkbox input "true"
click at [835, 500] on button "Close" at bounding box center [828, 500] width 34 height 20
